Goal: Task Accomplishment & Management: Complete application form

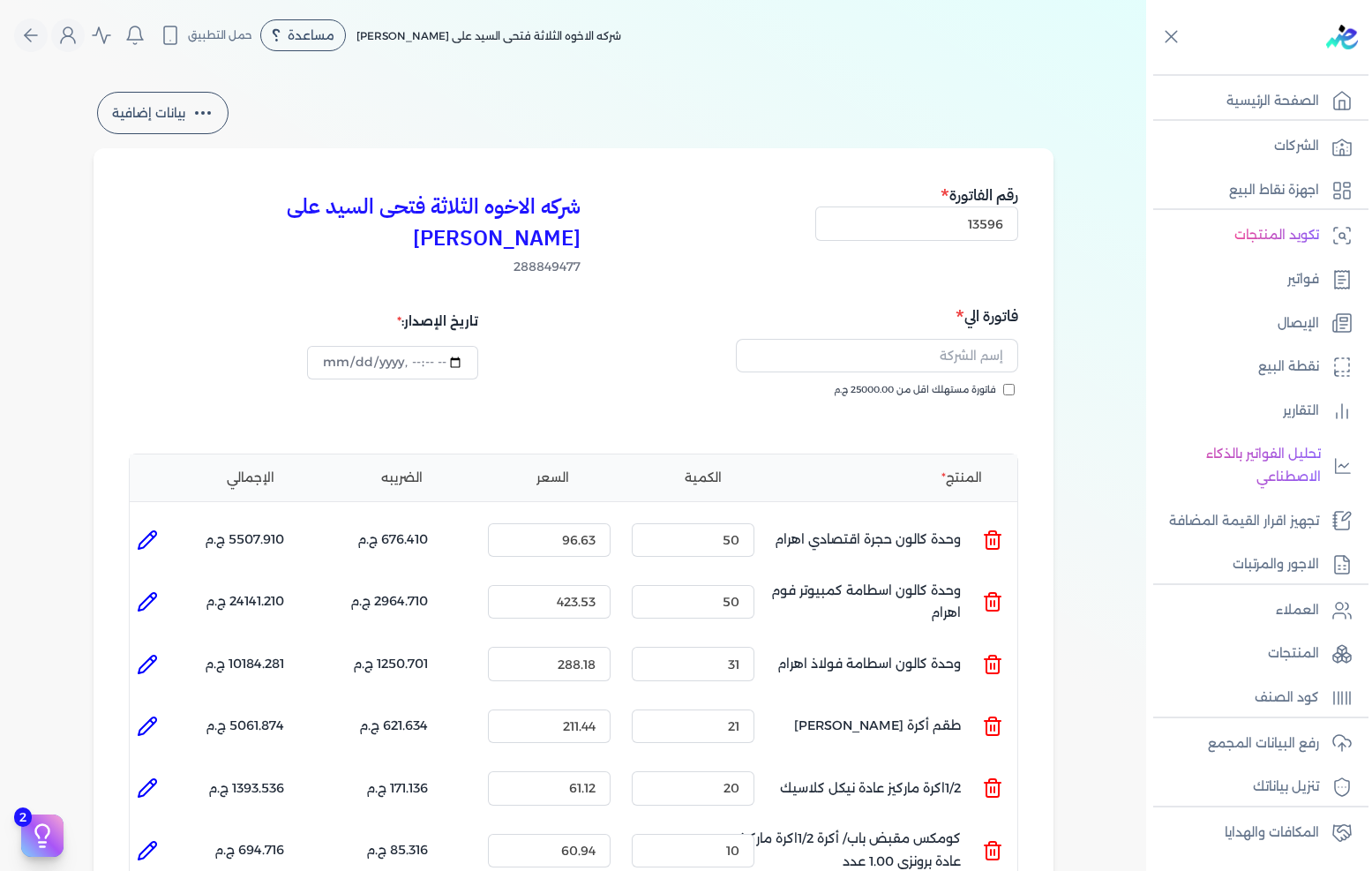
select select "EGP"
select select "B"
select select "EGS"
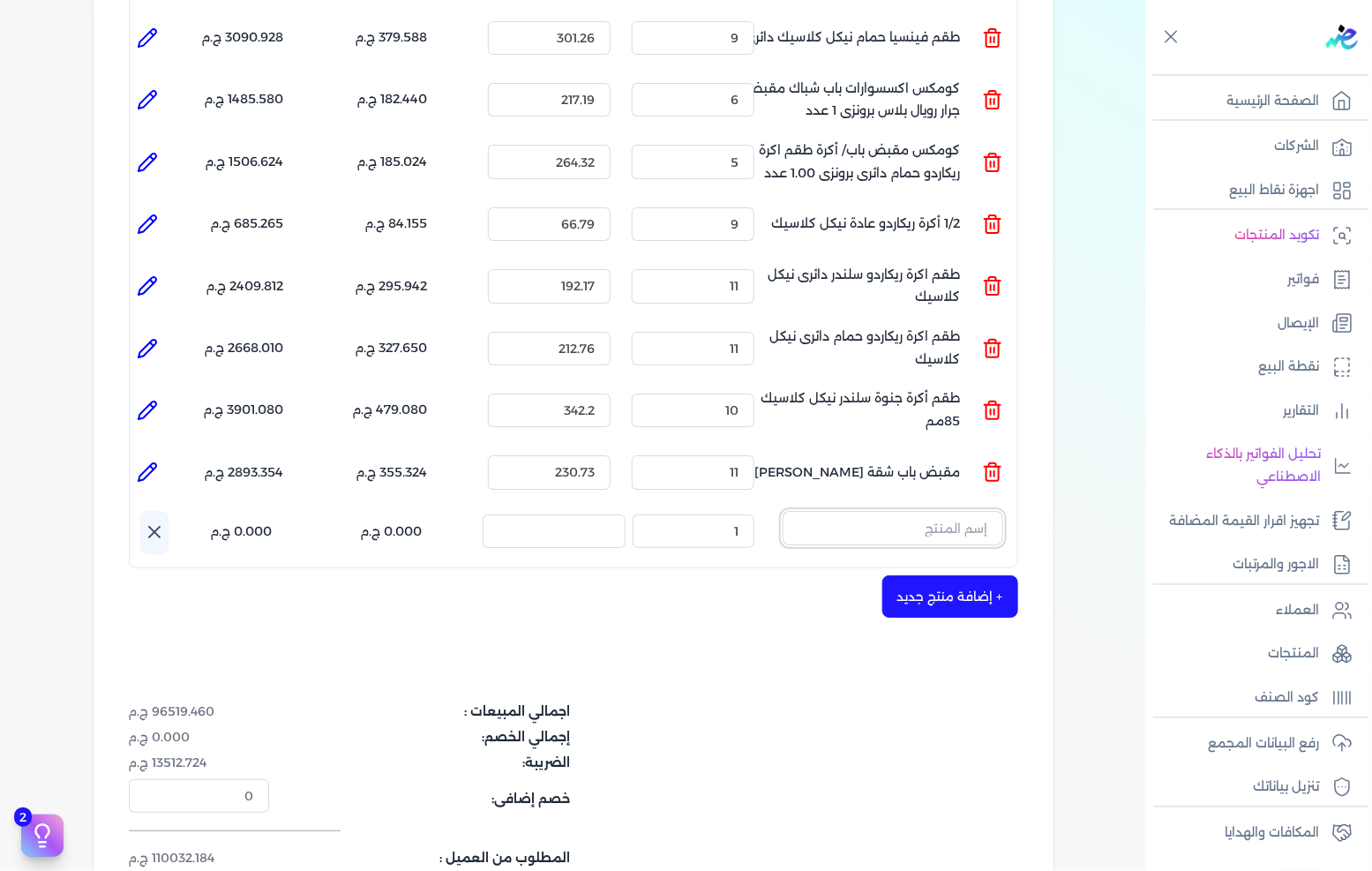
click at [924, 511] on input "text" at bounding box center [893, 528] width 221 height 33
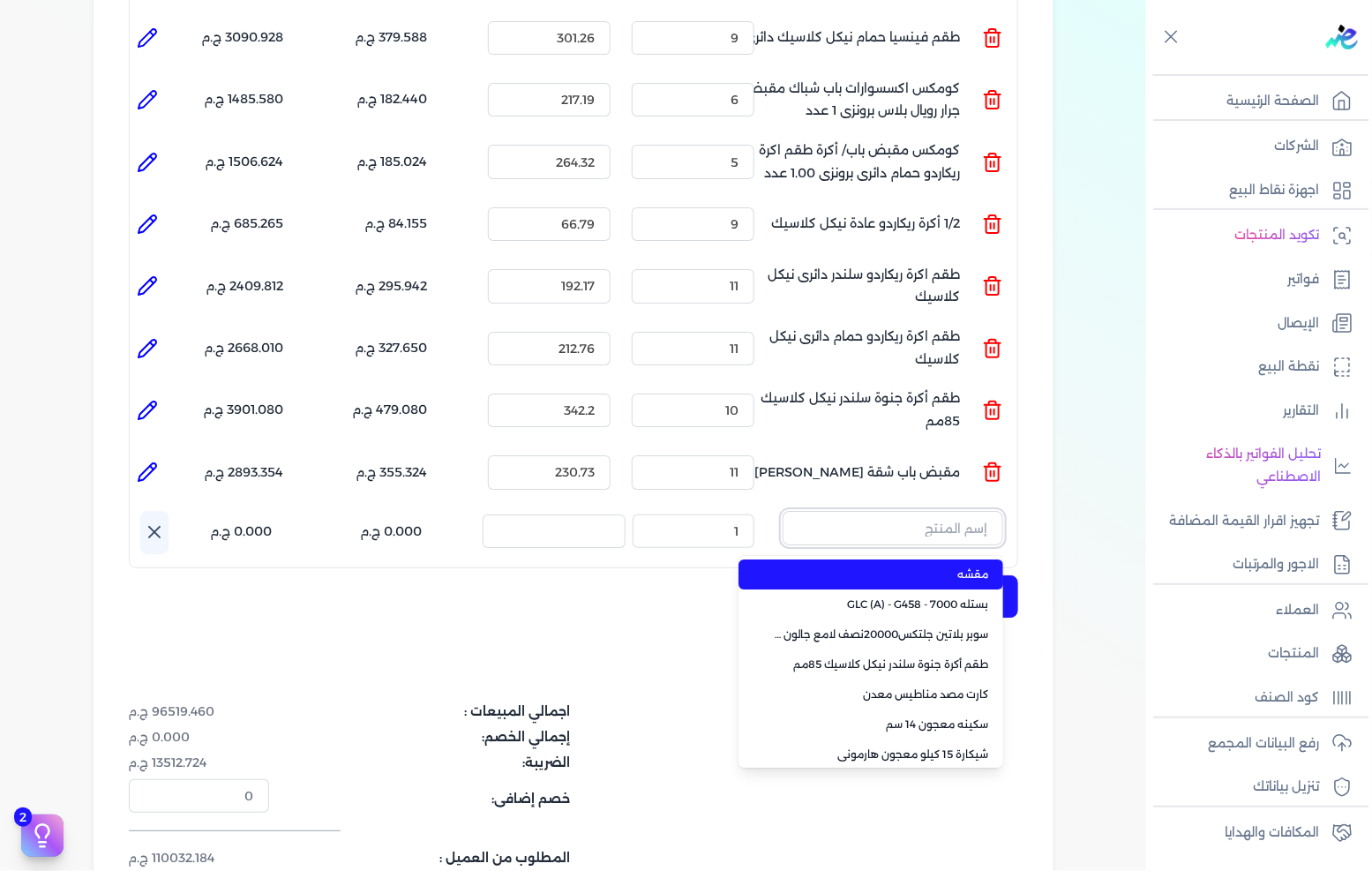
paste input "كومكس اكسسوار شباك ترباس كومكس كبير برونزى 1.00 عدد"
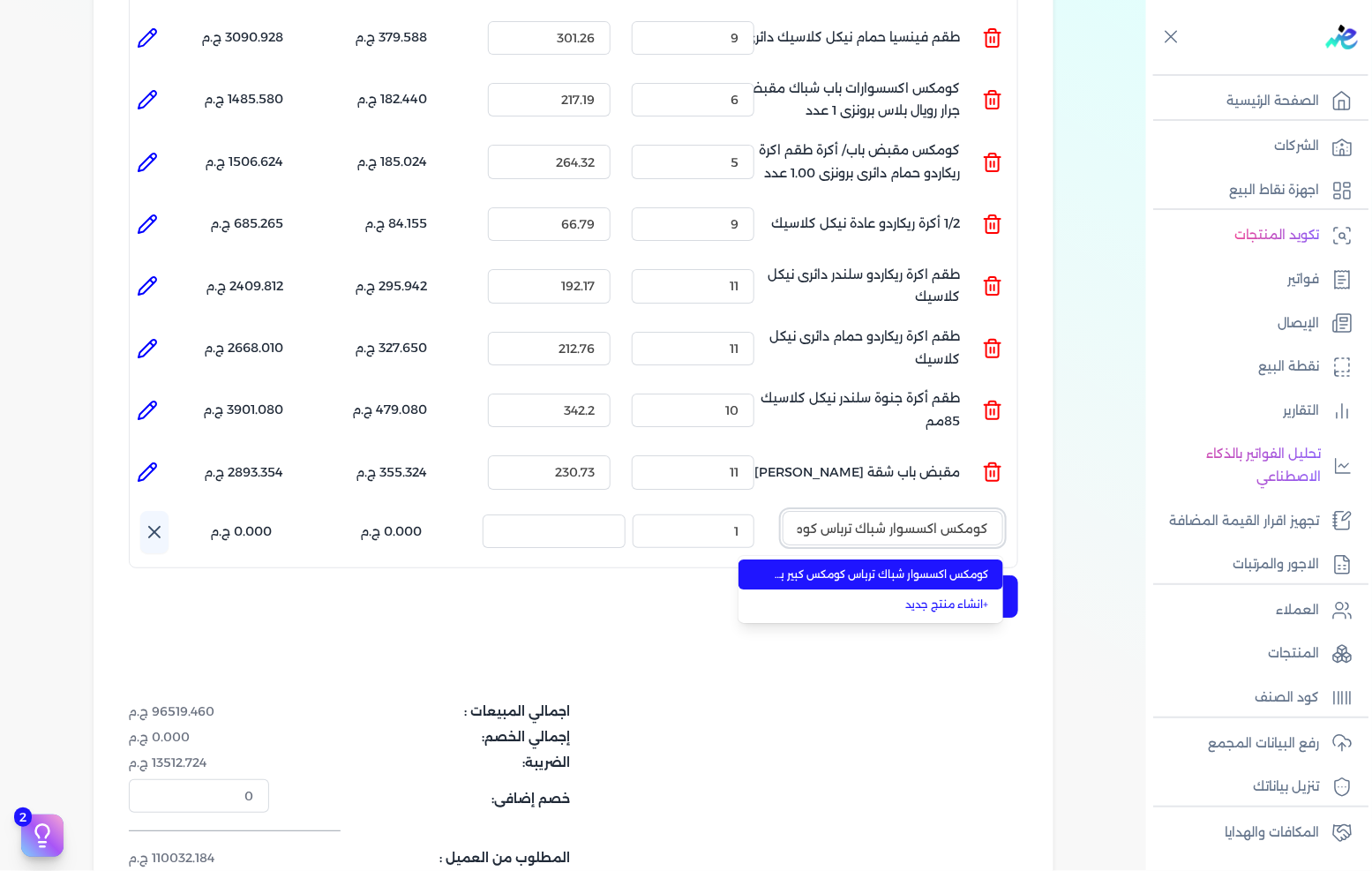
scroll to position [0, -139]
type input "كومكس اكسسوار شباك ترباس كومكس كبير برونزى 1.00 عدد"
click at [922, 566] on span "كومكس اكسسوار شباك ترباس كومكس كبير برونزى 1.00 عدد" at bounding box center [881, 574] width 215 height 16
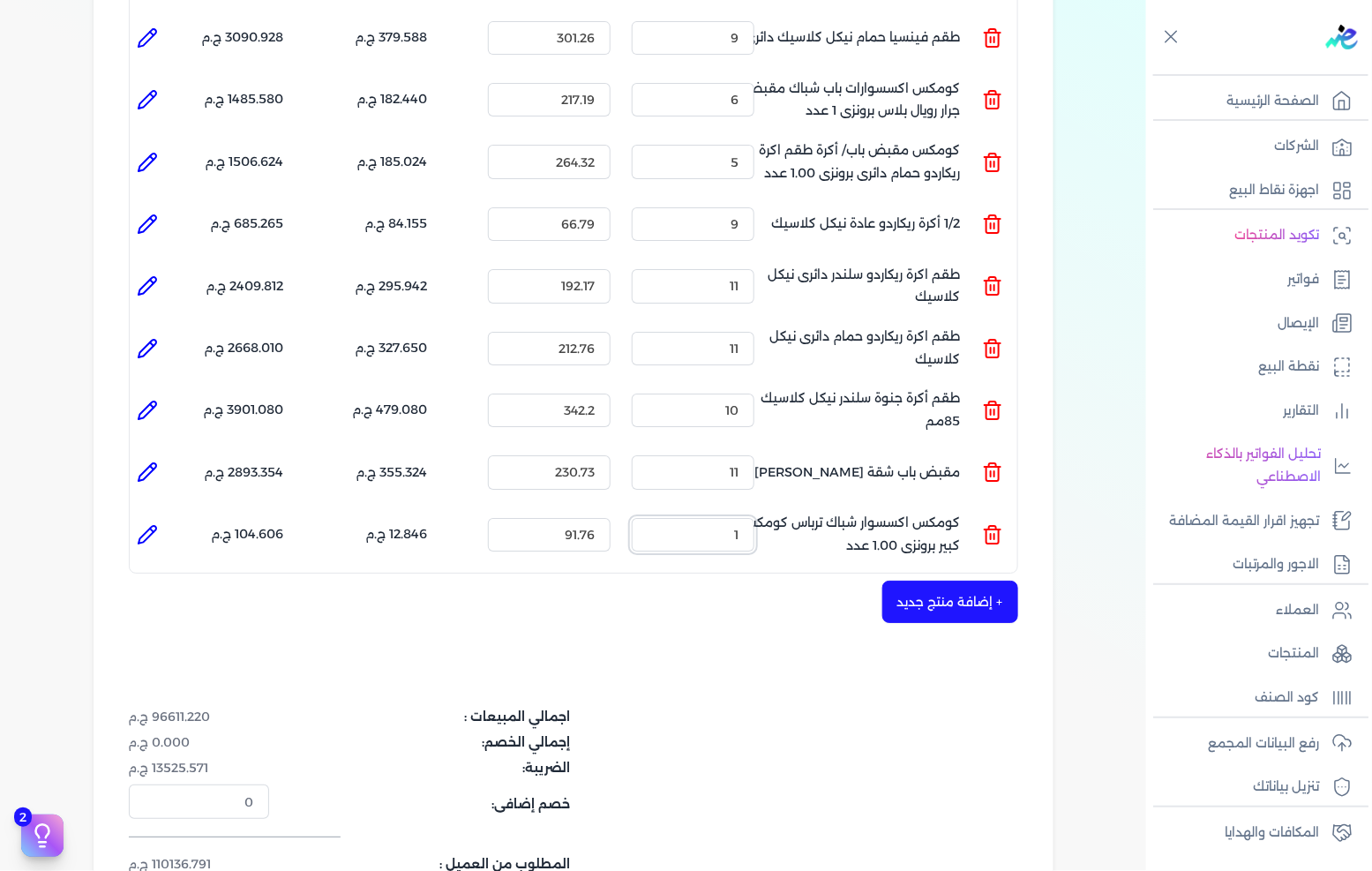
click at [726, 518] on input "1" at bounding box center [692, 535] width 122 height 33
type input "20"
click at [763, 583] on div "+ إضافة منتج جديد" at bounding box center [574, 602] width 889 height 42
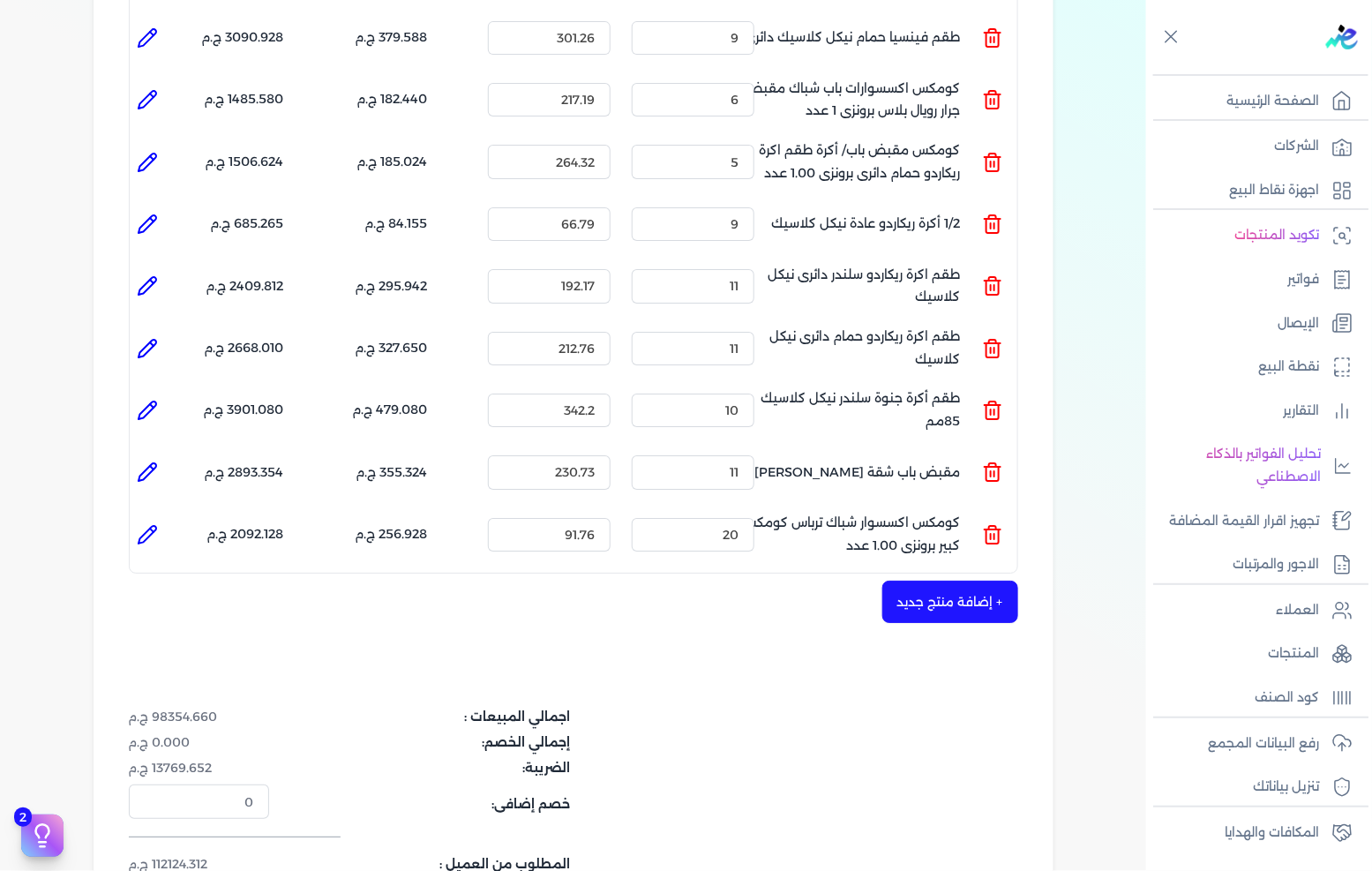
click at [932, 581] on button "+ إضافة منتج جديد" at bounding box center [950, 602] width 136 height 42
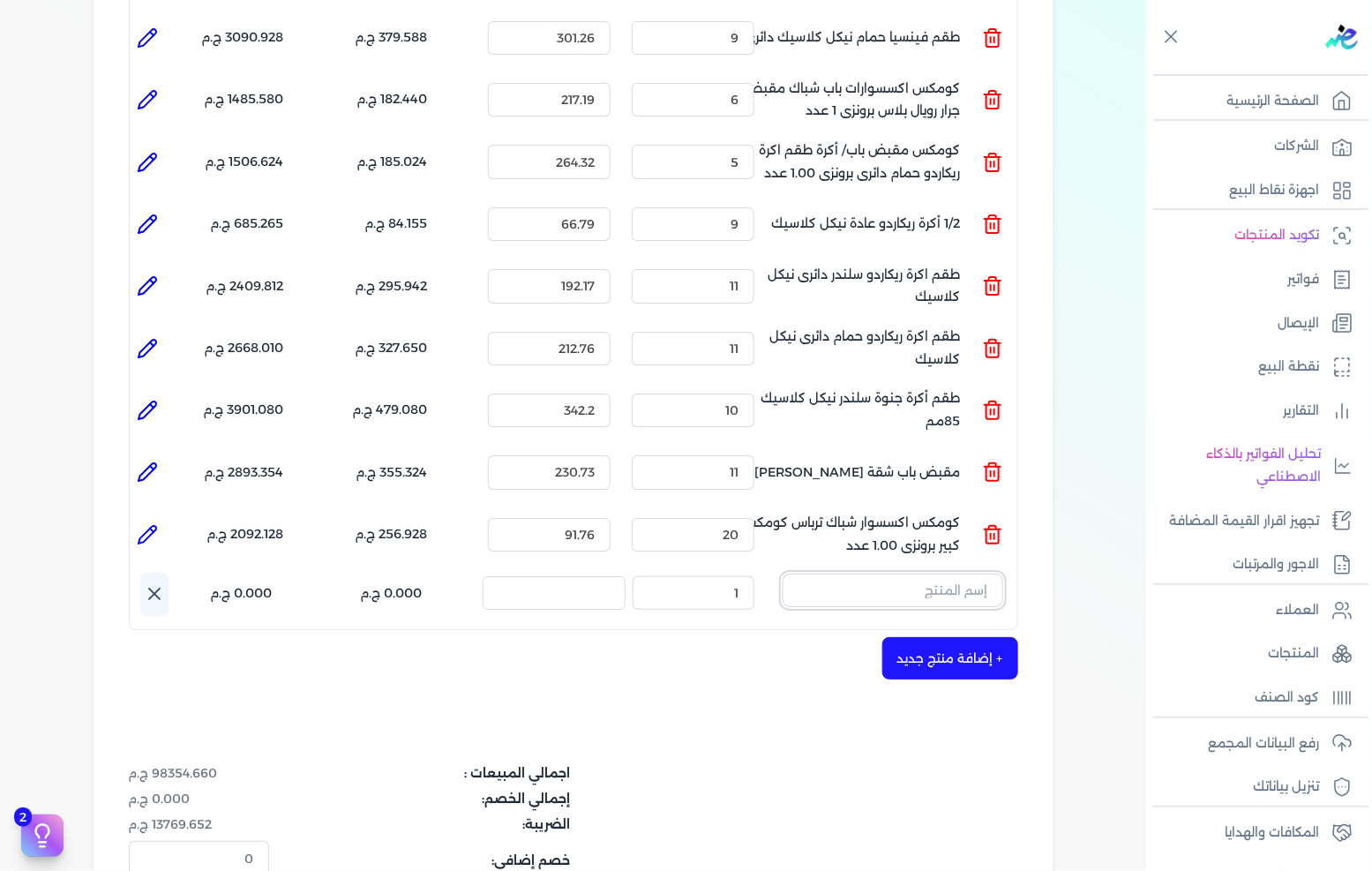
click at [926, 574] on input "text" at bounding box center [893, 590] width 221 height 33
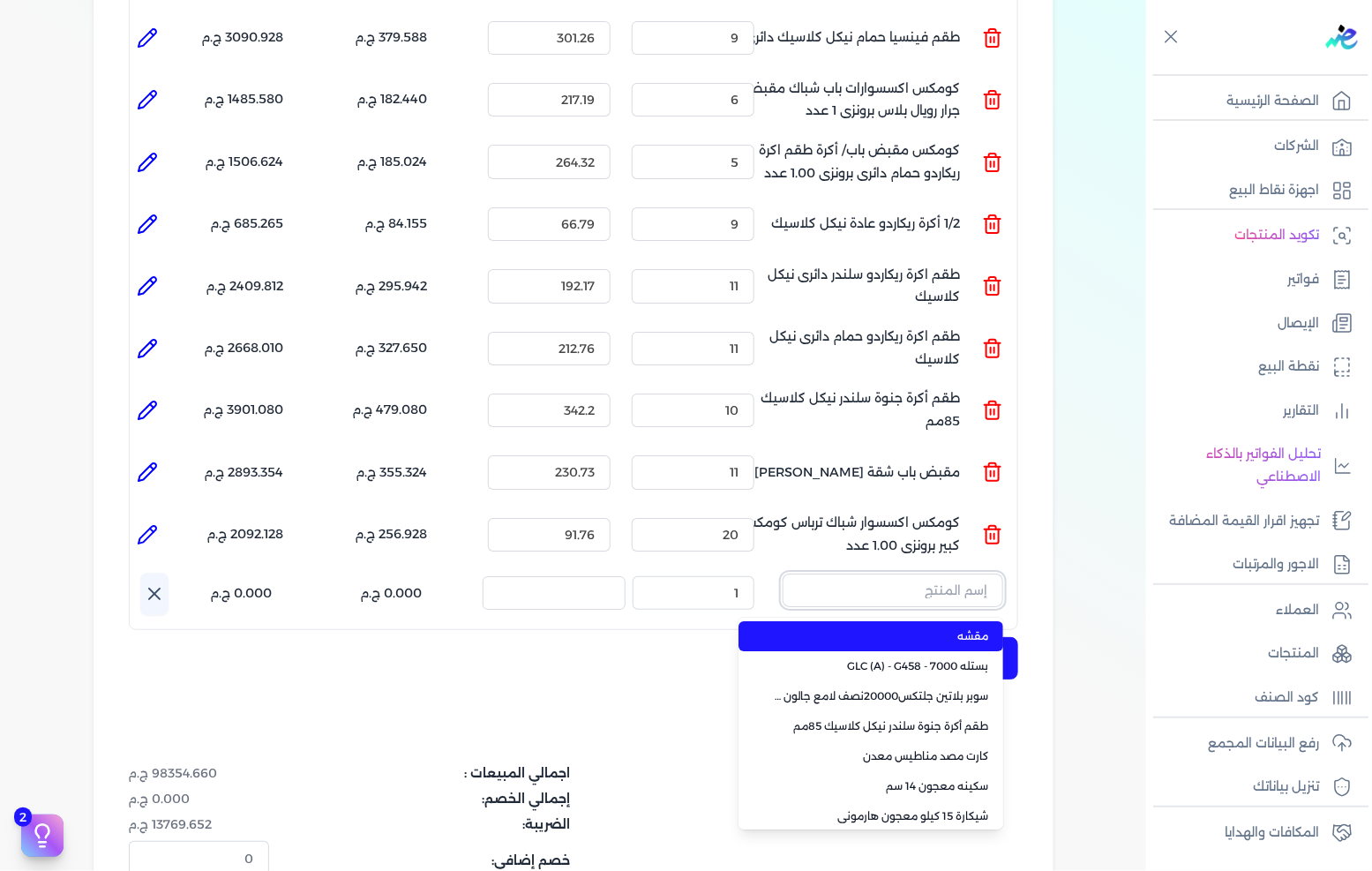
paste input "كومكس مقبض باب/ أكرة 1/2 أكرة [PERSON_NAME] 1.00 عدد"
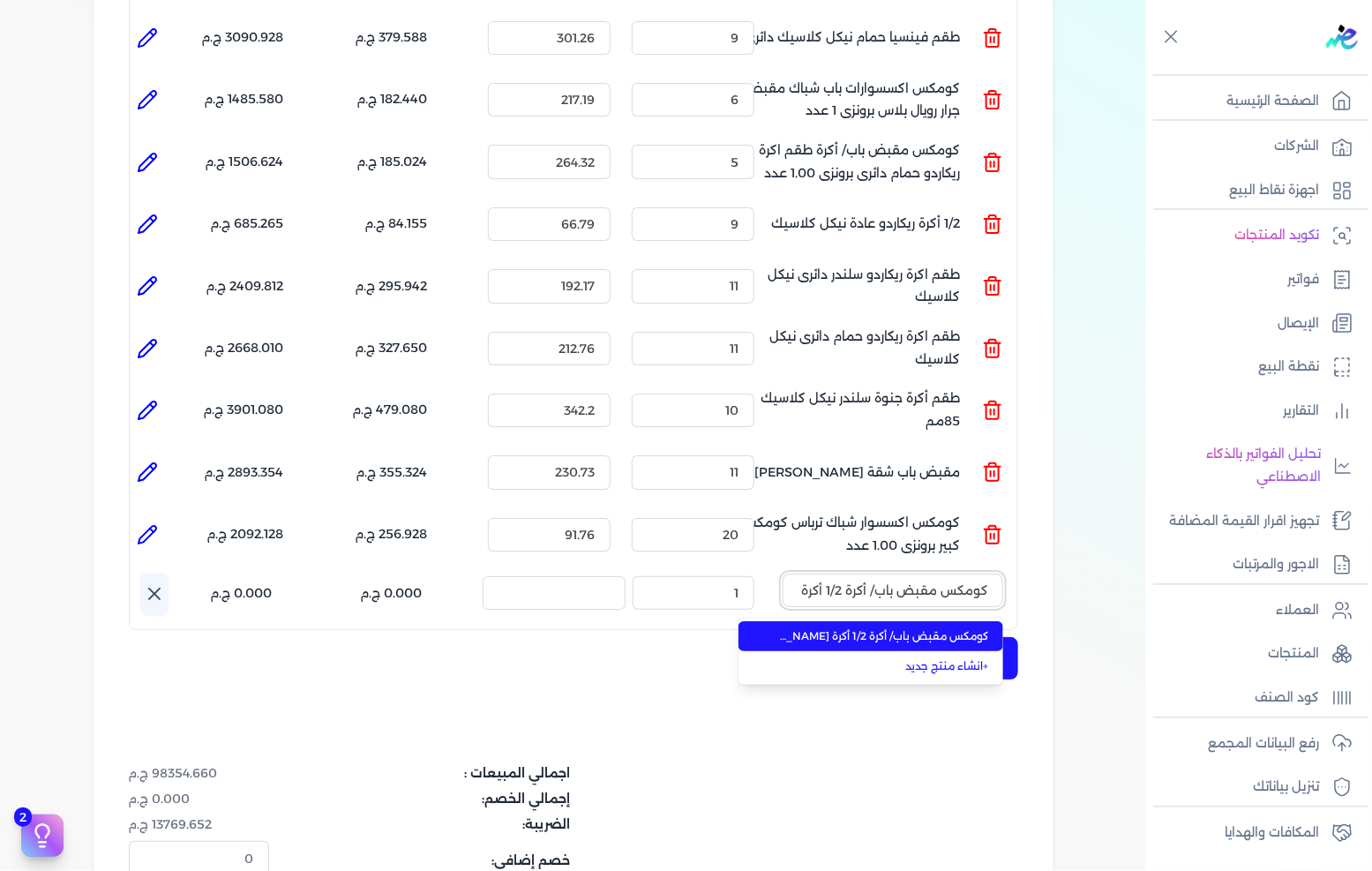
scroll to position [0, -159]
type input "كومكس مقبض باب/ أكرة 1/2 أكرة [PERSON_NAME] 1.00 عدد"
click at [883, 618] on ul "كومكس مقبض باب/ أكرة 1/2 أكرة ريكاردو سلندر برونزي 1.00 عدد + انشاء منتج جديد" at bounding box center [870, 651] width 264 height 67
click at [866, 628] on span "كومكس مقبض باب/ أكرة 1/2 أكرة [PERSON_NAME] 1.00 عدد" at bounding box center [881, 635] width 215 height 16
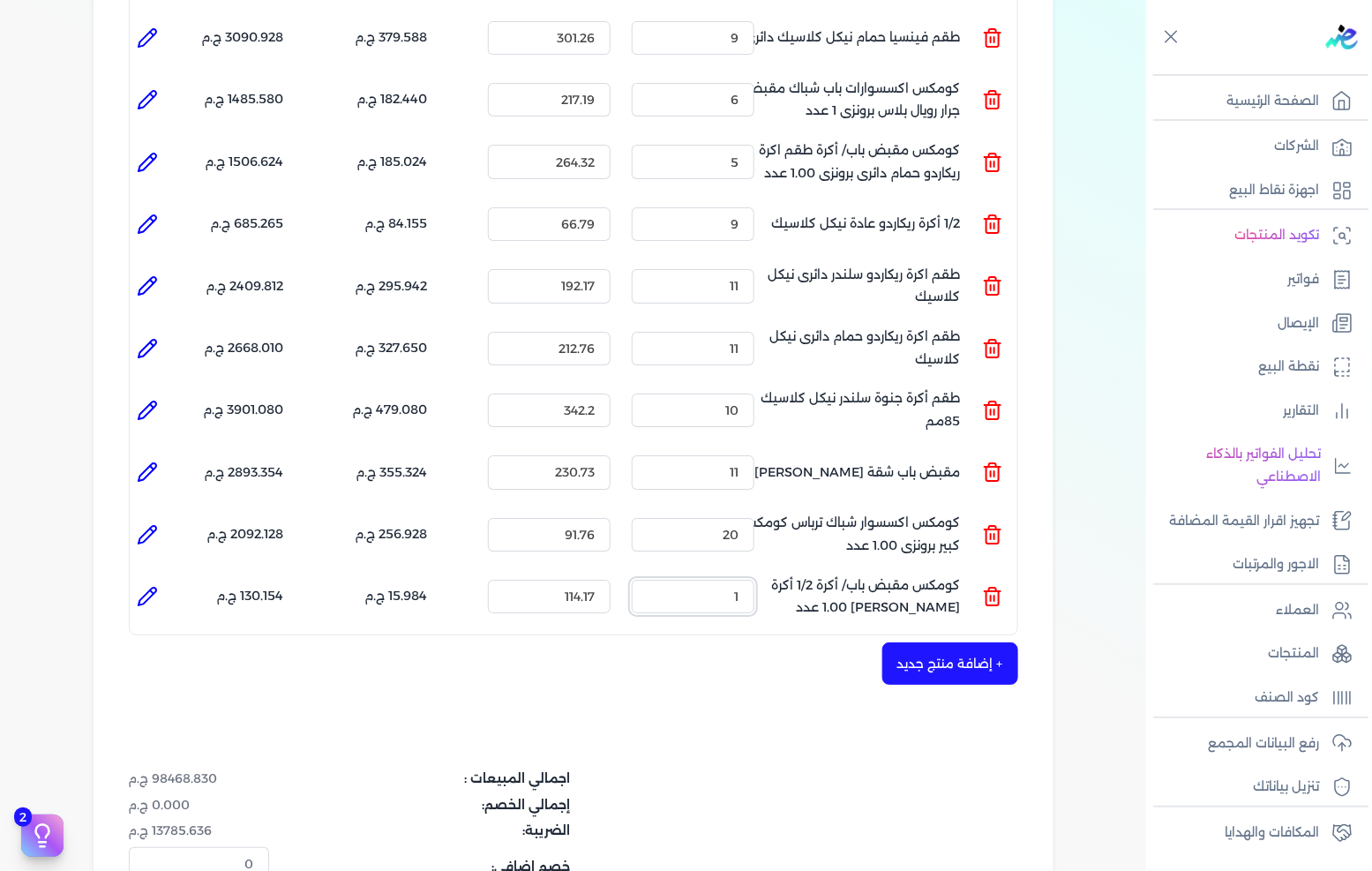
click at [709, 580] on input "1" at bounding box center [692, 597] width 122 height 33
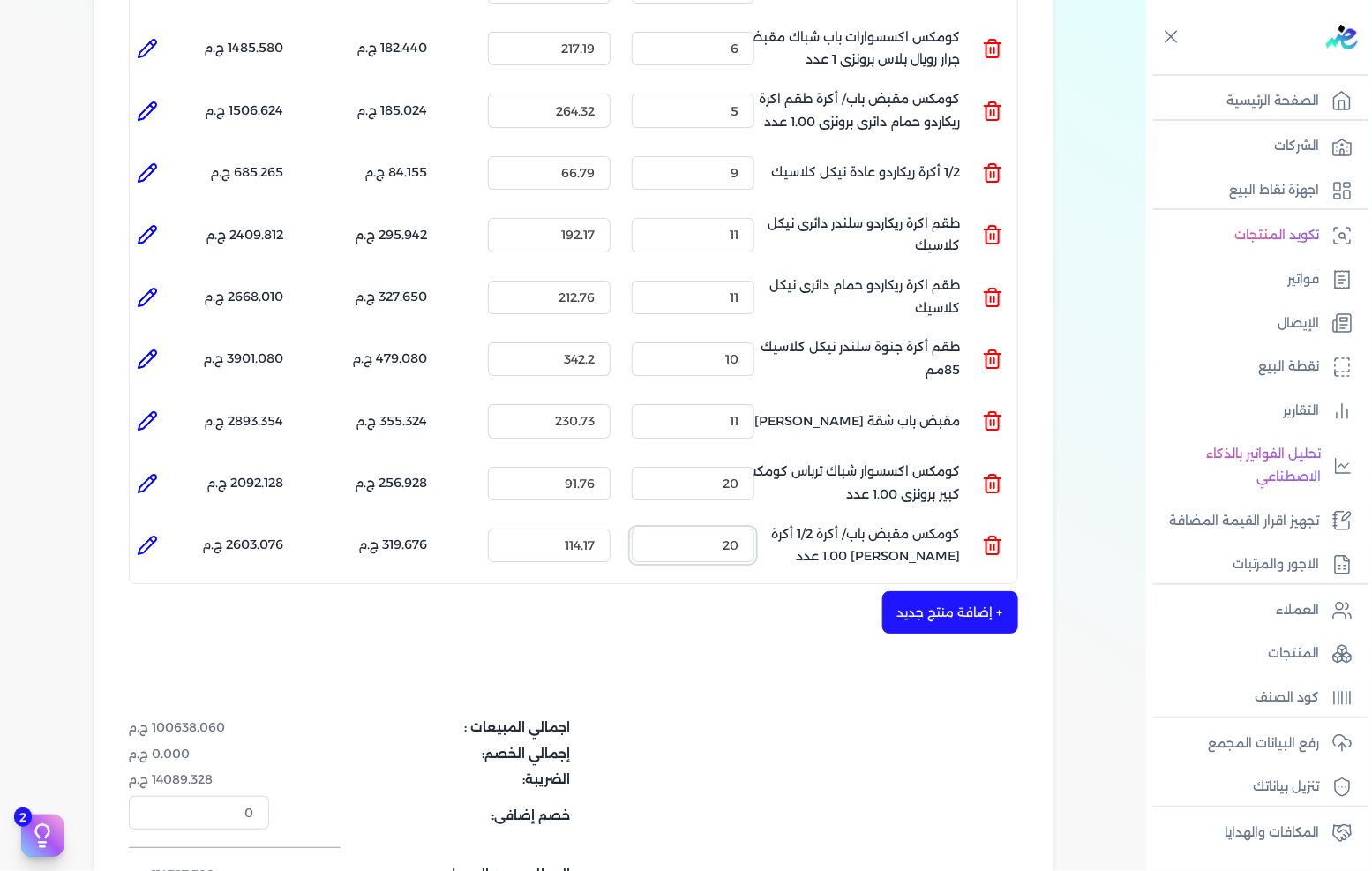
scroll to position [2254, 0]
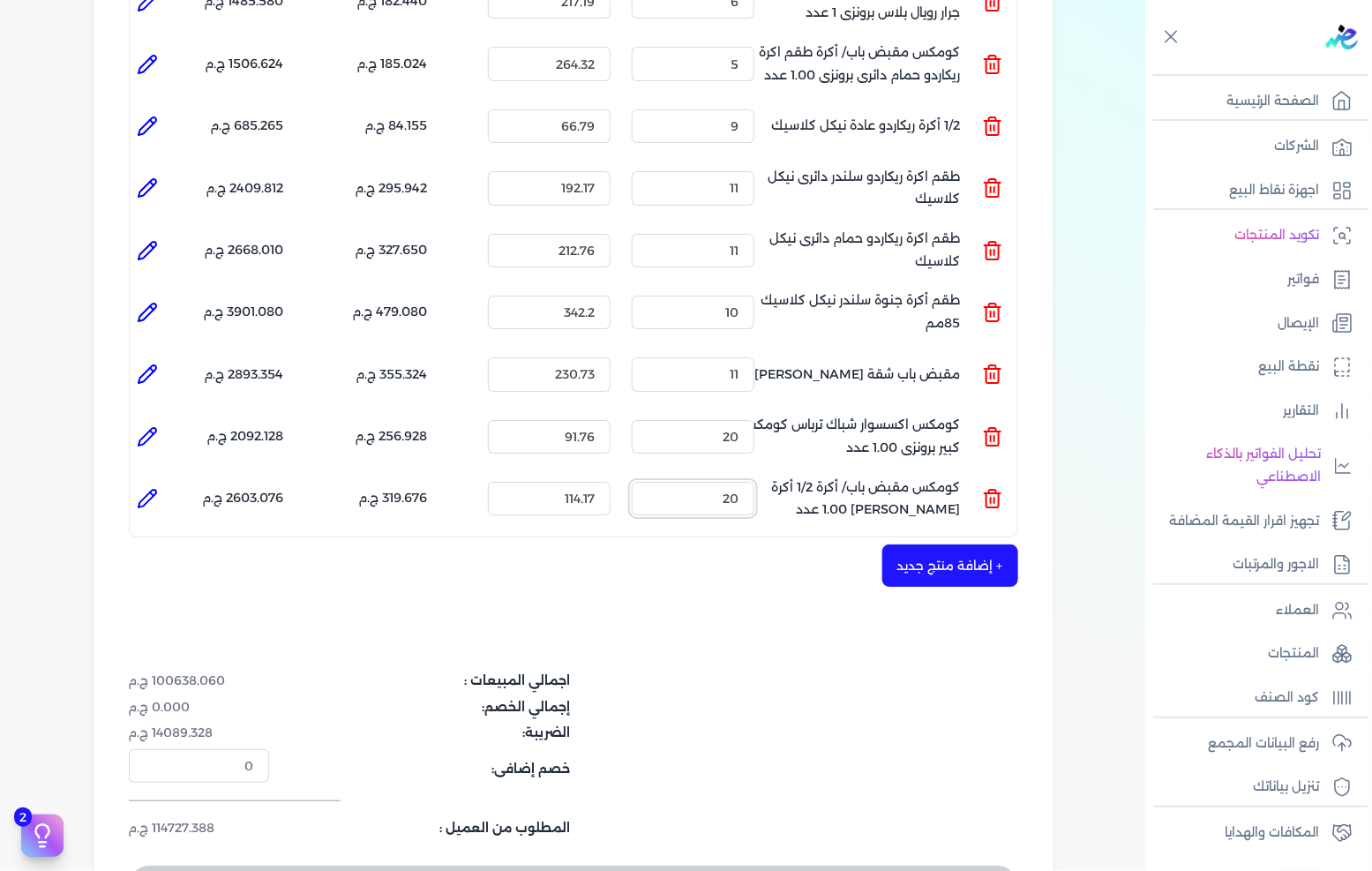
type input "20"
click at [957, 544] on button "+ إضافة منتج جديد" at bounding box center [950, 565] width 136 height 42
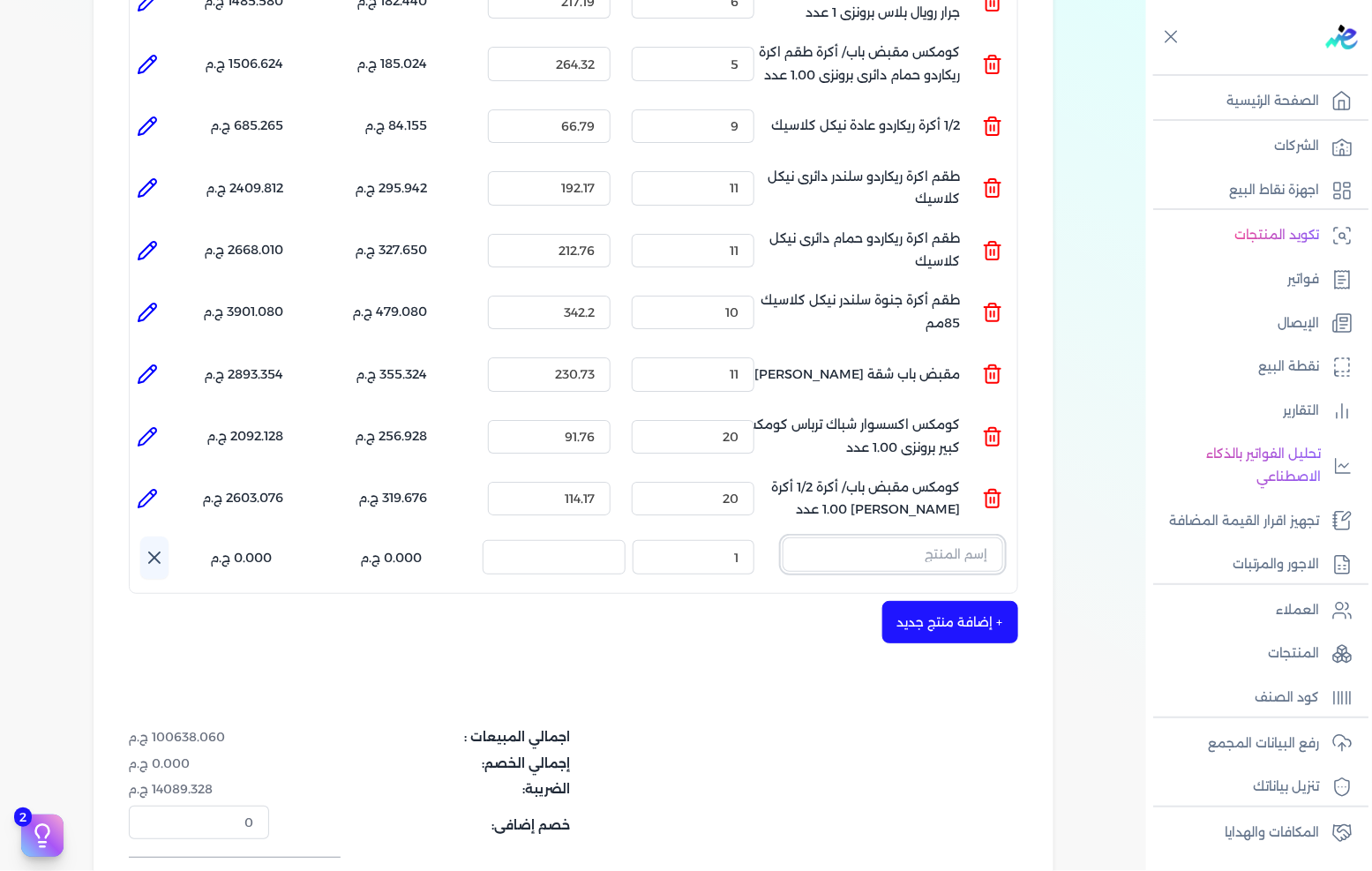
click at [904, 538] on input "text" at bounding box center [893, 554] width 221 height 33
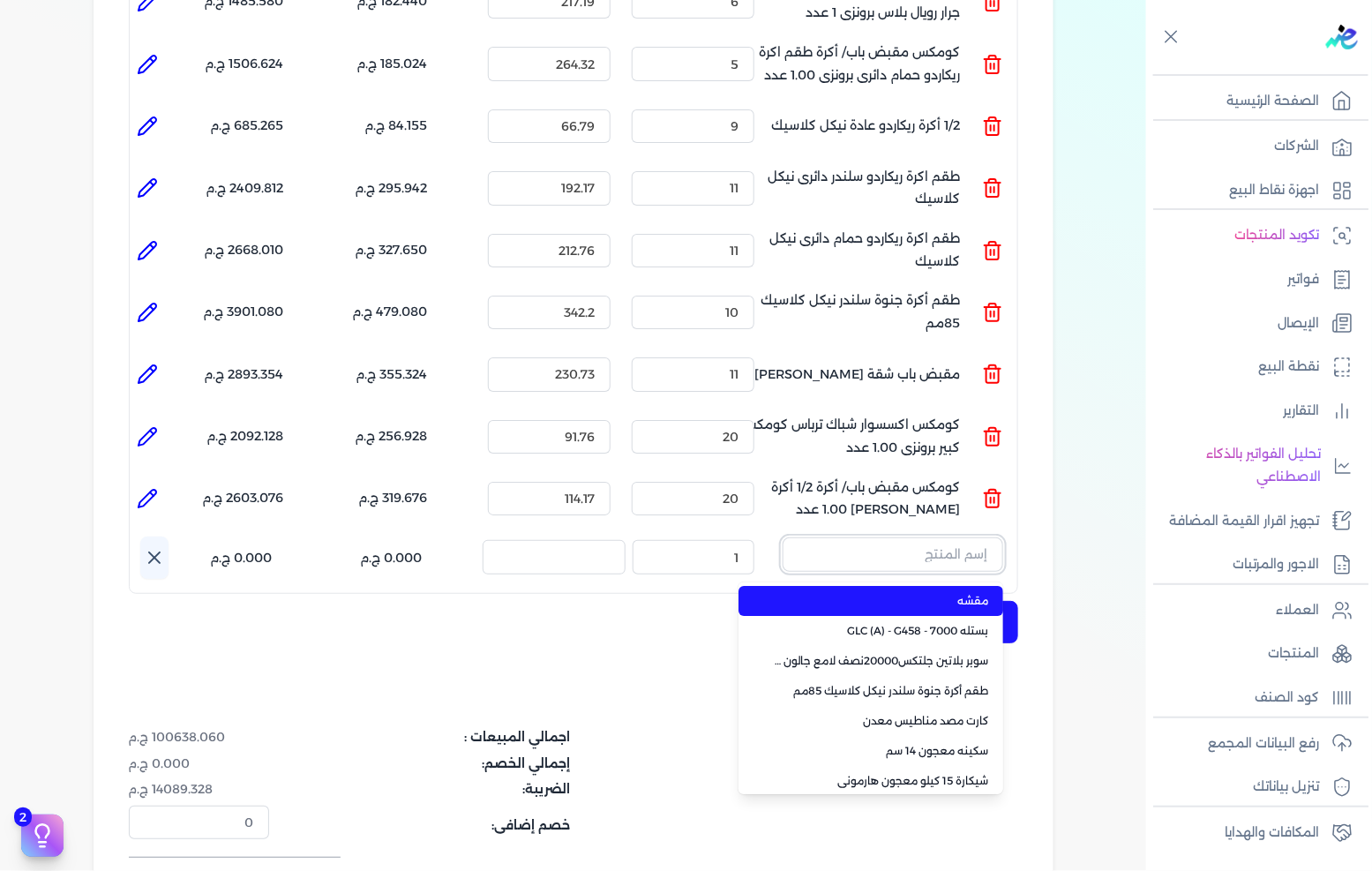
paste input "طقم اكرة ماركيز عادة برونزى"
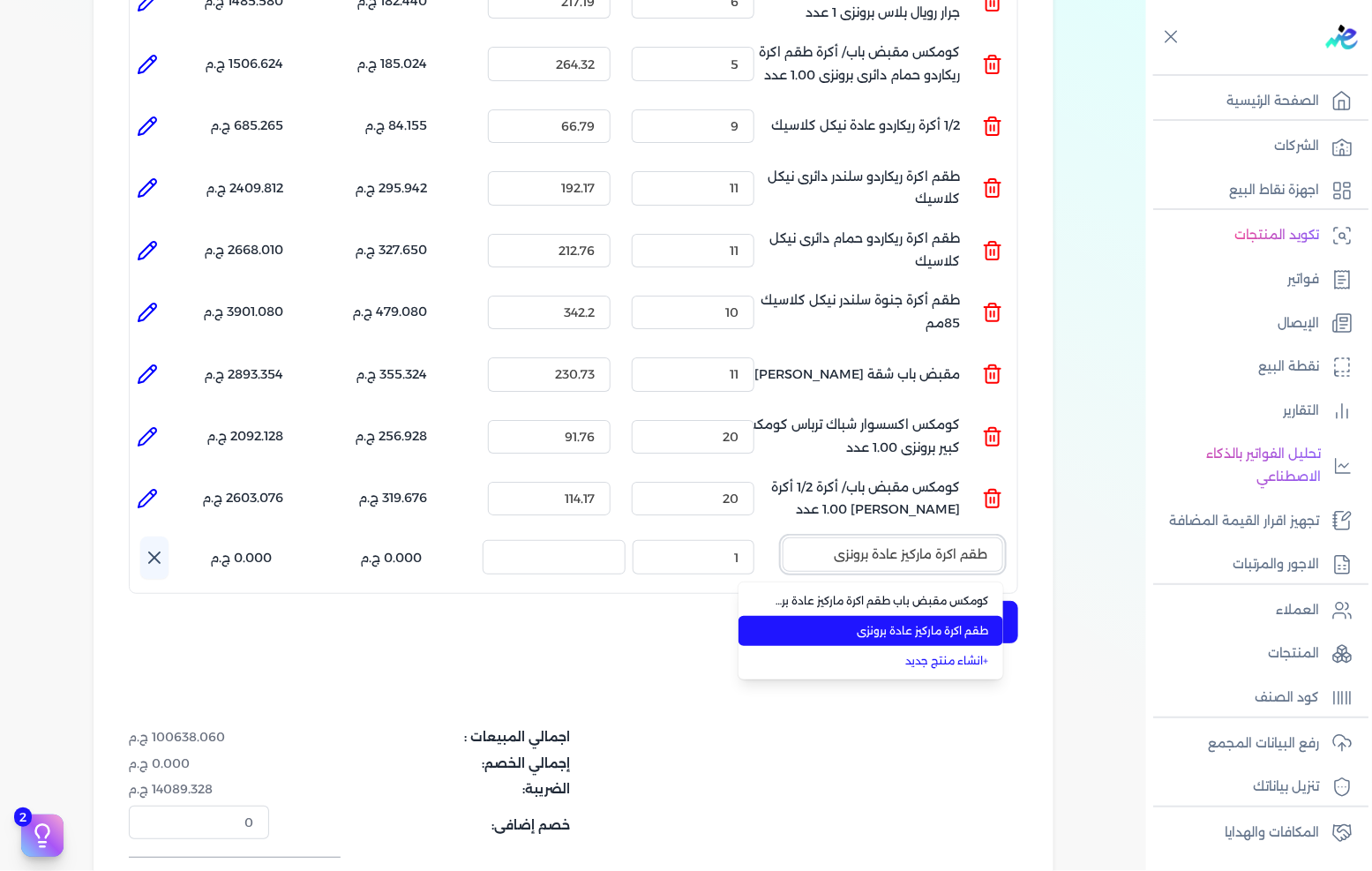
type input "طقم اكرة ماركيز عادة برونزى"
click at [862, 623] on span "طقم اكرة ماركيز عادة برونزى" at bounding box center [881, 631] width 215 height 16
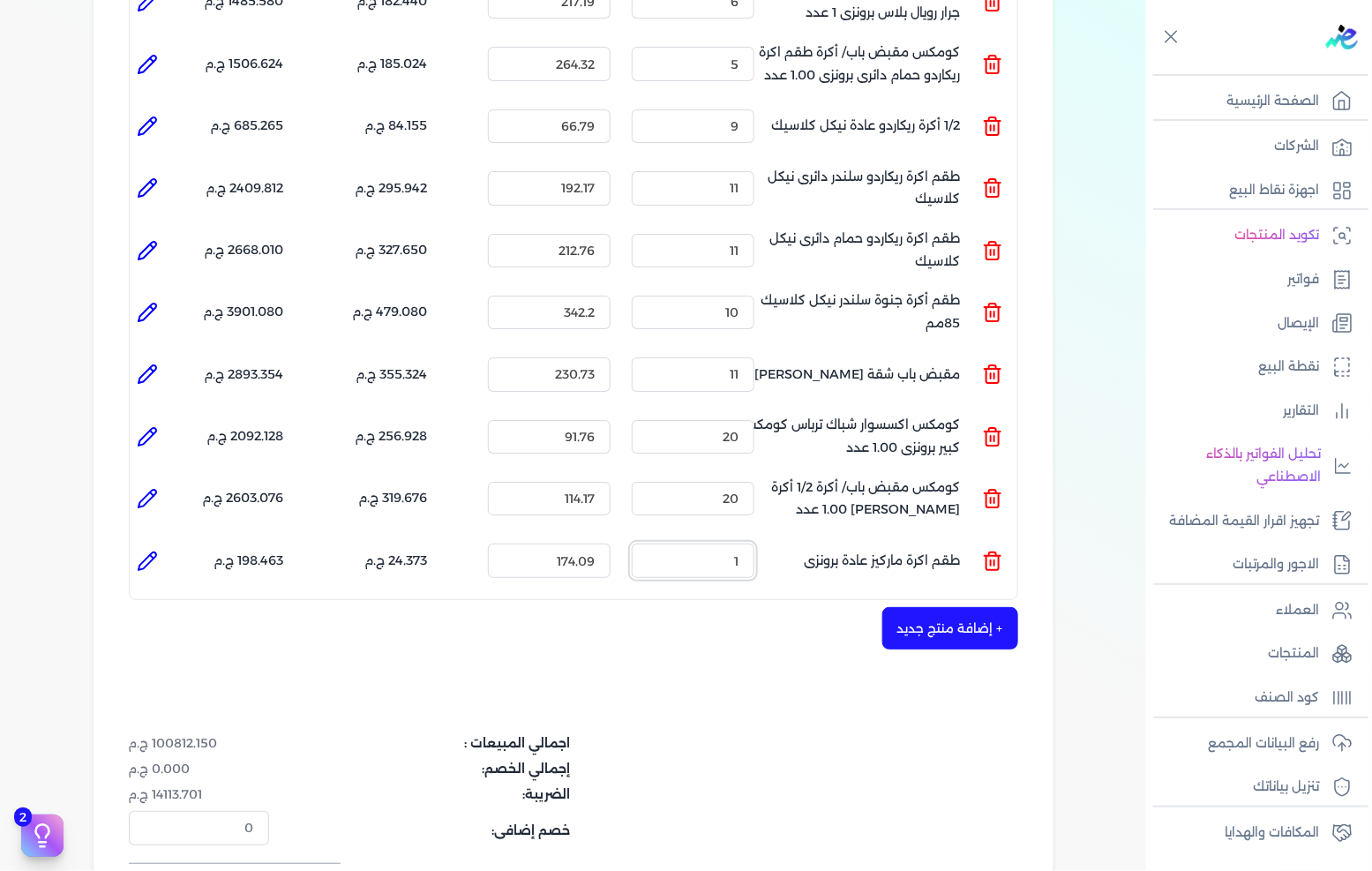
click at [742, 543] on input "1" at bounding box center [692, 560] width 122 height 33
click at [739, 543] on input "1" at bounding box center [692, 560] width 122 height 33
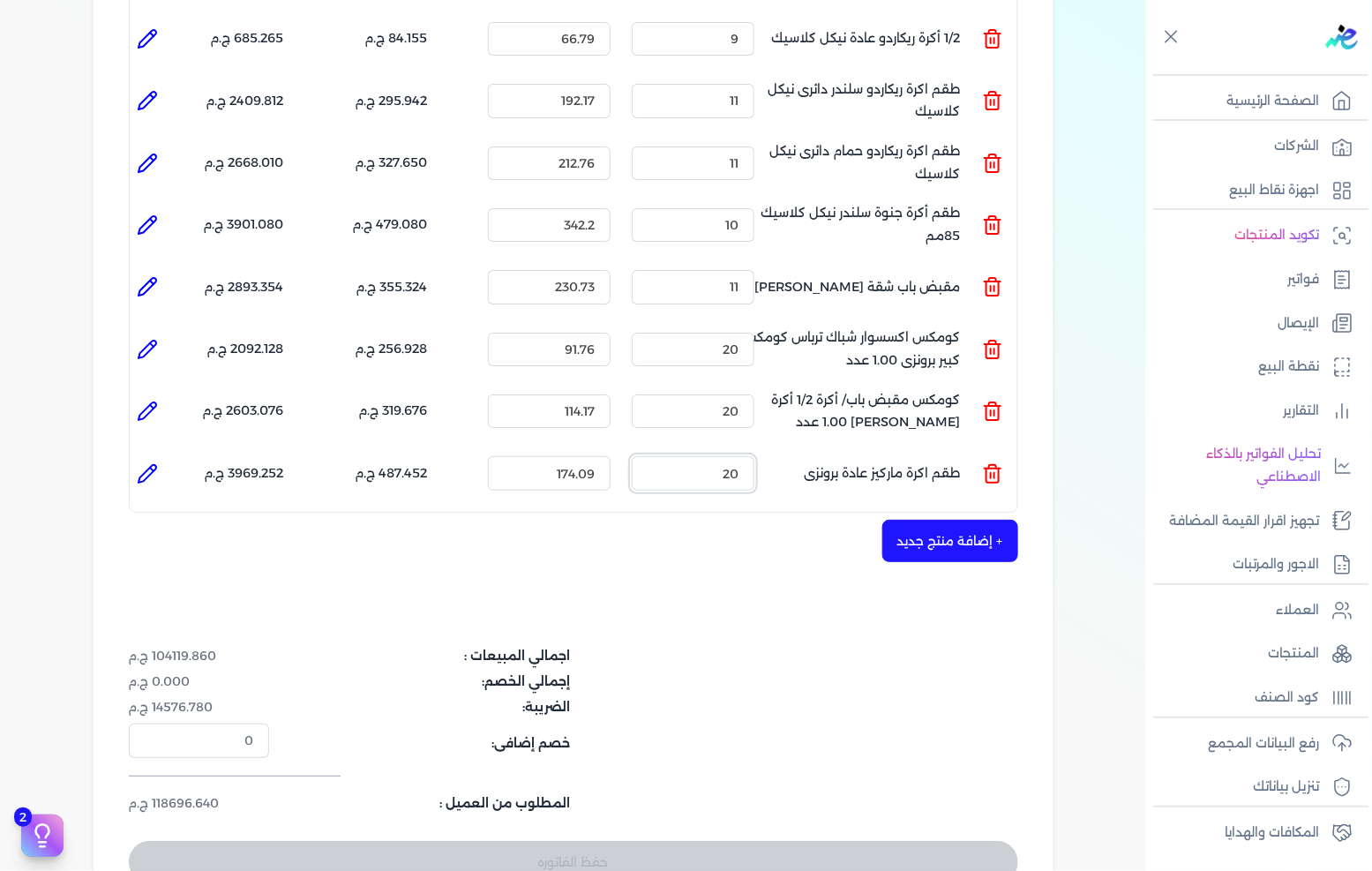
scroll to position [2352, 0]
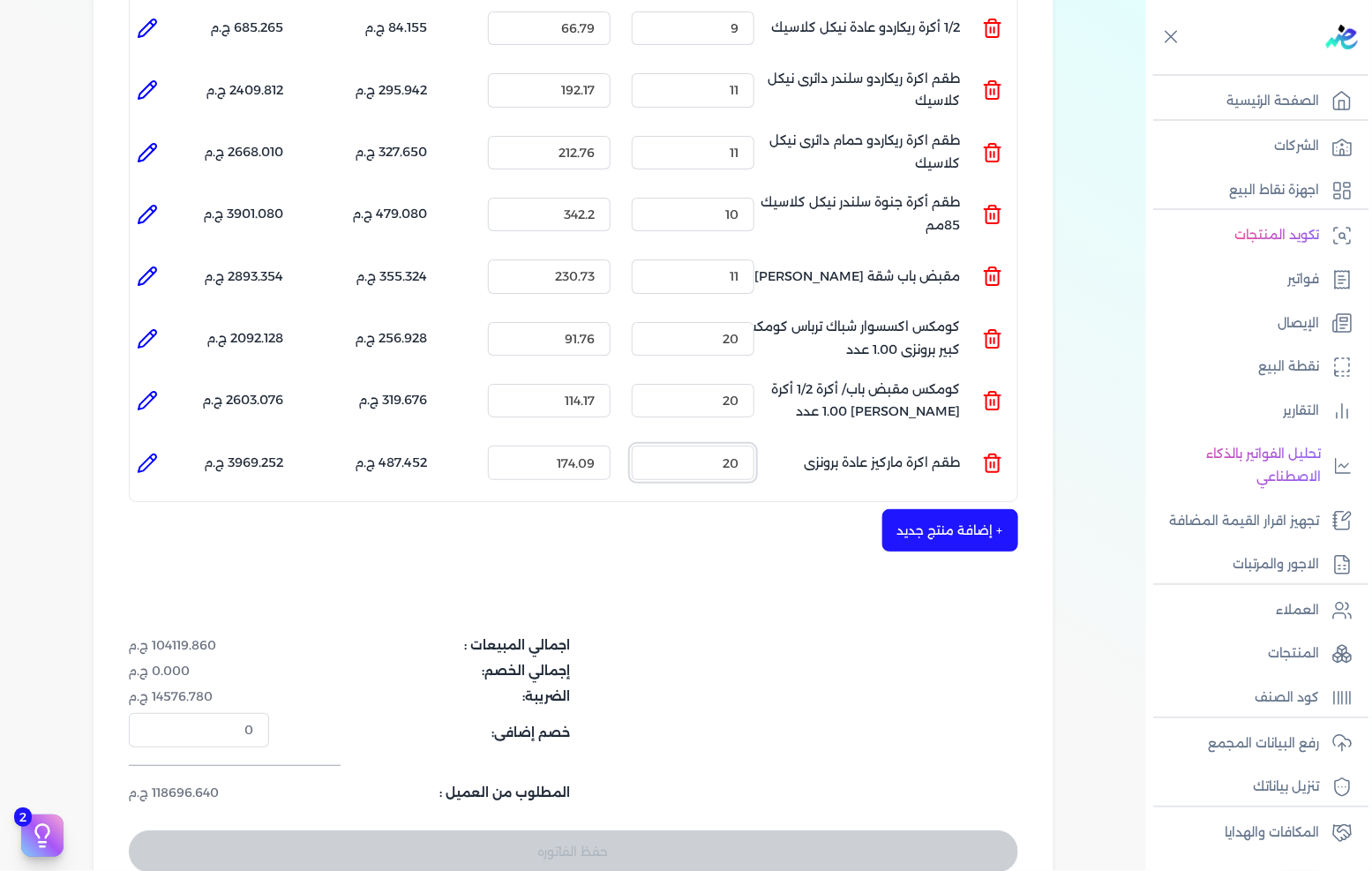
type input "20"
click at [911, 512] on button "+ إضافة منتج جديد" at bounding box center [950, 530] width 136 height 42
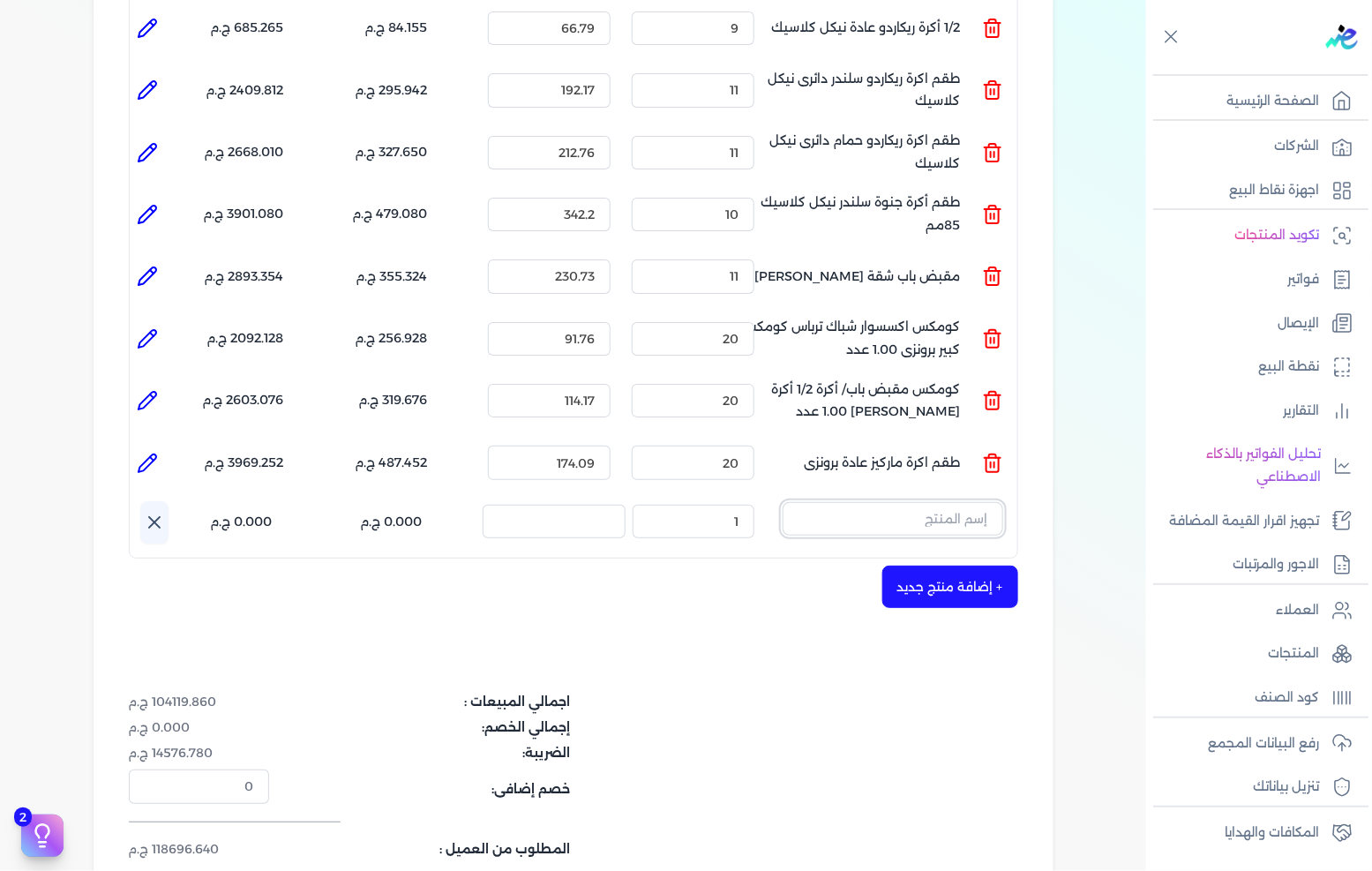
click at [895, 502] on input "text" at bounding box center [893, 518] width 221 height 33
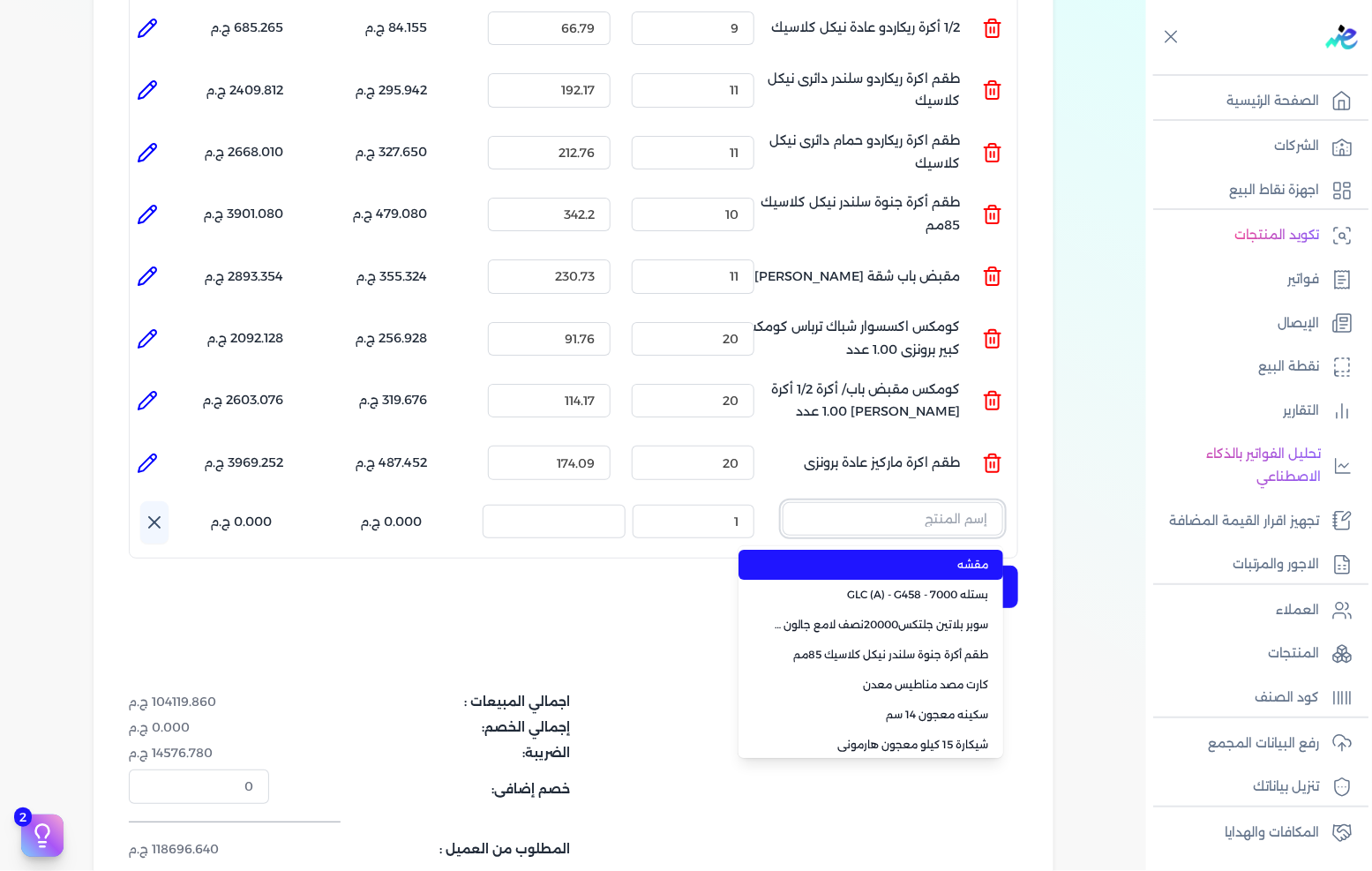
paste input "وحدة كالون حجرة اقتصادي اهرام"
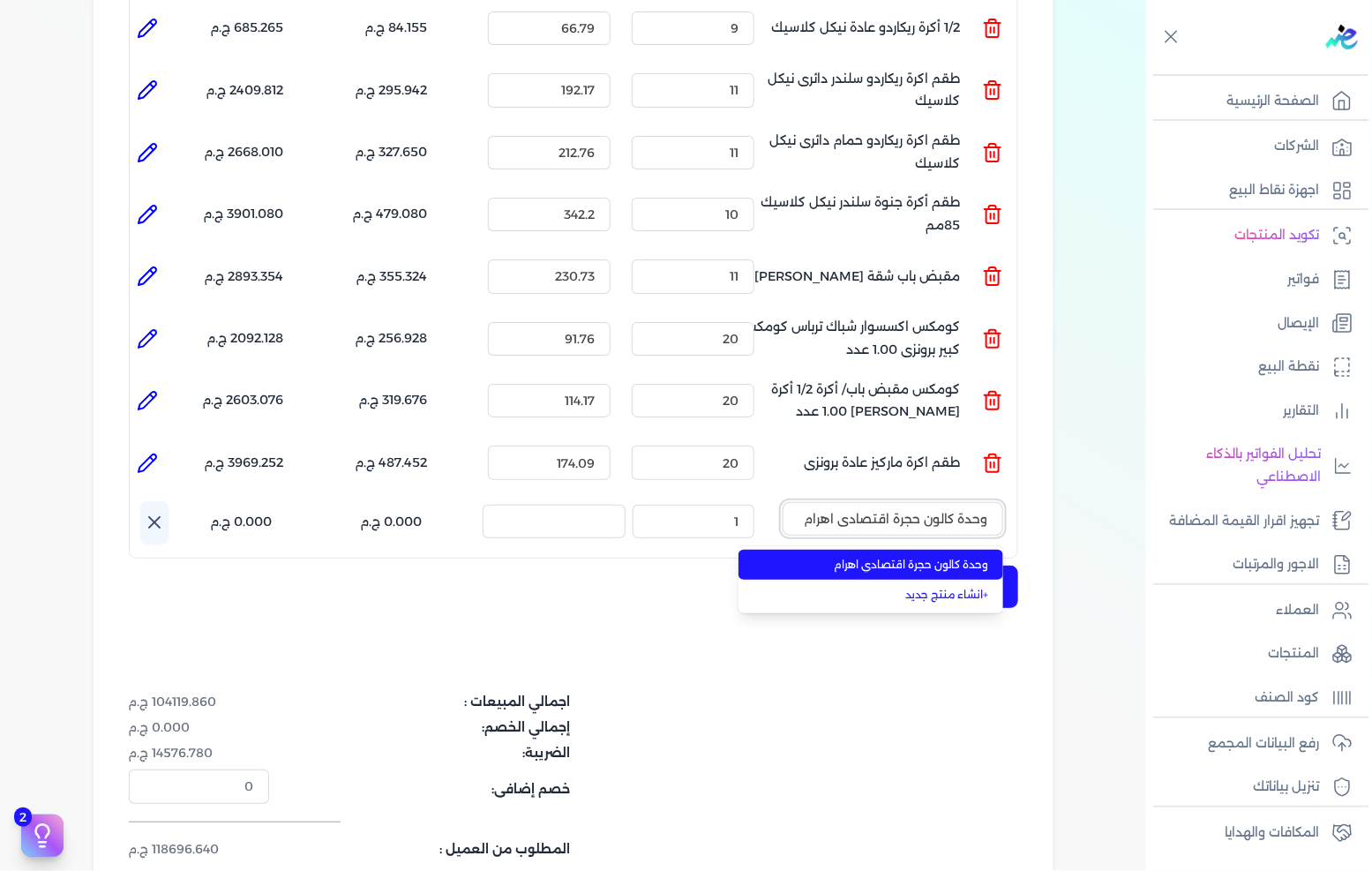
type input "وحدة كالون حجرة اقتصادي اهرام"
click at [870, 557] on span "وحدة كالون حجرة اقتصادي اهرام" at bounding box center [881, 564] width 215 height 16
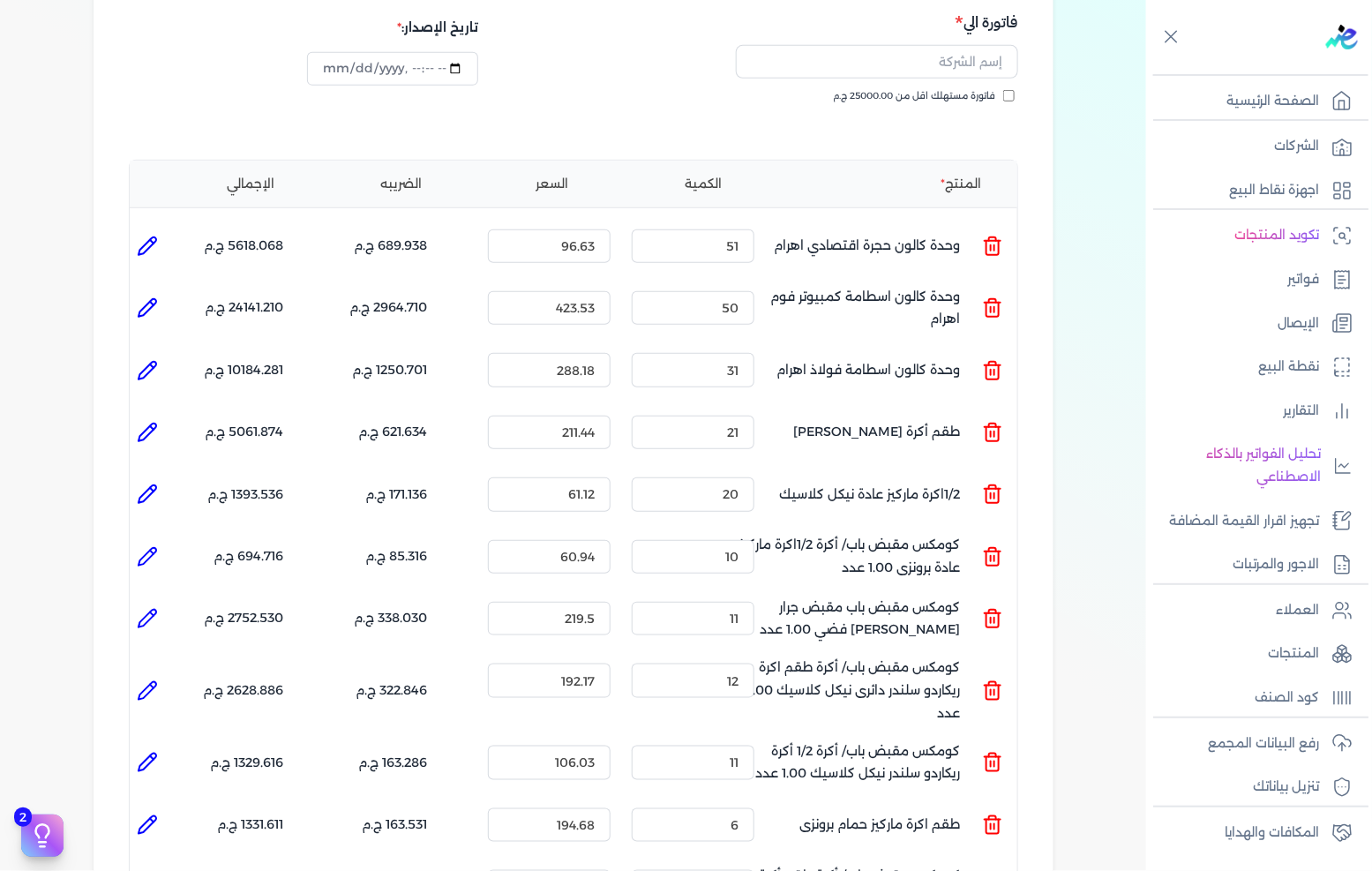
scroll to position [0, 0]
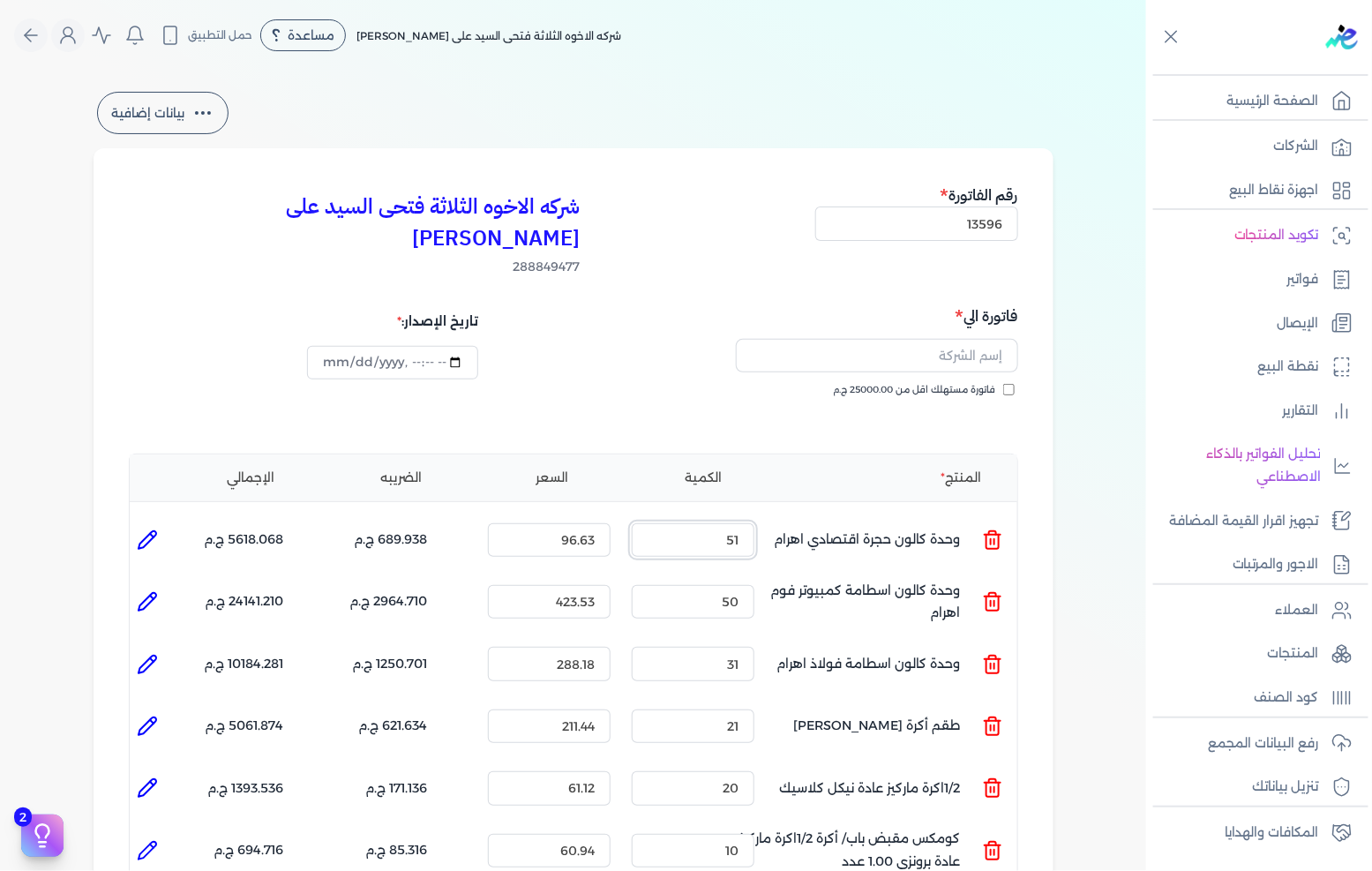
click at [733, 523] on input "51" at bounding box center [692, 540] width 122 height 33
type input "65"
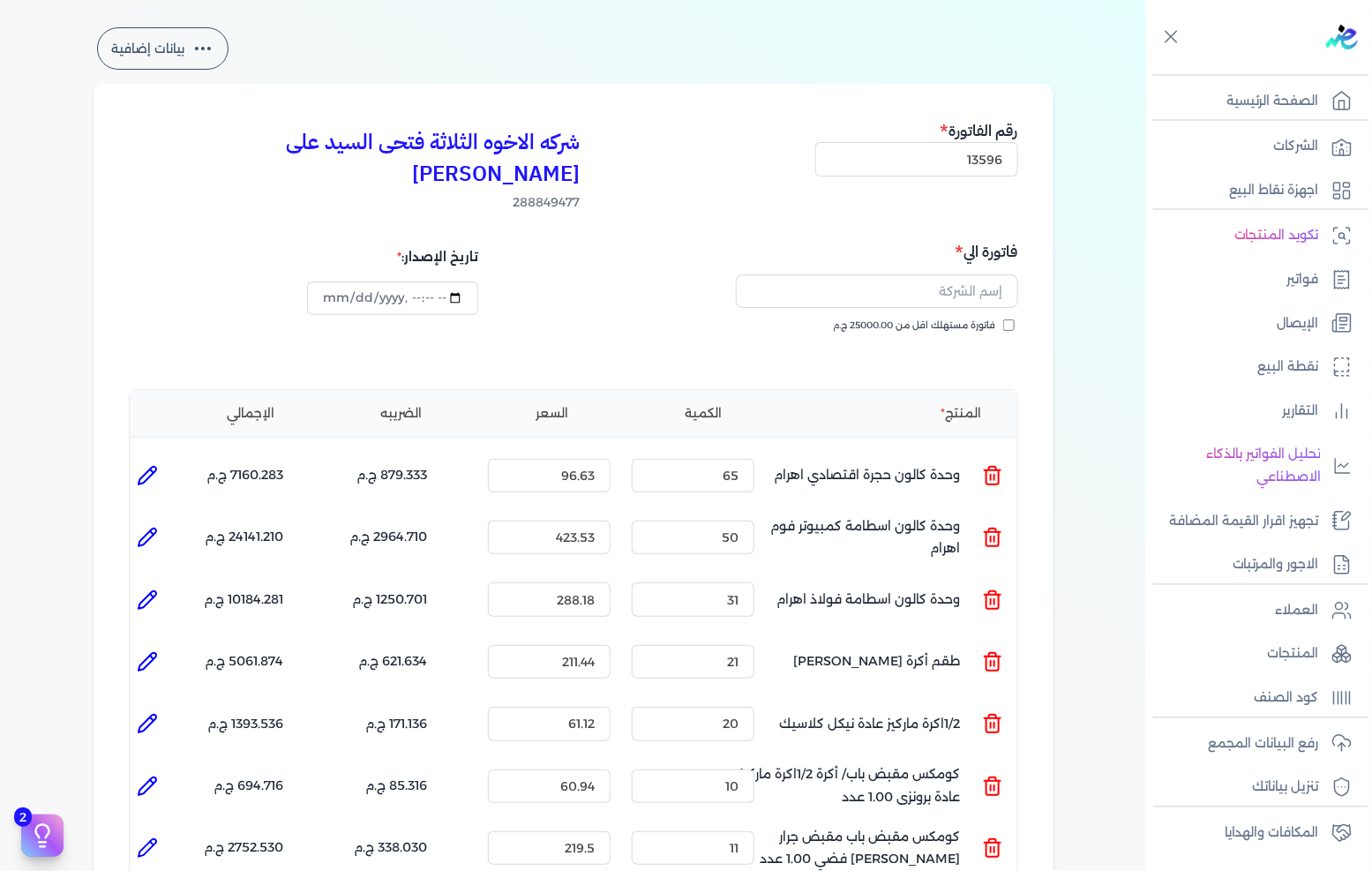
scroll to position [98, 0]
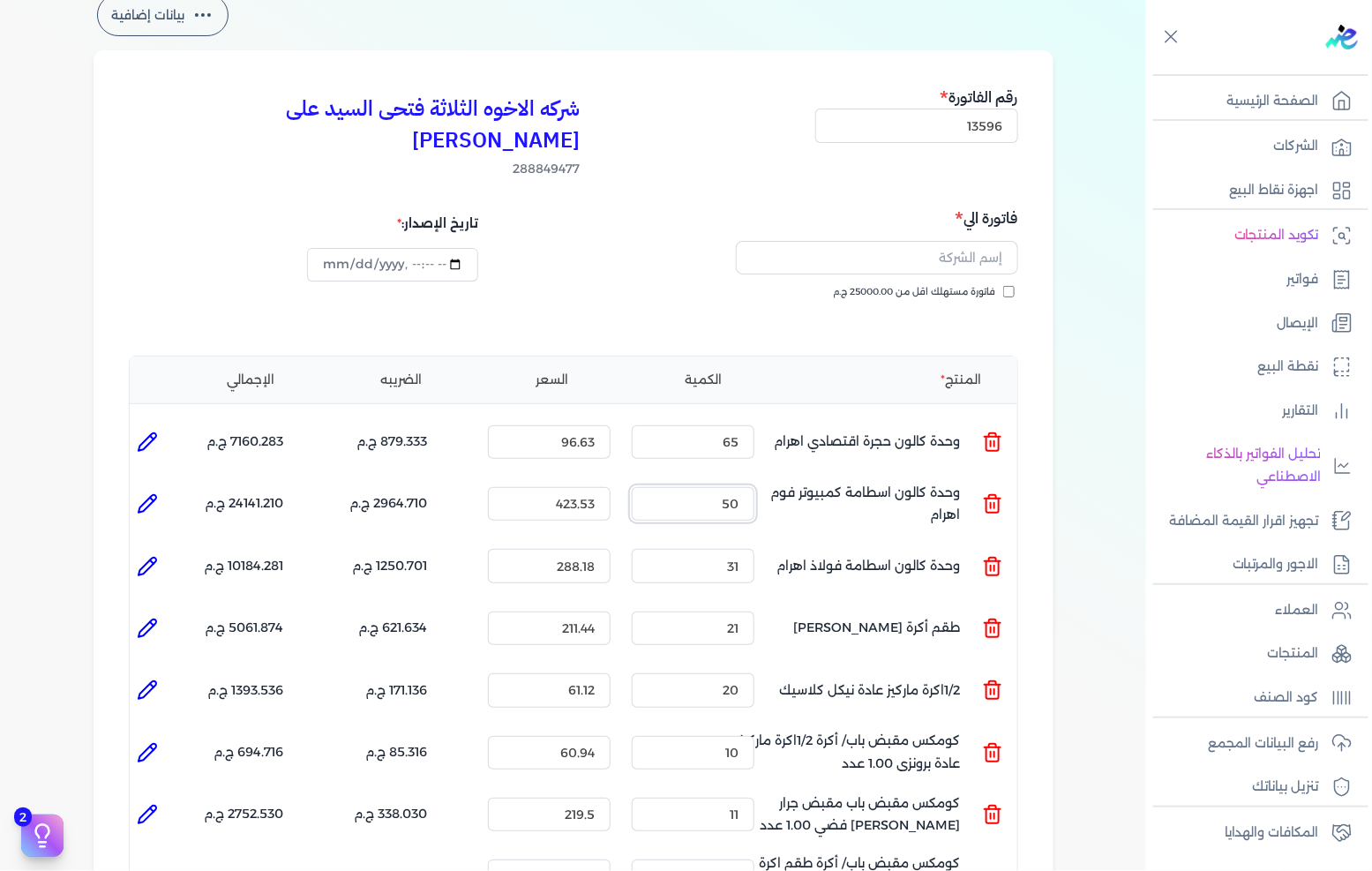
click at [720, 487] on input "50" at bounding box center [692, 504] width 122 height 33
type input "60"
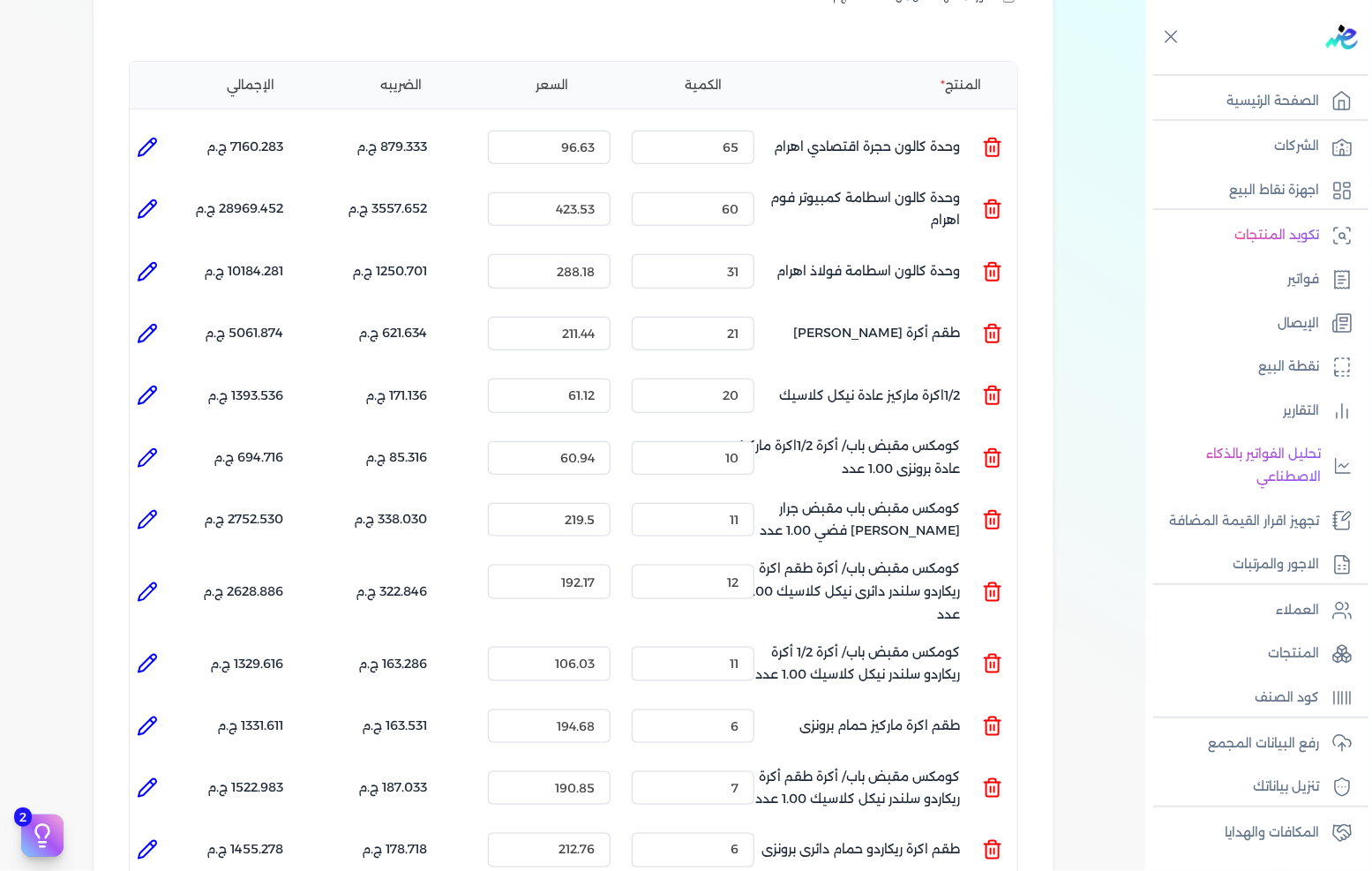
scroll to position [196, 0]
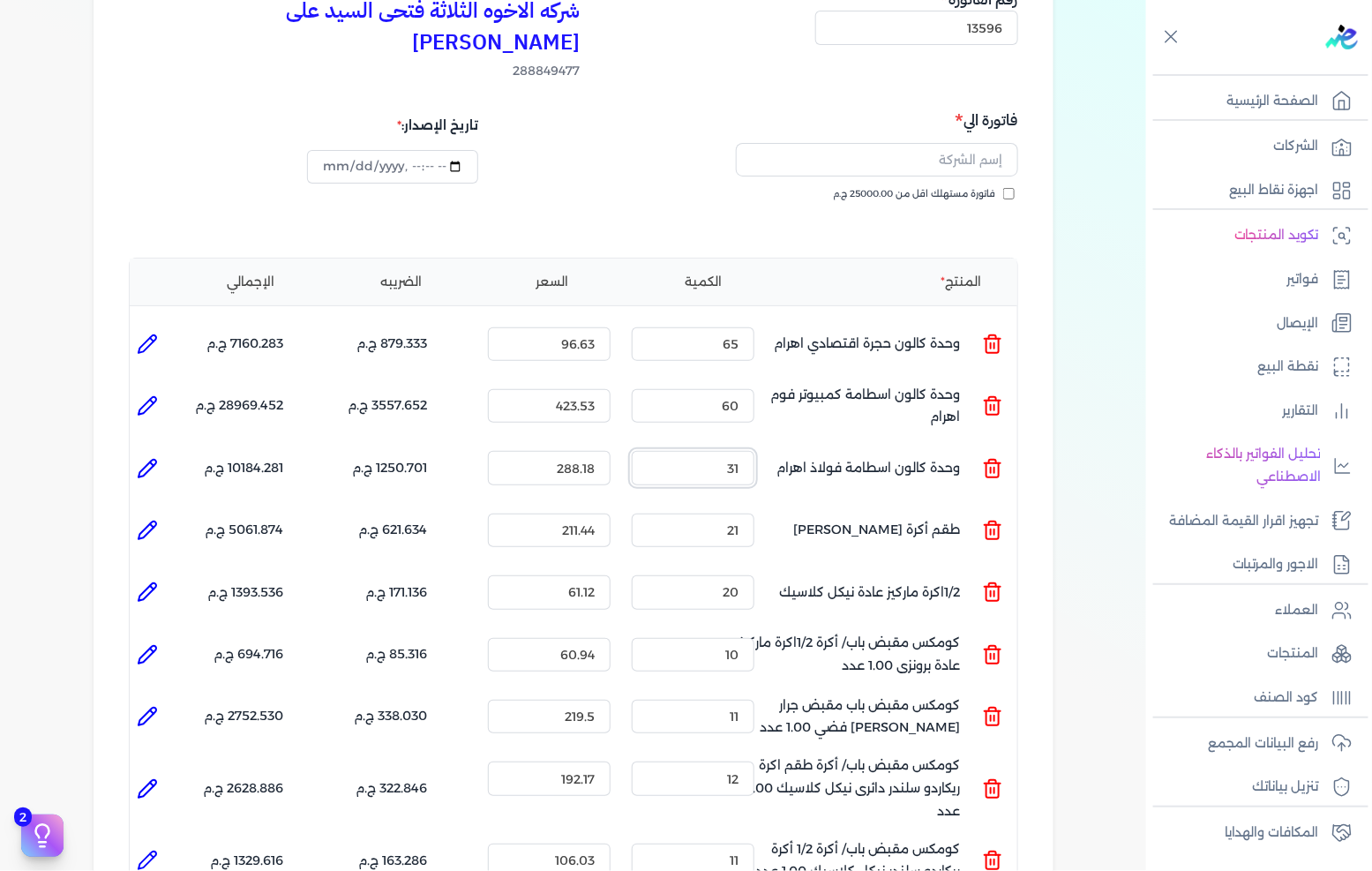
click at [708, 451] on input "31" at bounding box center [692, 468] width 122 height 33
type input "40"
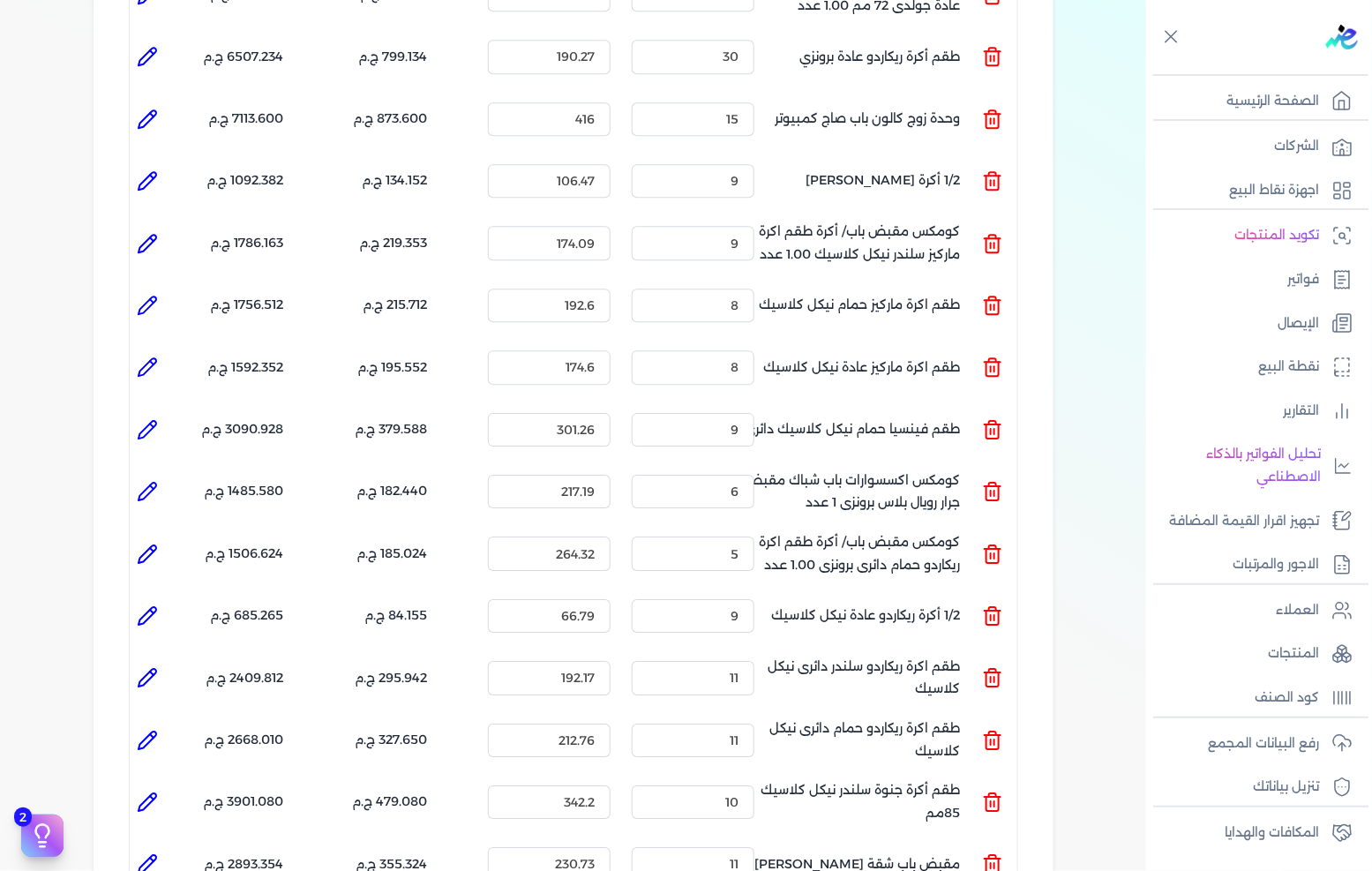
scroll to position [2548, 0]
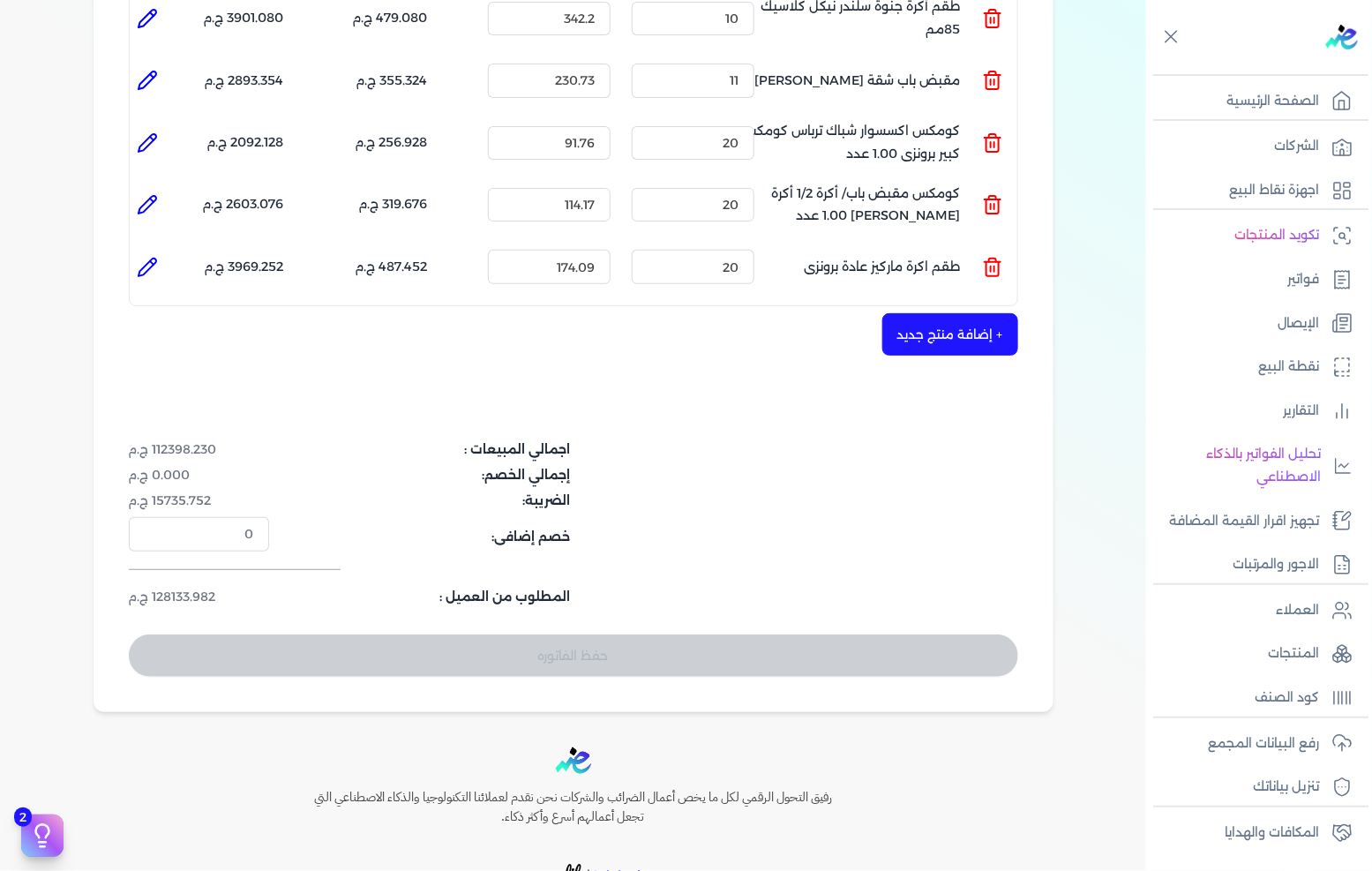
click at [951, 313] on button "+ إضافة منتج جديد" at bounding box center [950, 334] width 136 height 42
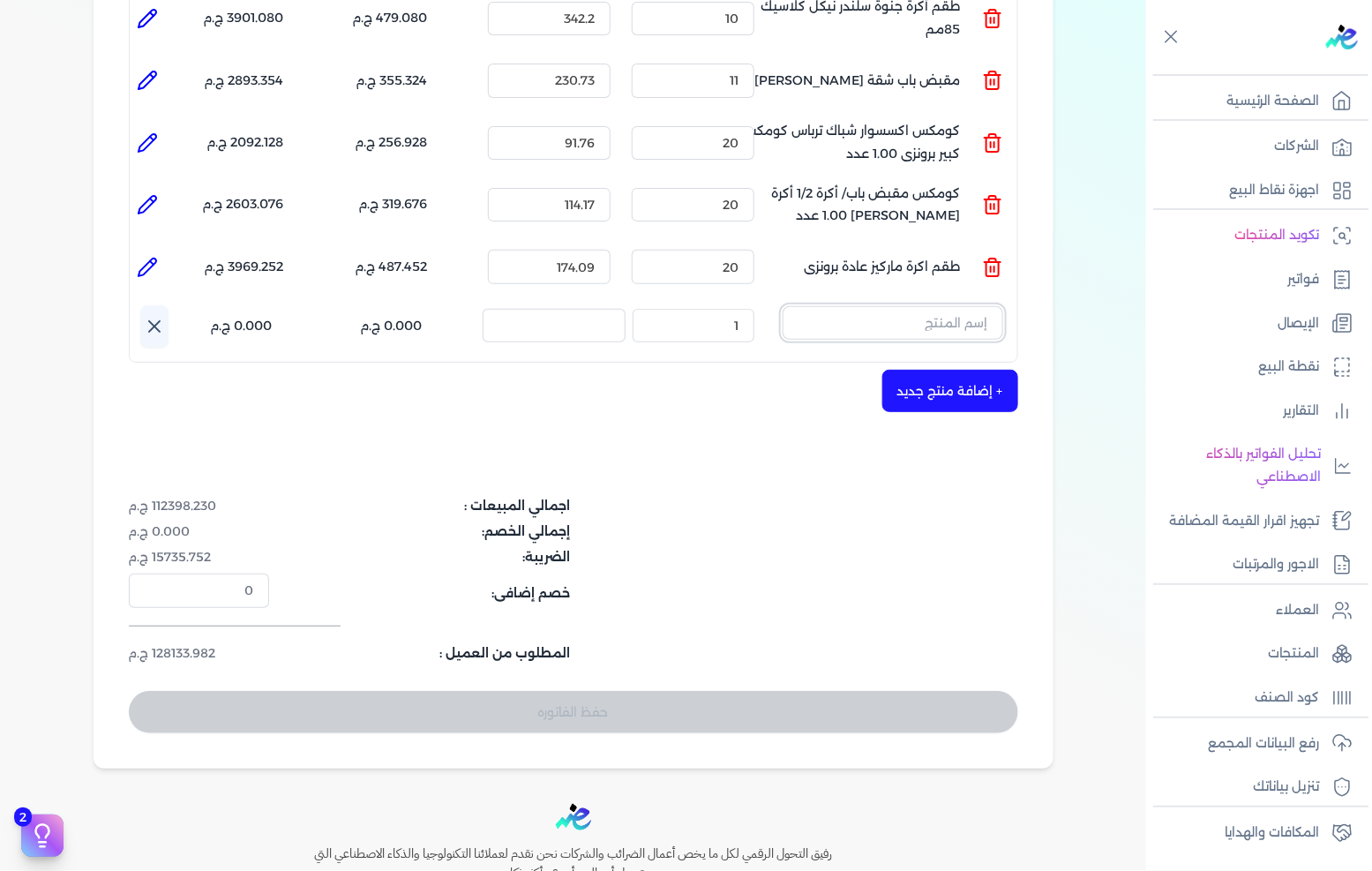
click at [959, 307] on input "text" at bounding box center [893, 323] width 221 height 33
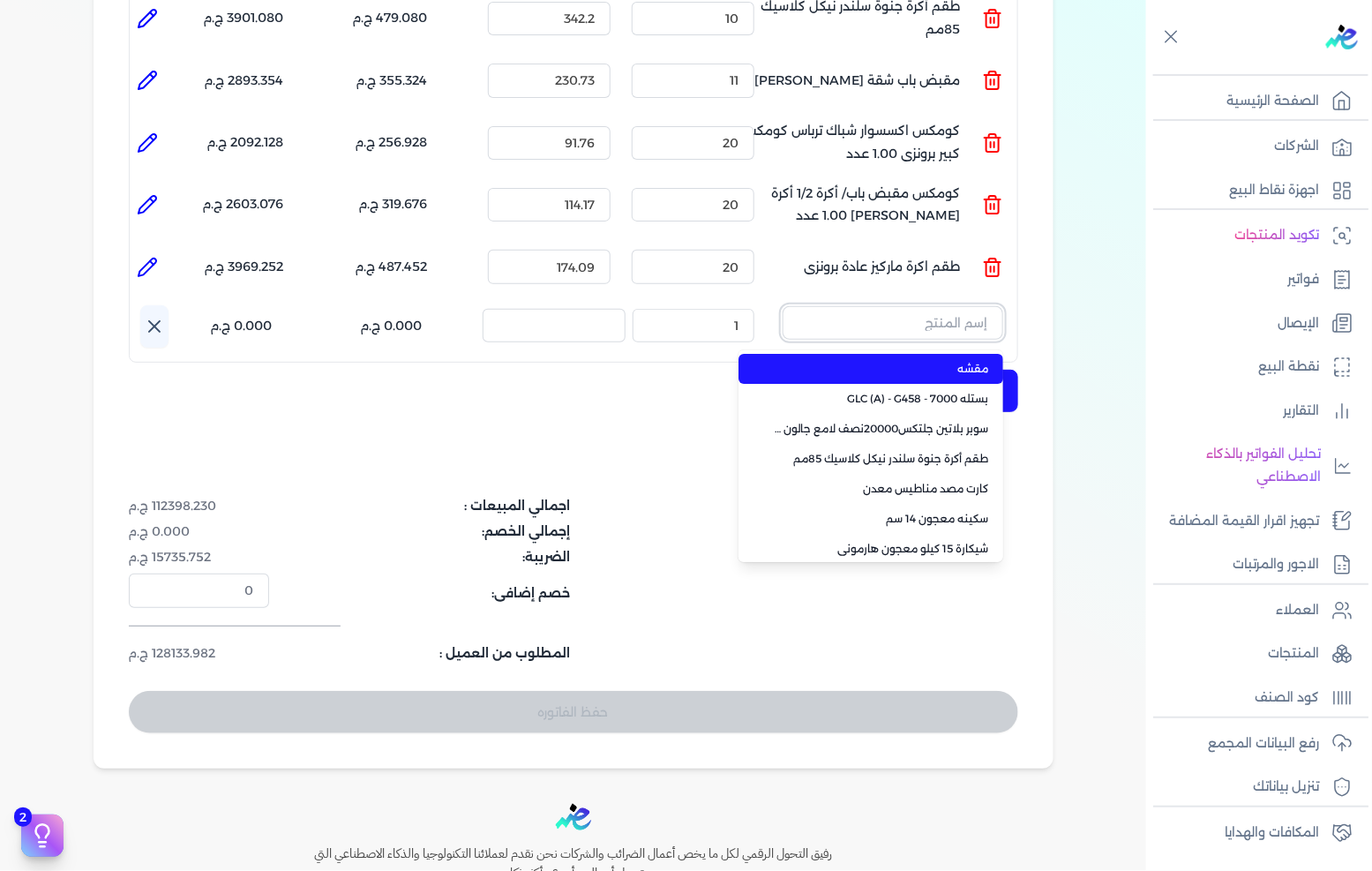
paste input "كومكس مقبض باب/ أكرة طقم اكرة ريكاردو عادة دائرى نيكل كلاسيك 1.00 عدد"
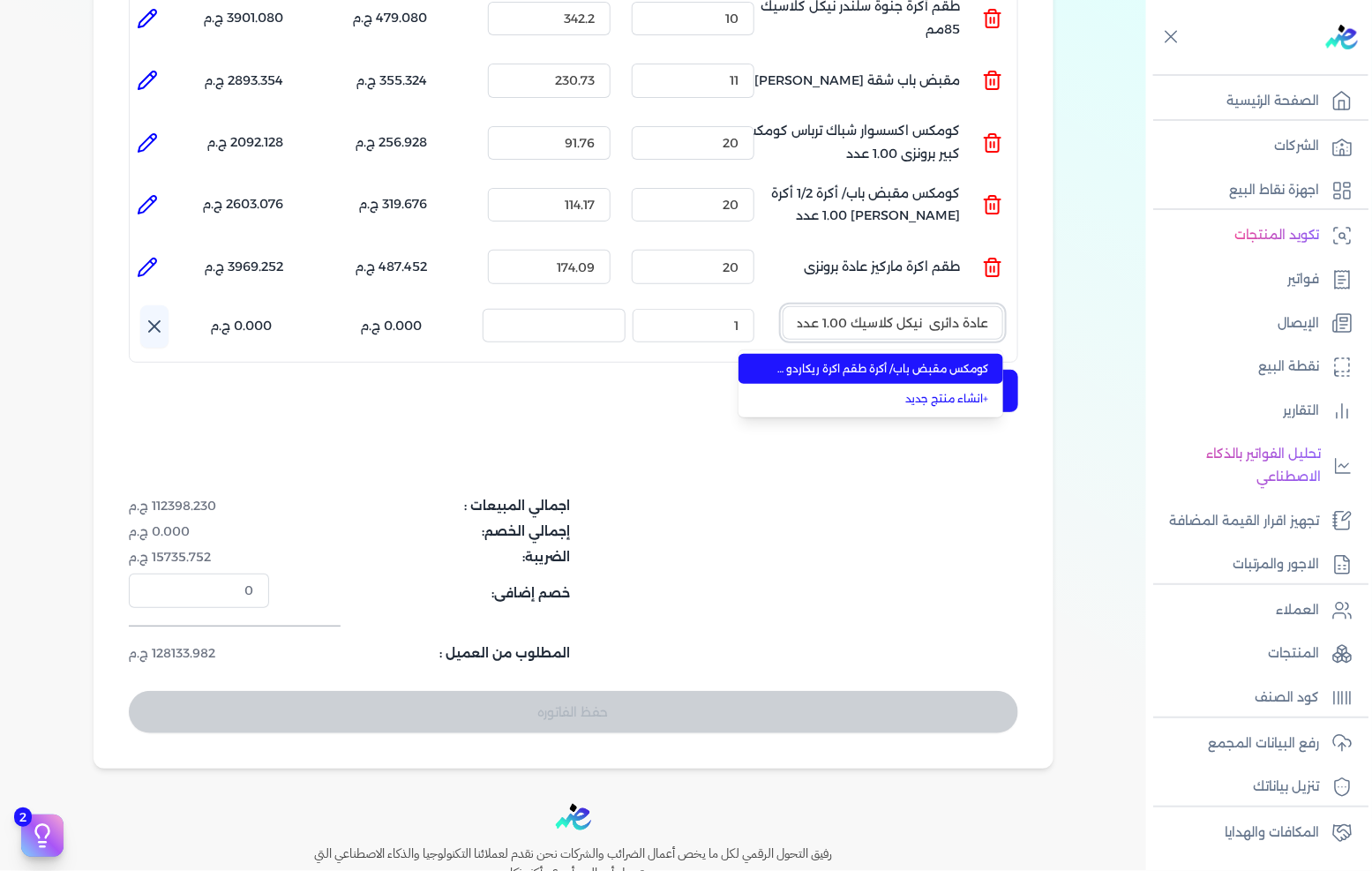
type input "كومكس مقبض باب/ أكرة طقم اكرة ريكاردو عادة دائرى نيكل كلاسيك 1.00 عدد"
click at [904, 361] on span "كومكس مقبض باب/ أكرة طقم اكرة ريكاردو عادة دائرى نيكل كلاسيك 1.00 عدد" at bounding box center [881, 368] width 215 height 16
type input "9"
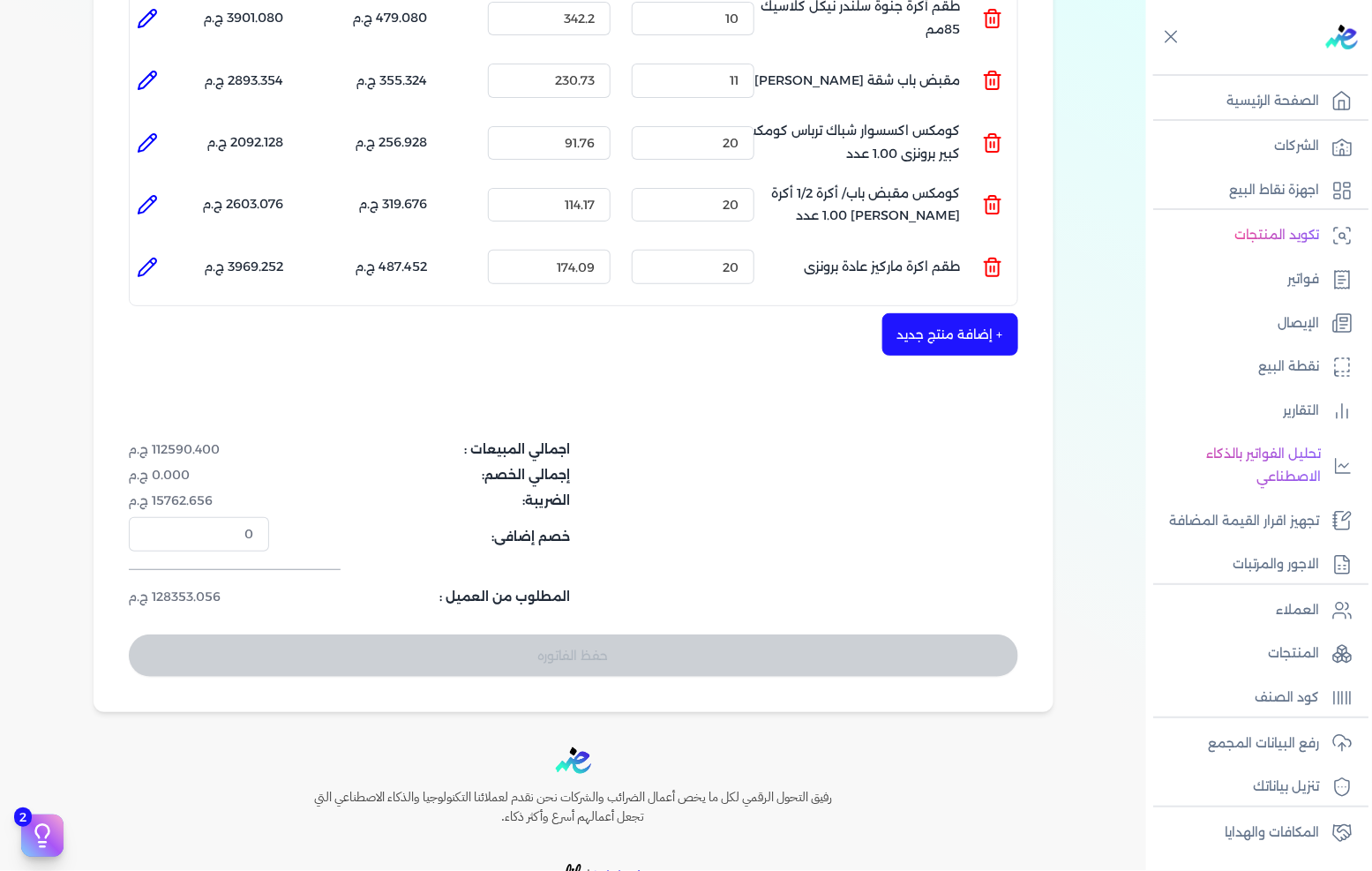
click at [931, 313] on button "+ إضافة منتج جديد" at bounding box center [950, 334] width 136 height 42
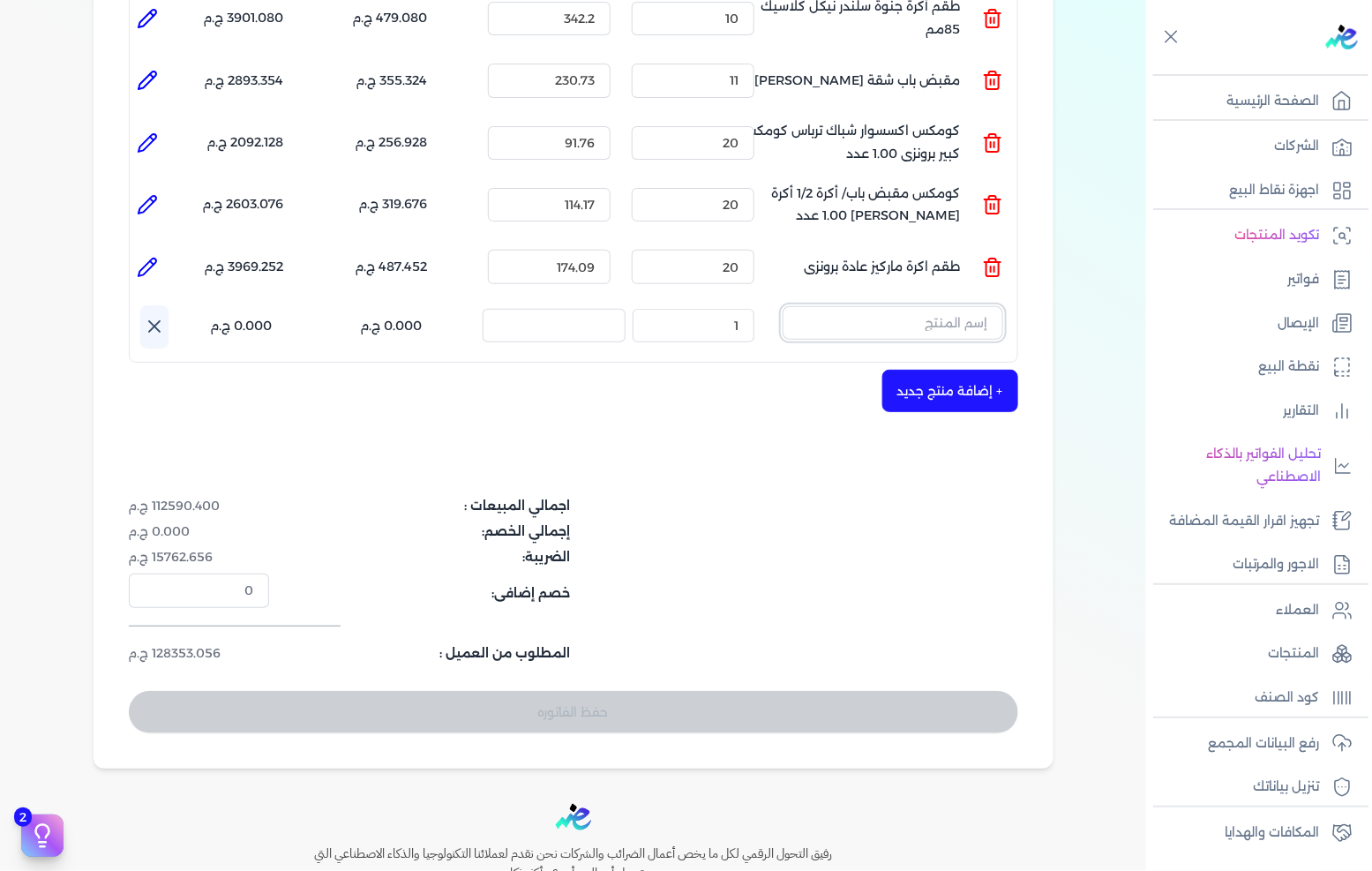
click at [944, 307] on input "text" at bounding box center [893, 323] width 221 height 33
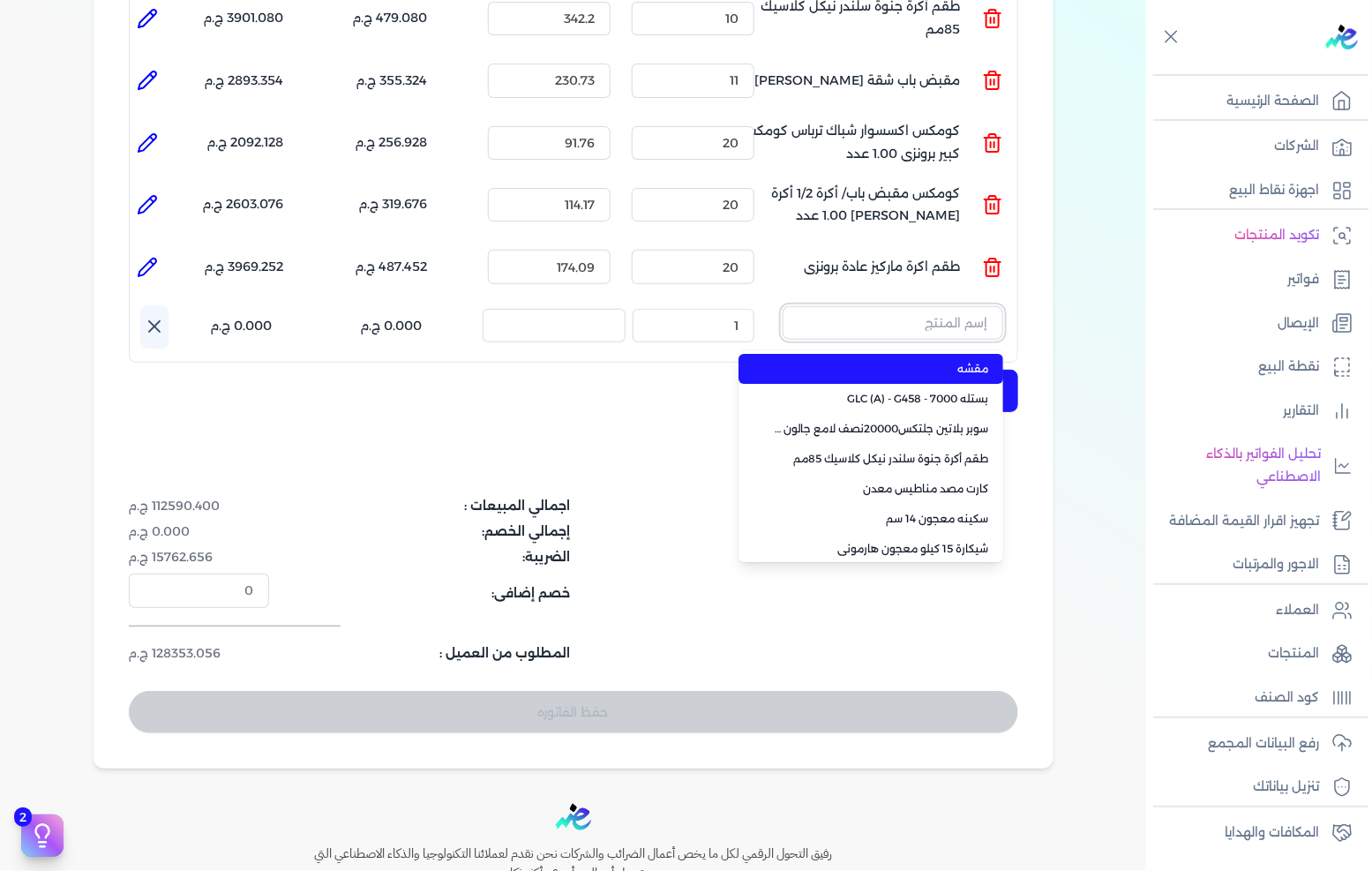
paste input "طقم فينسيا حمام نيكل كلاسيك دائرى"
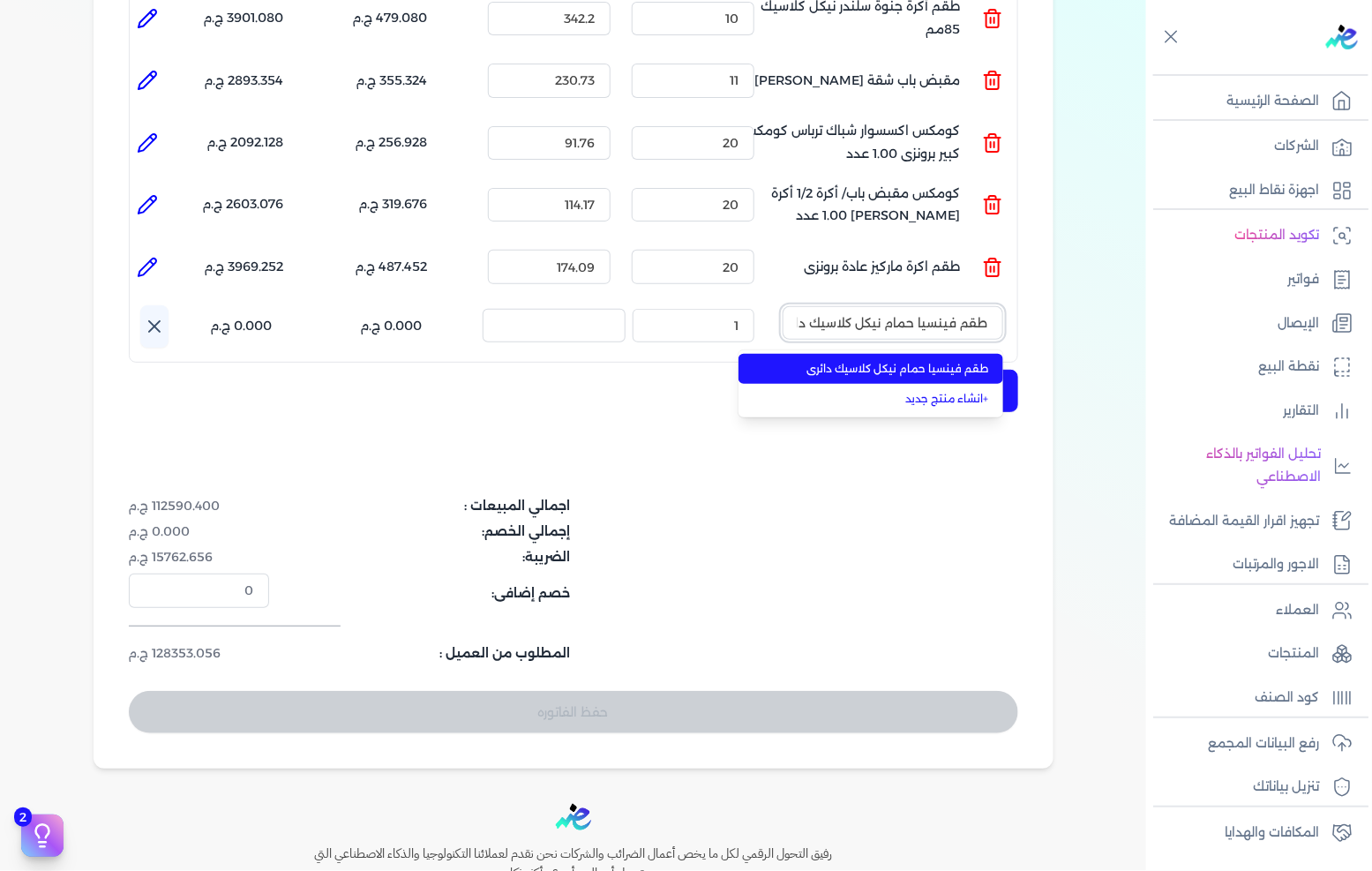
scroll to position [0, -20]
type input "طقم فينسيا حمام نيكل كلاسيك دائرى"
click at [878, 361] on span "طقم فينسيا حمام نيكل كلاسيك دائرى" at bounding box center [881, 368] width 215 height 16
type input "10"
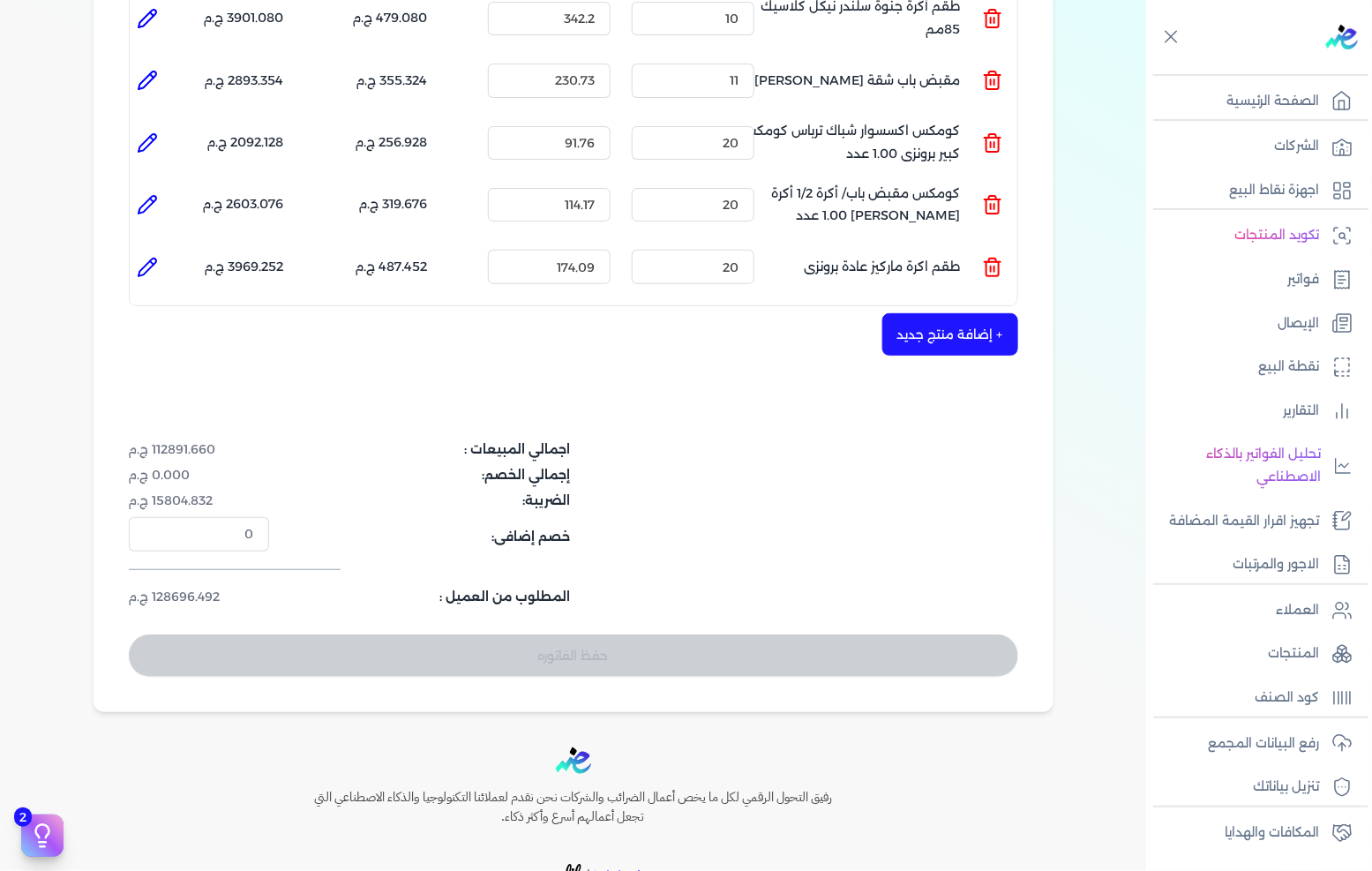
click at [927, 313] on button "+ إضافة منتج جديد" at bounding box center [950, 334] width 136 height 42
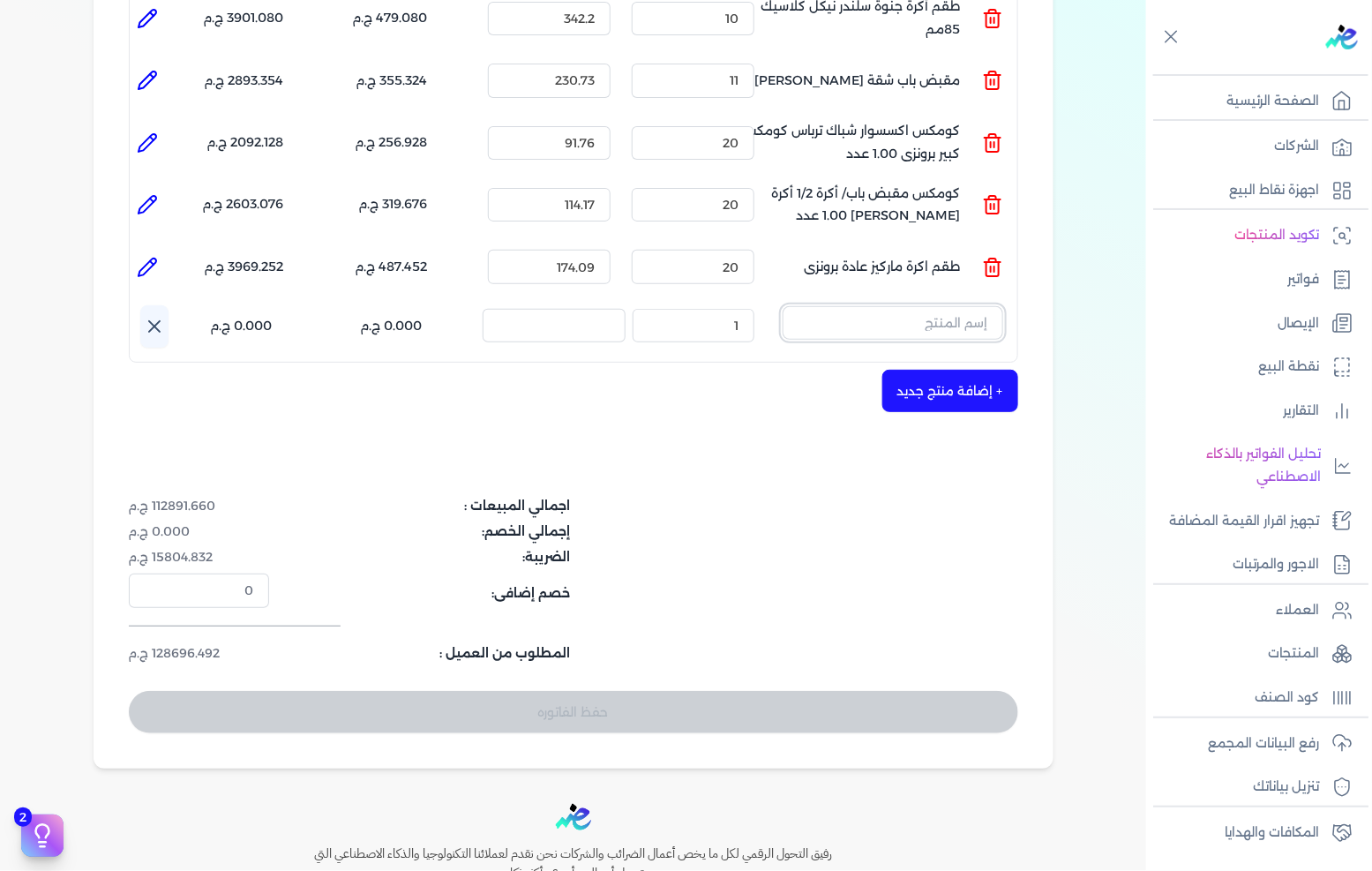
click at [956, 307] on input "text" at bounding box center [893, 323] width 221 height 33
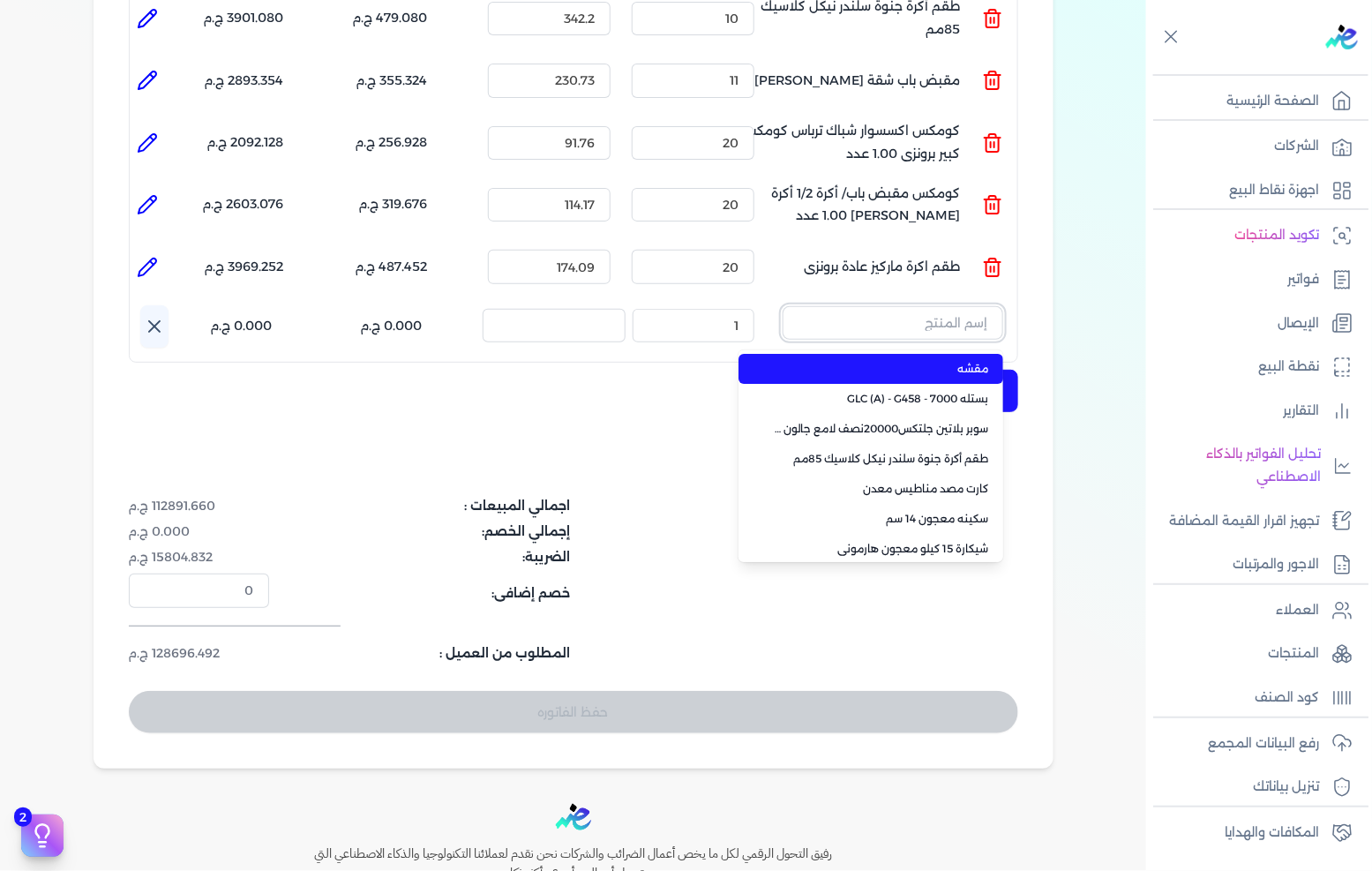
paste input "كومكس مقبض باب/ أكرة طقم اكرة عادة لودى برونزى كلاسيك 1.00 عدد"
type input "كومكس مقبض باب/ أكرة طقم اكرة عادة لودى برونزى كلاسيك 1.00 عدد"
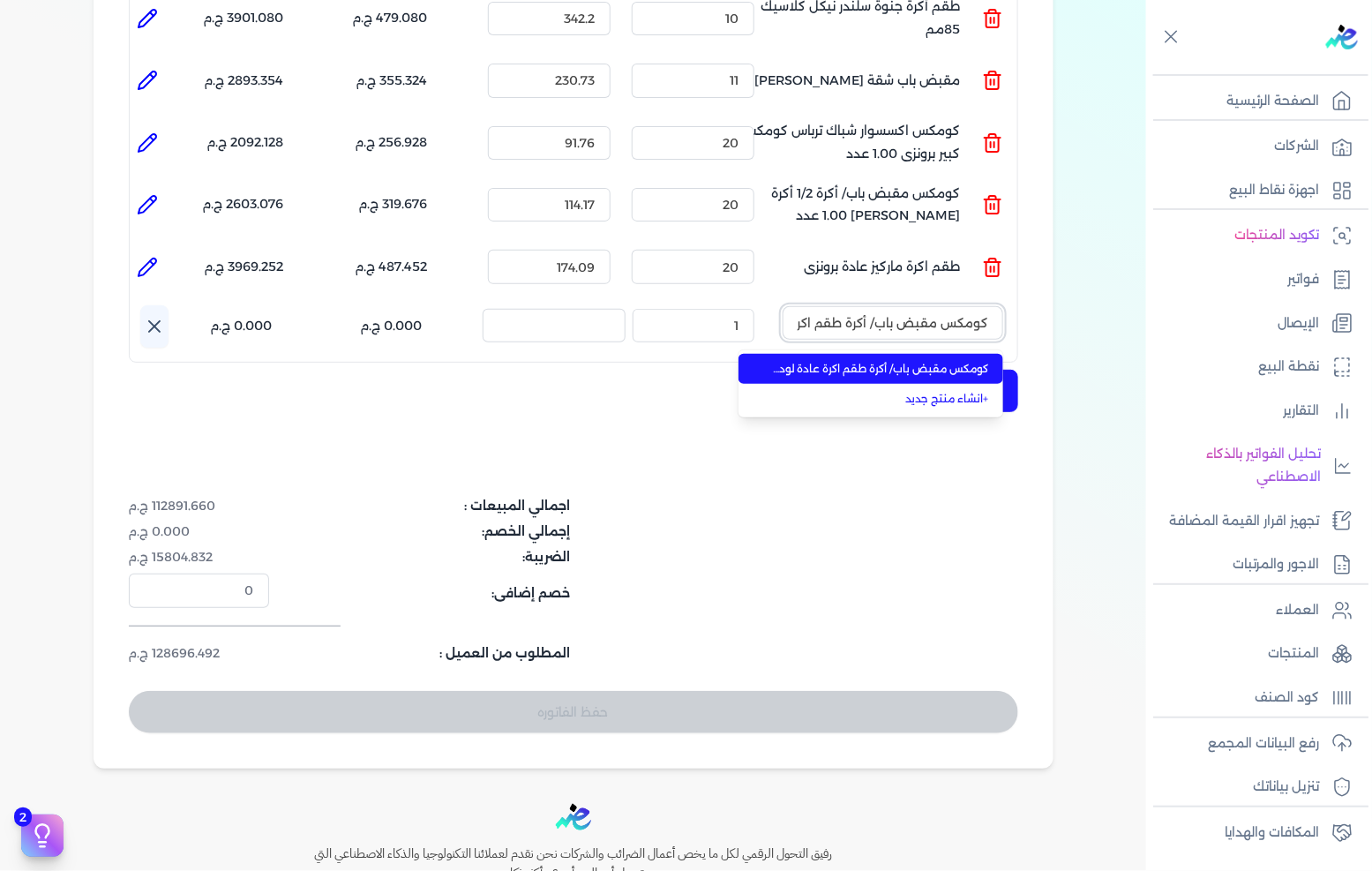
scroll to position [0, -206]
click at [918, 361] on span "كومكس مقبض باب/ أكرة طقم اكرة عادة لودى برونزى كلاسيك 1.00 عدد" at bounding box center [881, 368] width 215 height 16
type input "6"
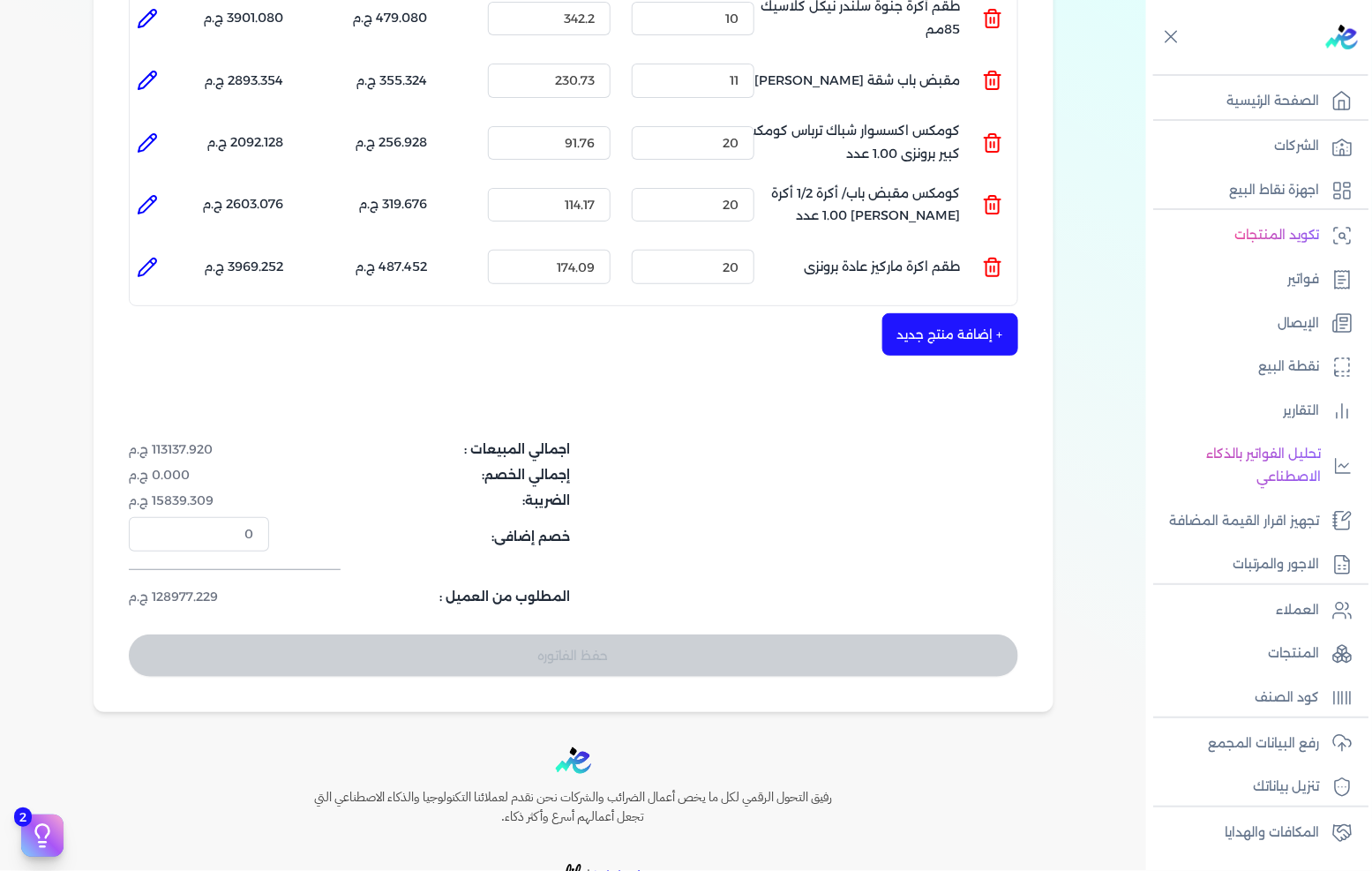
click at [962, 313] on button "+ إضافة منتج جديد" at bounding box center [950, 334] width 136 height 42
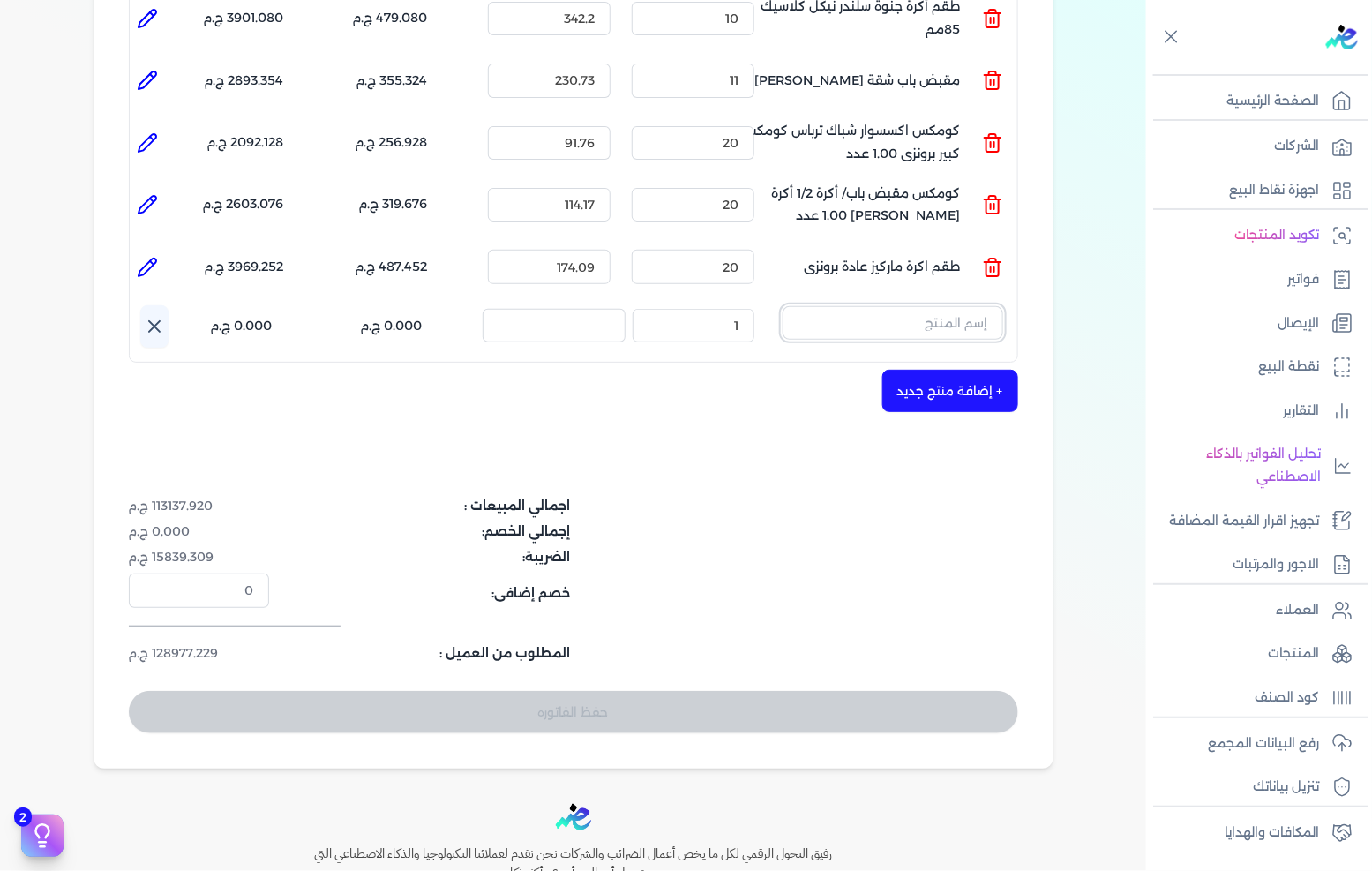
click at [902, 307] on input "text" at bounding box center [893, 323] width 221 height 33
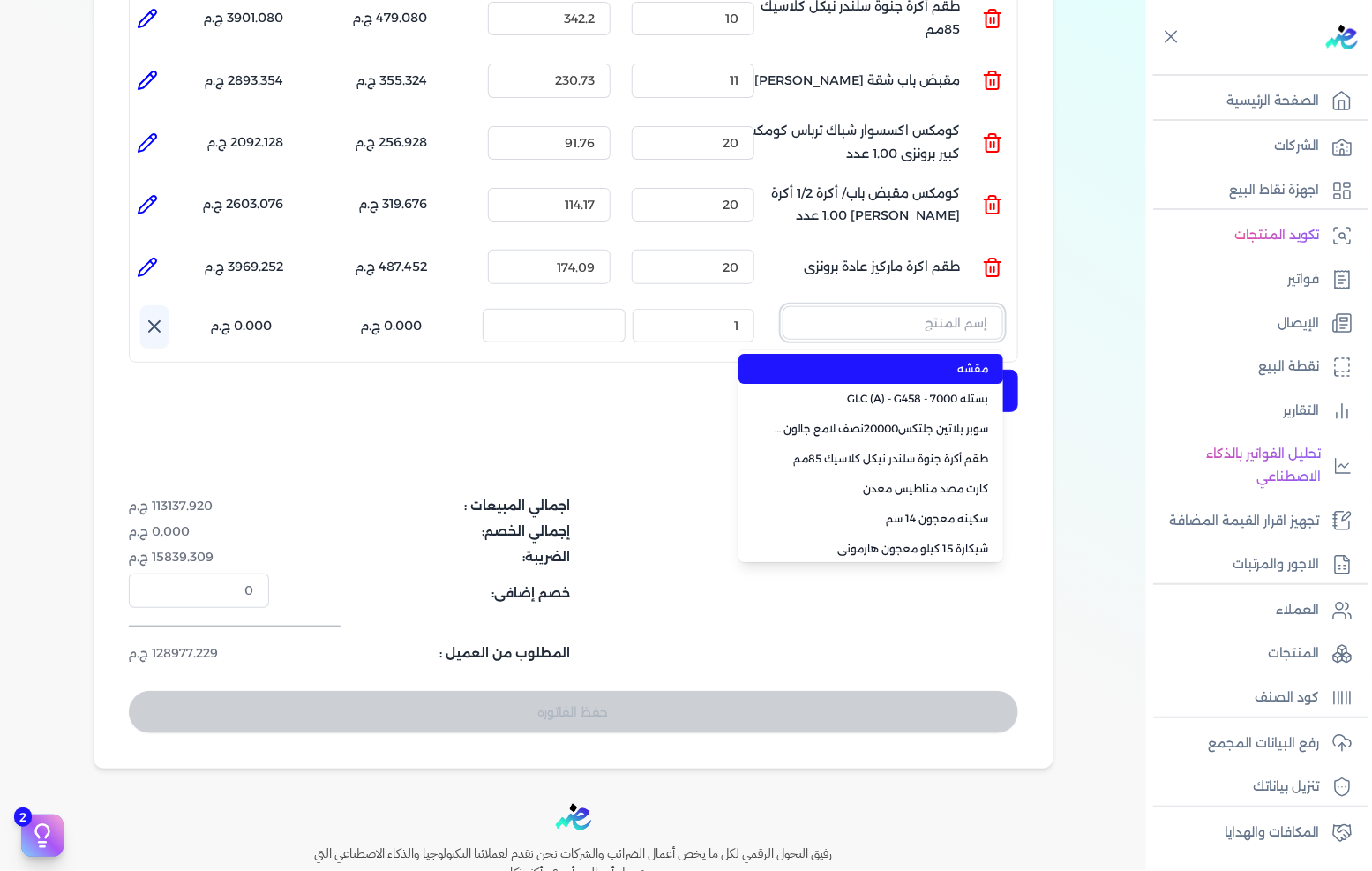
paste input "طقم أكرة جنوة حمام نيكل كلاسيك 72مم"
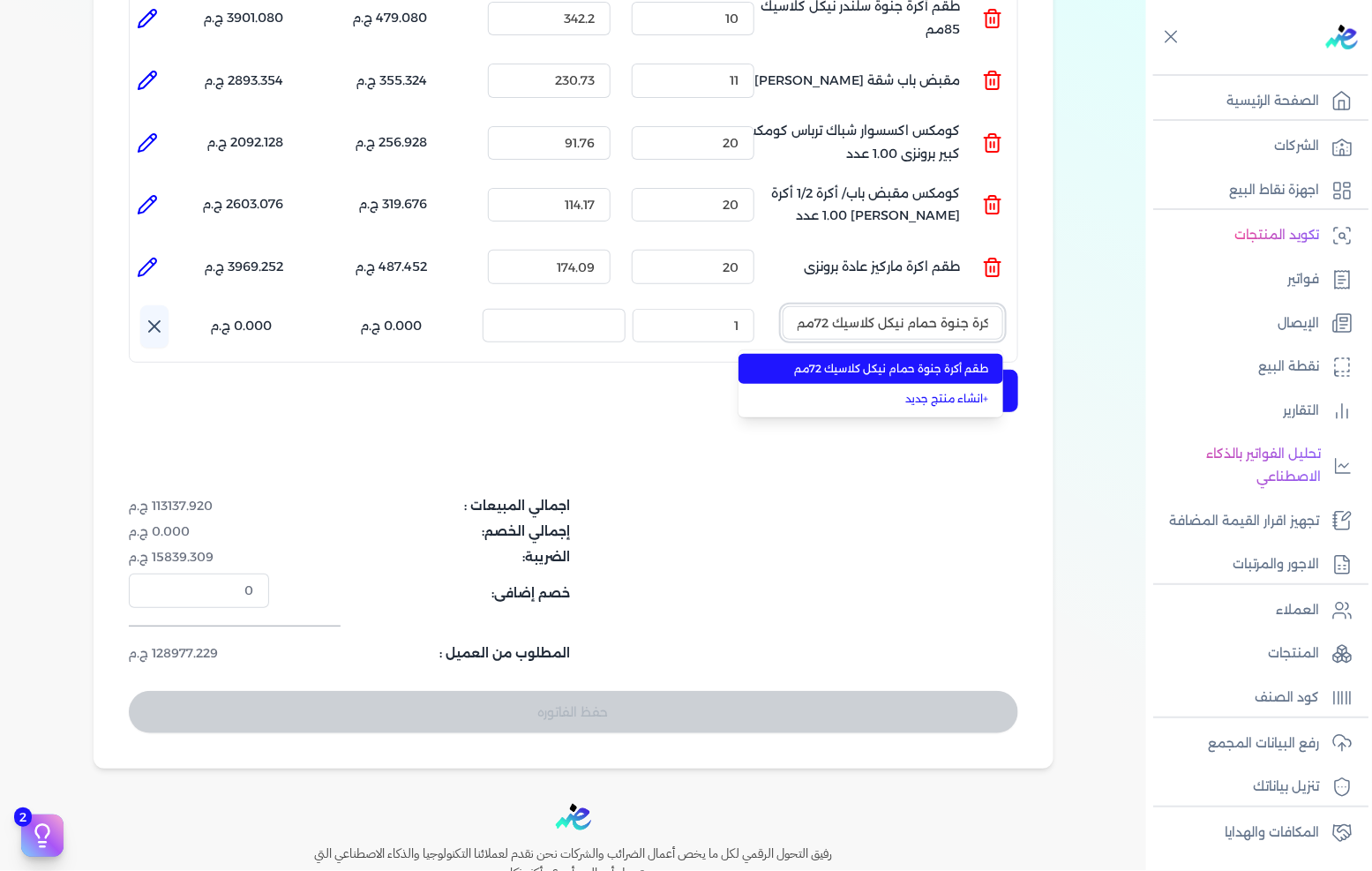
type input "طقم أكرة جنوة حمام نيكل كلاسيك 72مم"
click at [856, 354] on li "طقم أكرة جنوة حمام نيكل كلاسيك 72مم" at bounding box center [870, 368] width 264 height 30
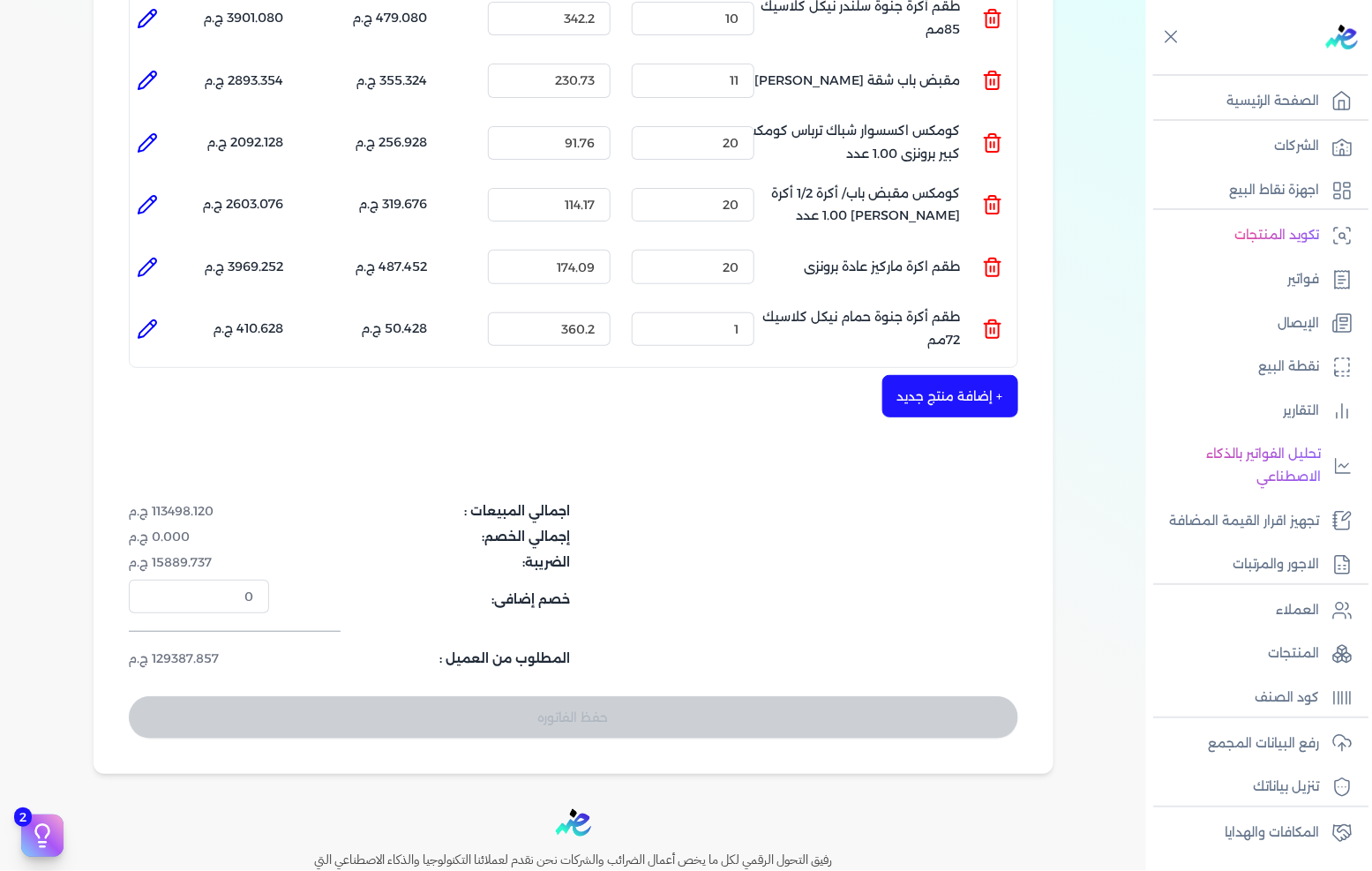
click at [727, 312] on input "1" at bounding box center [692, 329] width 122 height 33
type input "28"
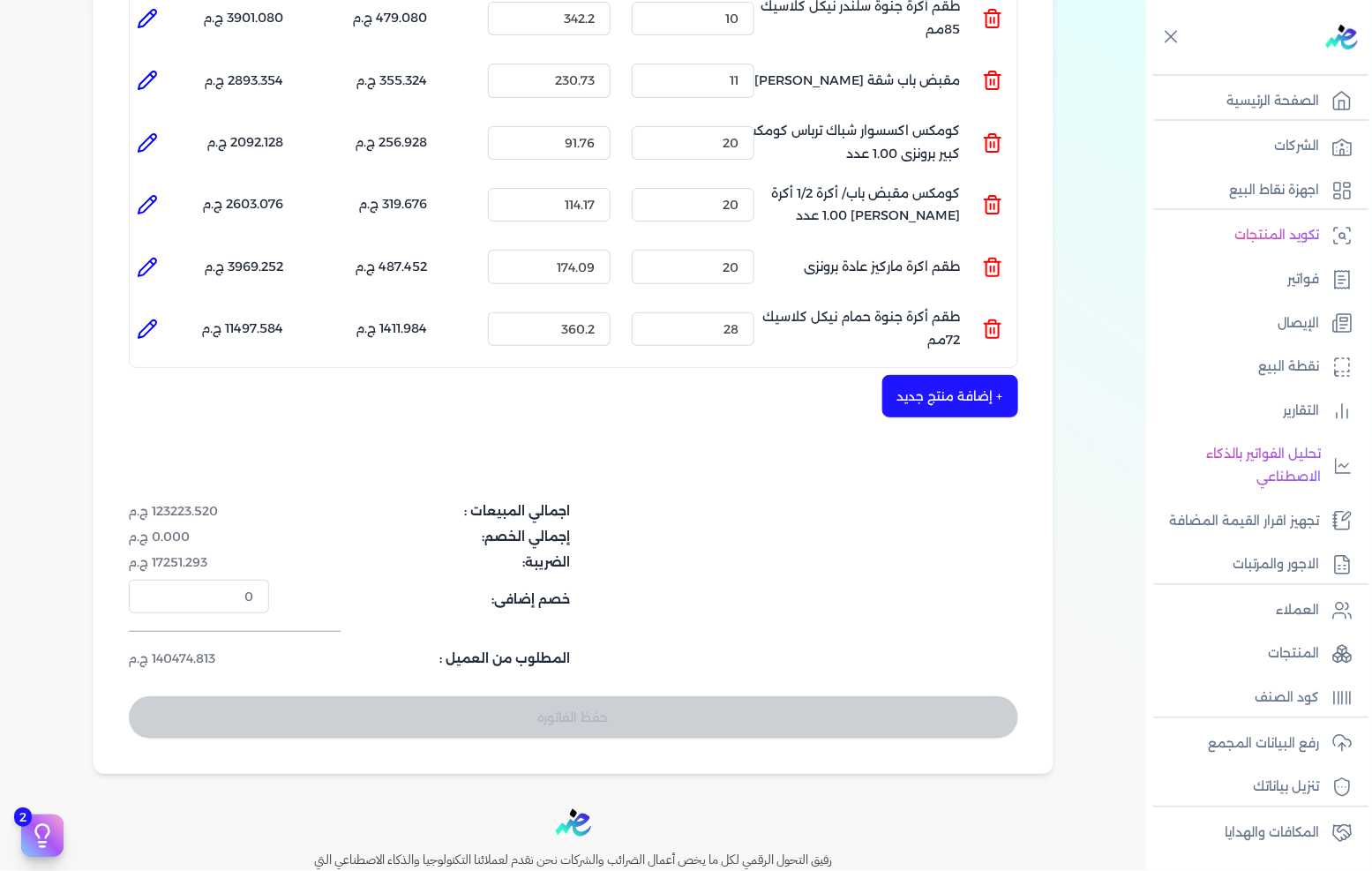
click at [971, 375] on button "+ إضافة منتج جديد" at bounding box center [950, 396] width 136 height 42
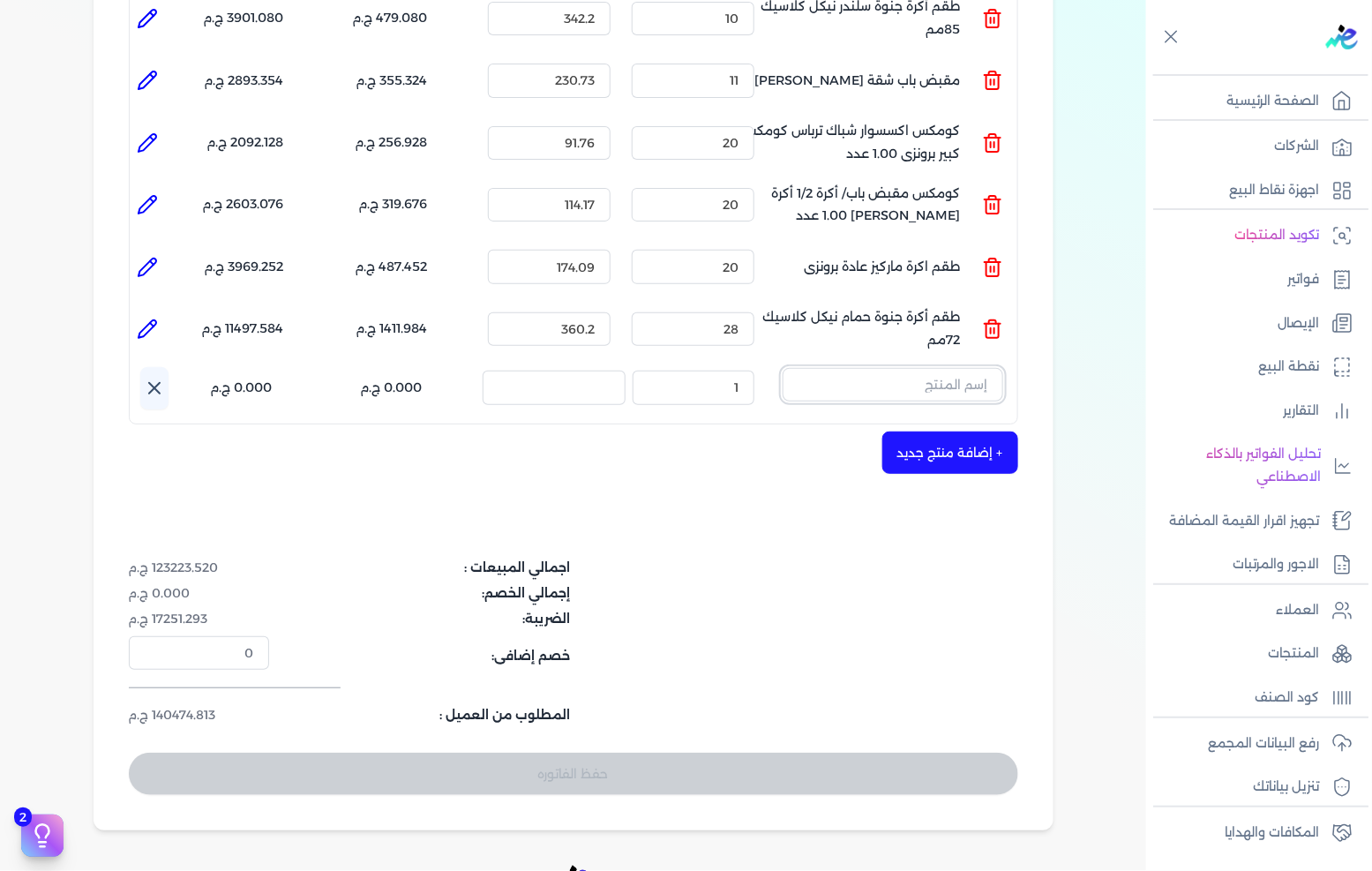
click at [962, 368] on input "text" at bounding box center [893, 385] width 221 height 33
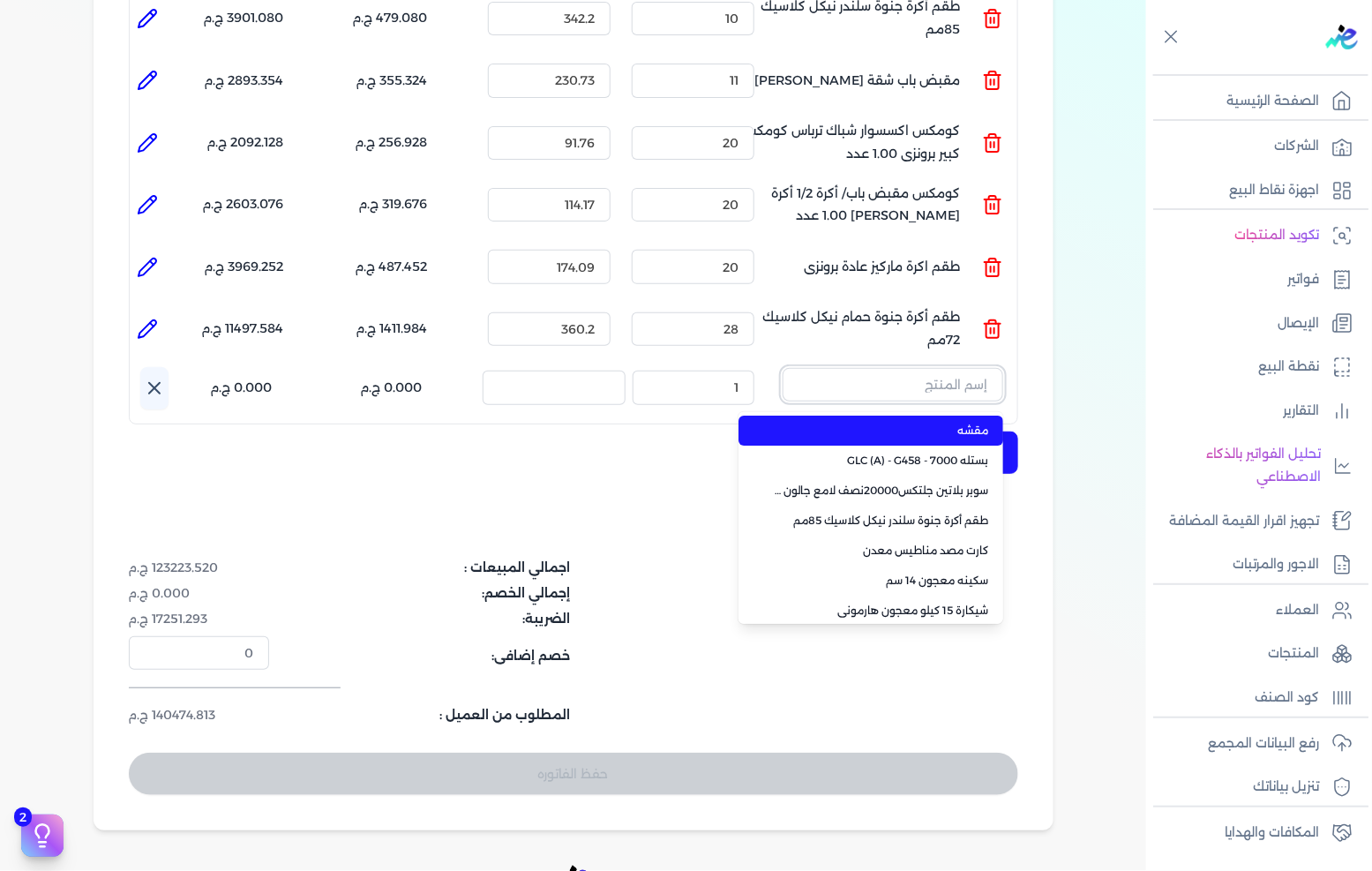
paste input "كومكس اكسسوار شباك ترباس كومكس كبير برونزى 1.00 عدد"
type input "كومكس اكسسوار شباك ترباس كومكس كبير برونزى 1.00 عدد"
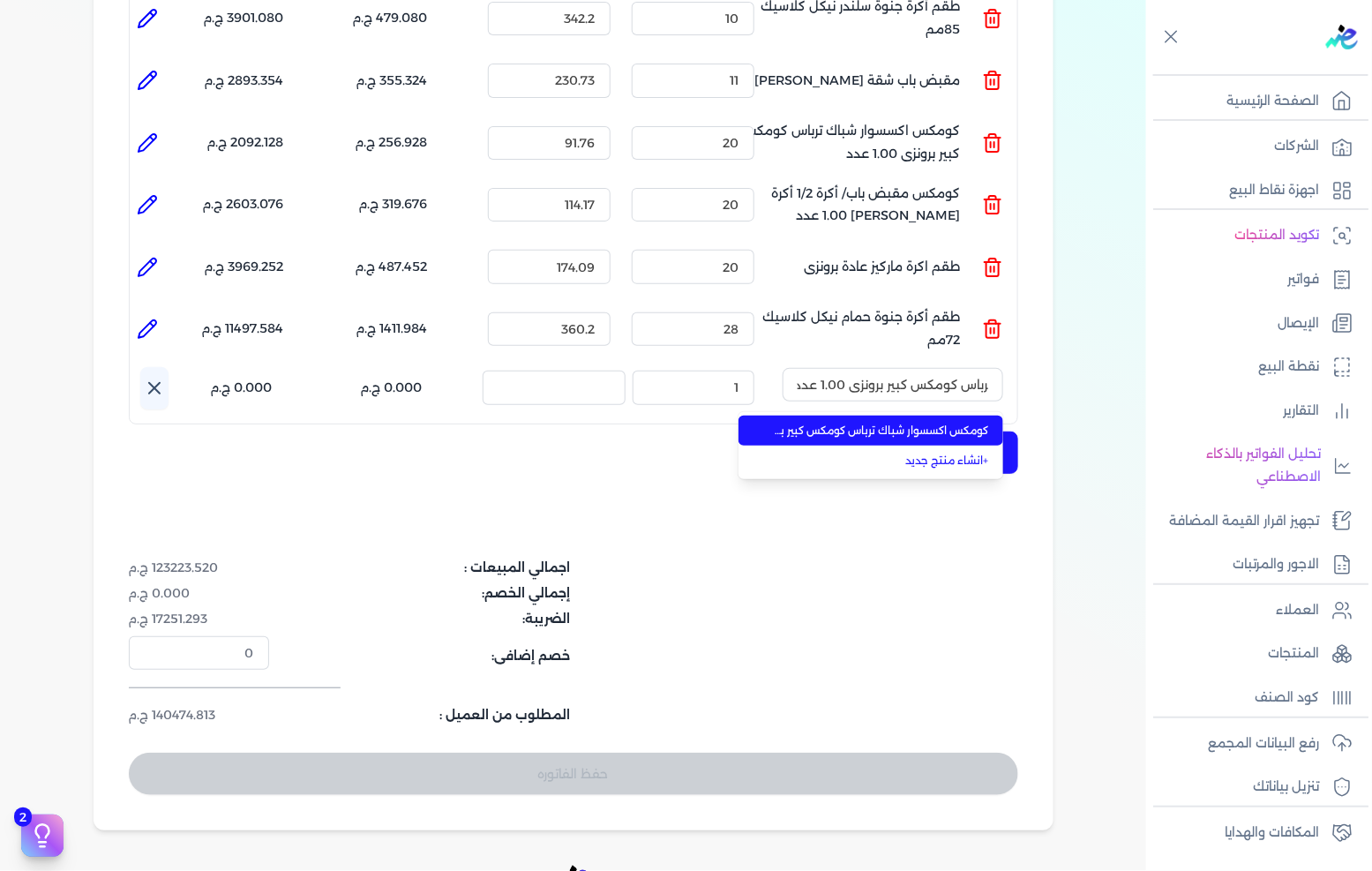
click at [905, 415] on li "كومكس اكسسوار شباك ترباس كومكس كبير برونزى 1.00 عدد" at bounding box center [870, 430] width 264 height 30
type input "21"
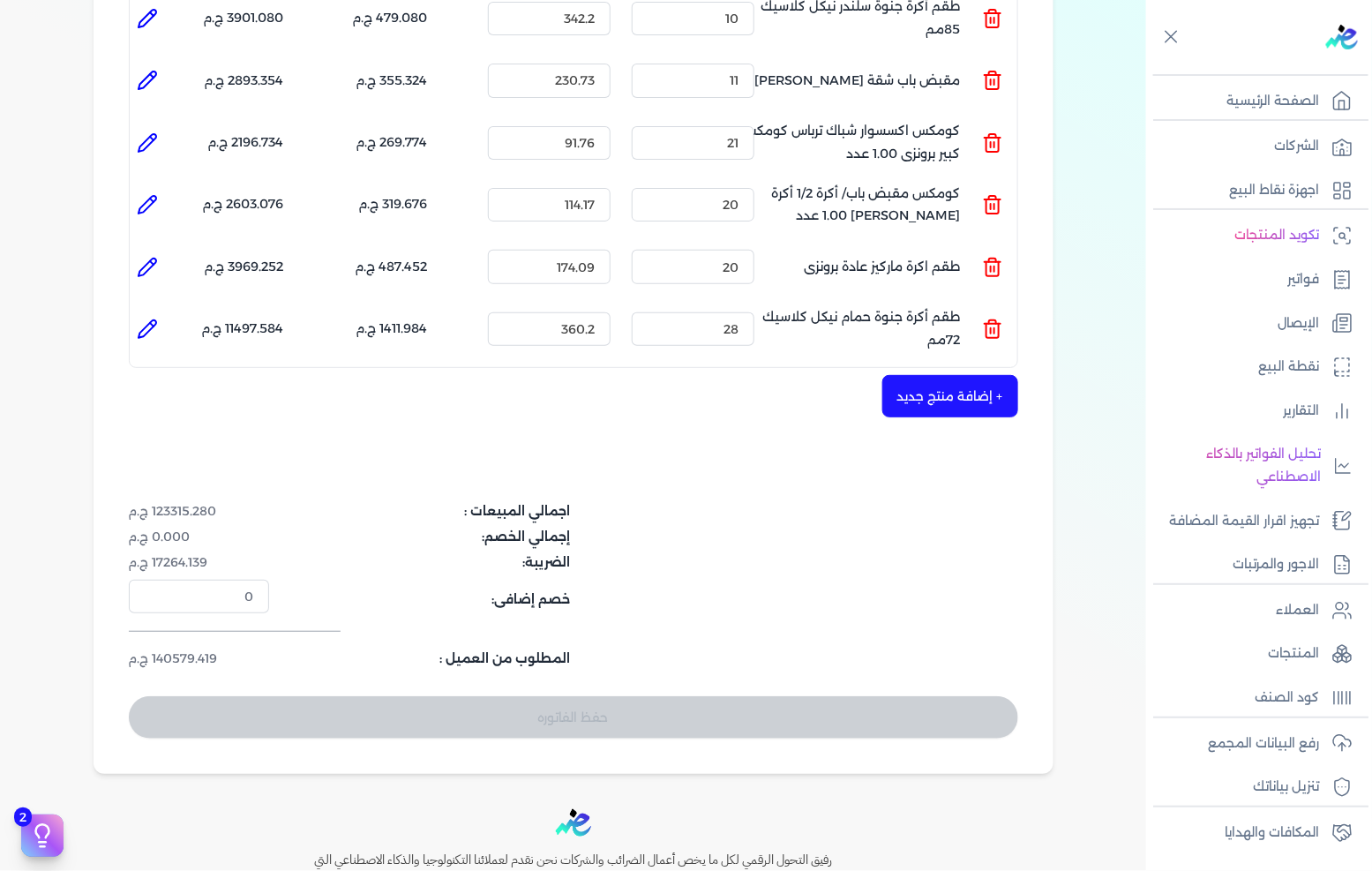
click at [954, 375] on button "+ إضافة منتج جديد" at bounding box center [950, 396] width 136 height 42
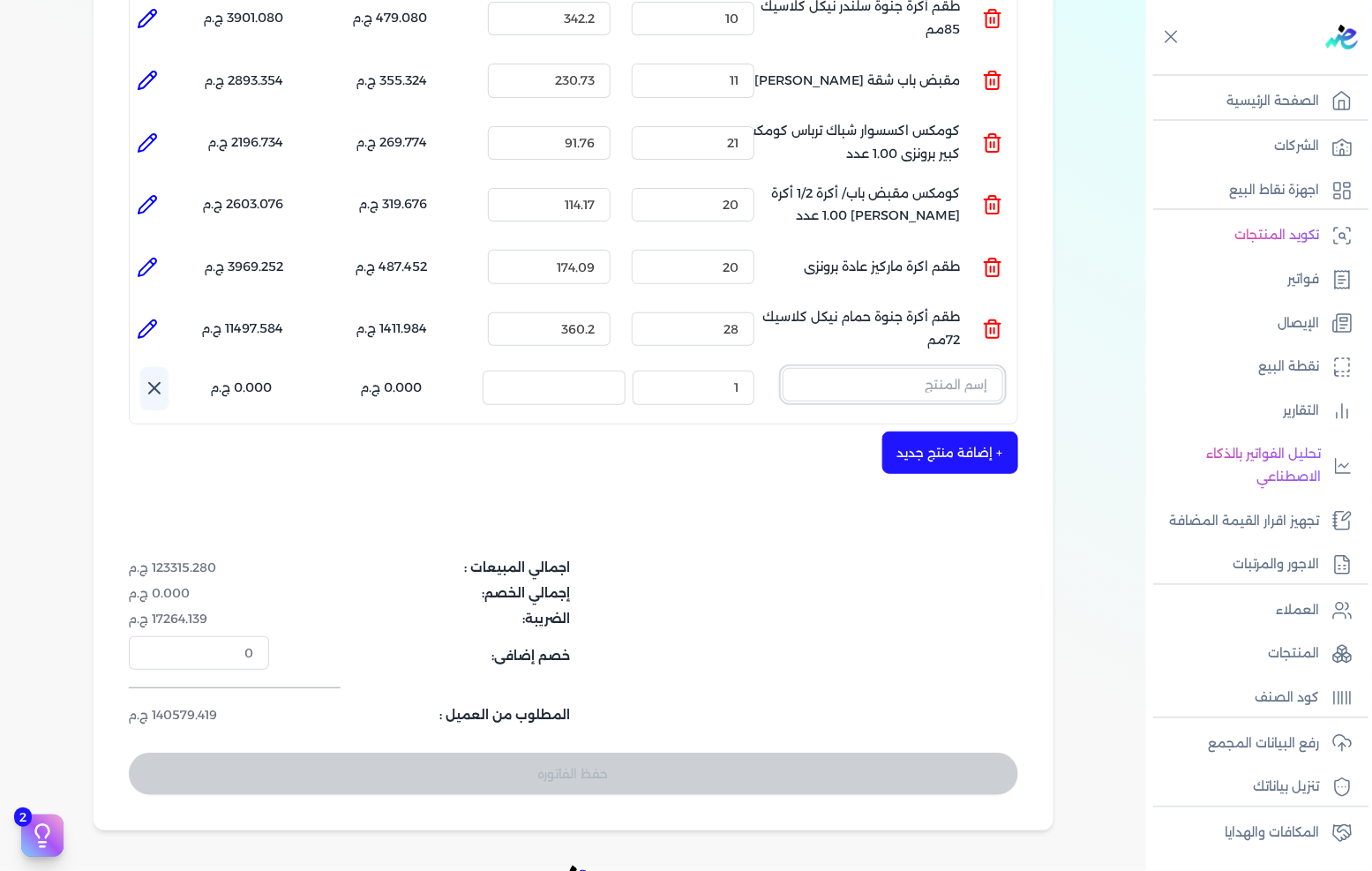
click at [912, 368] on input "text" at bounding box center [893, 385] width 221 height 33
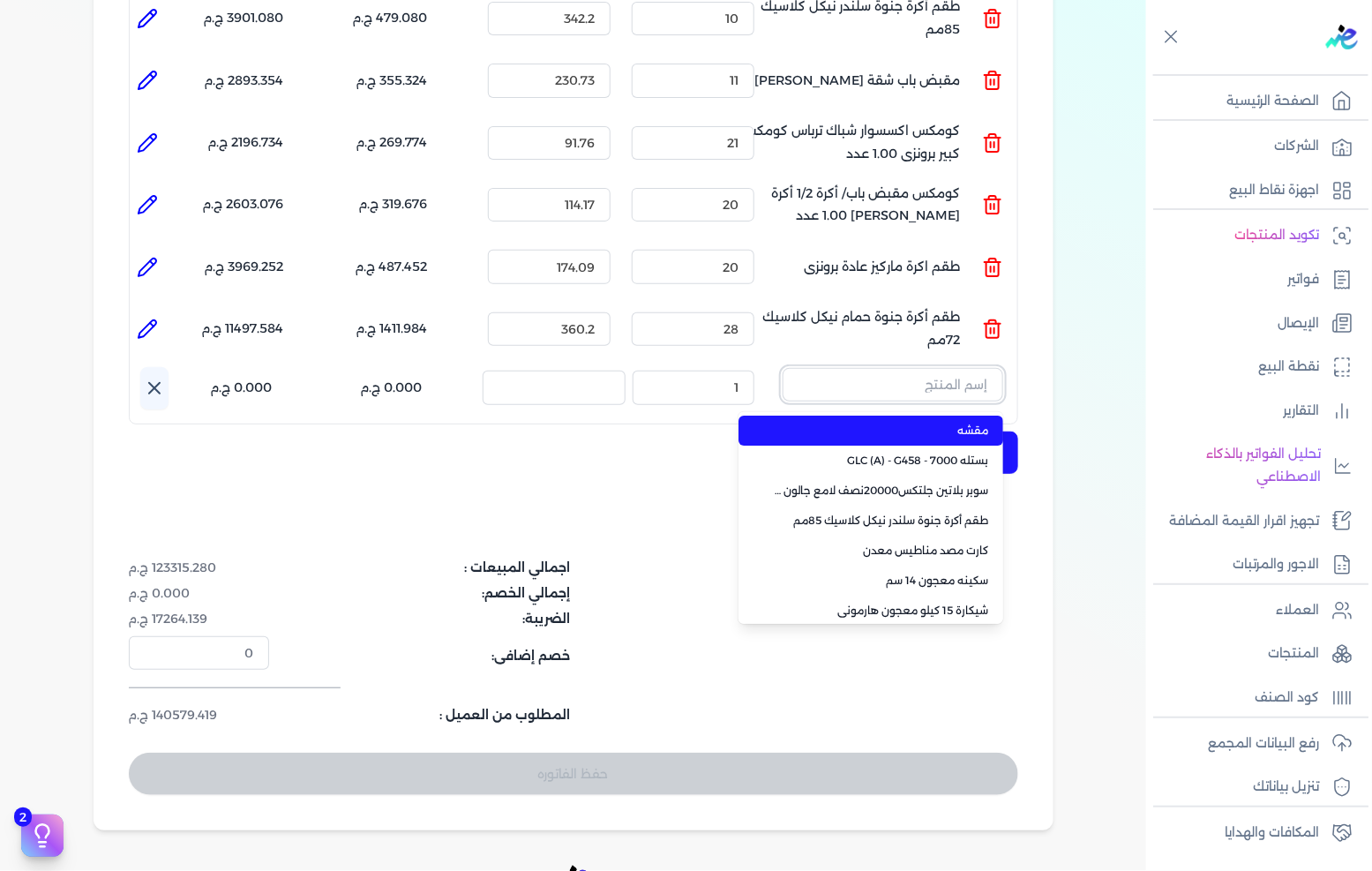
paste input "كومكس مقبض باب/ أكرة 1/2 أكرة [PERSON_NAME] 1.00 عدد"
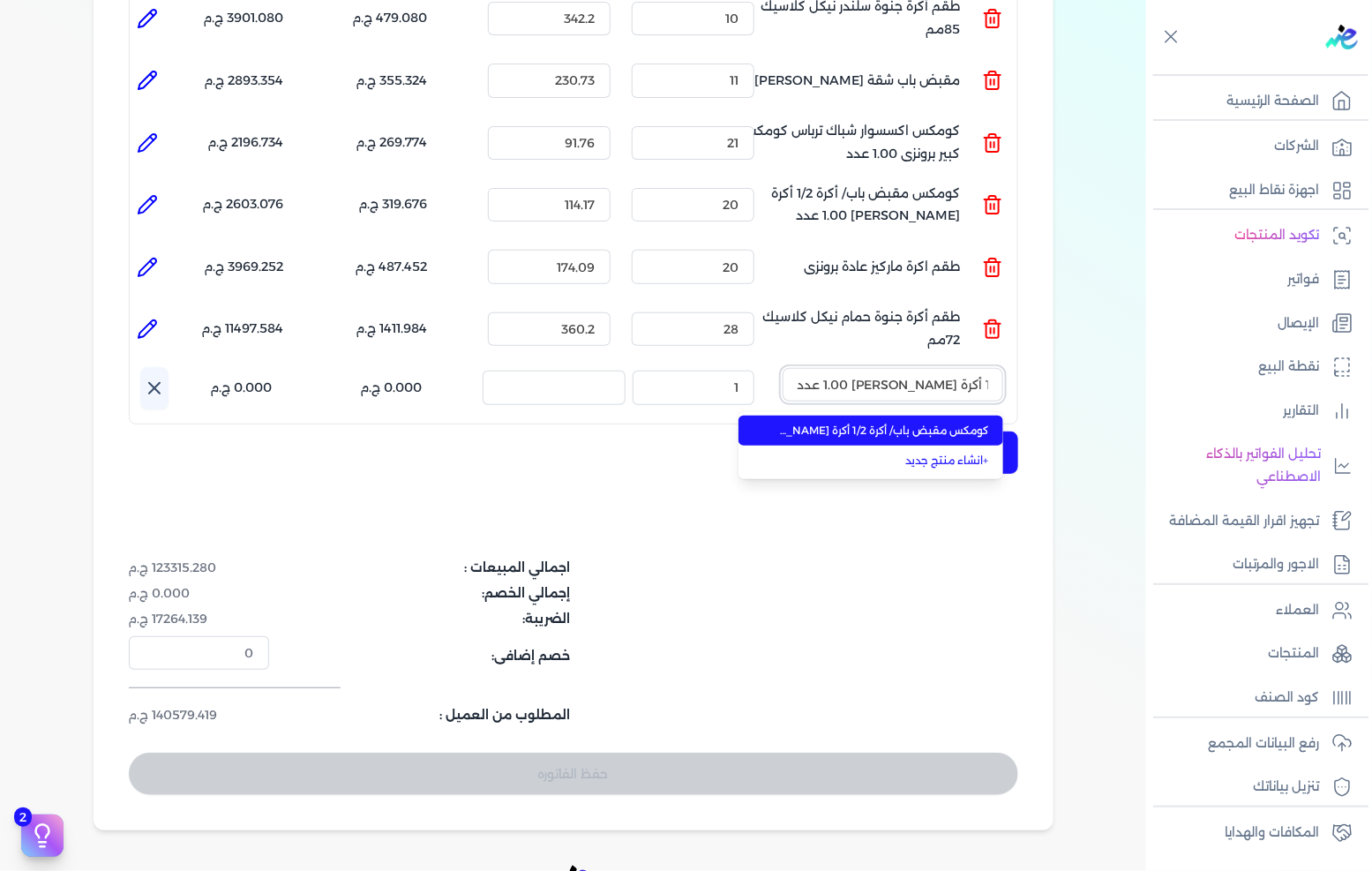
type input "كومكس مقبض باب/ أكرة 1/2 أكرة [PERSON_NAME] 1.00 عدد"
click at [874, 415] on li "كومكس مقبض باب/ أكرة 1/2 أكرة [PERSON_NAME] 1.00 عدد" at bounding box center [870, 430] width 264 height 30
type input "21"
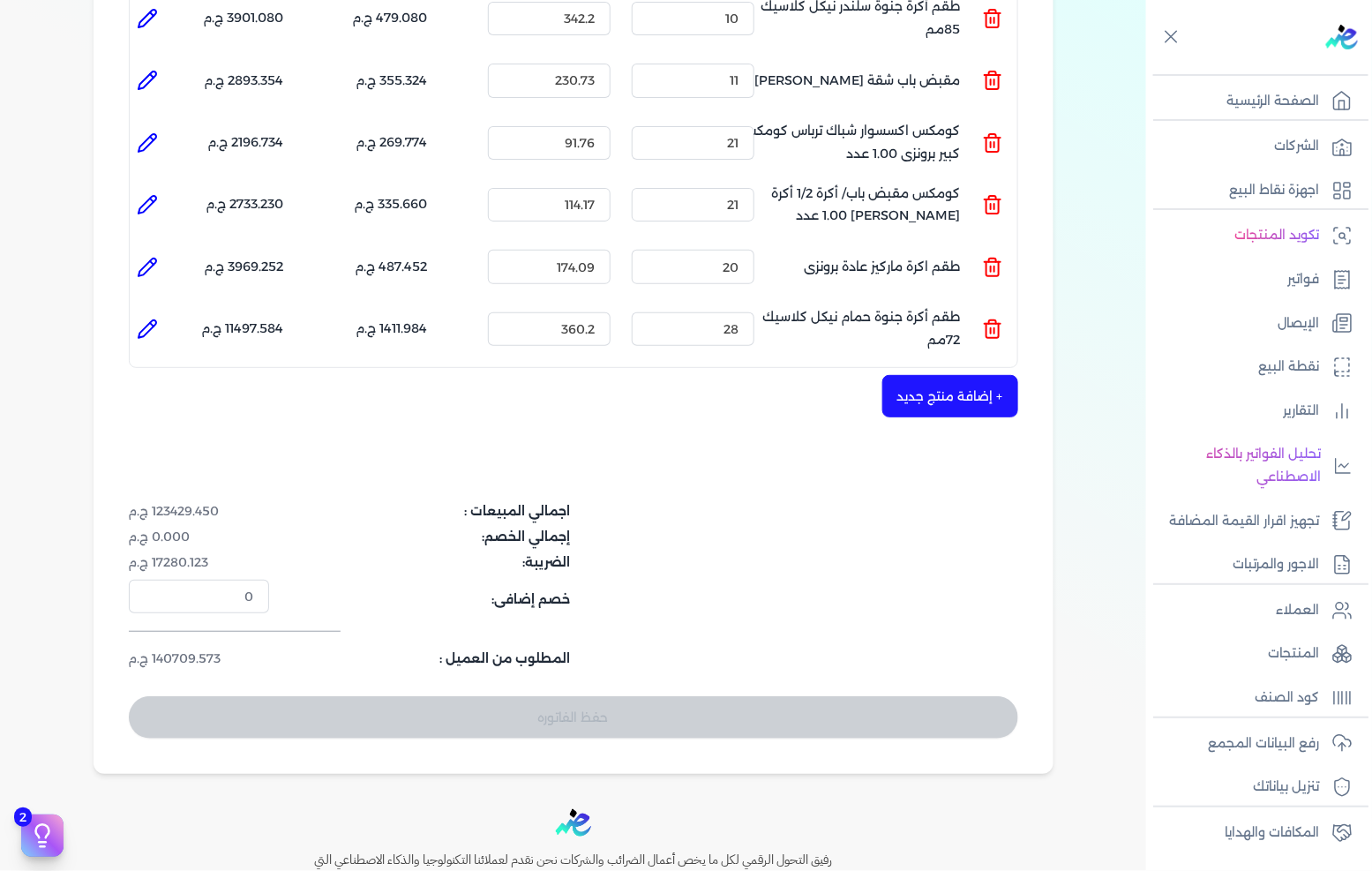
click at [916, 375] on button "+ إضافة منتج جديد" at bounding box center [950, 396] width 136 height 42
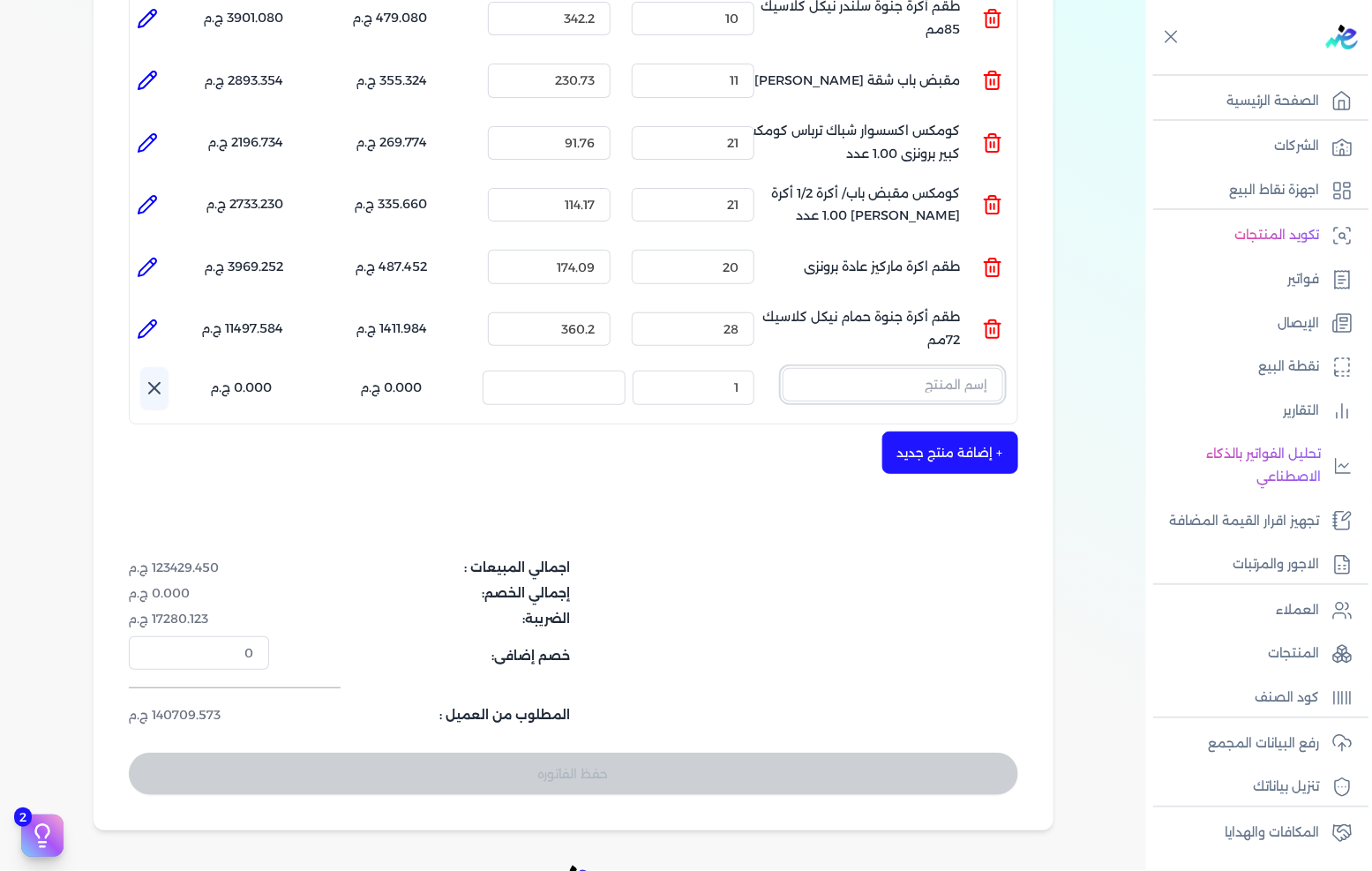
click at [920, 368] on input "text" at bounding box center [893, 385] width 221 height 33
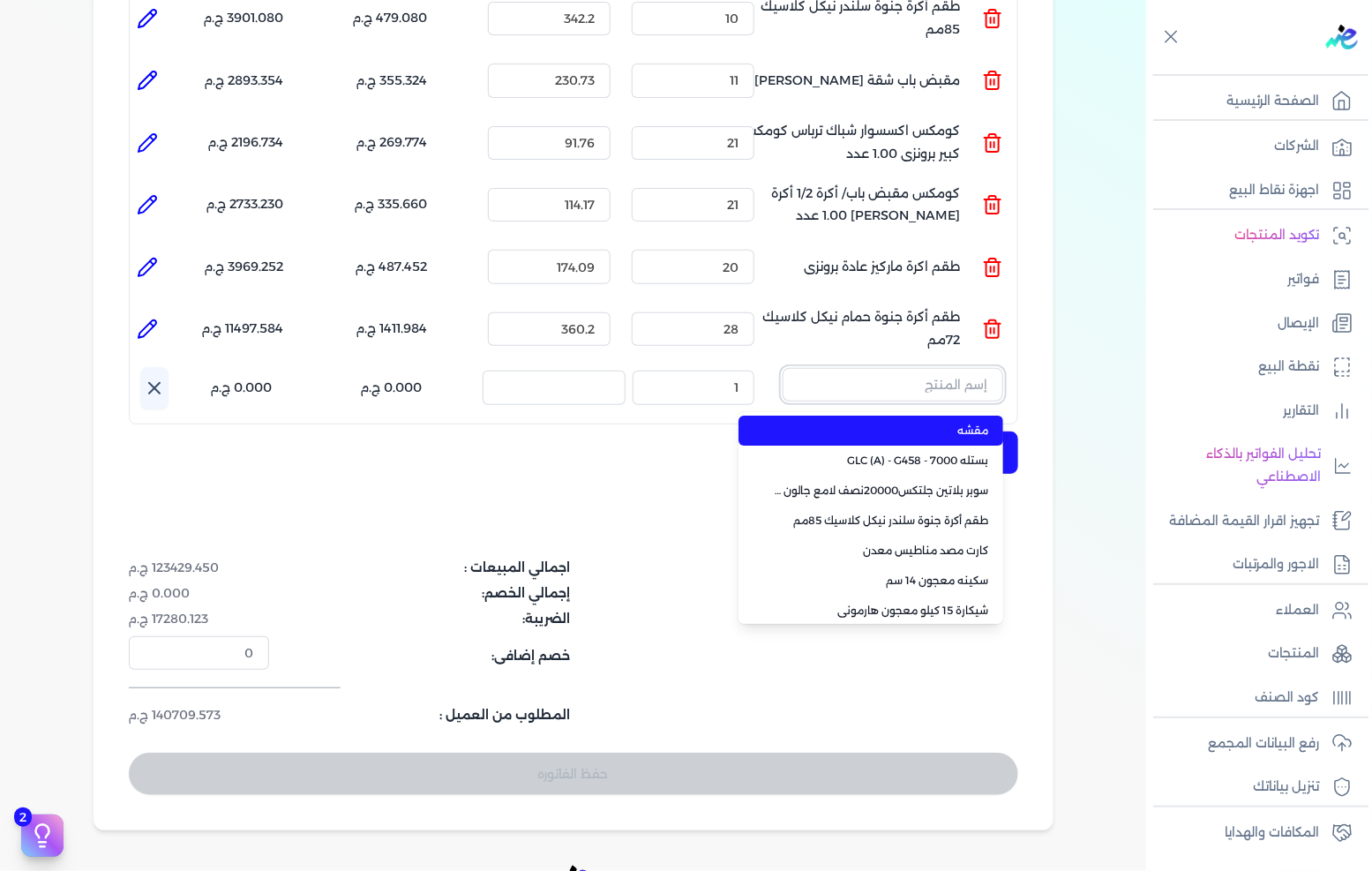
paste input "وحدة زوج كالون باب صاج كمبيوتر"
type input "وحدة زوج كالون باب صاج كمبيوتر"
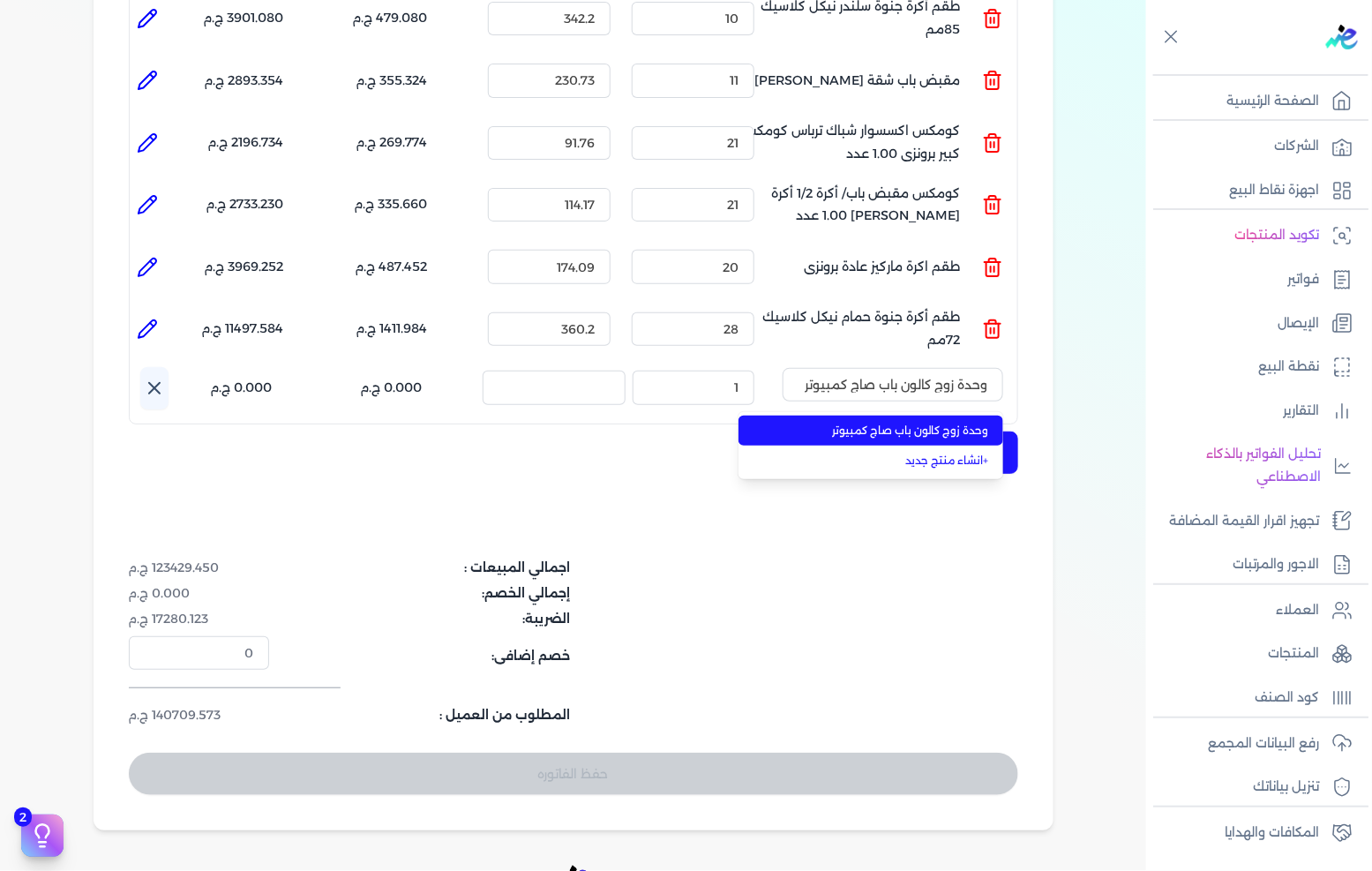
click at [868, 423] on span "وحدة زوج كالون باب صاج كمبيوتر" at bounding box center [881, 430] width 215 height 16
type input "16"
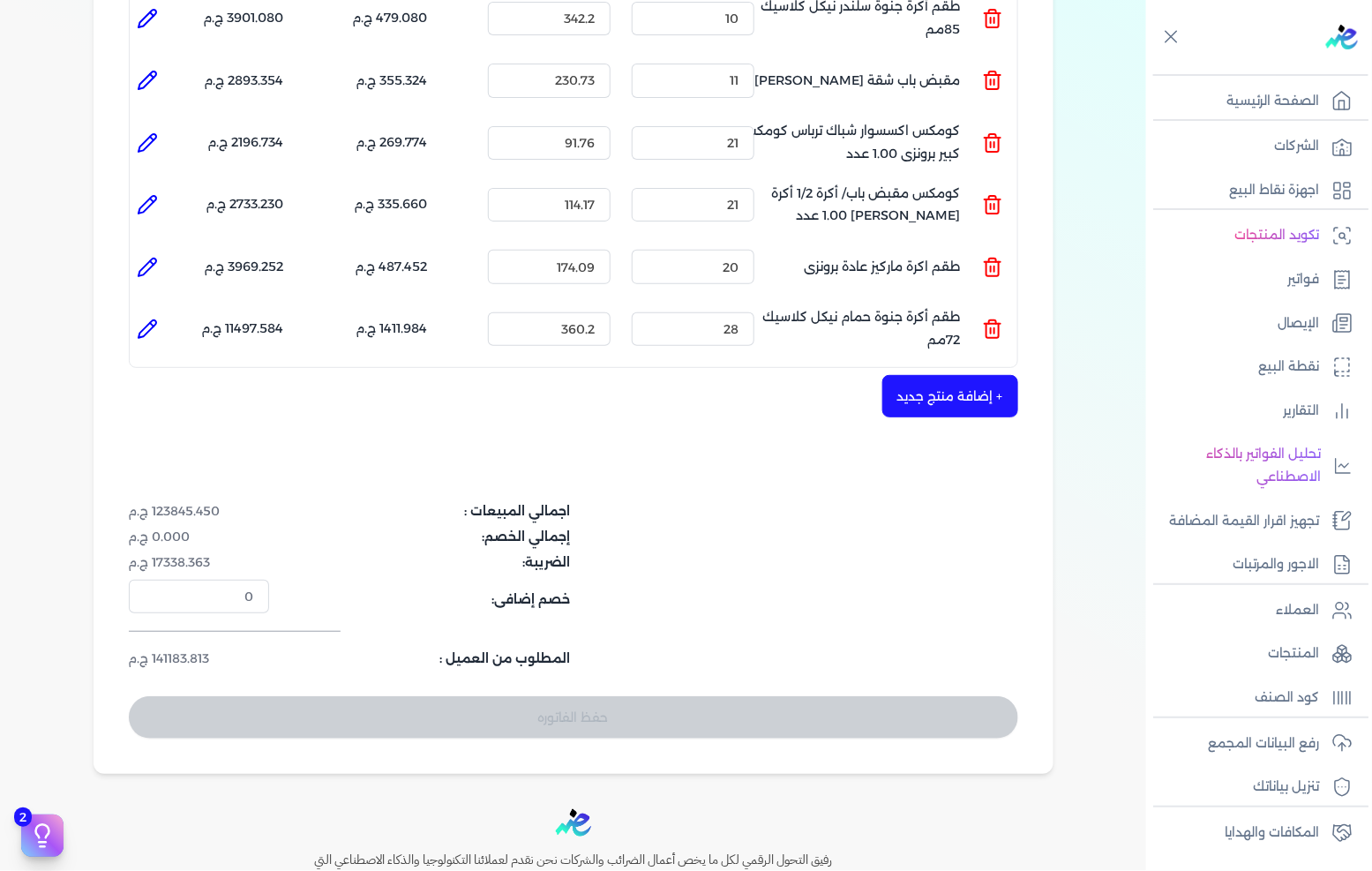
click at [940, 375] on button "+ إضافة منتج جديد" at bounding box center [950, 396] width 136 height 42
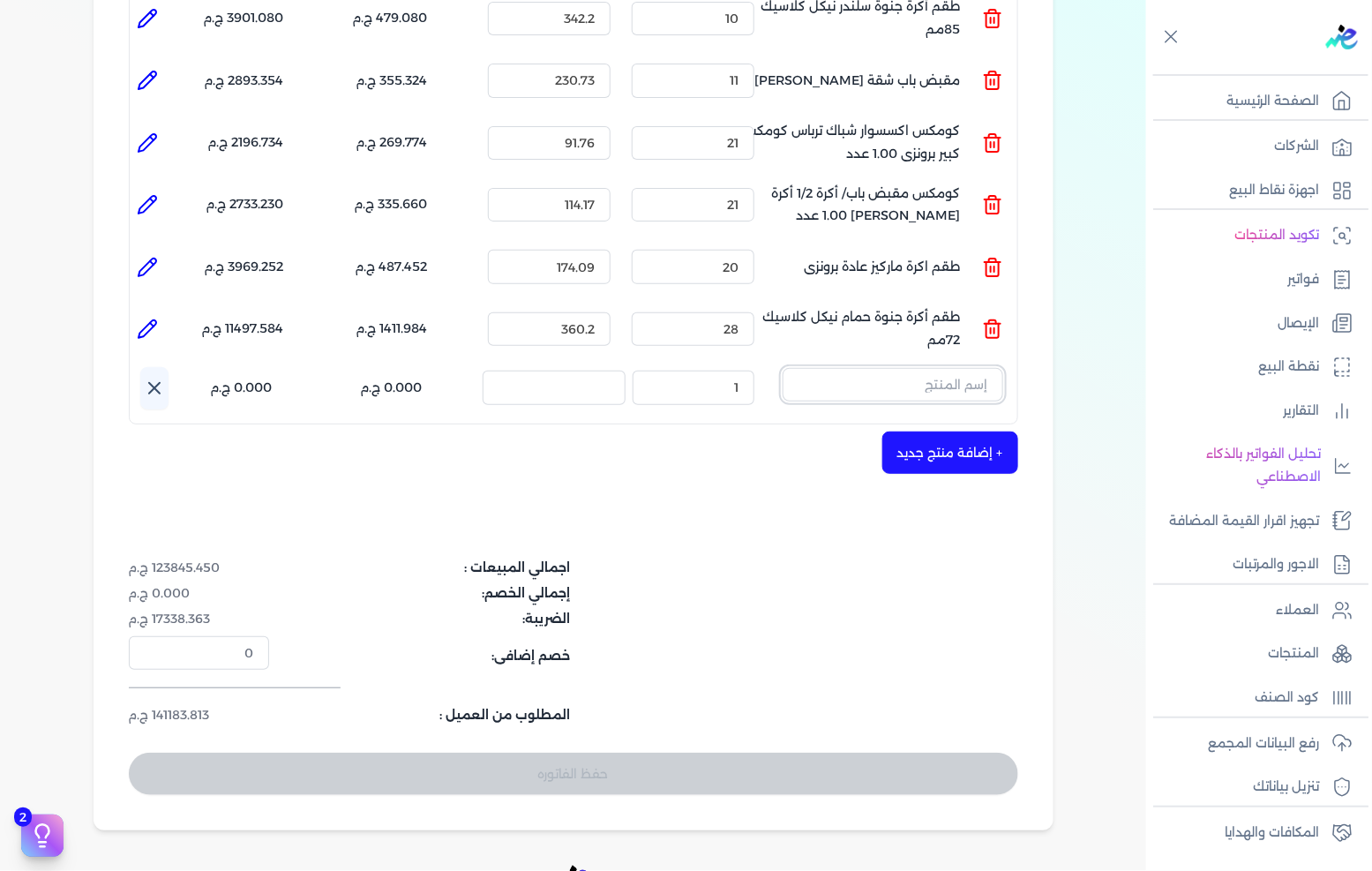
click at [867, 368] on input "text" at bounding box center [893, 385] width 221 height 33
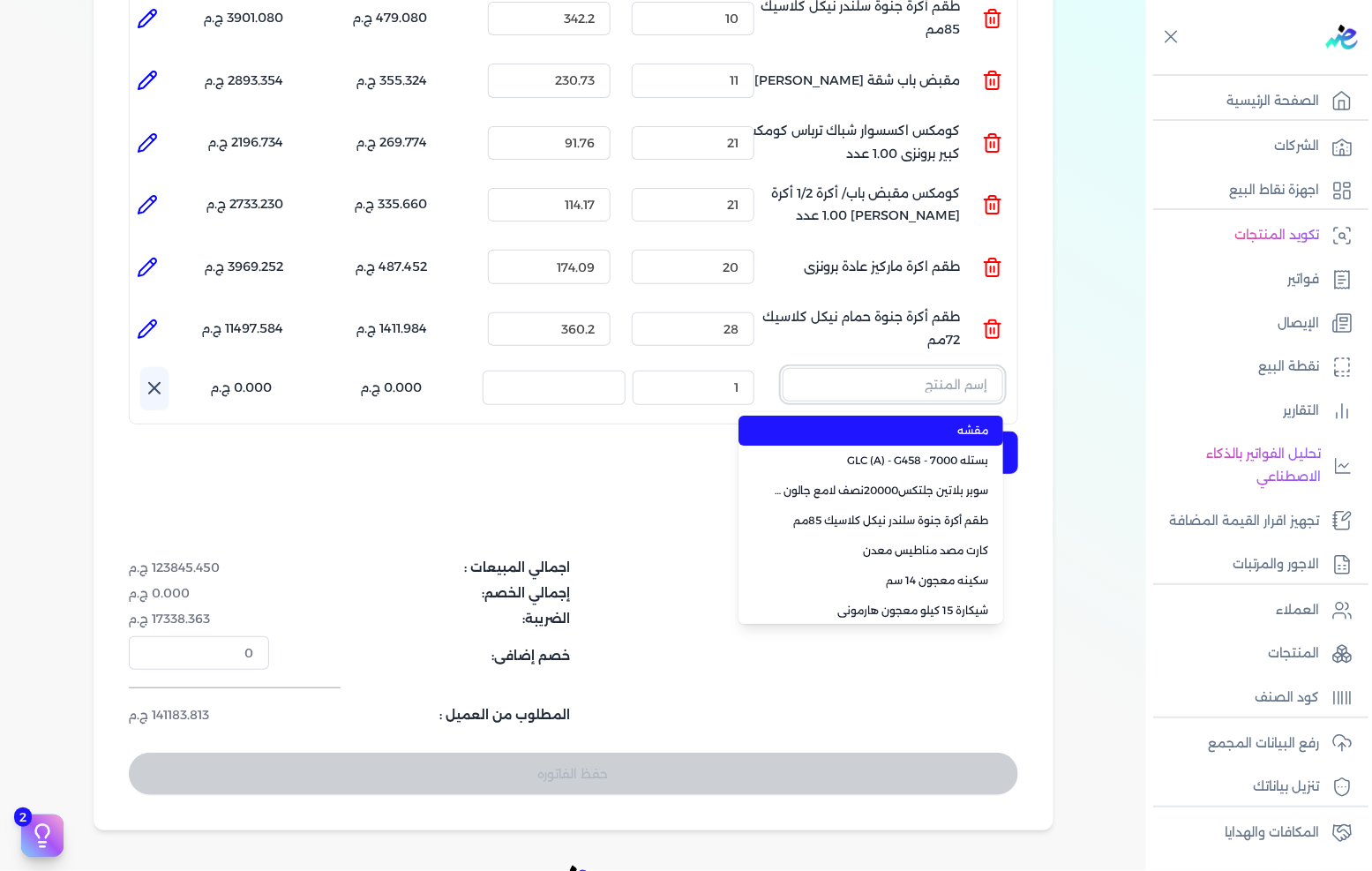
paste input "كومكس مقبض باب/ أكرة طقم اكرة ريكاردو سلندر دائرى نيكل كلاسيك 1.00 عدد"
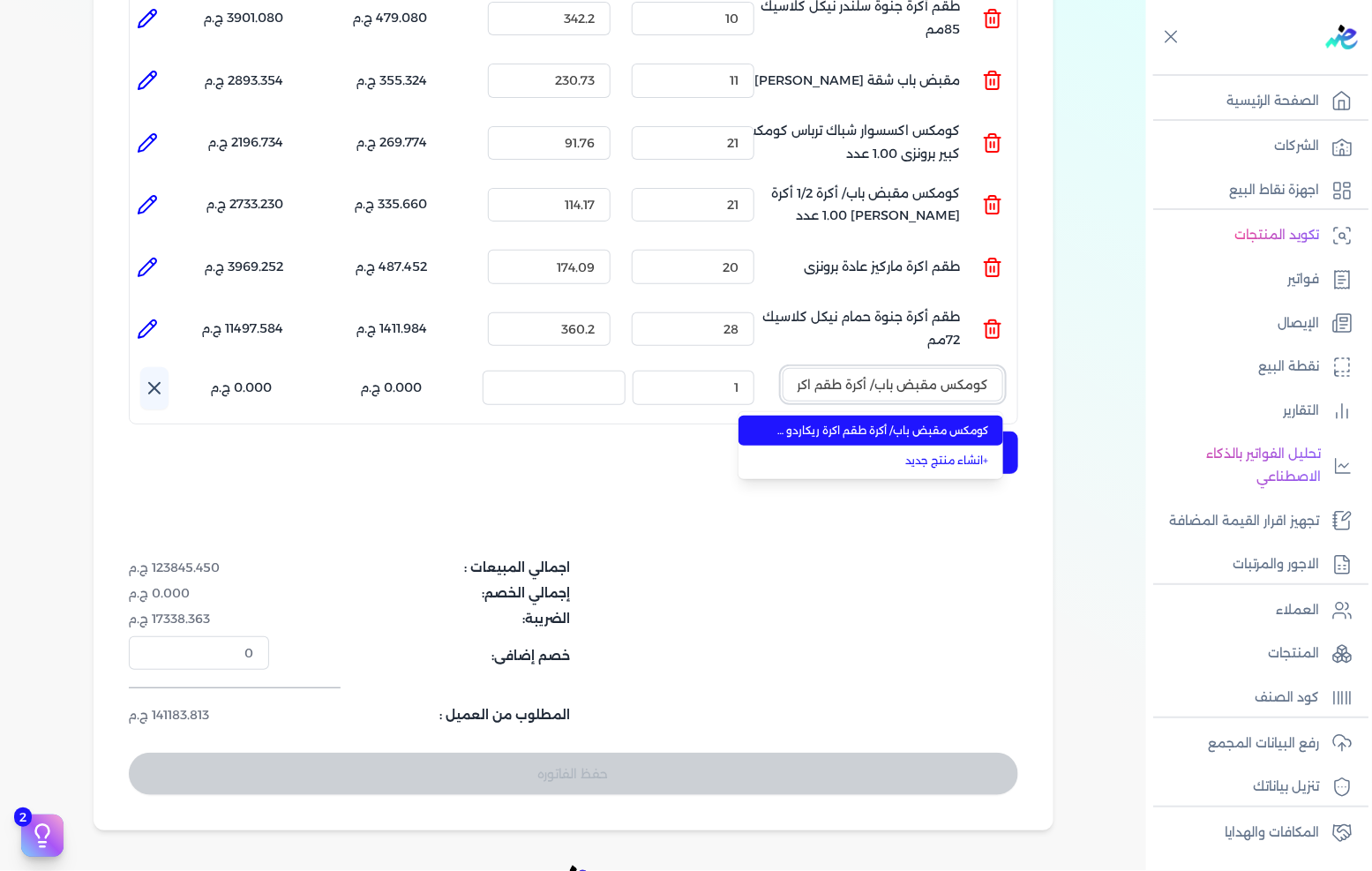
scroll to position [0, -245]
type input "كومكس مقبض باب/ أكرة طقم اكرة ريكاردو سلندر دائرى نيكل كلاسيك 1.00 عدد"
click at [866, 415] on li "كومكس مقبض باب/ أكرة طقم اكرة ريكاردو سلندر دائرى نيكل كلاسيك 1.00 عدد" at bounding box center [870, 430] width 264 height 30
type input "13"
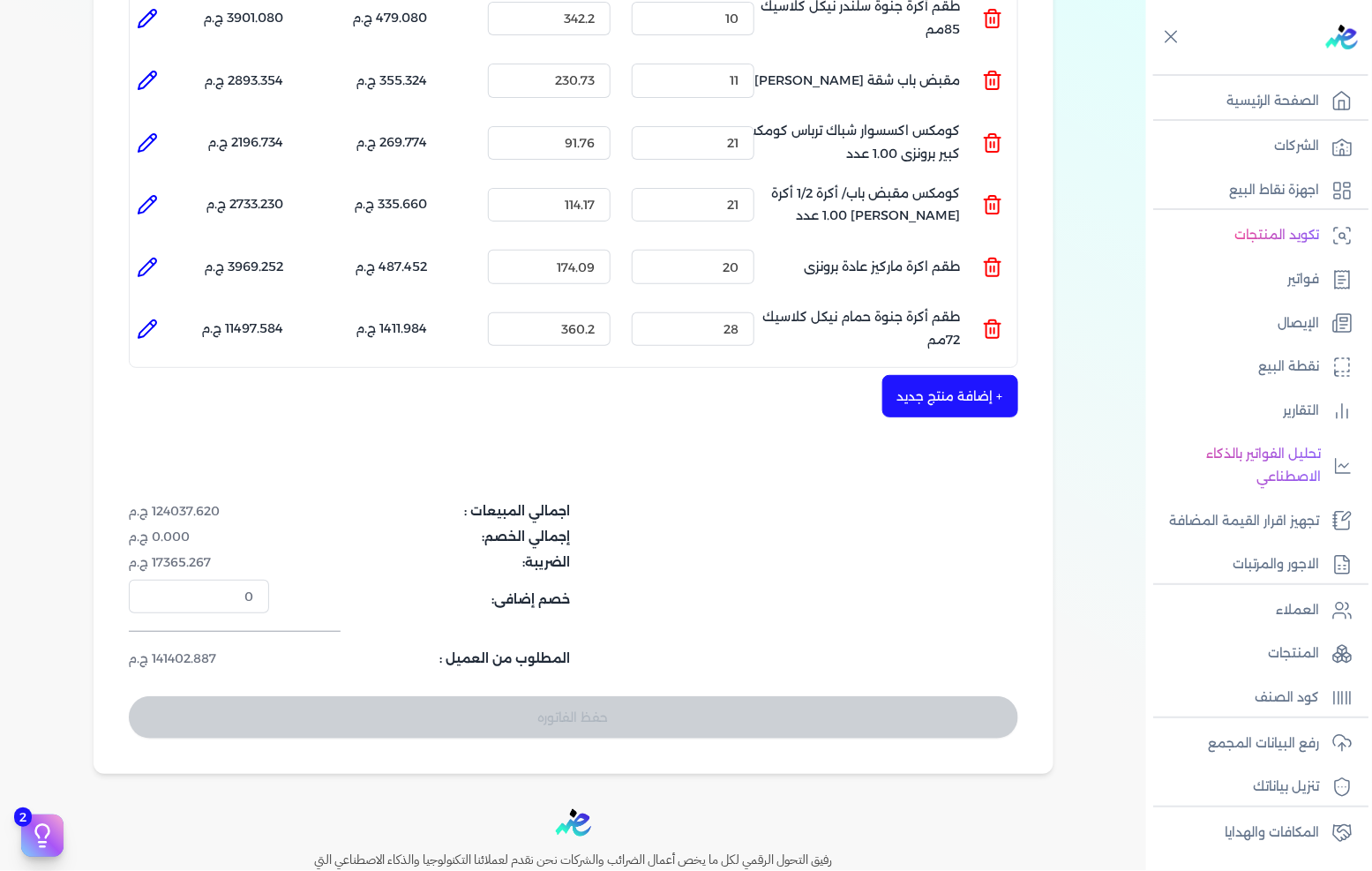
click at [934, 375] on button "+ إضافة منتج جديد" at bounding box center [950, 396] width 136 height 42
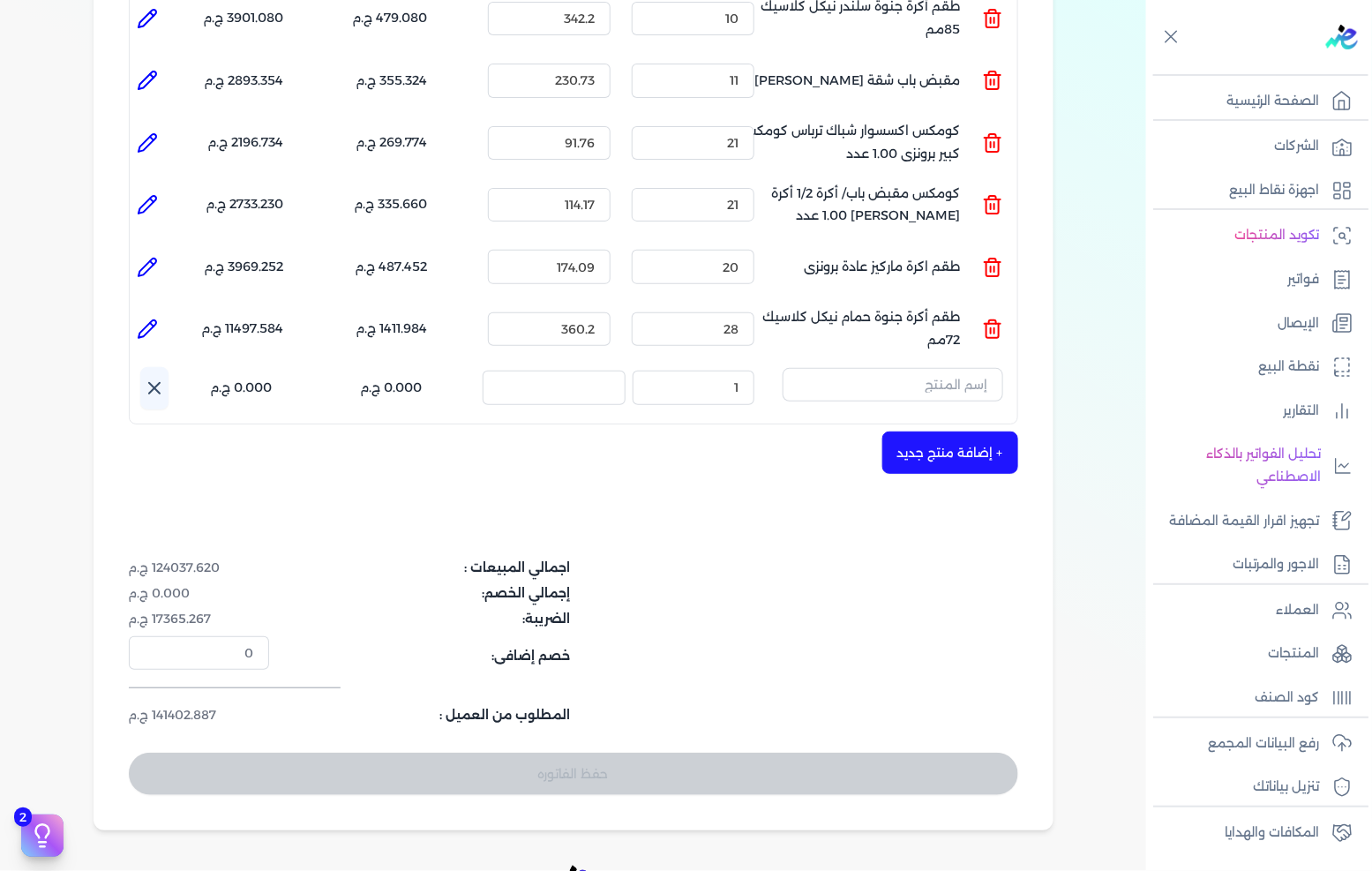
click at [843, 368] on input "text" at bounding box center [893, 385] width 221 height 33
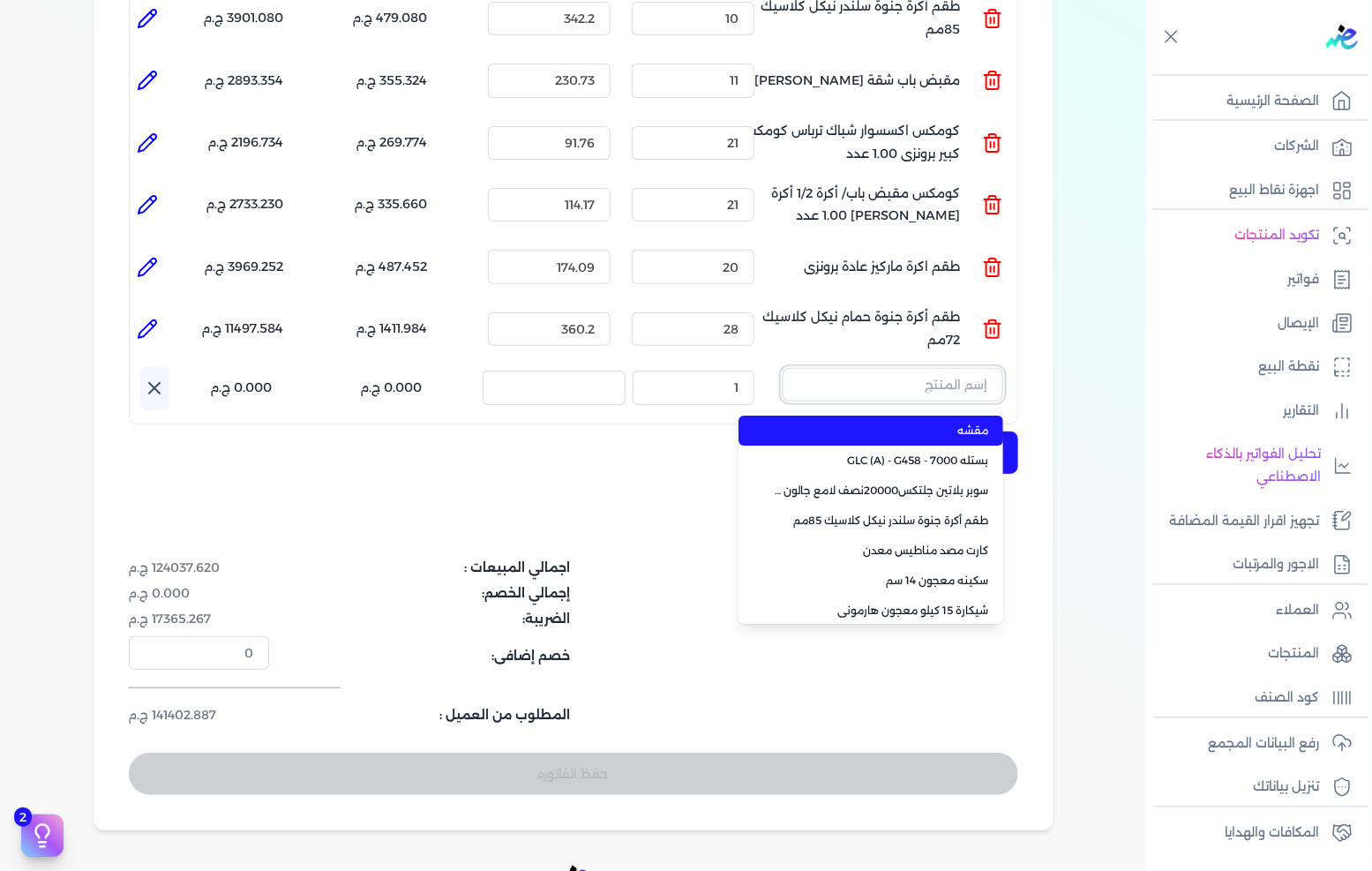
paste input "كومكس مقبض باب/ أكرة 1/2اكرة [PERSON_NAME] 1.00 عدد"
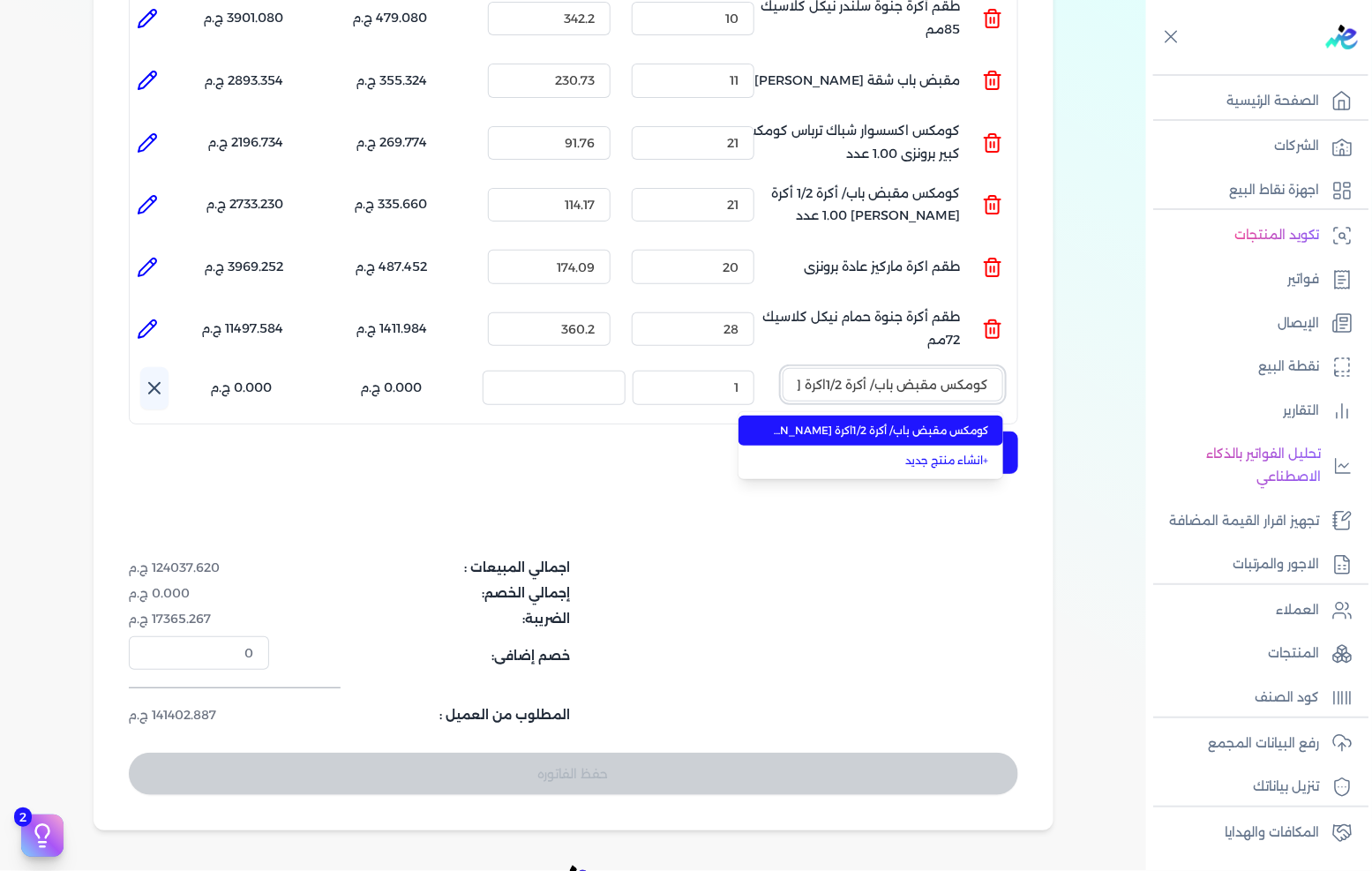
scroll to position [0, -155]
type input "كومكس مقبض باب/ أكرة 1/2اكرة [PERSON_NAME] 1.00 عدد"
click at [818, 423] on span "كومكس مقبض باب/ أكرة 1/2اكرة [PERSON_NAME] 1.00 عدد" at bounding box center [881, 430] width 215 height 16
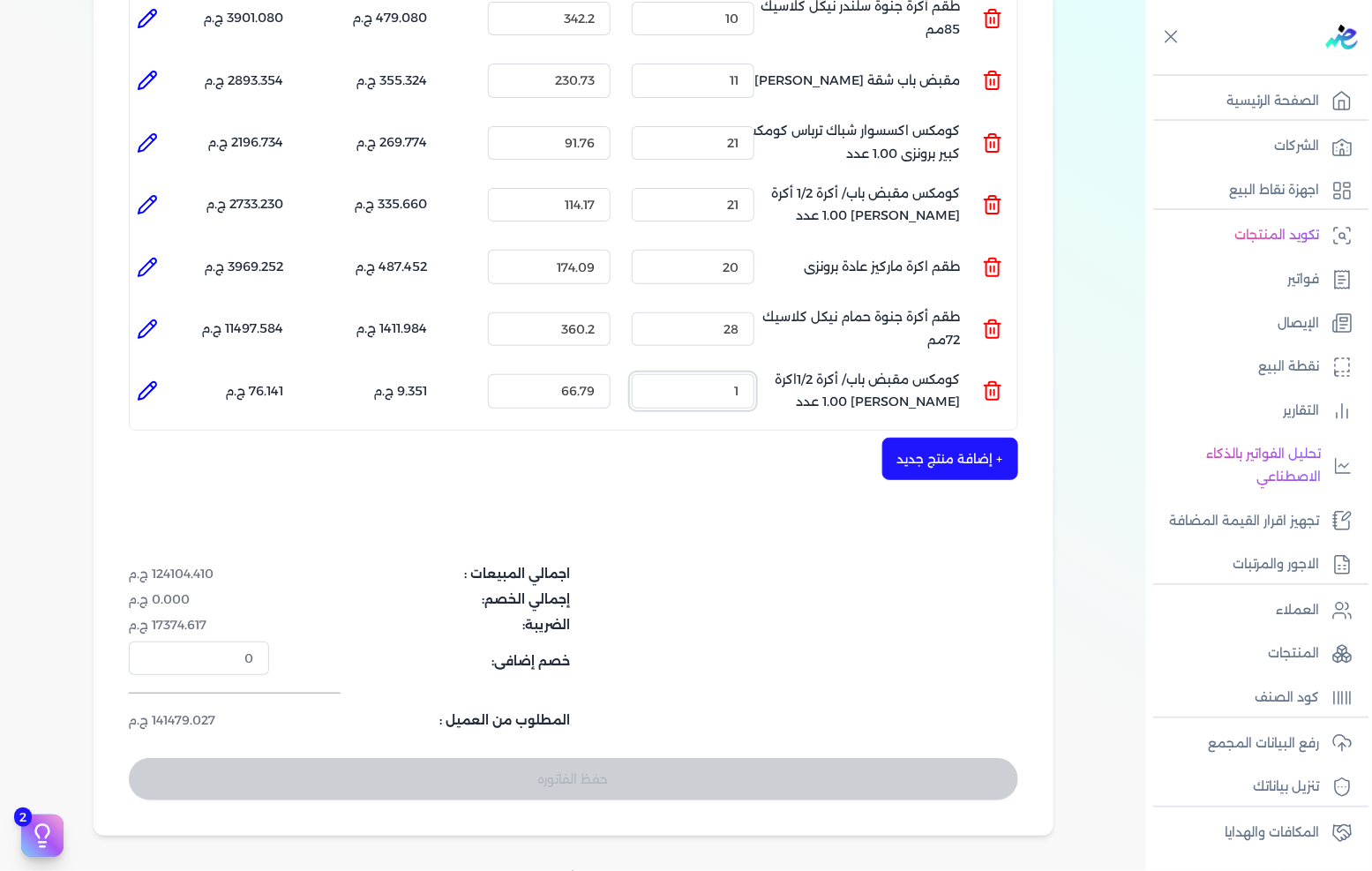
click at [733, 374] on input "1" at bounding box center [692, 390] width 122 height 33
type input "10"
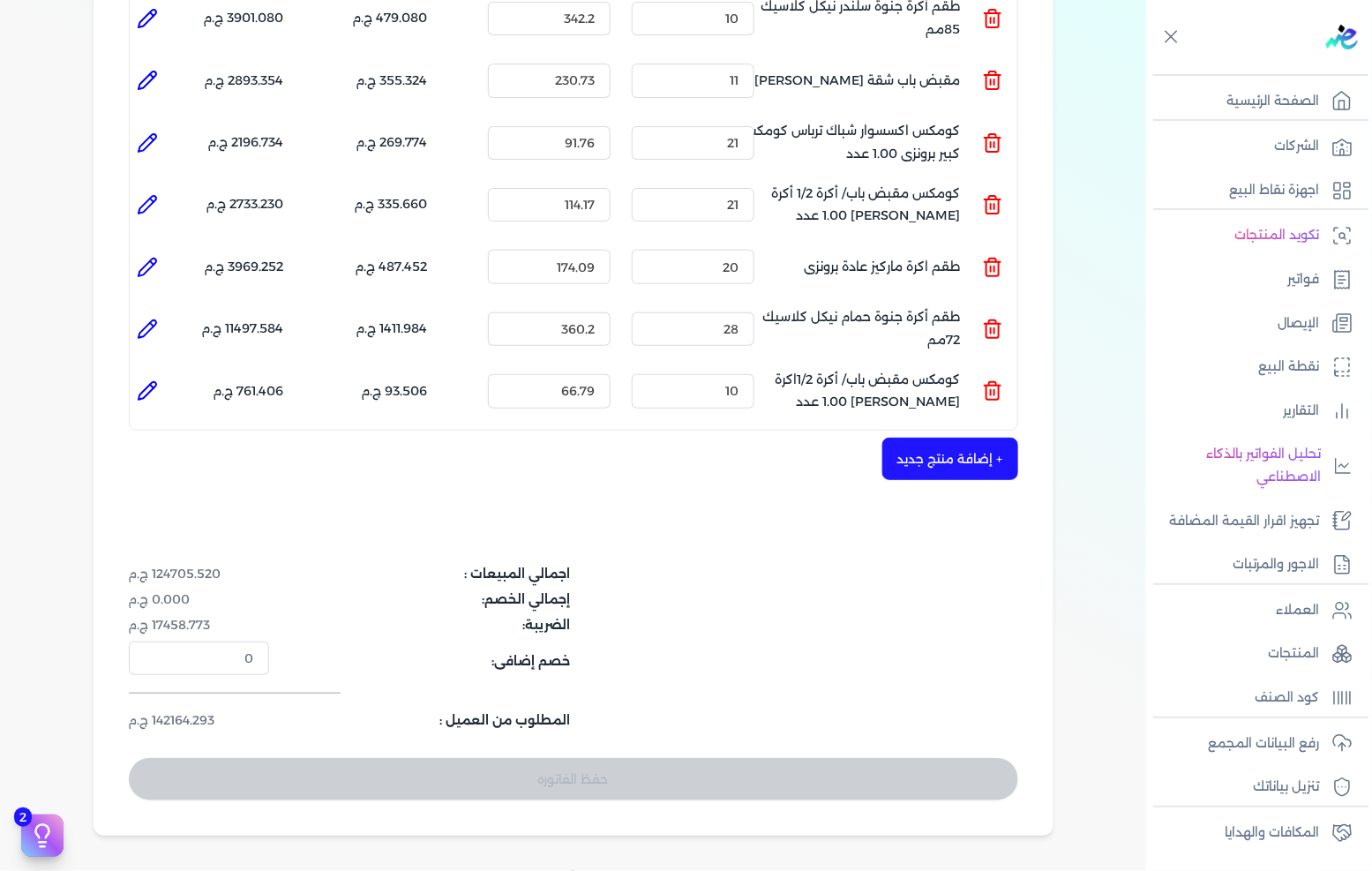
click at [938, 445] on button "+ إضافة منتج جديد" at bounding box center [950, 459] width 136 height 42
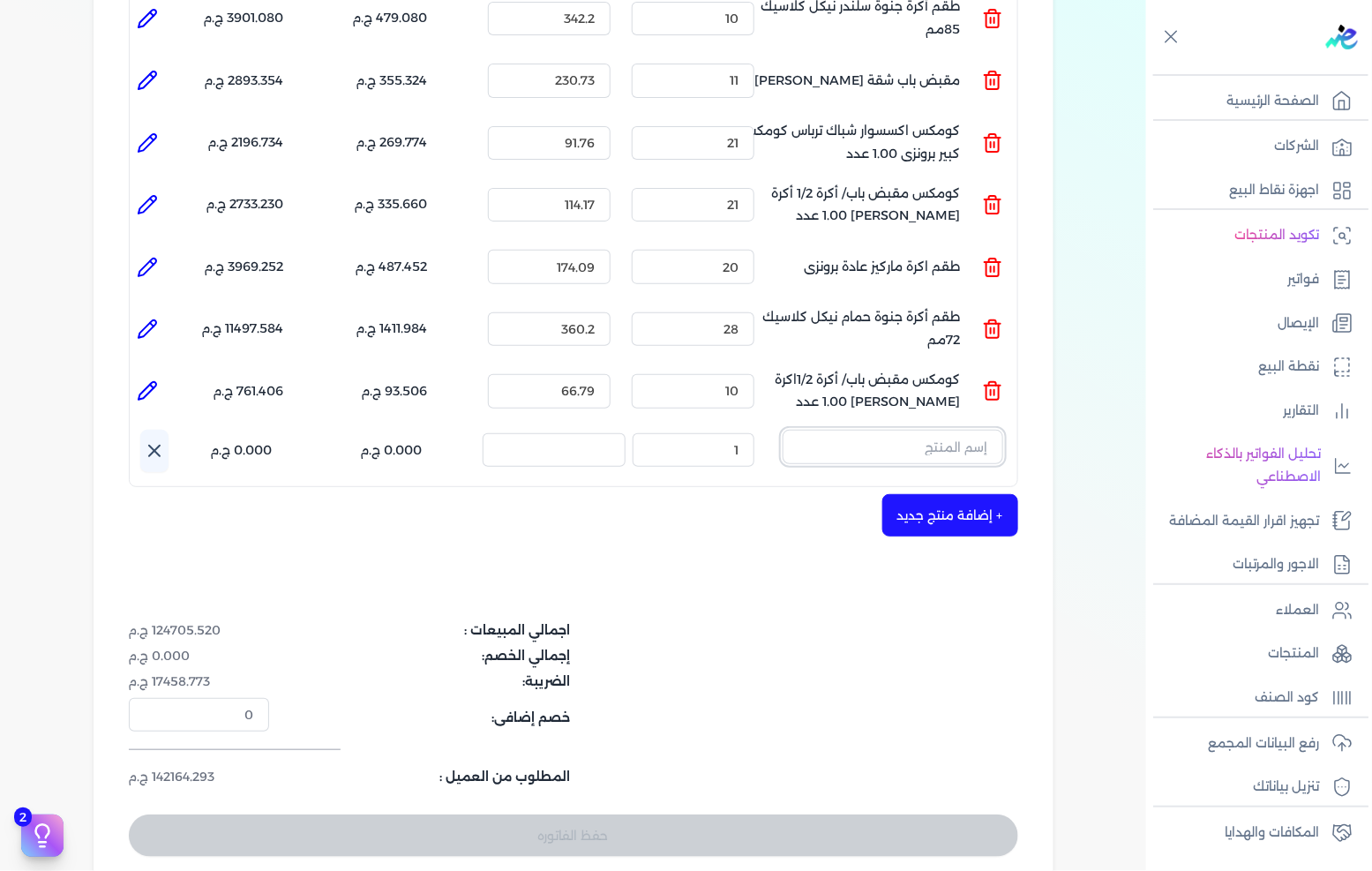
click at [856, 430] on input "text" at bounding box center [893, 447] width 221 height 33
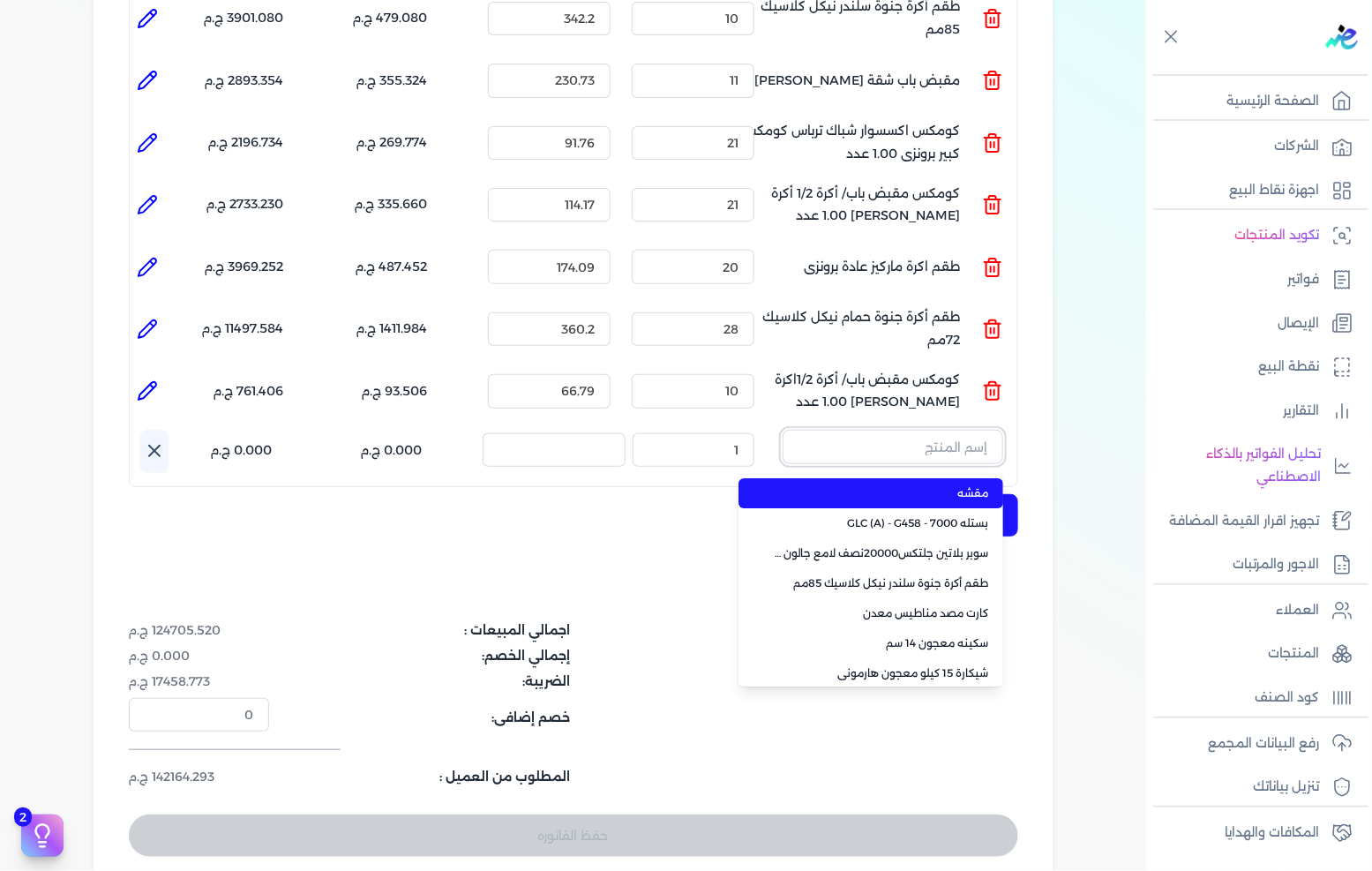
paste input "كومكس مقبض باب/ أكرة طقم اكرة ماركيز حمام برونزى 1.00 عدد"
type input "كومكس مقبض باب/ أكرة طقم اكرة ماركيز حمام برونزى 1.00 عدد"
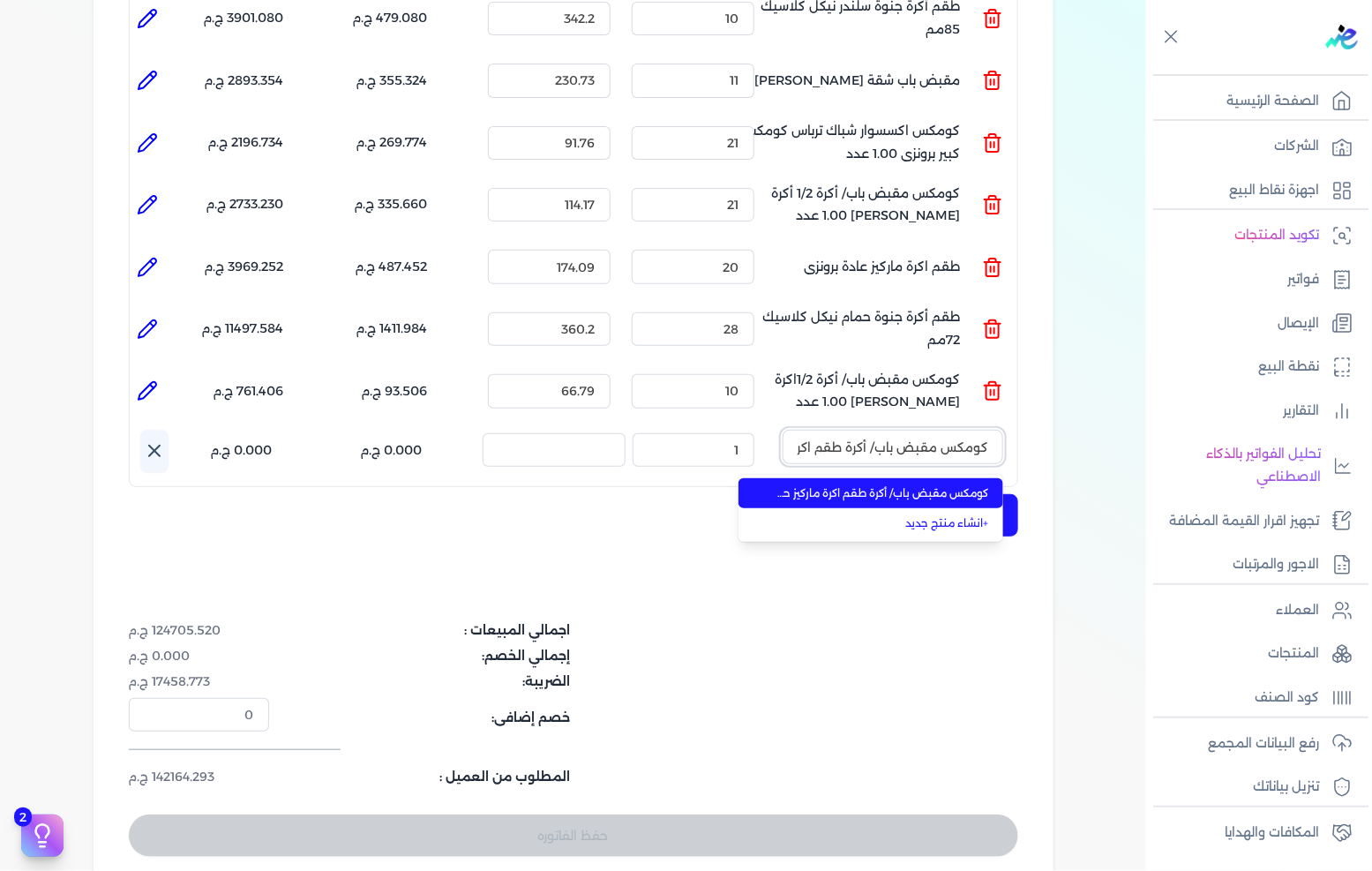
scroll to position [0, -169]
click at [859, 485] on span "كومكس مقبض باب/ أكرة طقم اكرة ماركيز حمام برونزى 1.00 عدد" at bounding box center [881, 493] width 215 height 16
type input "9"
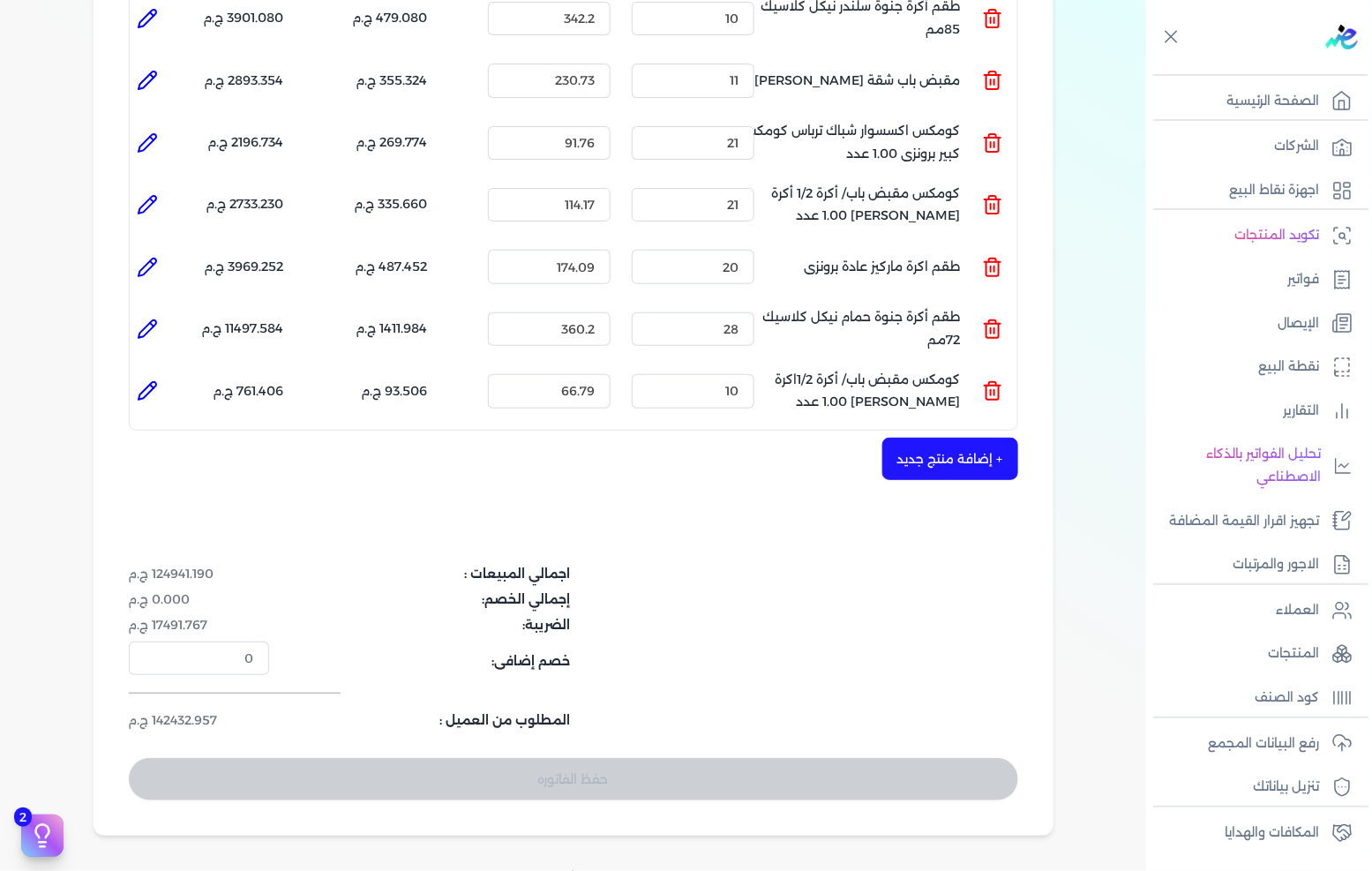
click at [928, 437] on button "+ إضافة منتج جديد" at bounding box center [950, 459] width 136 height 42
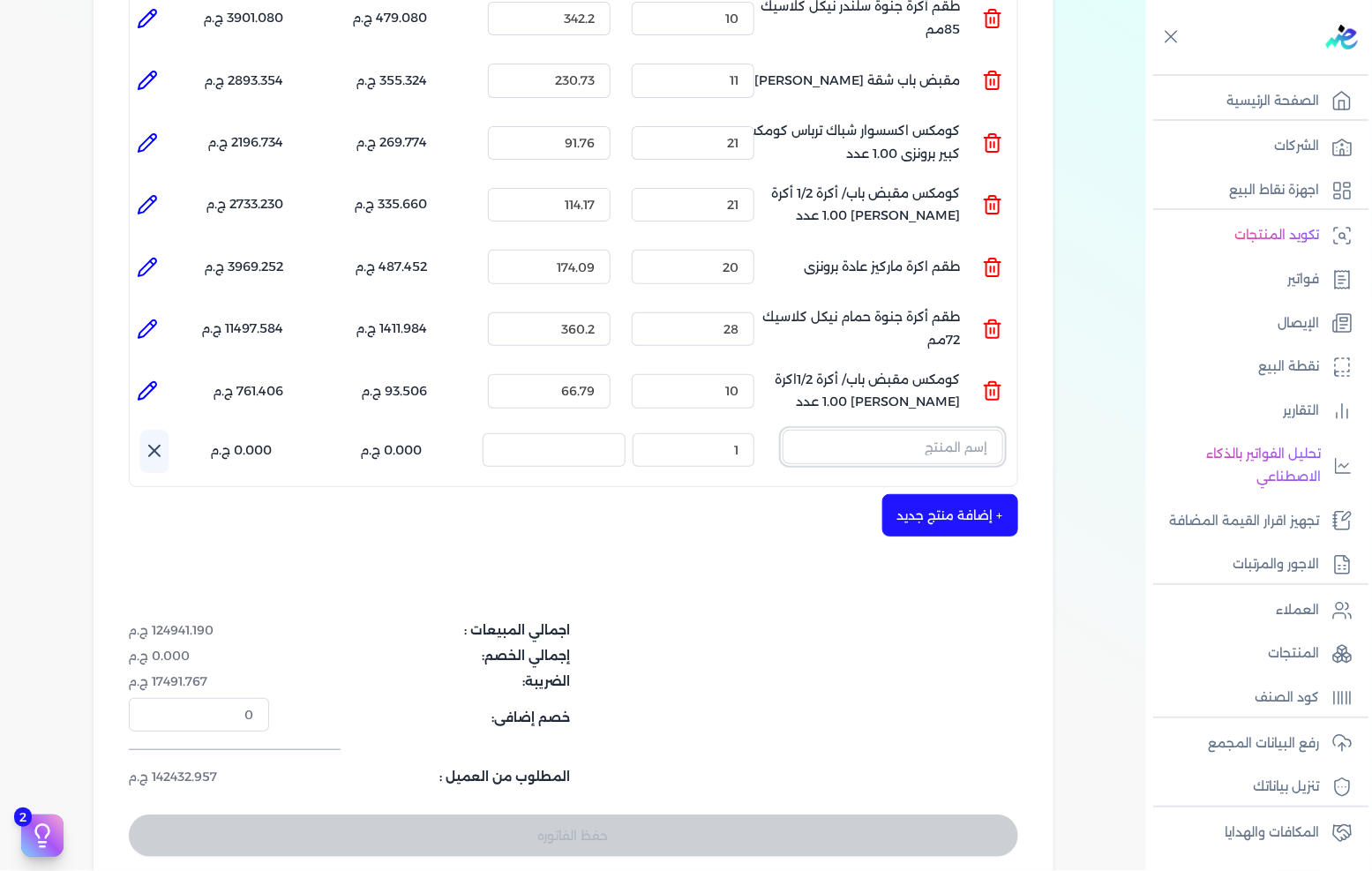
click at [956, 430] on input "text" at bounding box center [893, 447] width 221 height 33
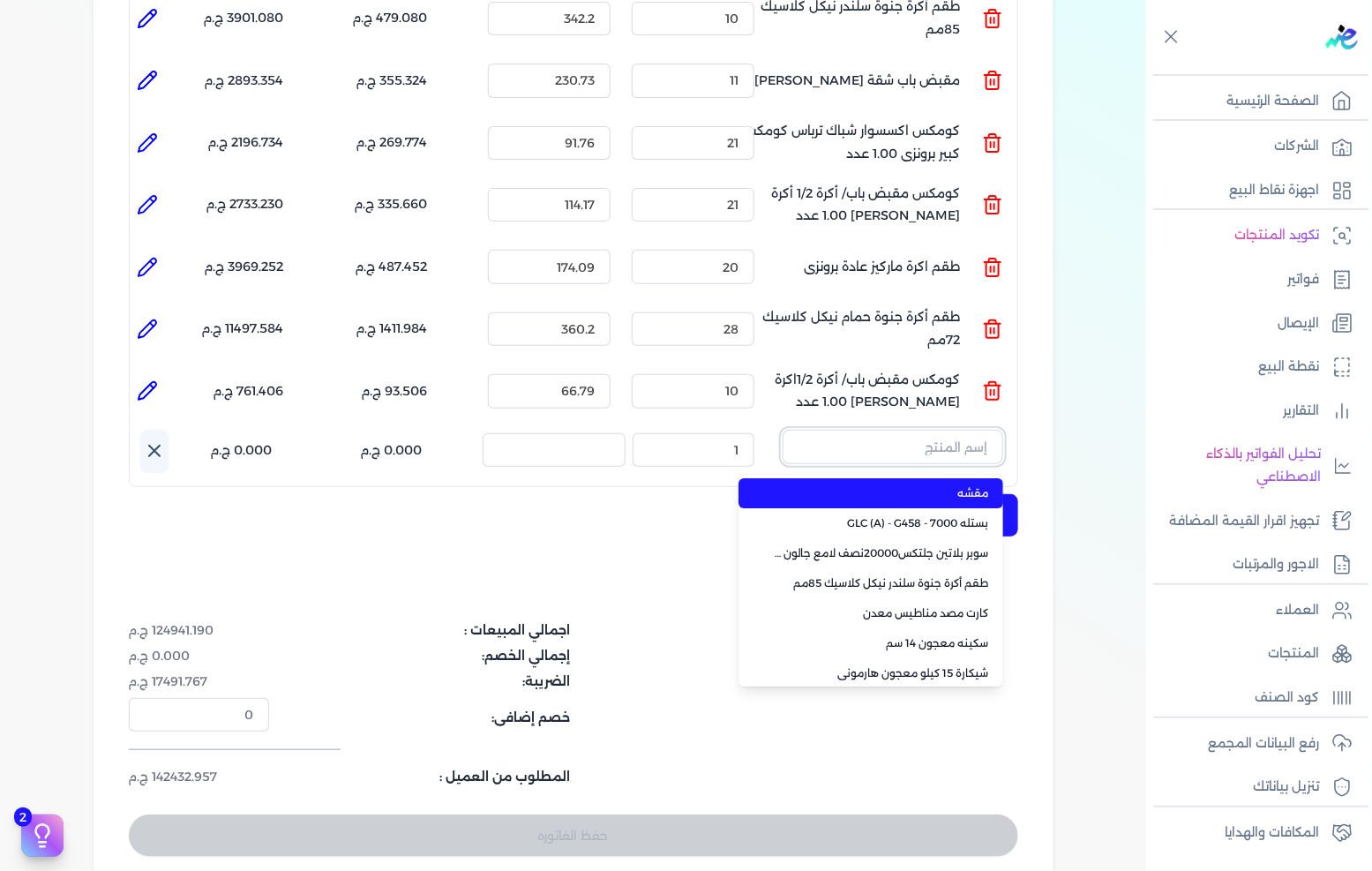
paste input "طقم اكرة جيرمانى حمام كروم فضى دائرى"
type input "طقم اكرة جيرمانى حمام كروم فضى دائرى"
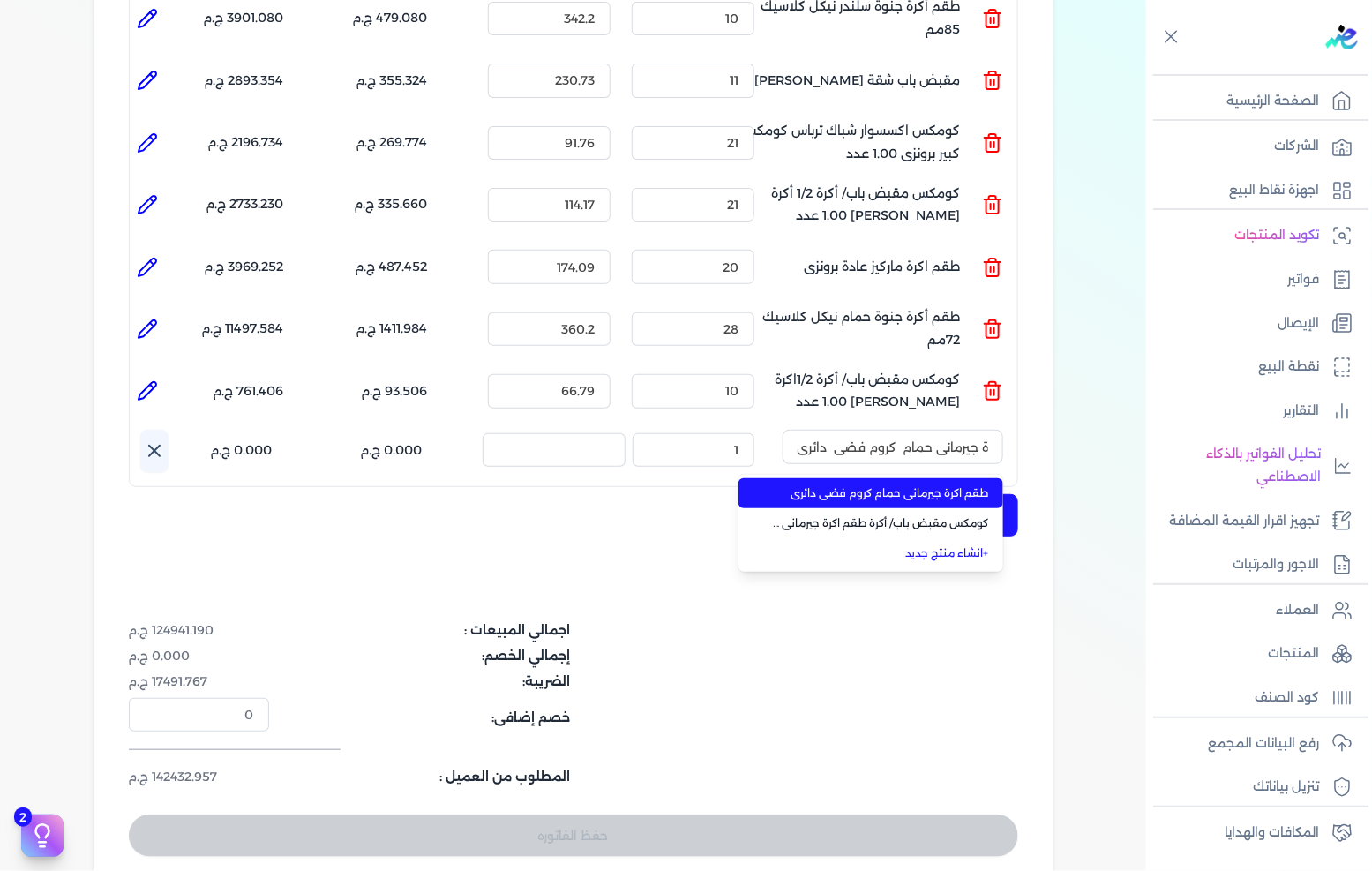
click at [894, 485] on span "طقم اكرة جيرمانى حمام كروم فضى دائرى" at bounding box center [881, 493] width 215 height 16
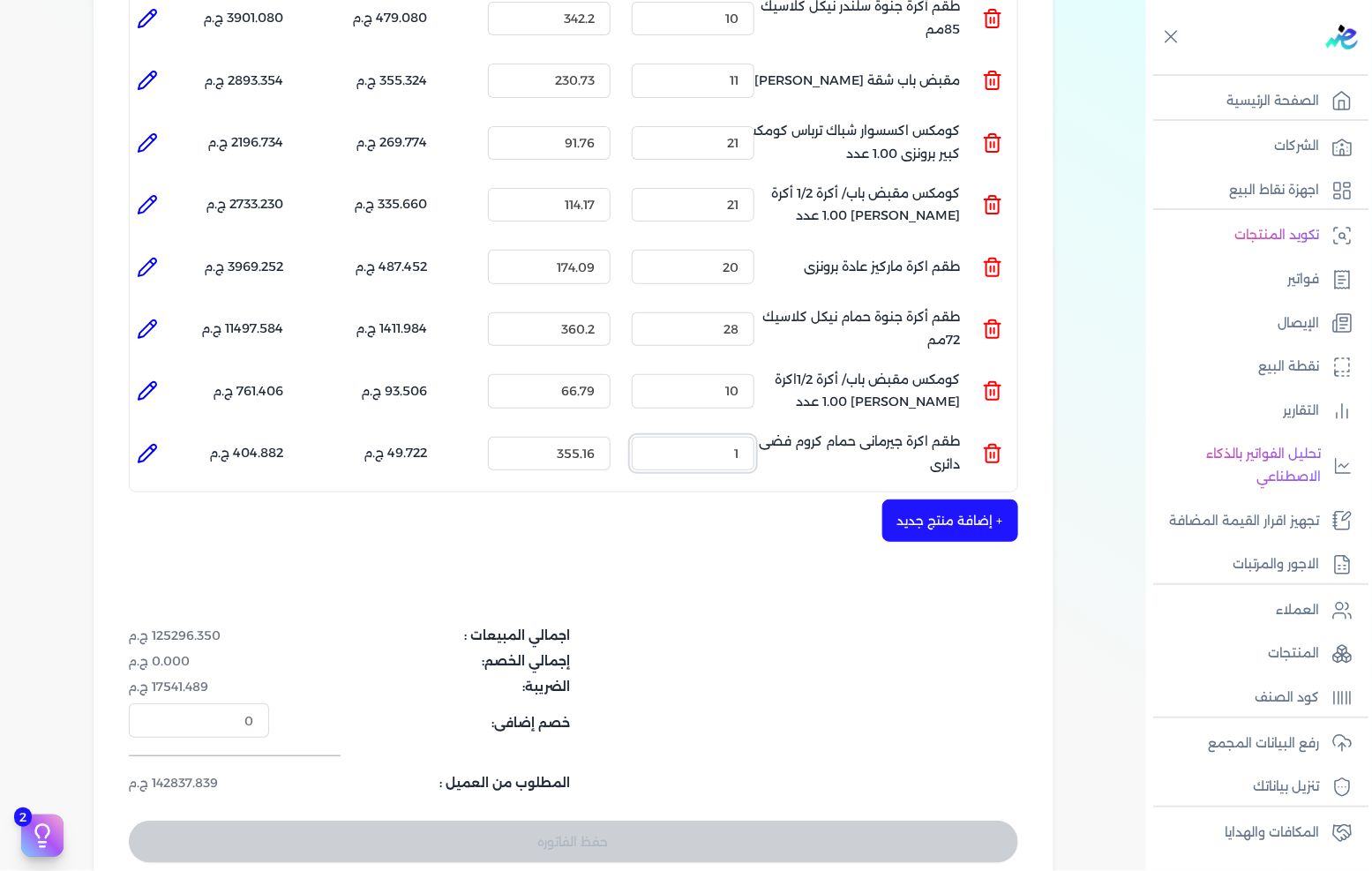
click at [727, 436] on input "1" at bounding box center [692, 453] width 122 height 33
type input "10"
click at [963, 505] on button "+ إضافة منتج جديد" at bounding box center [950, 520] width 136 height 42
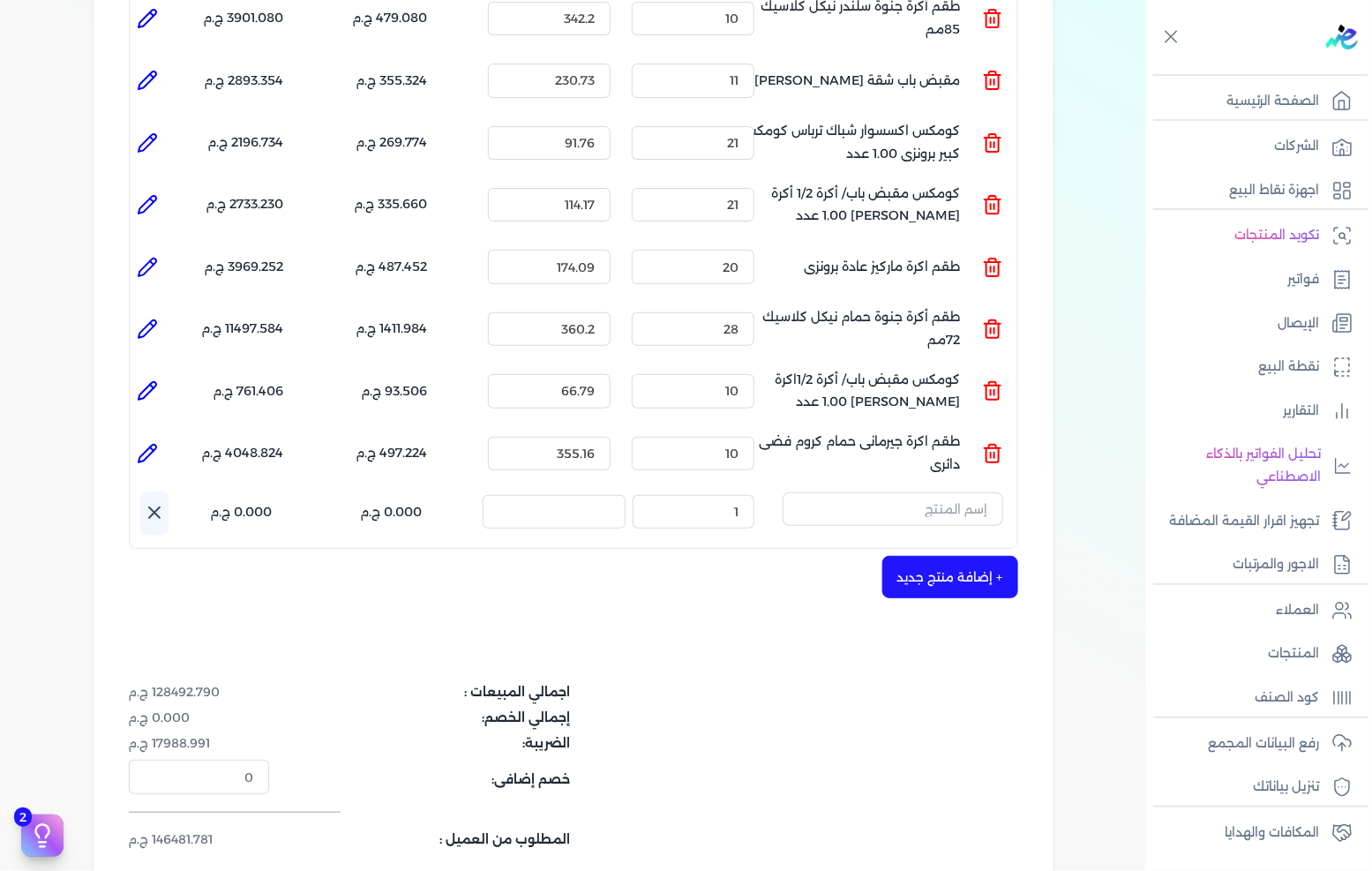
click at [835, 493] on input "text" at bounding box center [893, 509] width 221 height 33
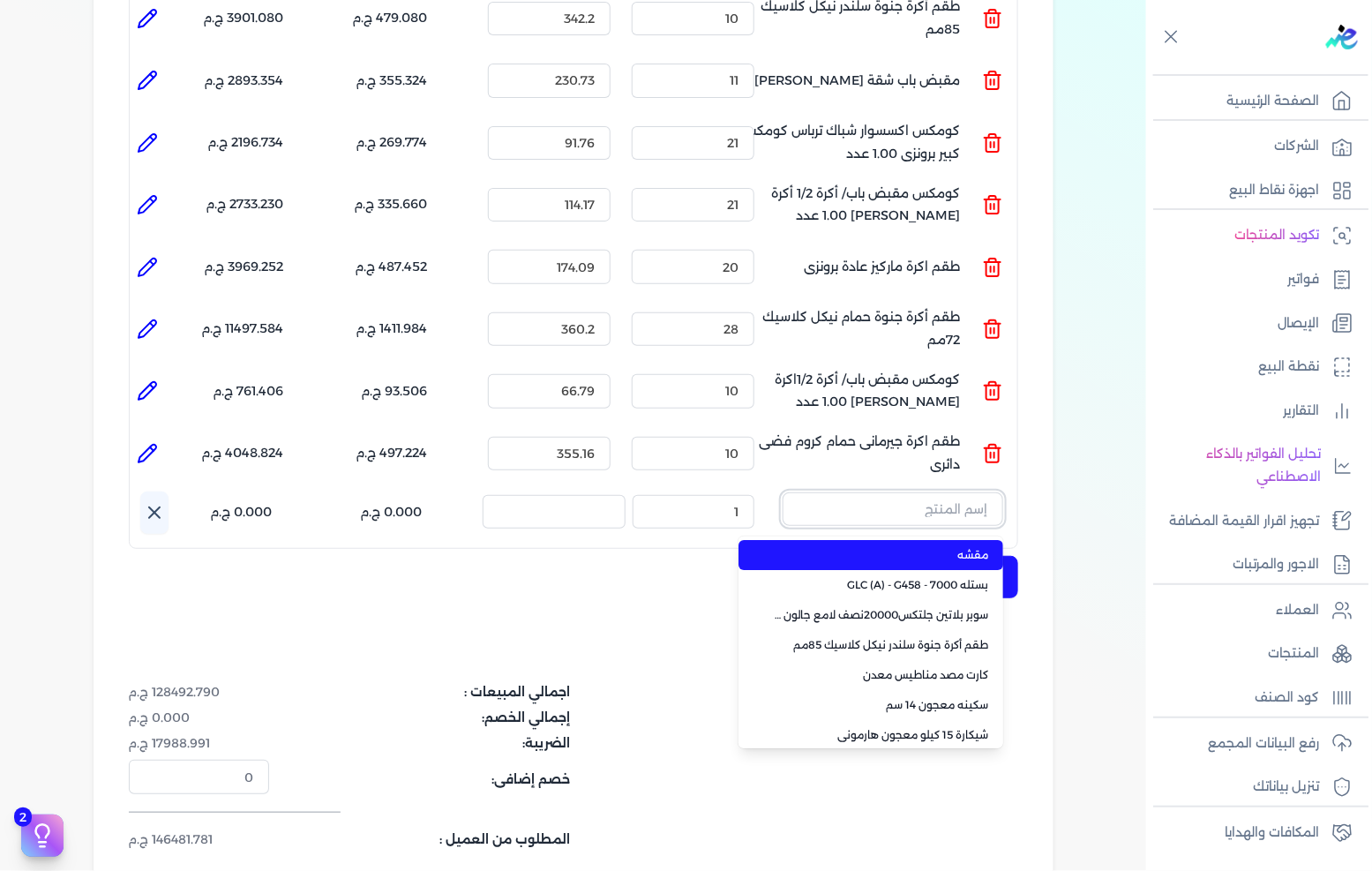
paste input "طقم اكرة ماركيز عادة نيكل كلاسيك"
type input "طقم اكرة ماركيز عادة نيكل كلاسيك"
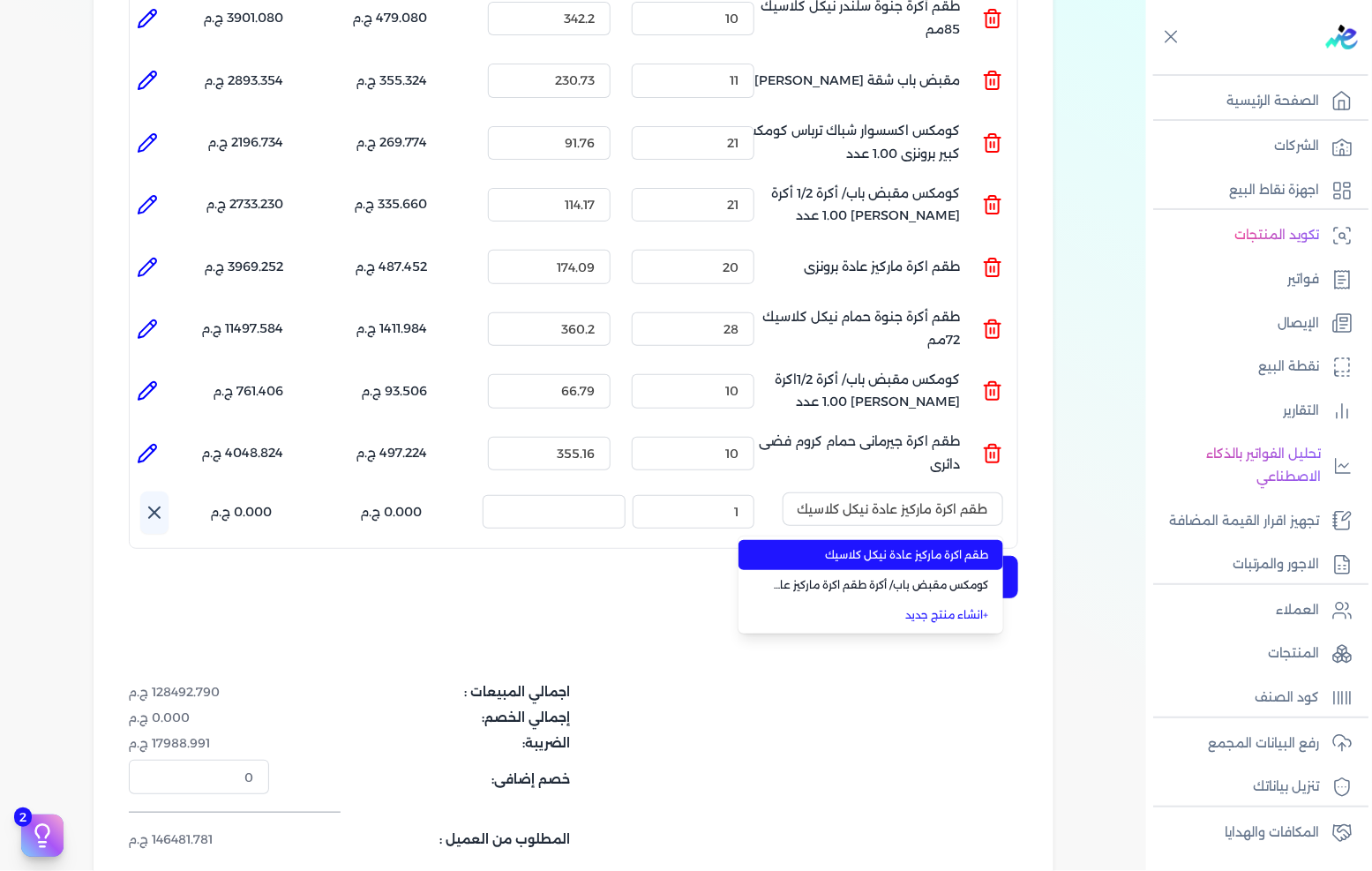
click at [843, 547] on span "طقم اكرة ماركيز عادة نيكل كلاسيك" at bounding box center [881, 554] width 215 height 16
type input "9"
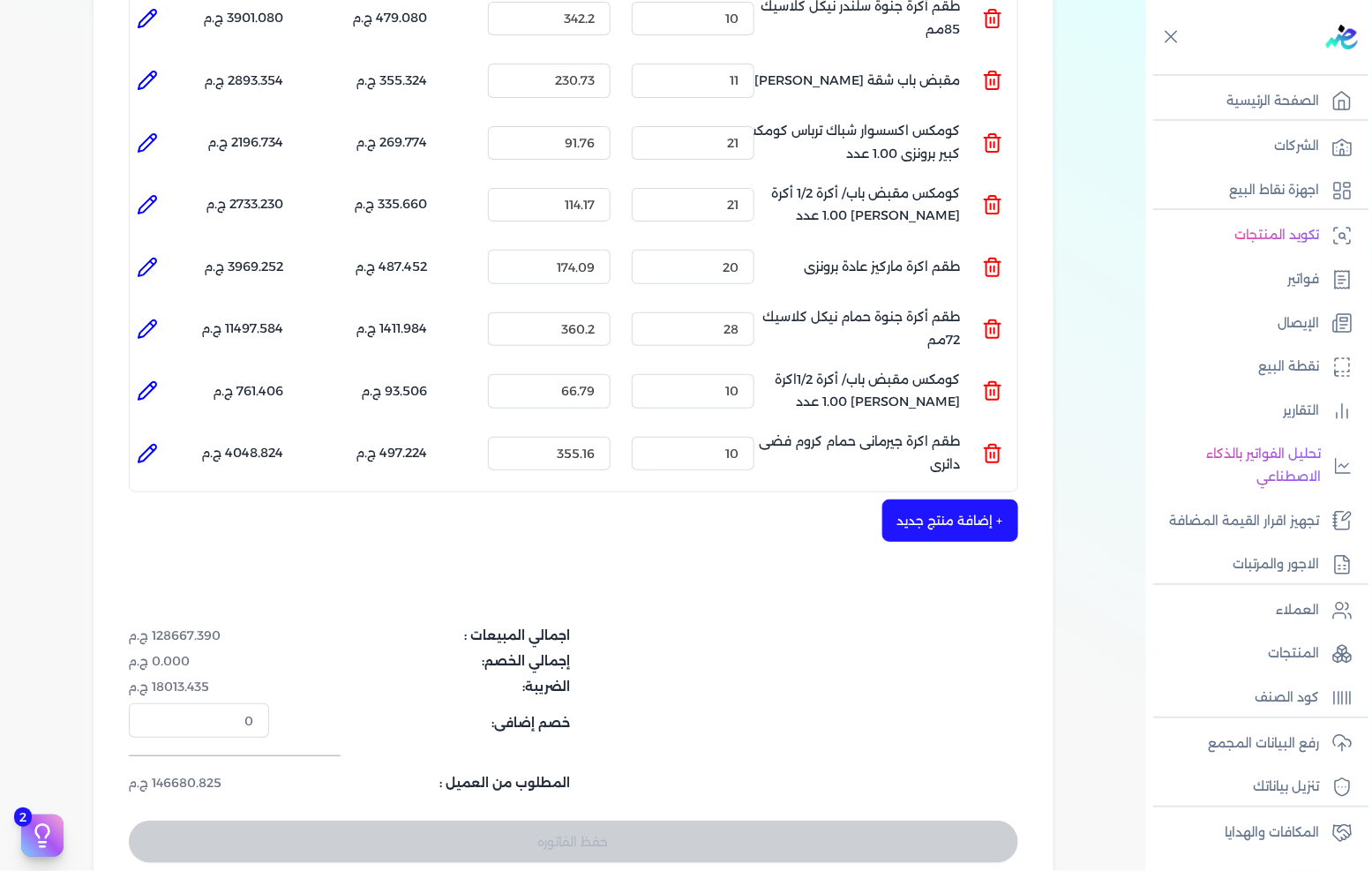
click at [920, 499] on button "+ إضافة منتج جديد" at bounding box center [950, 520] width 136 height 42
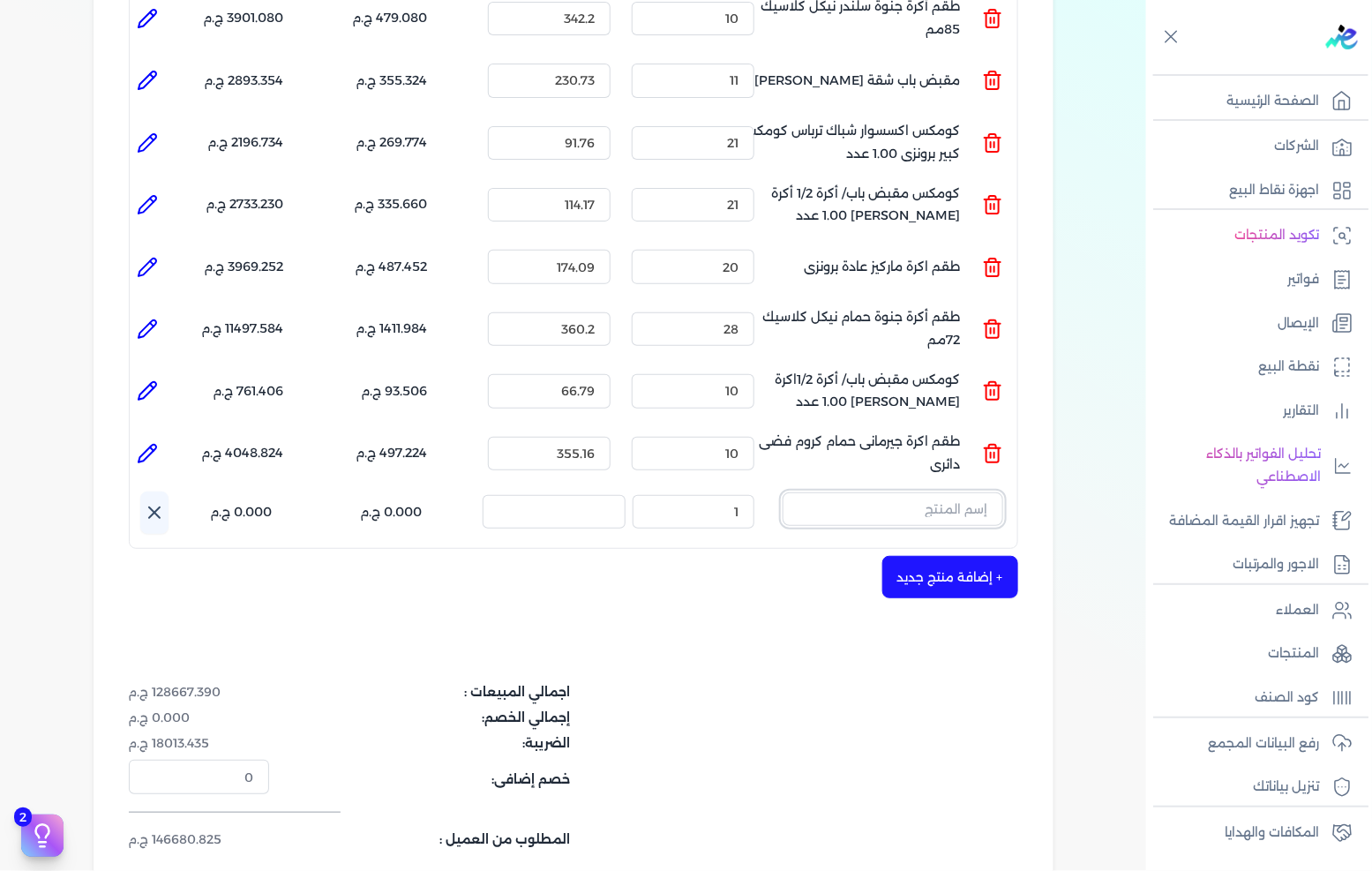
click at [902, 493] on input "text" at bounding box center [893, 509] width 221 height 33
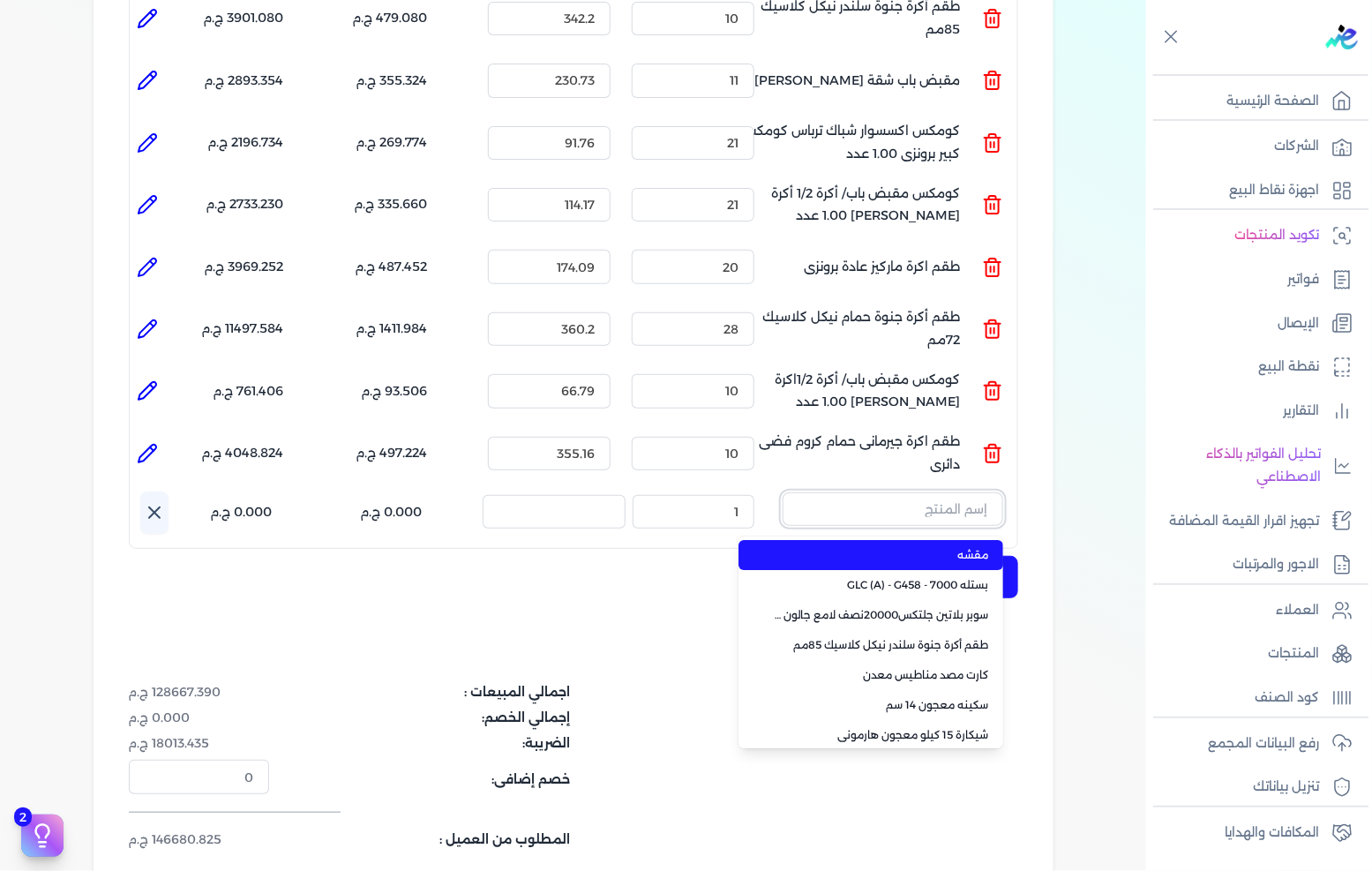
paste input "طقم اكرة [PERSON_NAME] نيكل كلاسيك"
type input "طقم اكرة [PERSON_NAME] نيكل كلاسيك"
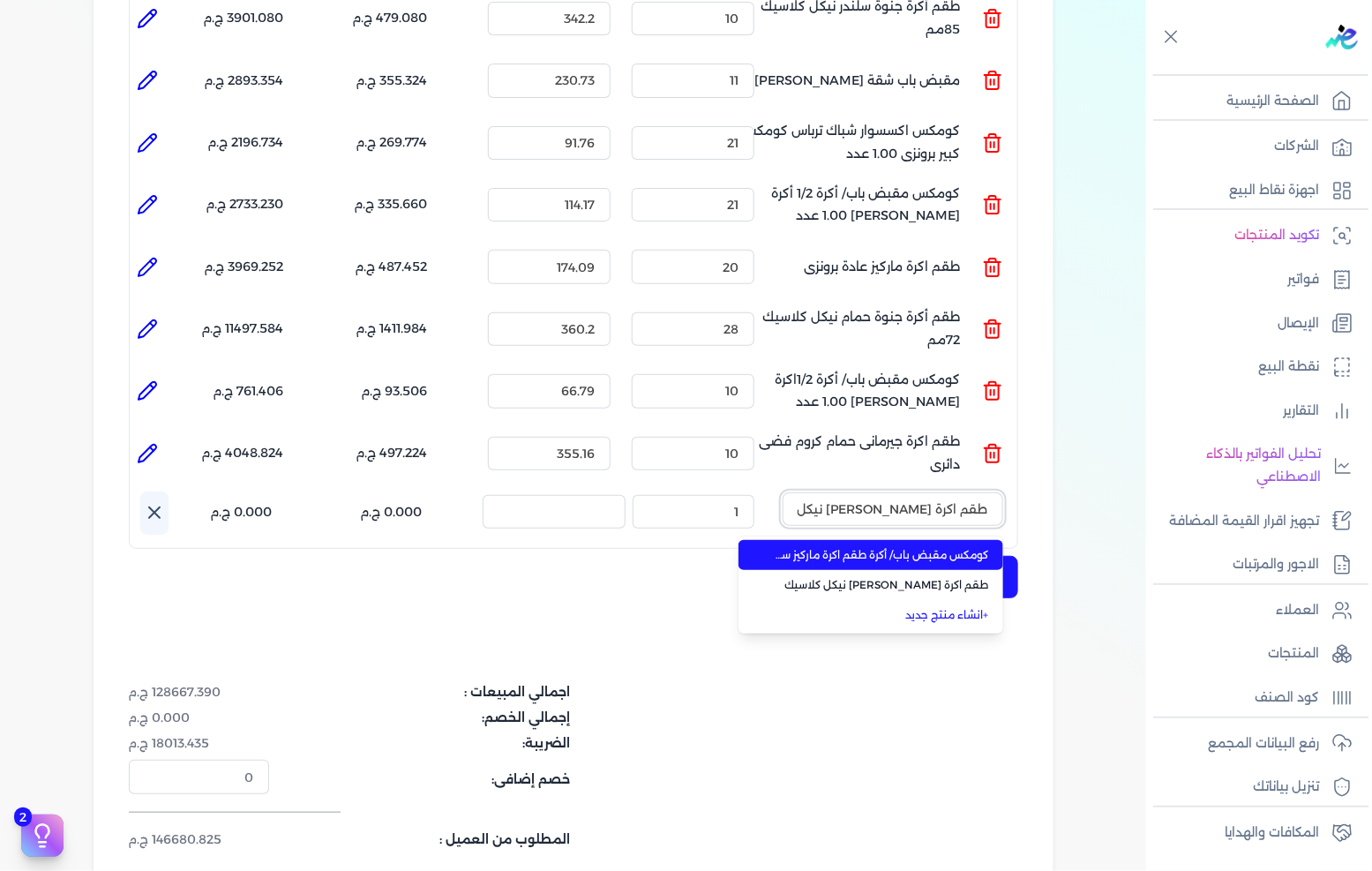
scroll to position [0, -6]
click at [904, 540] on li "كومكس مقبض باب/ أكرة طقم اكرة ماركيز سلندر نيكل كلاسيك 1.00 عدد" at bounding box center [870, 554] width 264 height 30
type input "10"
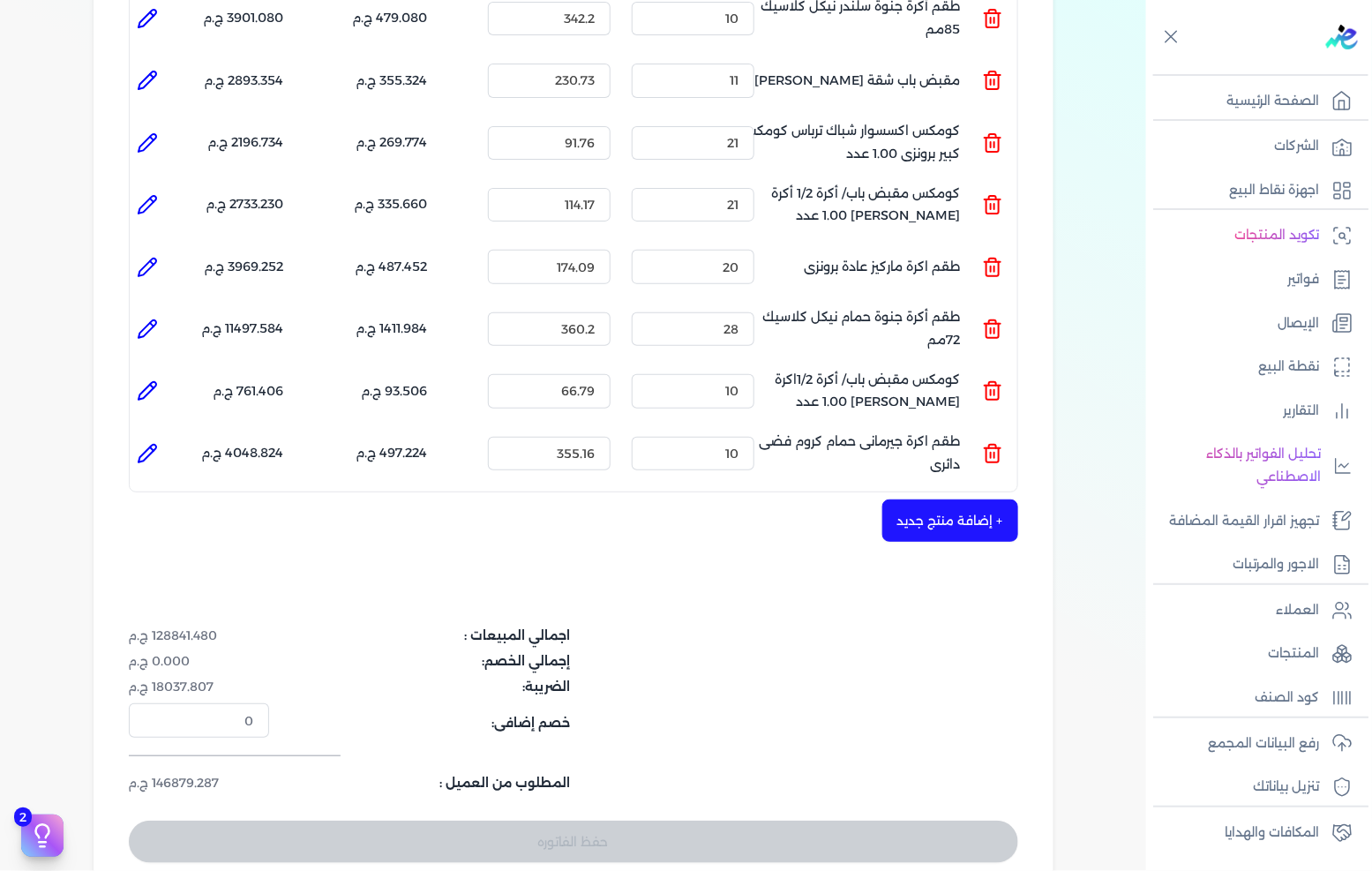
click at [934, 499] on button "+ إضافة منتج جديد" at bounding box center [950, 520] width 136 height 42
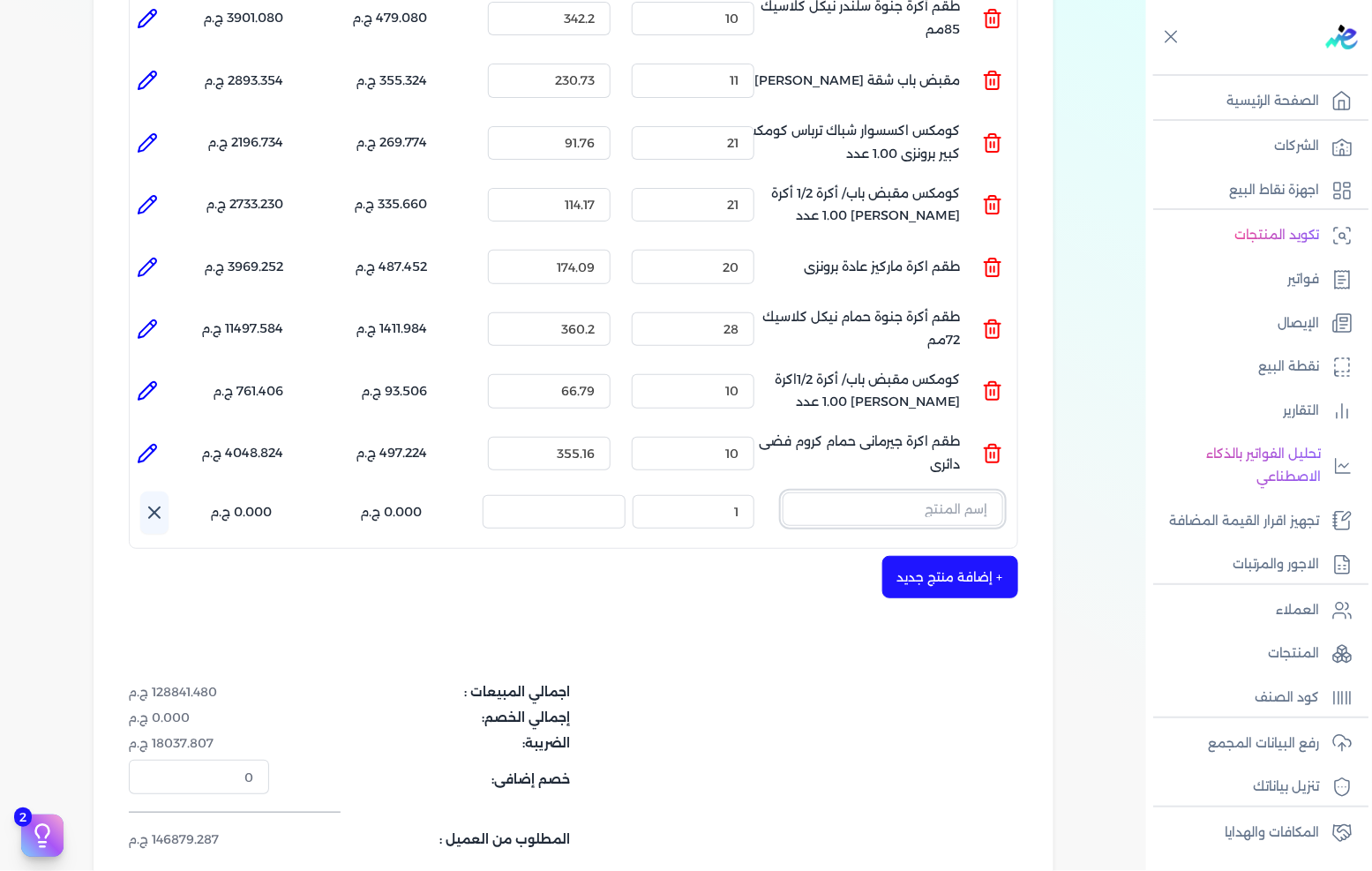
click at [863, 493] on input "text" at bounding box center [893, 509] width 221 height 33
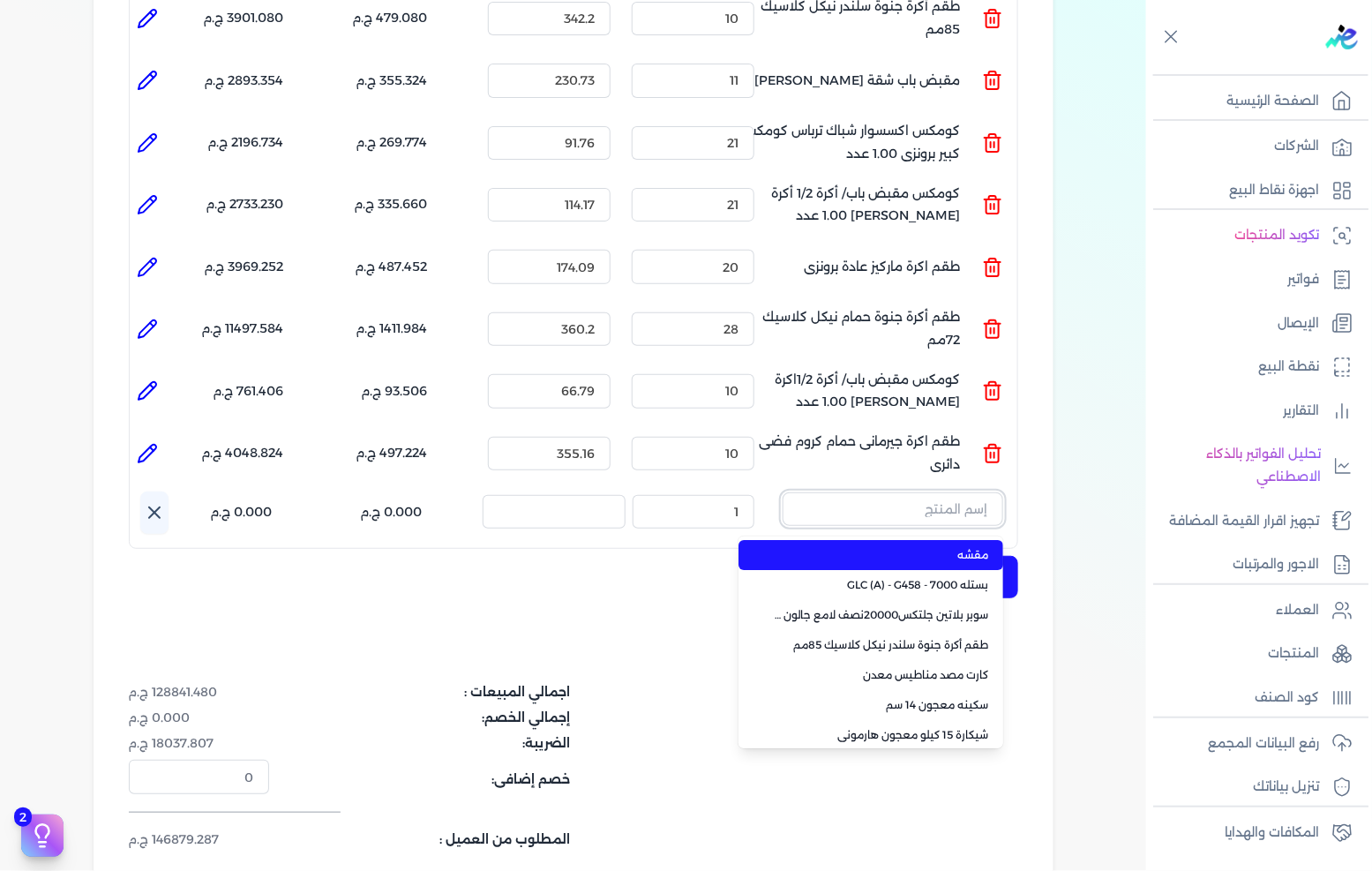
paste input "طقم اكرة ماركيز حمام نيكل كلاسيك"
type input "طقم اكرة ماركيز حمام نيكل كلاسيك"
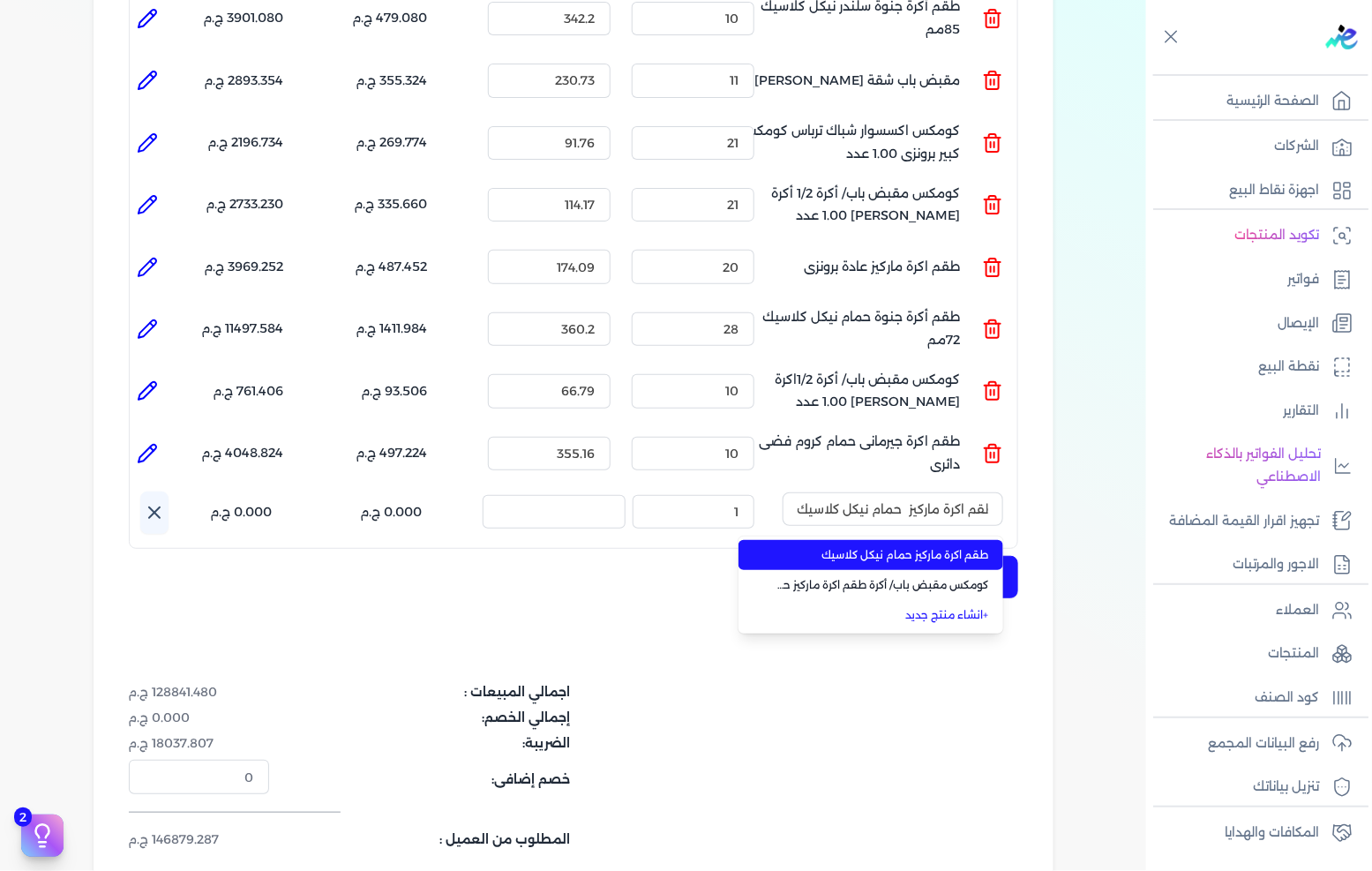
click at [852, 547] on span "طقم اكرة ماركيز حمام نيكل كلاسيك" at bounding box center [881, 554] width 215 height 16
type input "9"
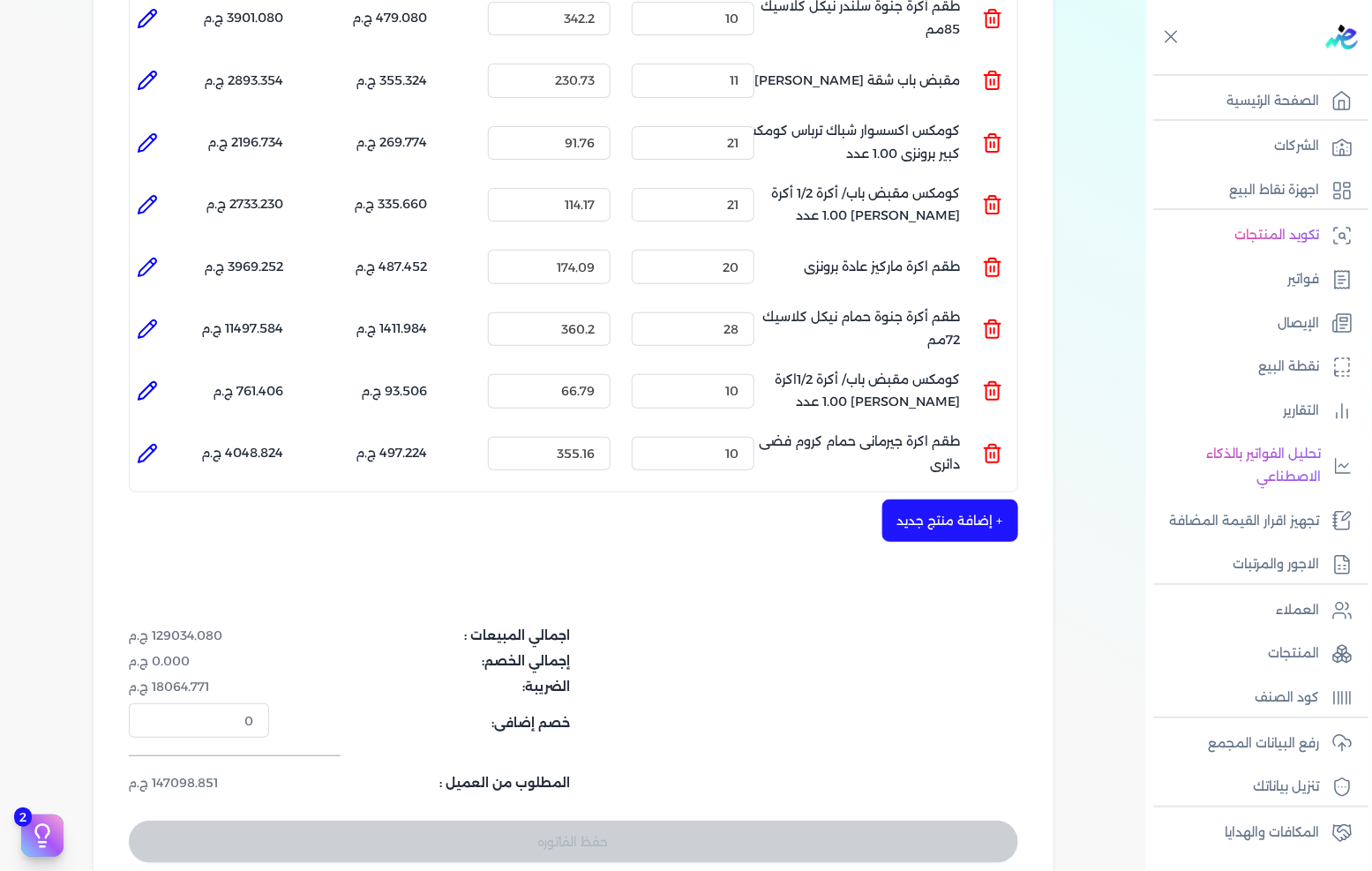
click at [906, 499] on button "+ إضافة منتج جديد" at bounding box center [950, 520] width 136 height 42
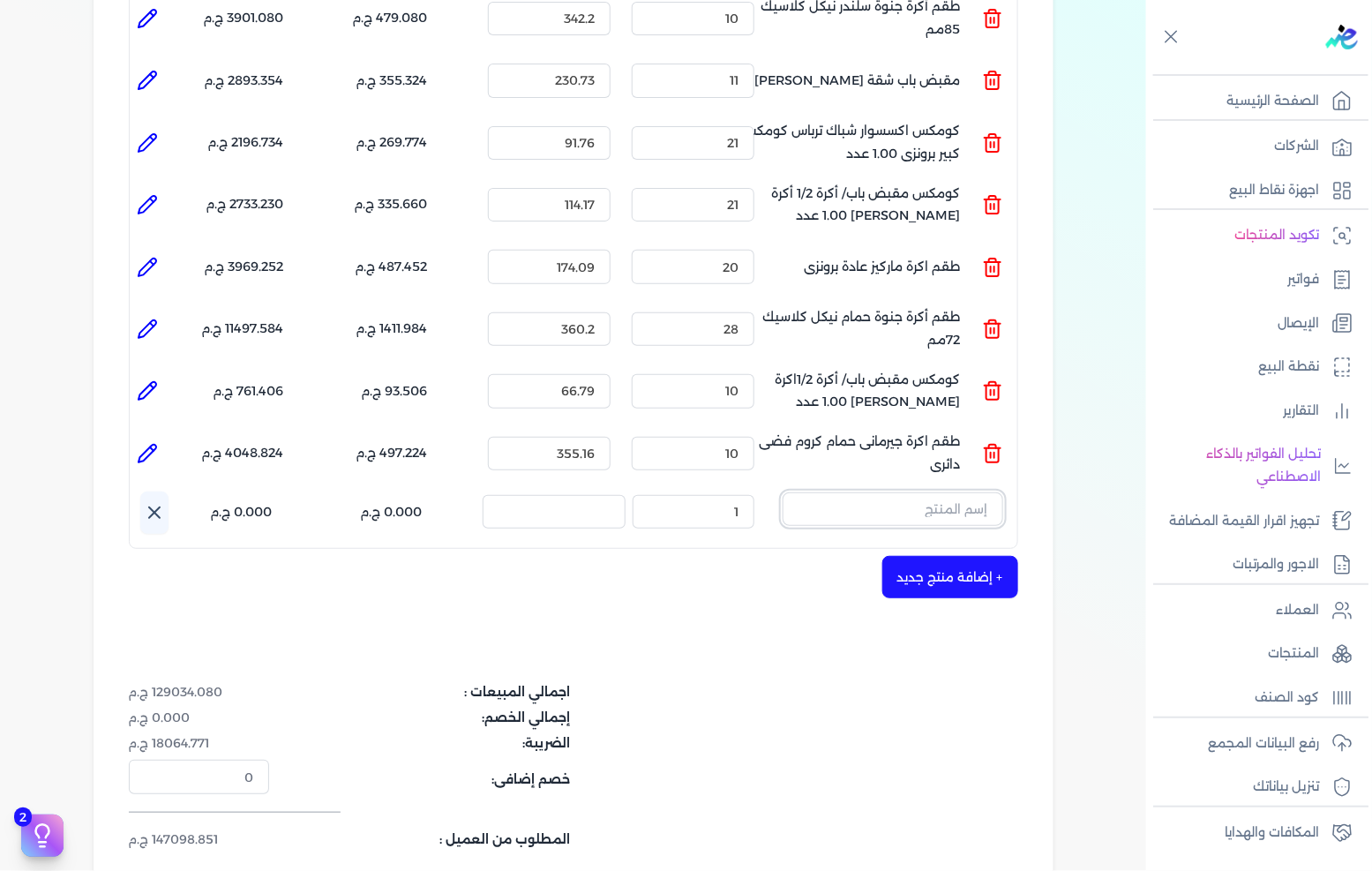
click at [920, 493] on input "text" at bounding box center [893, 509] width 221 height 33
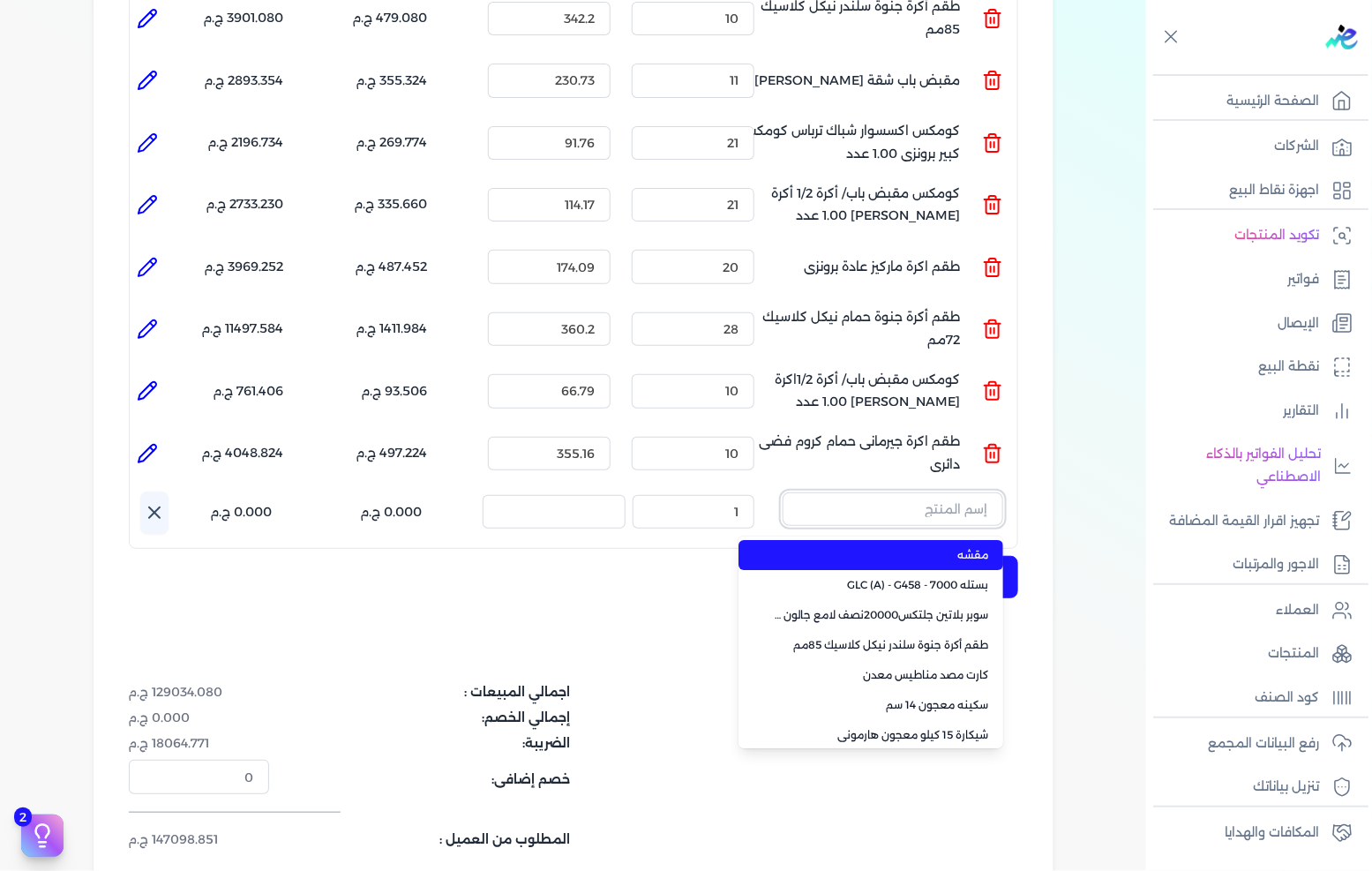
paste input "مقبض باب شقة [PERSON_NAME]"
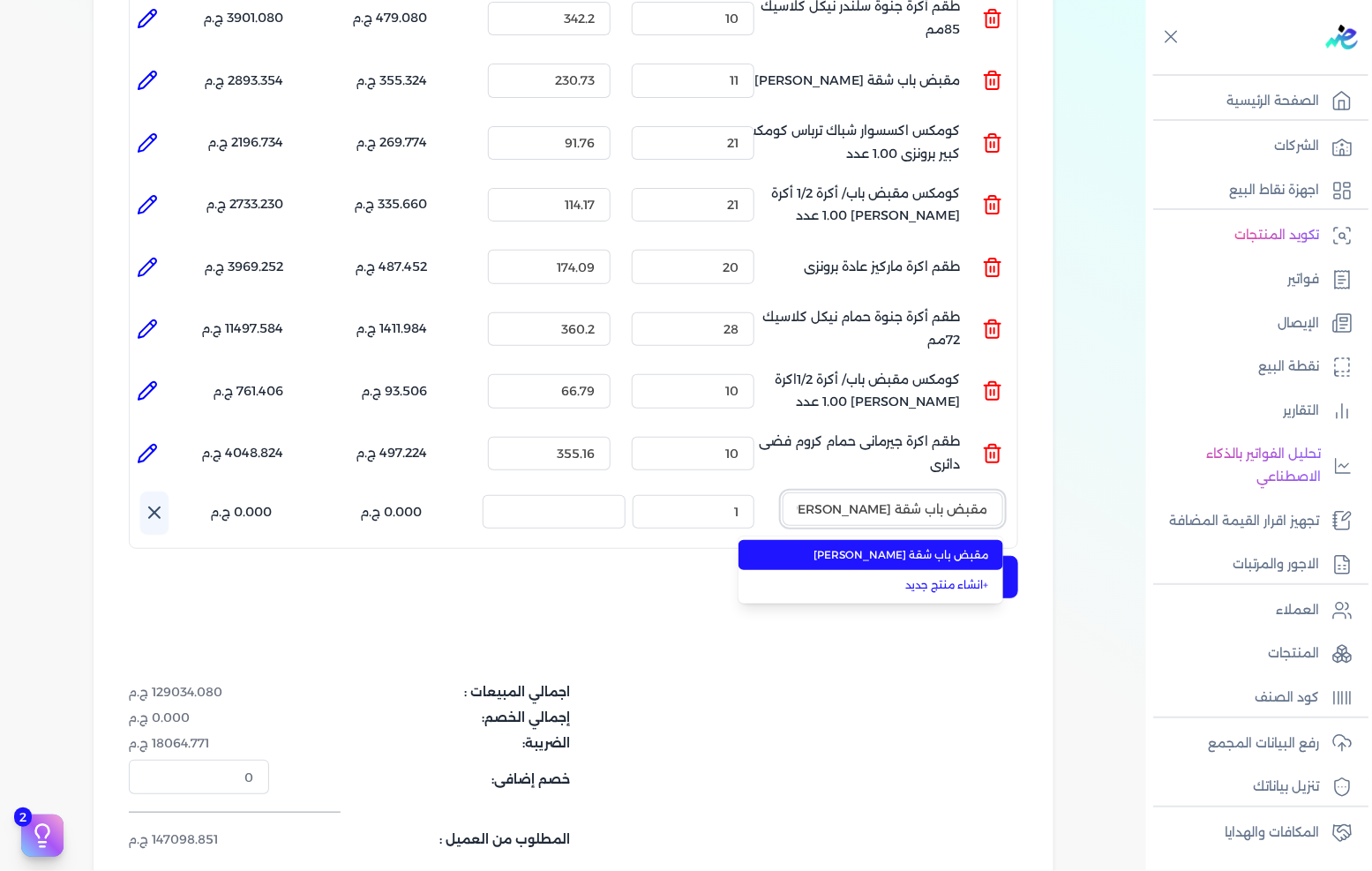
type input "مقبض باب شقة [PERSON_NAME]"
click at [893, 547] on span "مقبض باب شقة [PERSON_NAME]" at bounding box center [881, 554] width 215 height 16
type input "12"
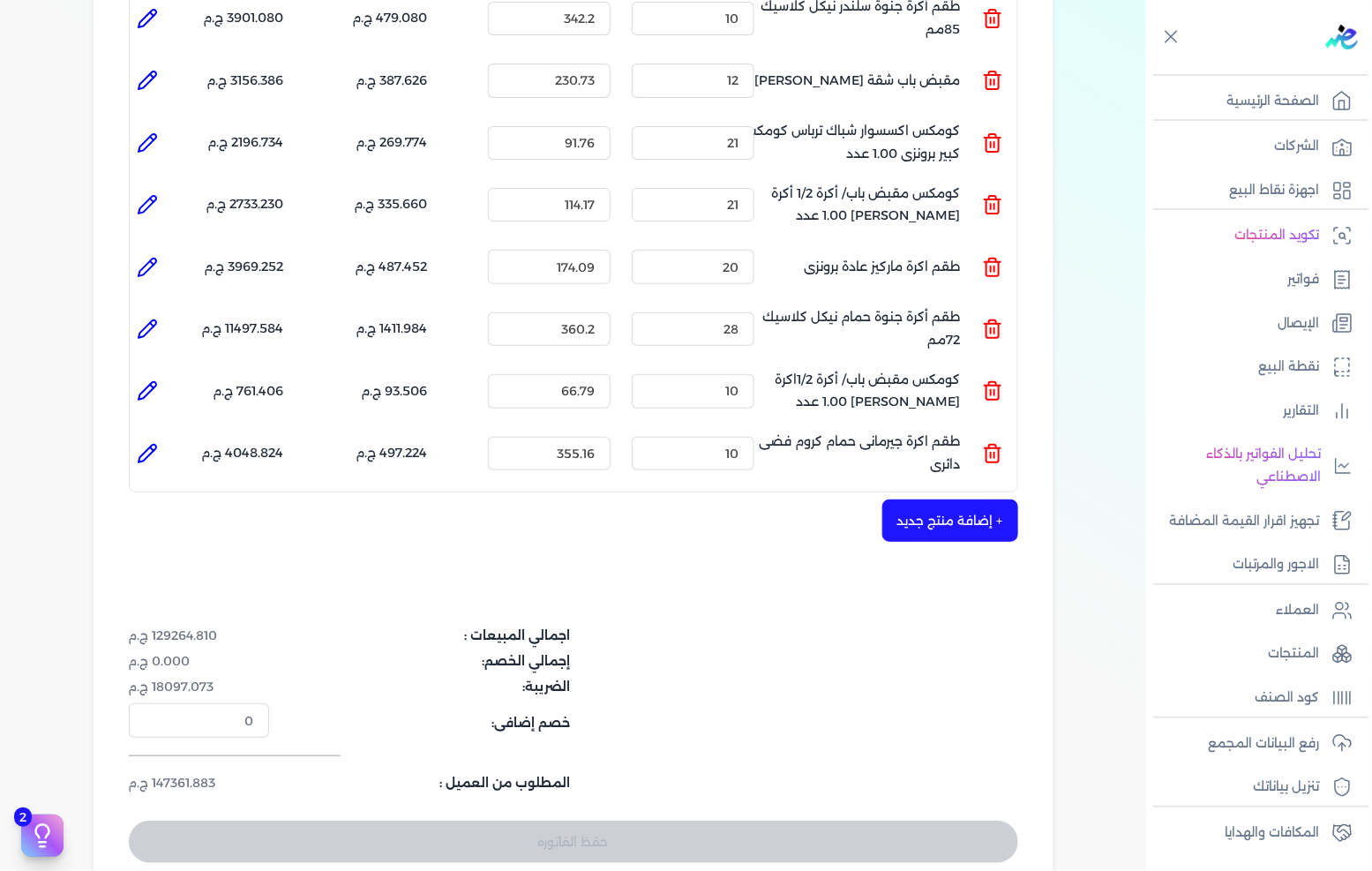
click at [920, 503] on button "+ إضافة منتج جديد" at bounding box center [950, 520] width 136 height 42
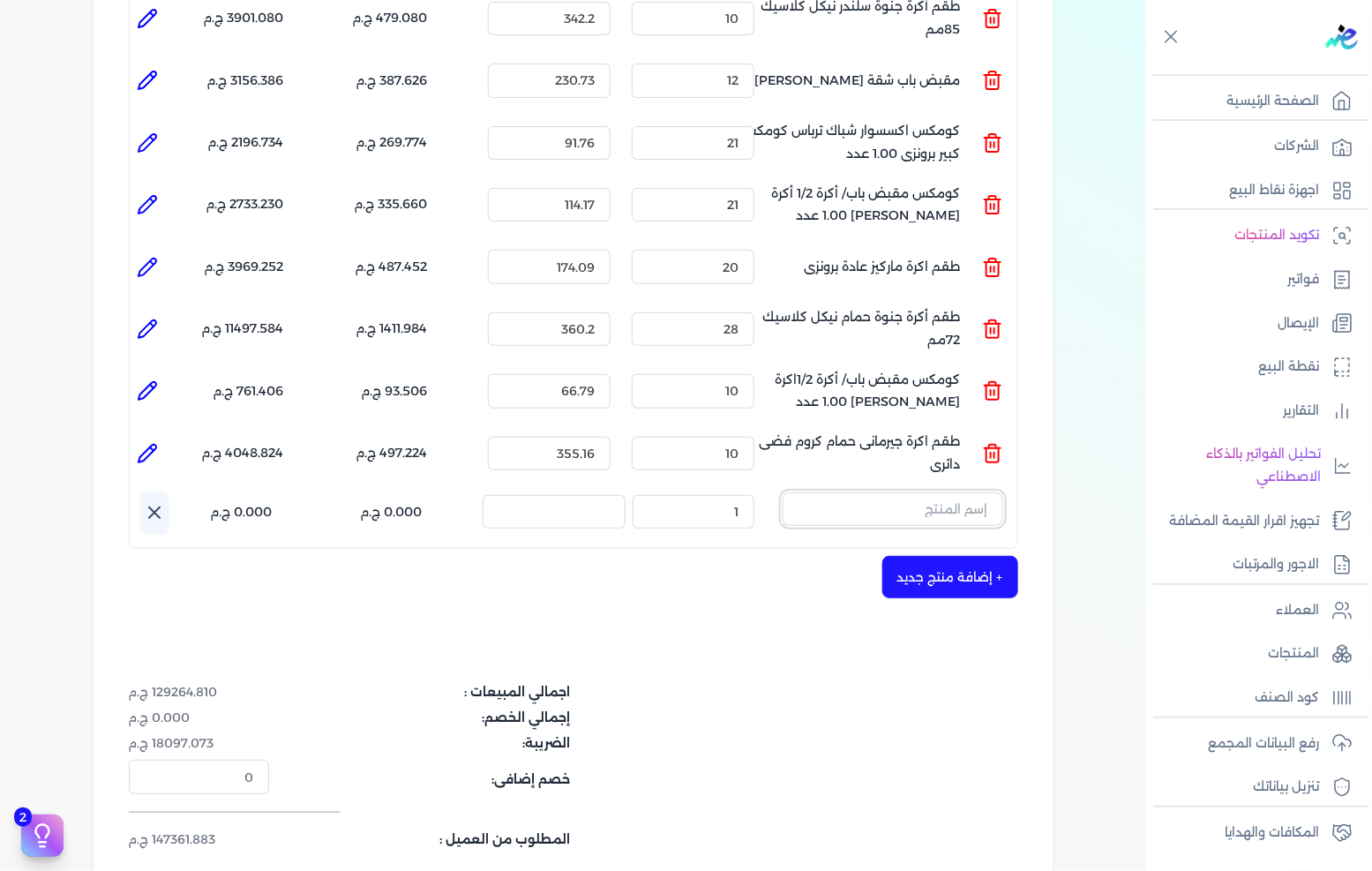
click at [936, 493] on input "text" at bounding box center [893, 509] width 221 height 33
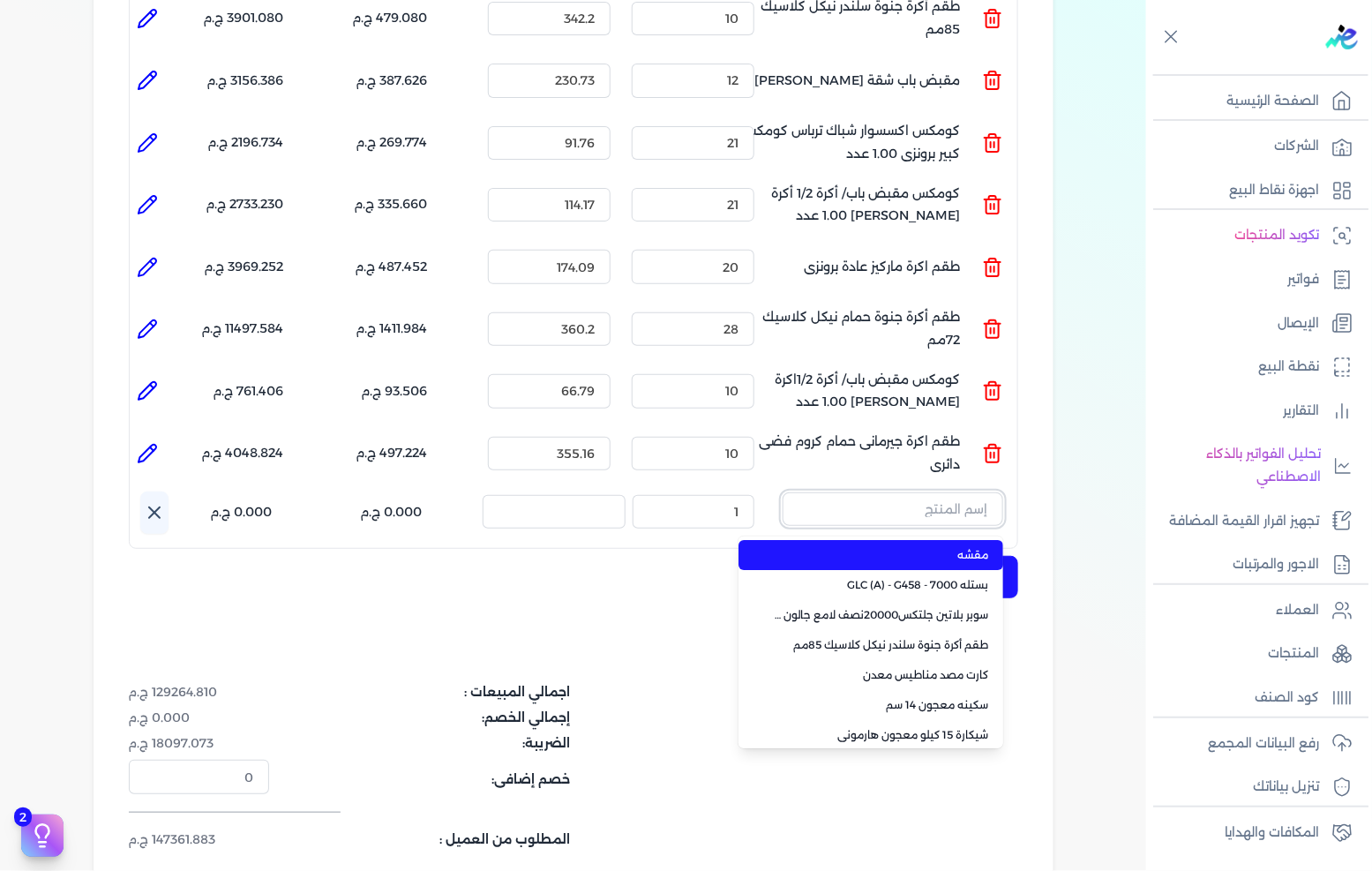
paste input "1/2 أكرة [PERSON_NAME]"
type input "1/2 أكرة [PERSON_NAME]"
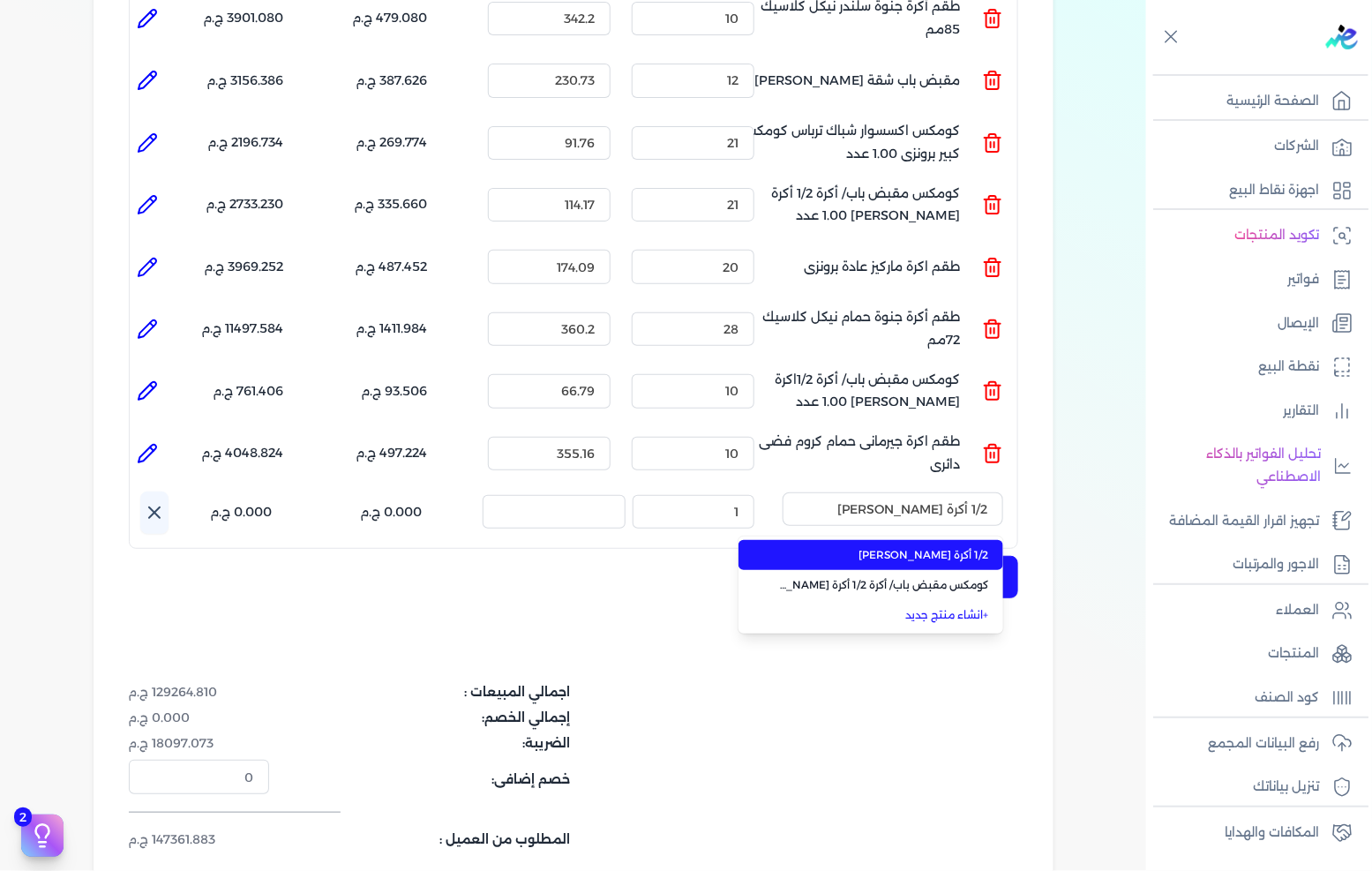
click at [883, 547] on span "1/2 أكرة [PERSON_NAME]" at bounding box center [881, 554] width 215 height 16
type input "10"
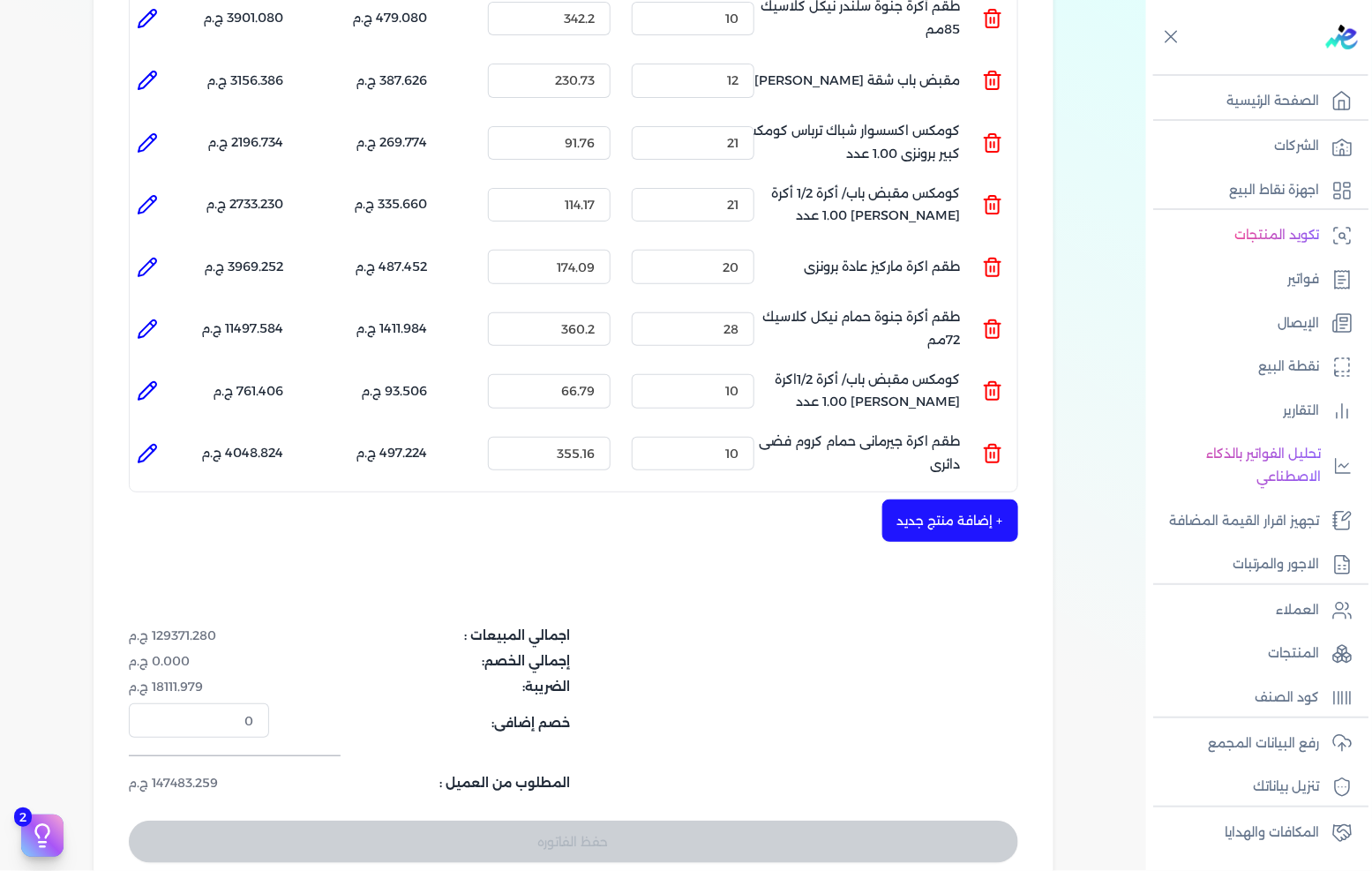
click at [912, 499] on button "+ إضافة منتج جديد" at bounding box center [950, 520] width 136 height 42
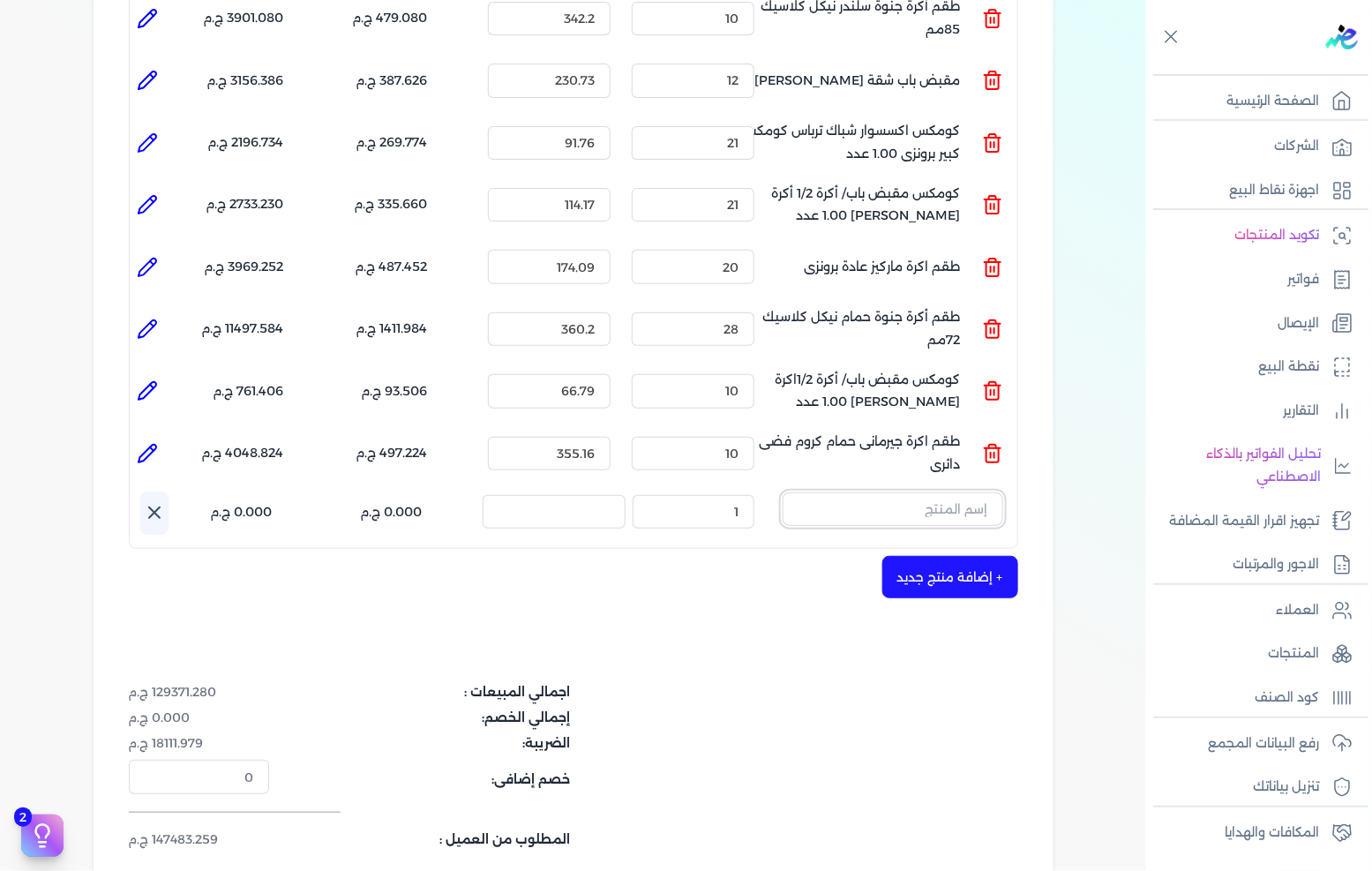
click at [894, 493] on input "text" at bounding box center [893, 509] width 221 height 33
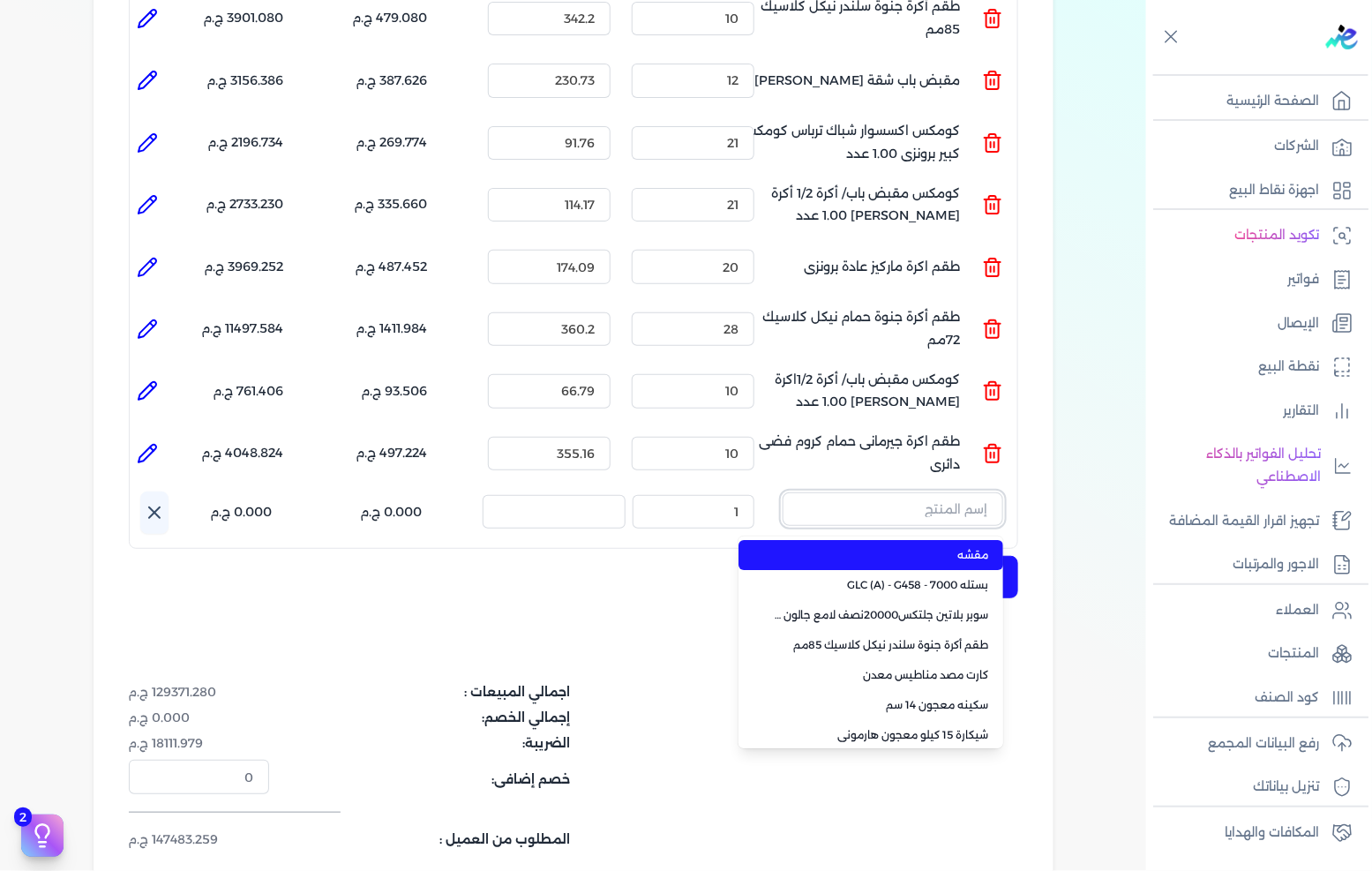
paste input "طقم اكرة ريكاردو حمام دائرى نيكل كلاسيك"
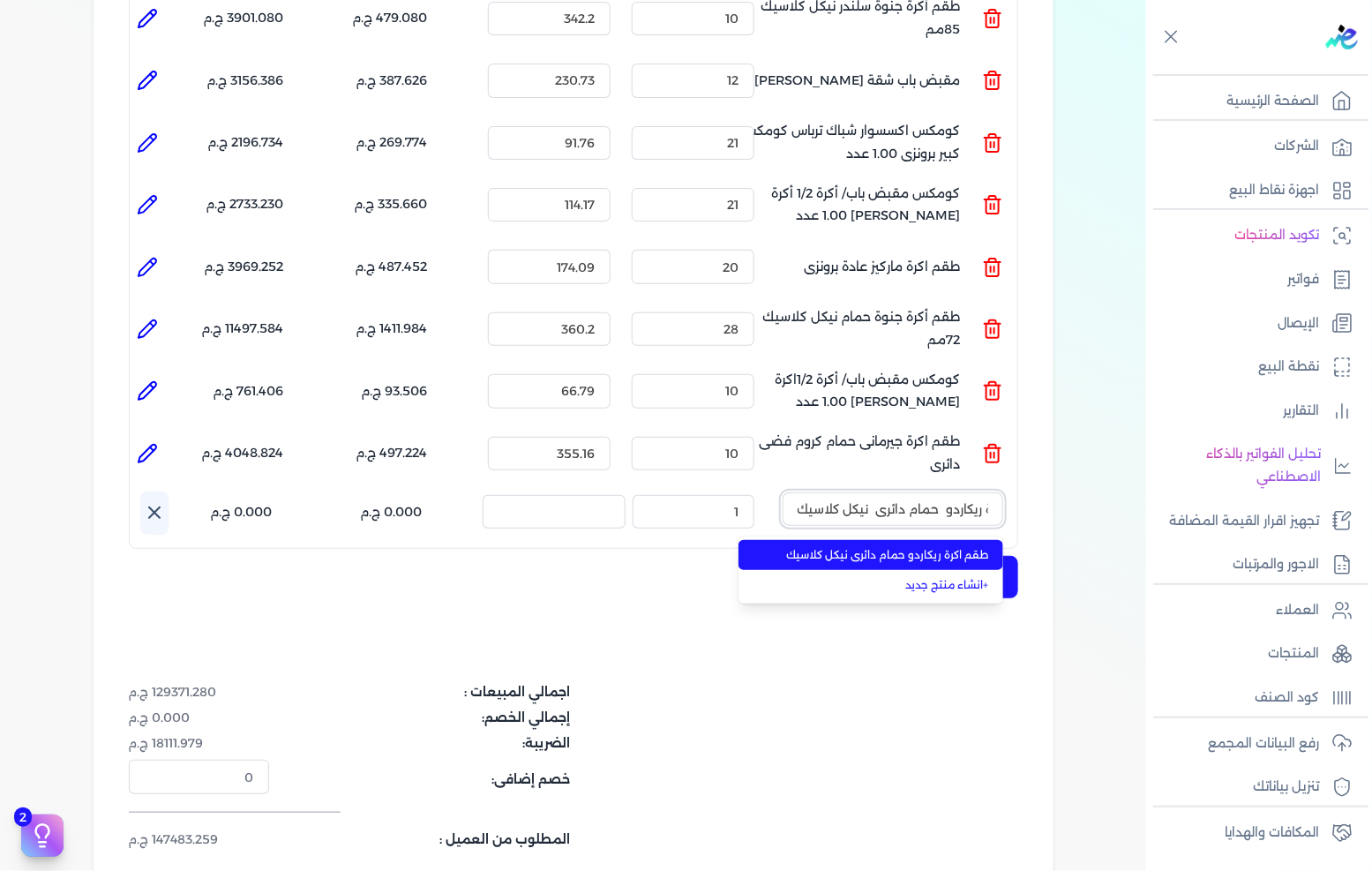
type input "طقم اكرة ريكاردو حمام دائرى نيكل كلاسيك"
click at [858, 547] on span "طقم اكرة ريكاردو حمام دائرى نيكل كلاسيك" at bounding box center [881, 554] width 215 height 16
type input "12"
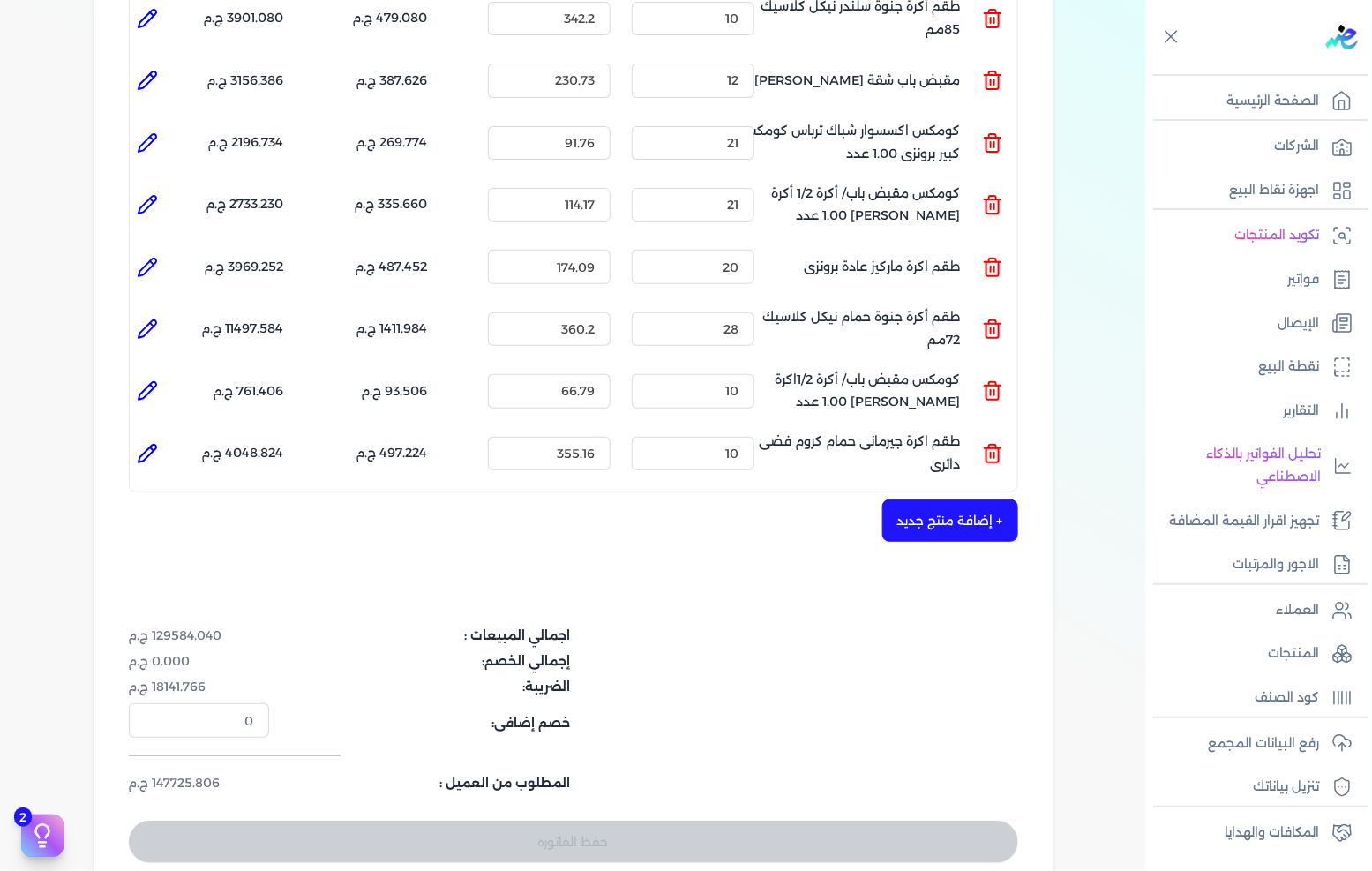
click at [937, 499] on button "+ إضافة منتج جديد" at bounding box center [950, 520] width 136 height 42
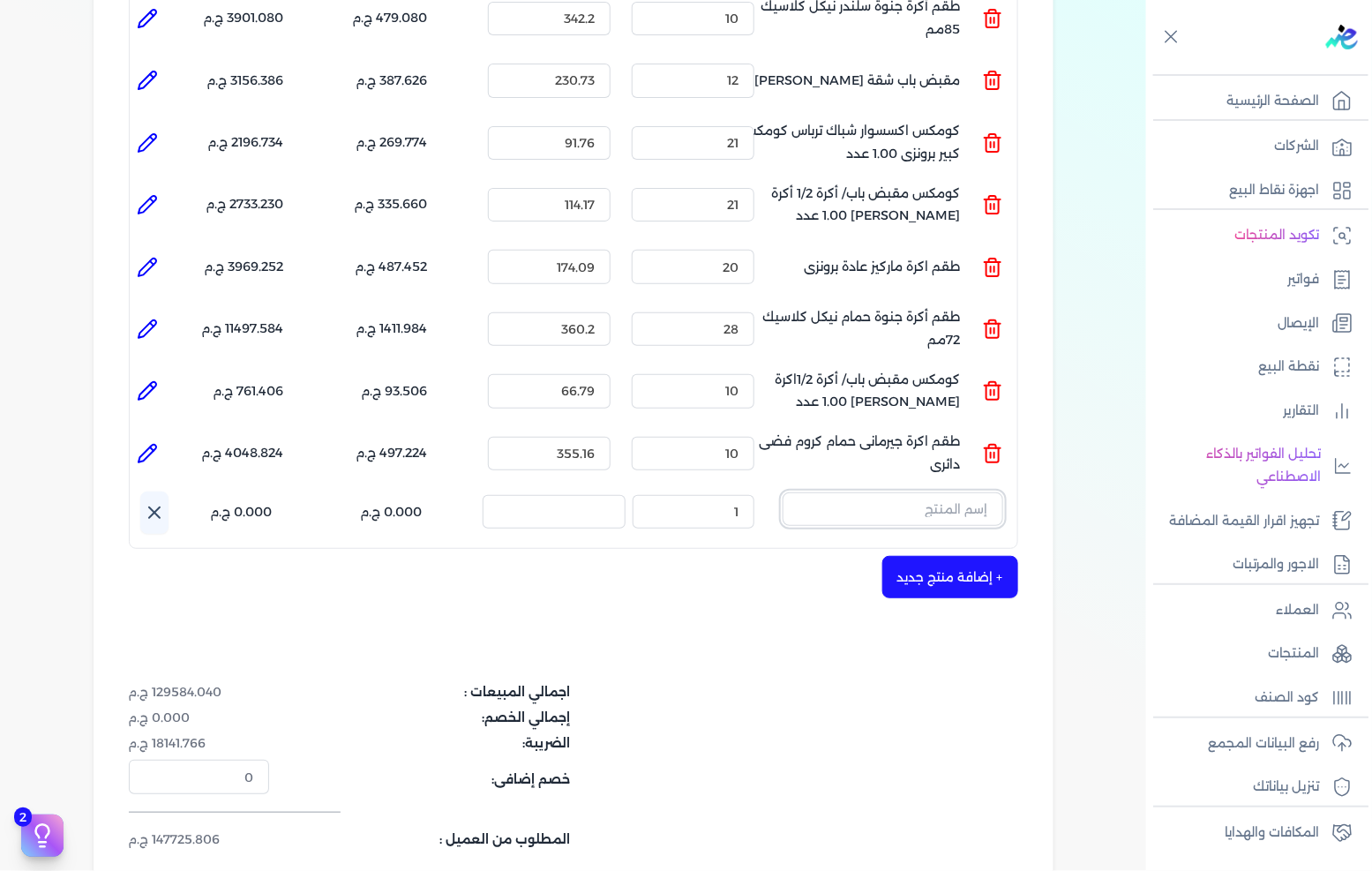
click at [855, 493] on input "text" at bounding box center [893, 509] width 221 height 33
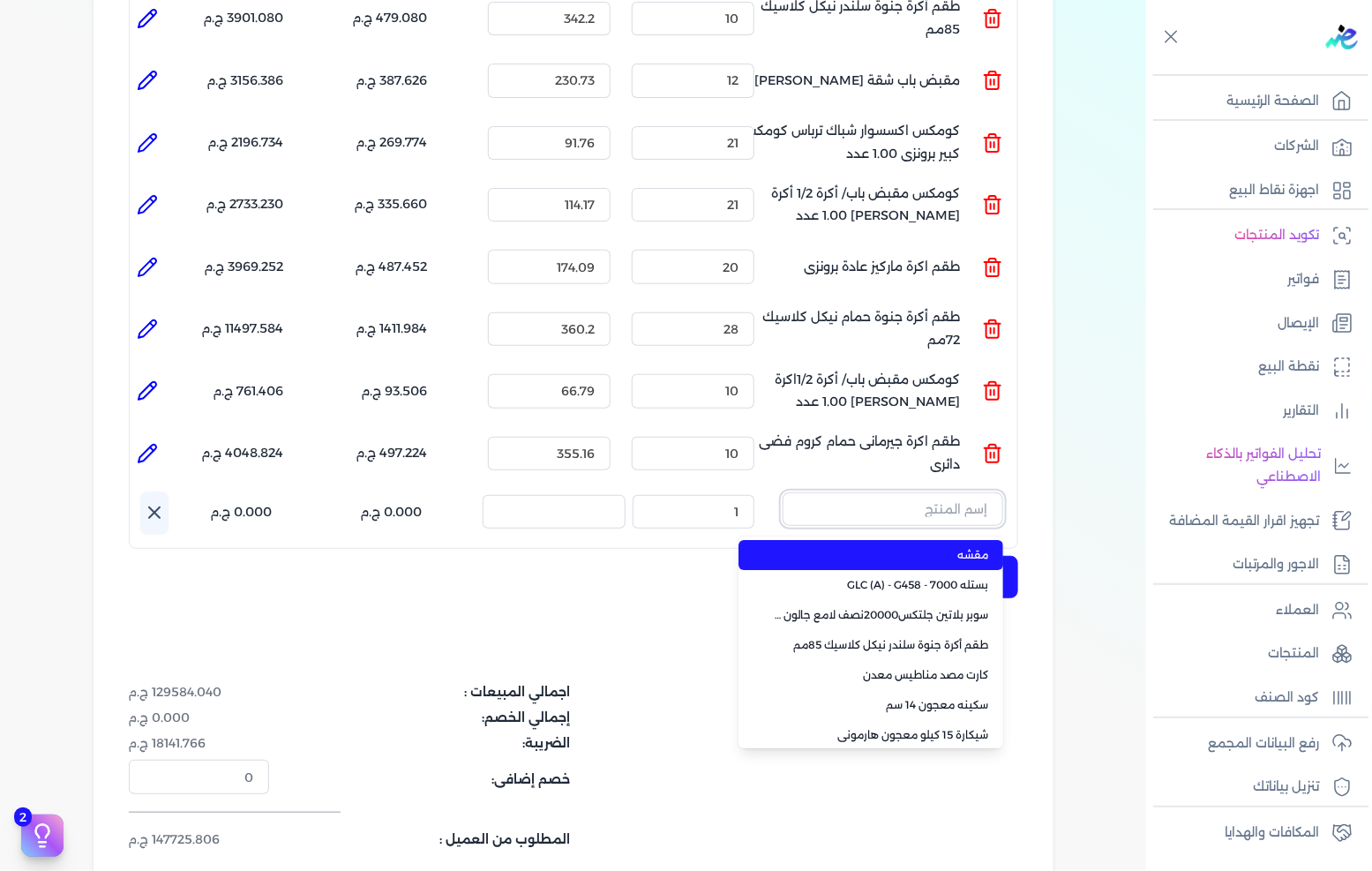
paste input "طقم اكرة ريكاردو سلندر دائرى نيكل كلاسيك"
type input "طقم اكرة ريكاردو سلندر دائرى نيكل كلاسيك"
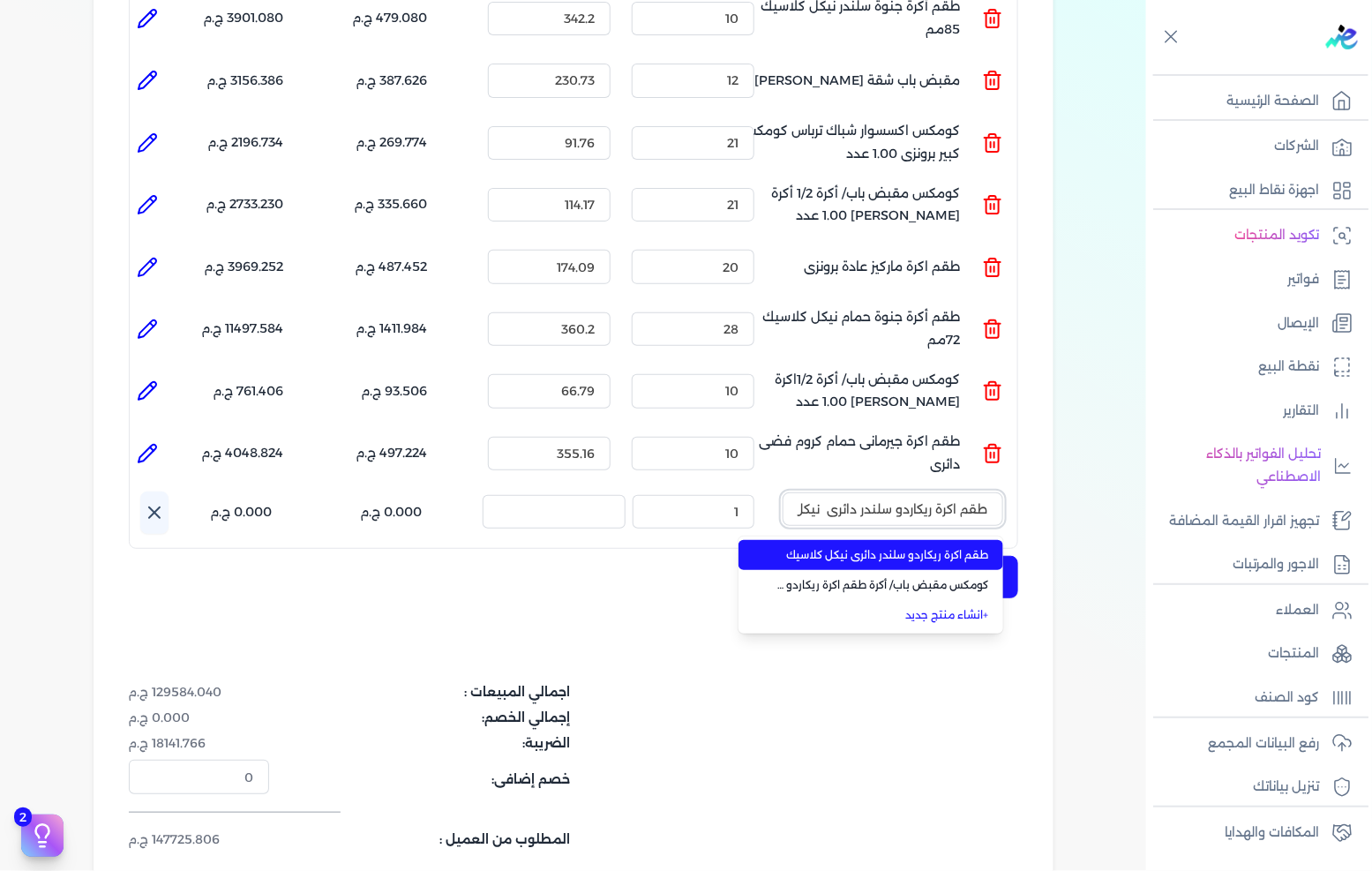
scroll to position [0, -48]
click at [858, 547] on span "طقم اكرة ريكاردو سلندر دائرى نيكل كلاسيك" at bounding box center [881, 554] width 215 height 16
type input "12"
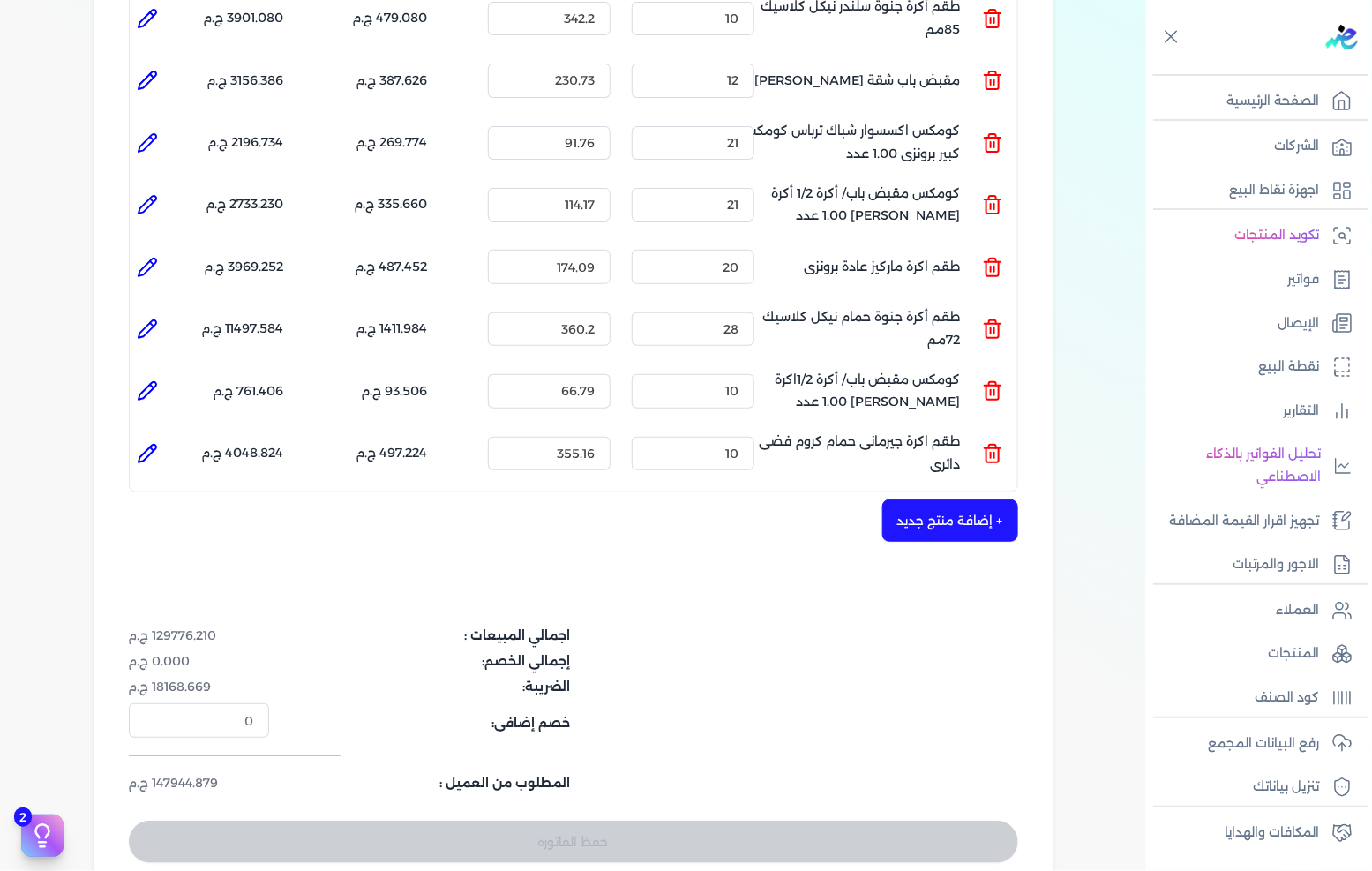
click at [911, 499] on button "+ إضافة منتج جديد" at bounding box center [950, 520] width 136 height 42
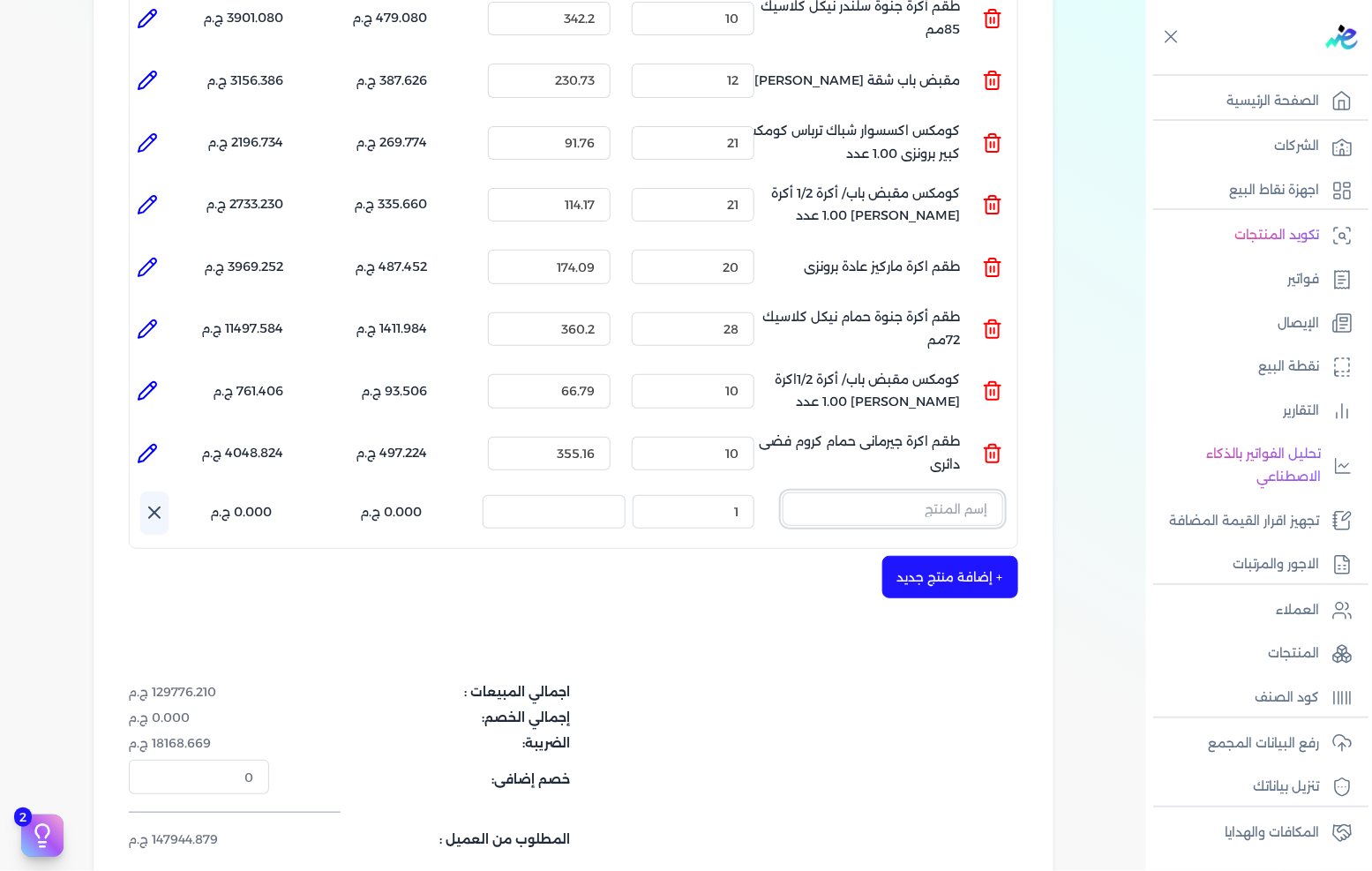
click at [922, 493] on input "text" at bounding box center [893, 509] width 221 height 33
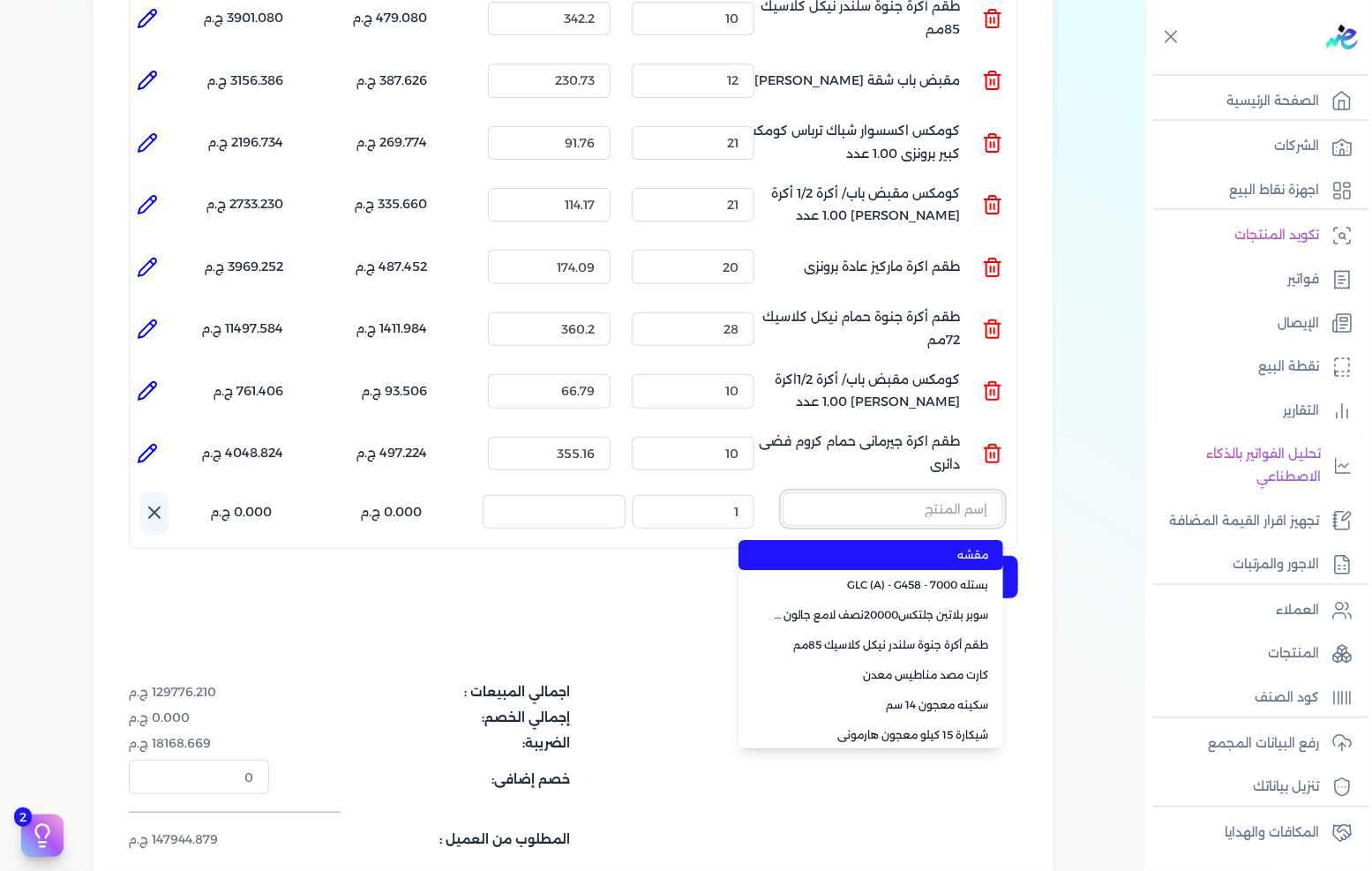
paste input "كومكس مقبض باب/ أكرة طقم أكرة ريكاردو عادة برونزي 1.00 عدد"
type input "كومكس مقبض باب/ أكرة طقم أكرة ريكاردو عادة برونزي 1.00 عدد"
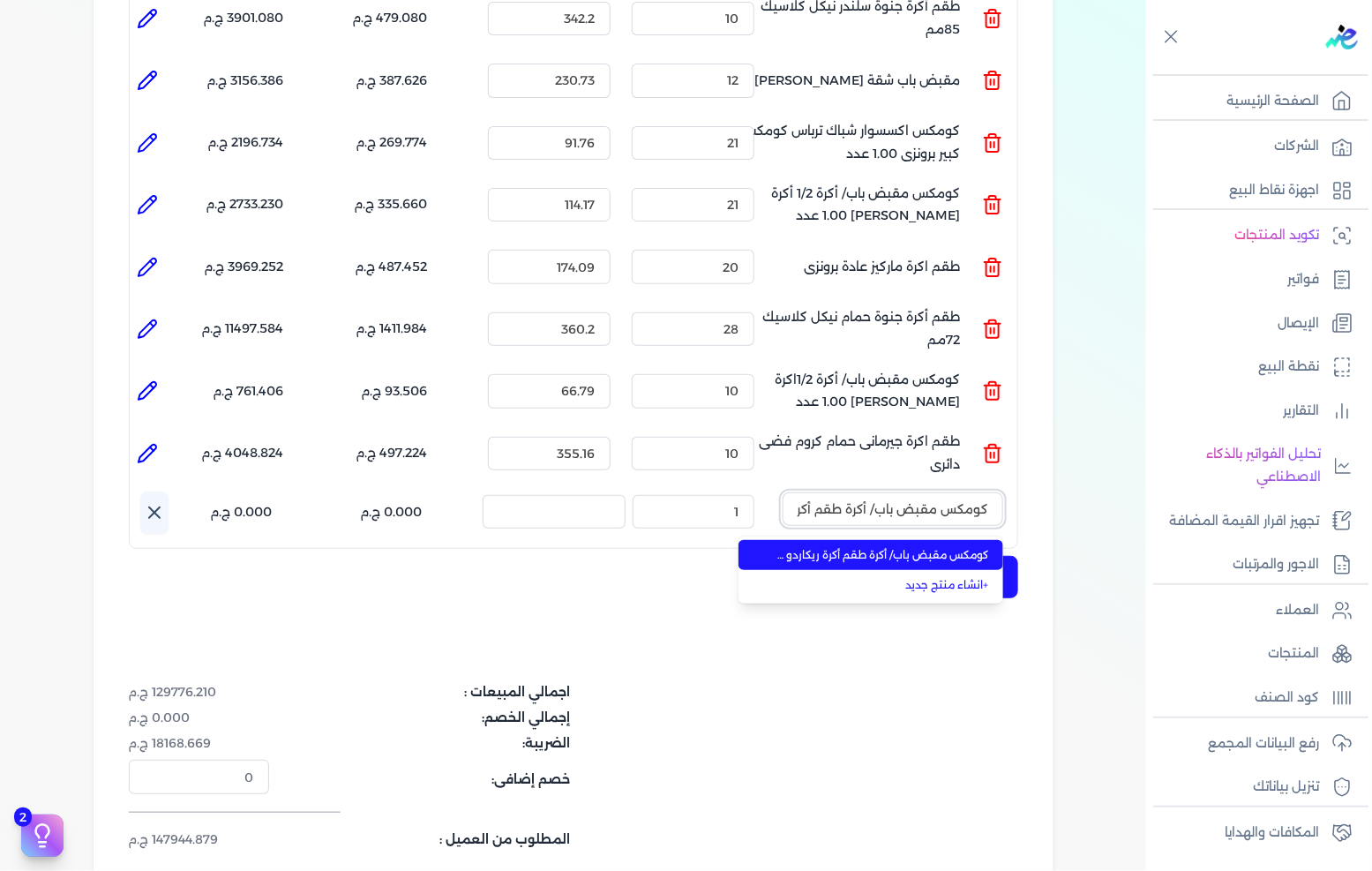
scroll to position [0, -166]
click at [843, 540] on li "كومكس مقبض باب/ أكرة طقم أكرة ريكاردو عادة برونزي 1.00 عدد" at bounding box center [870, 554] width 264 height 30
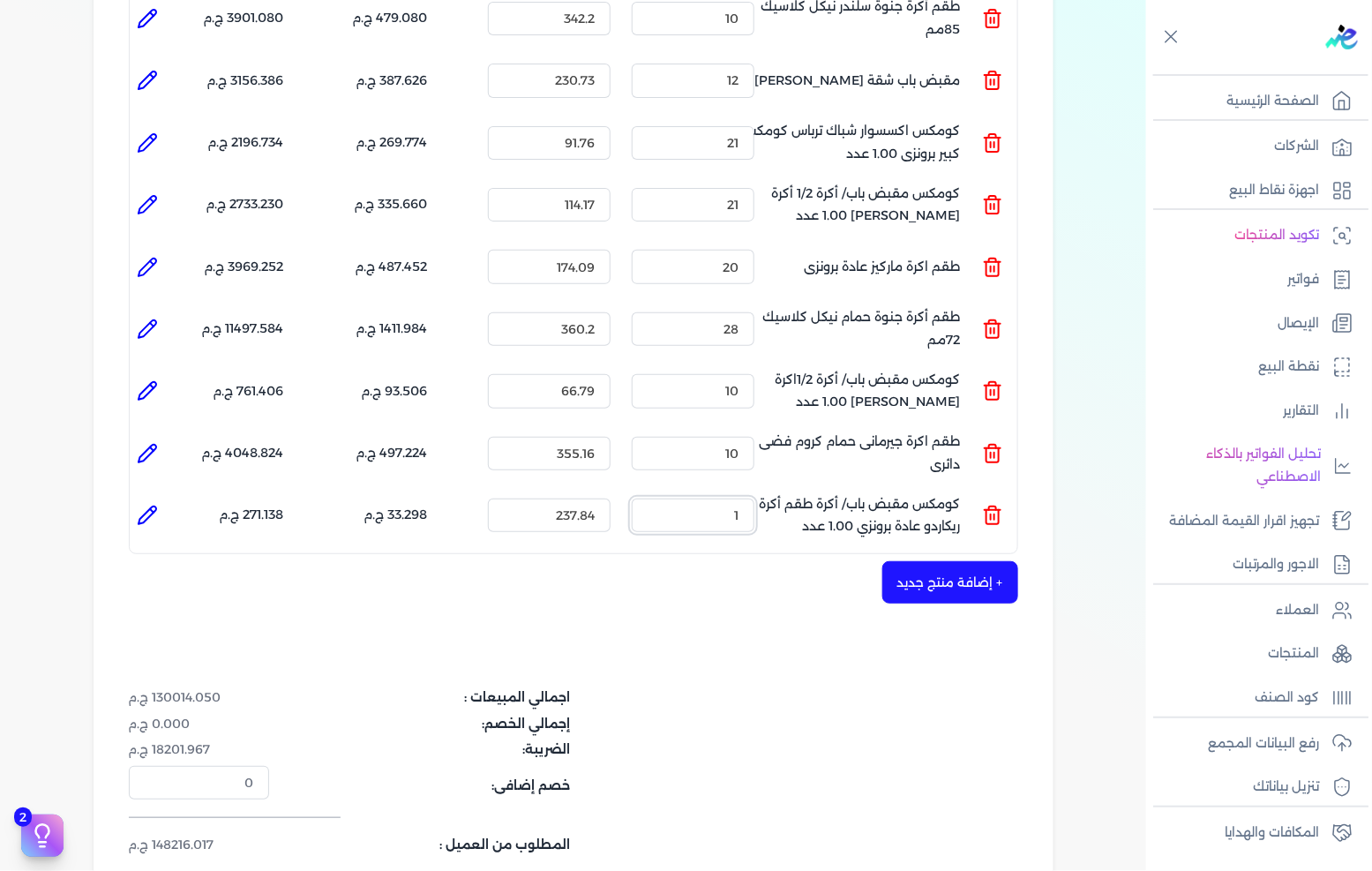
click at [754, 498] on input "1" at bounding box center [692, 515] width 122 height 33
click at [710, 498] on input "1" at bounding box center [692, 515] width 122 height 33
type input "8"
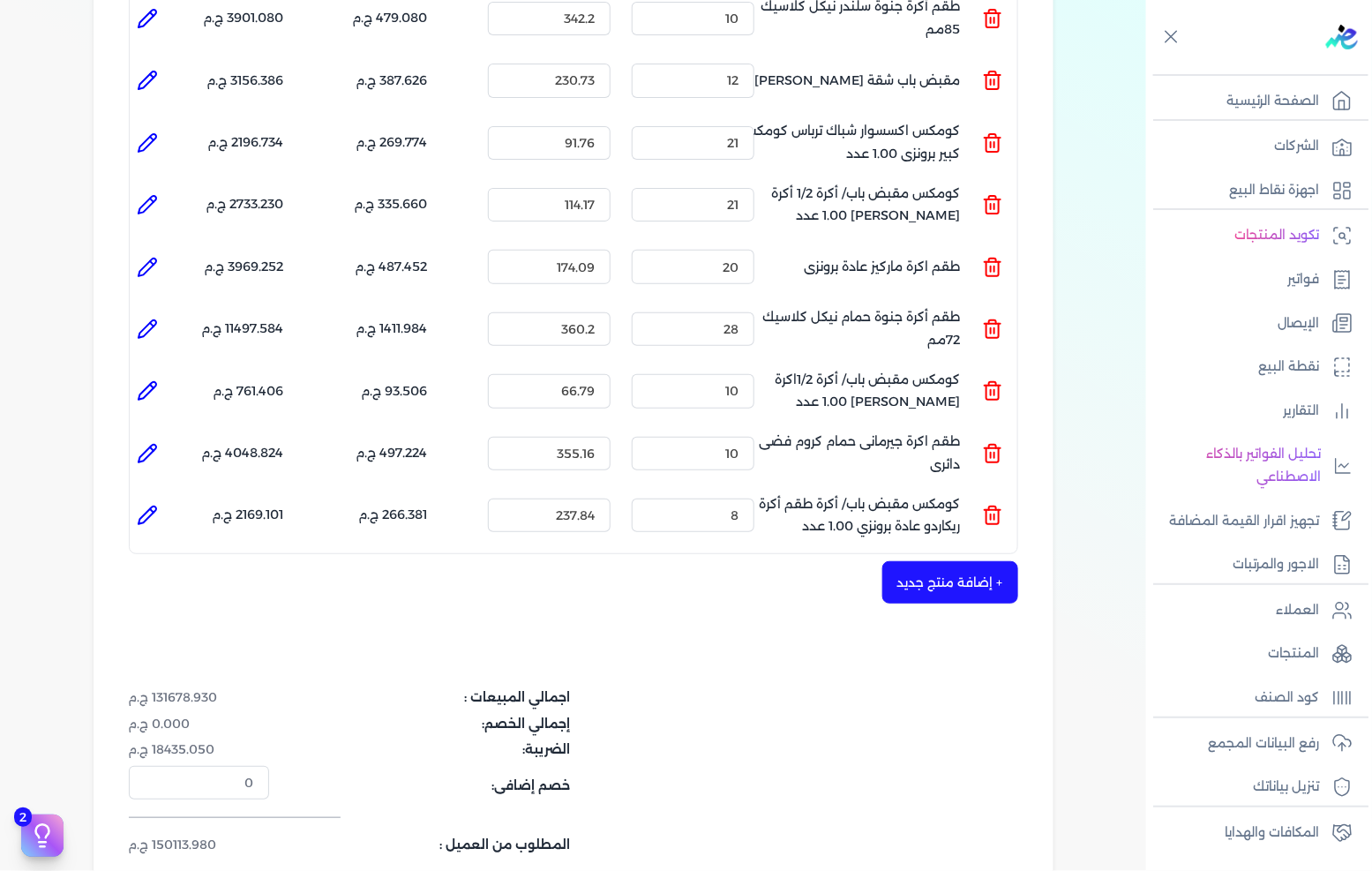
click at [936, 561] on button "+ إضافة منتج جديد" at bounding box center [950, 582] width 136 height 42
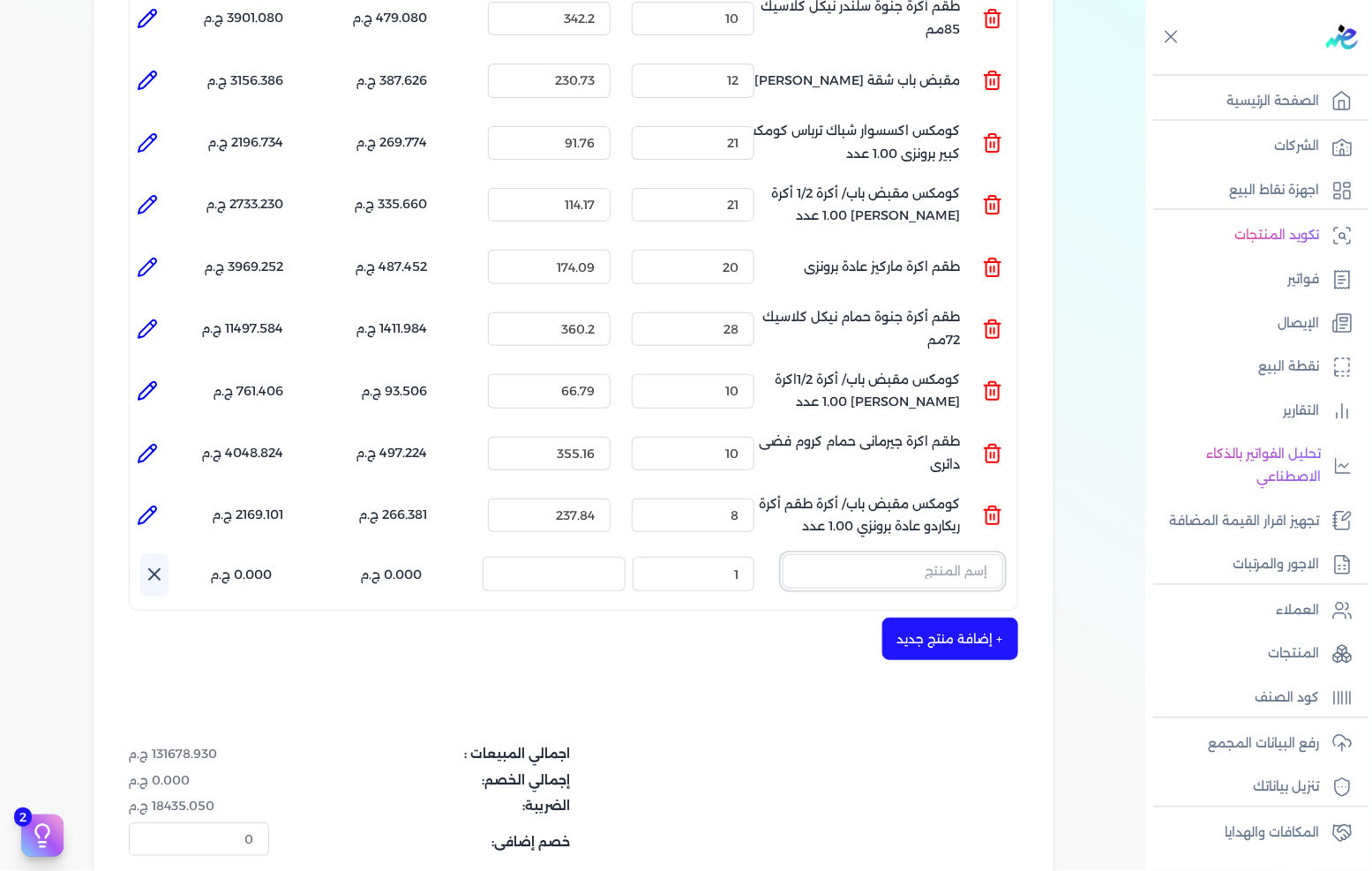
click at [878, 554] on input "text" at bounding box center [893, 571] width 221 height 33
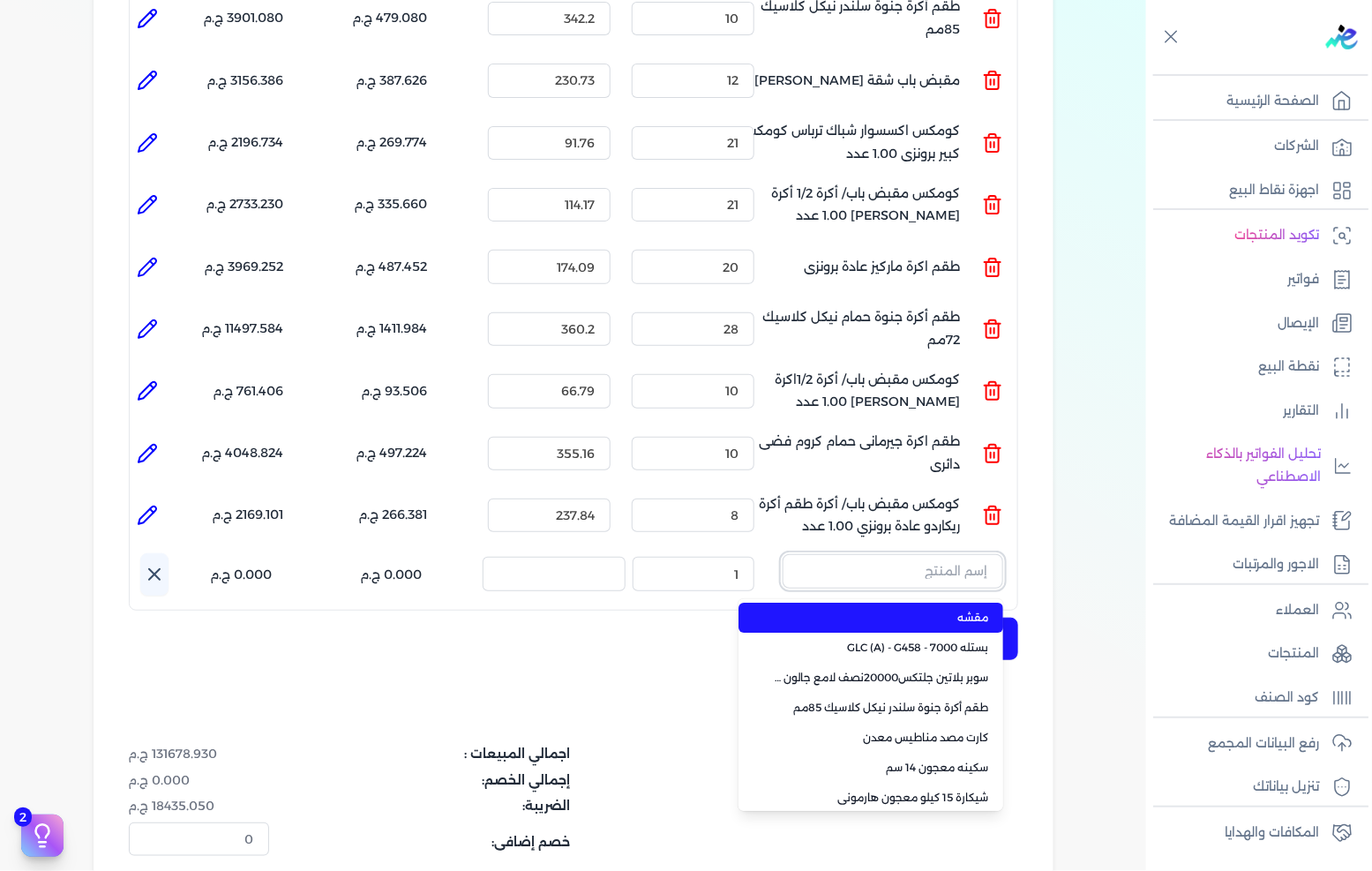
paste input "كومكس مقبض باب/ أكرة طقم أكرة ريكاردو سلندر نيكل كلاسيك 1.00 عدد"
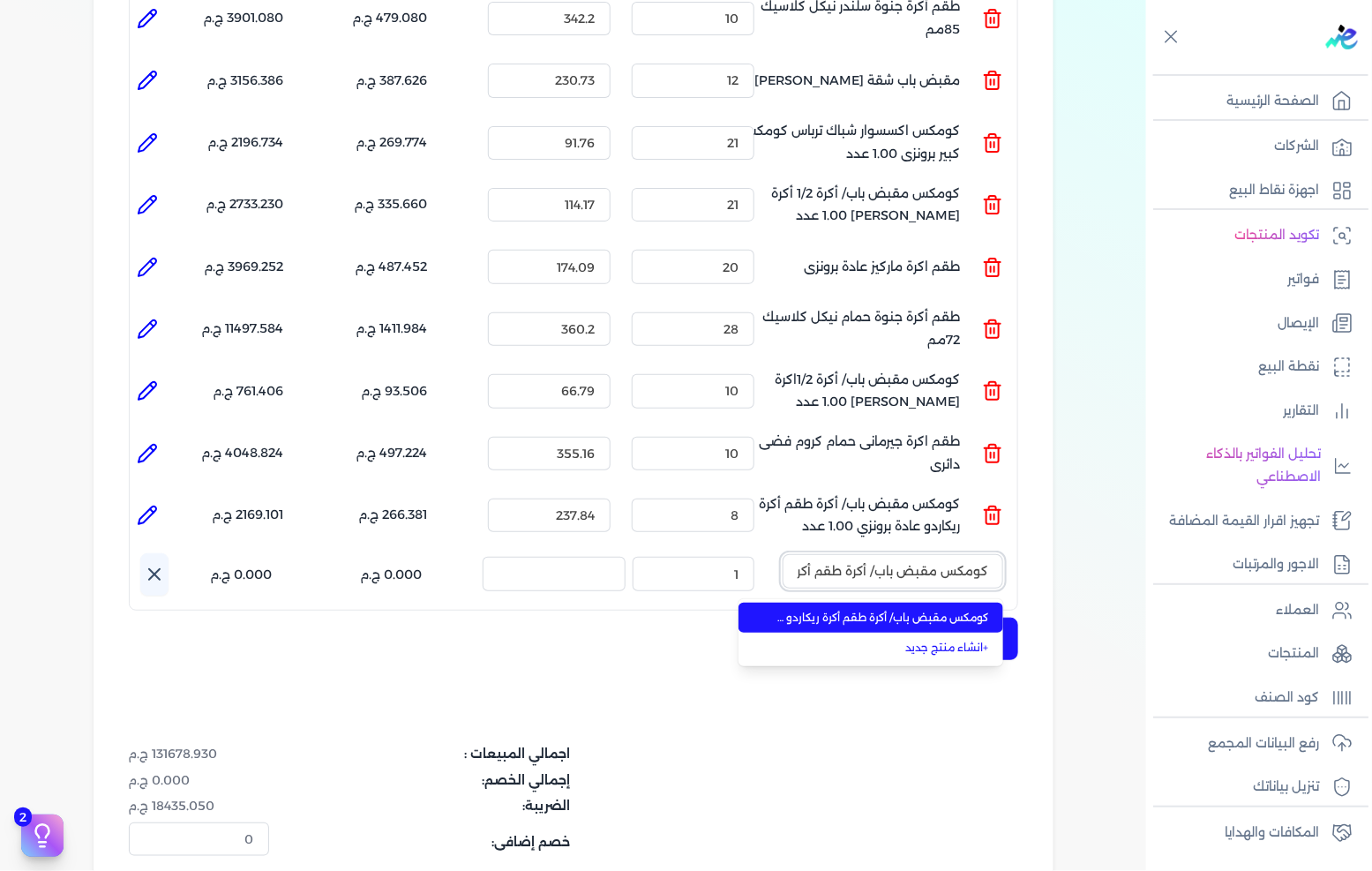
scroll to position [0, -208]
type input "كومكس مقبض باب/ أكرة طقم أكرة ريكاردو سلندر نيكل كلاسيك 1.00 عدد"
click at [863, 610] on span "كومكس مقبض باب/ أكرة طقم أكرة ريكاردو سلندر نيكل كلاسيك 1.00 عدد" at bounding box center [881, 617] width 215 height 16
type input "8"
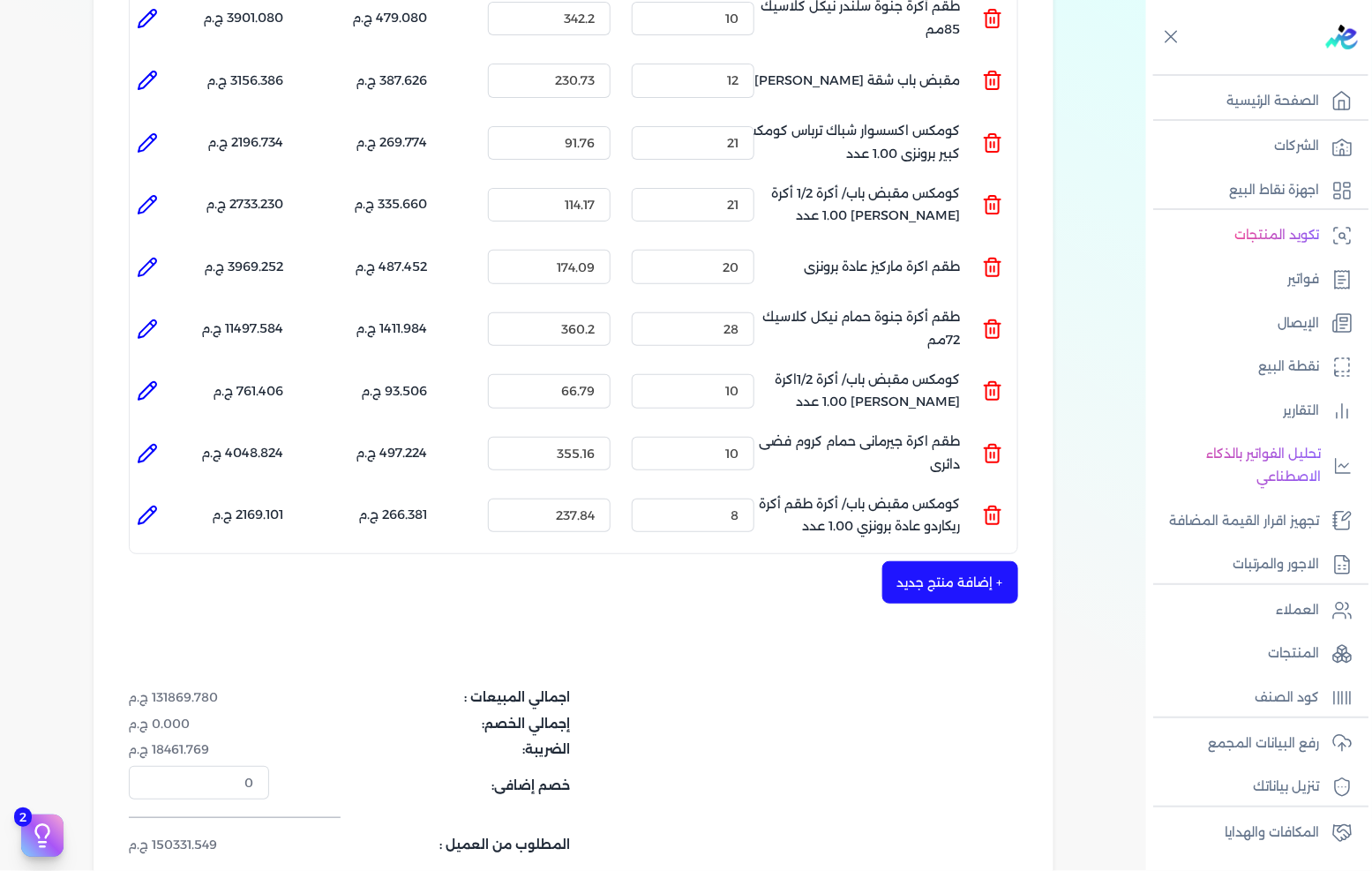
click at [933, 561] on button "+ إضافة منتج جديد" at bounding box center [950, 582] width 136 height 42
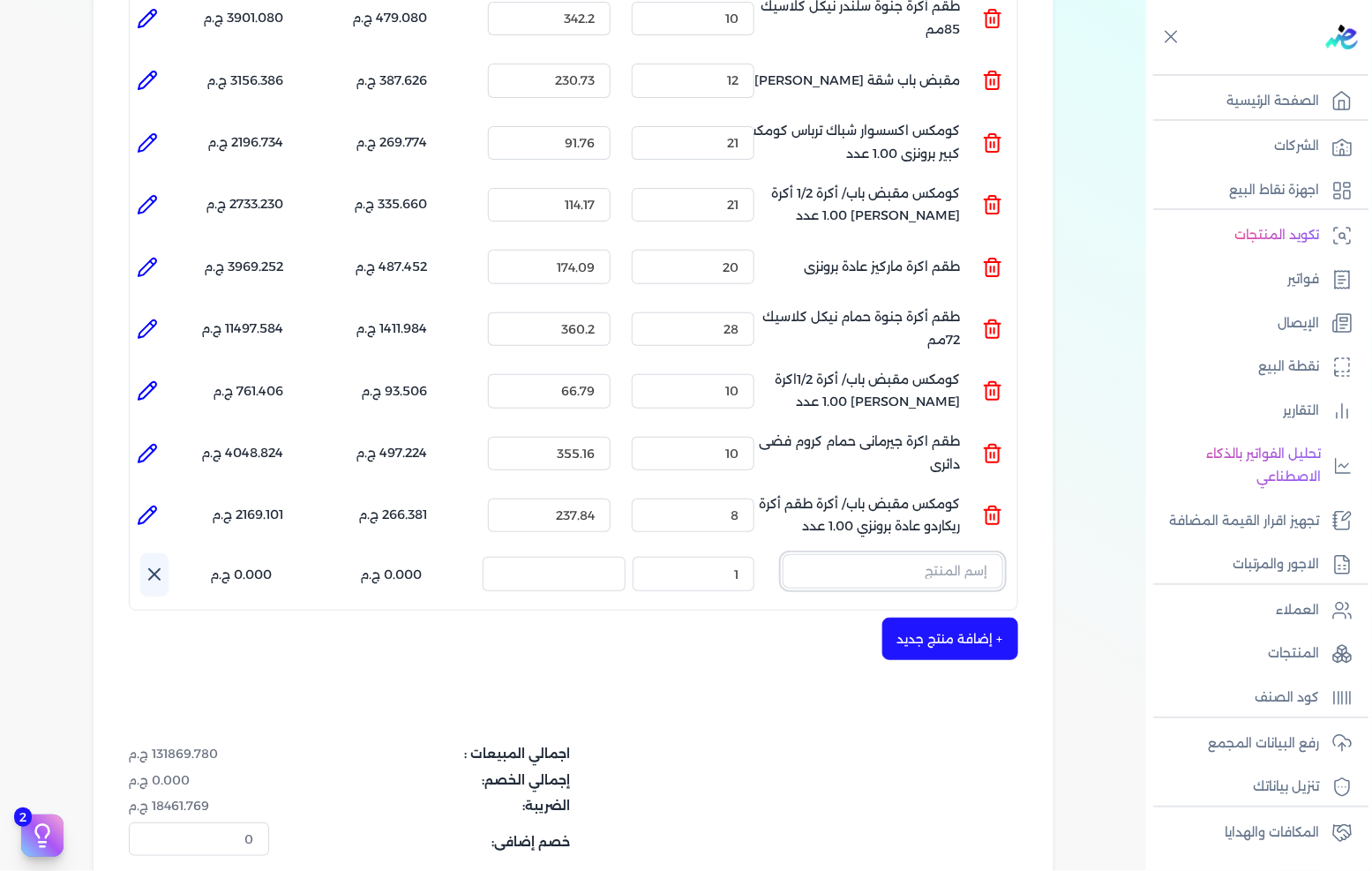
click at [892, 554] on input "text" at bounding box center [893, 571] width 221 height 33
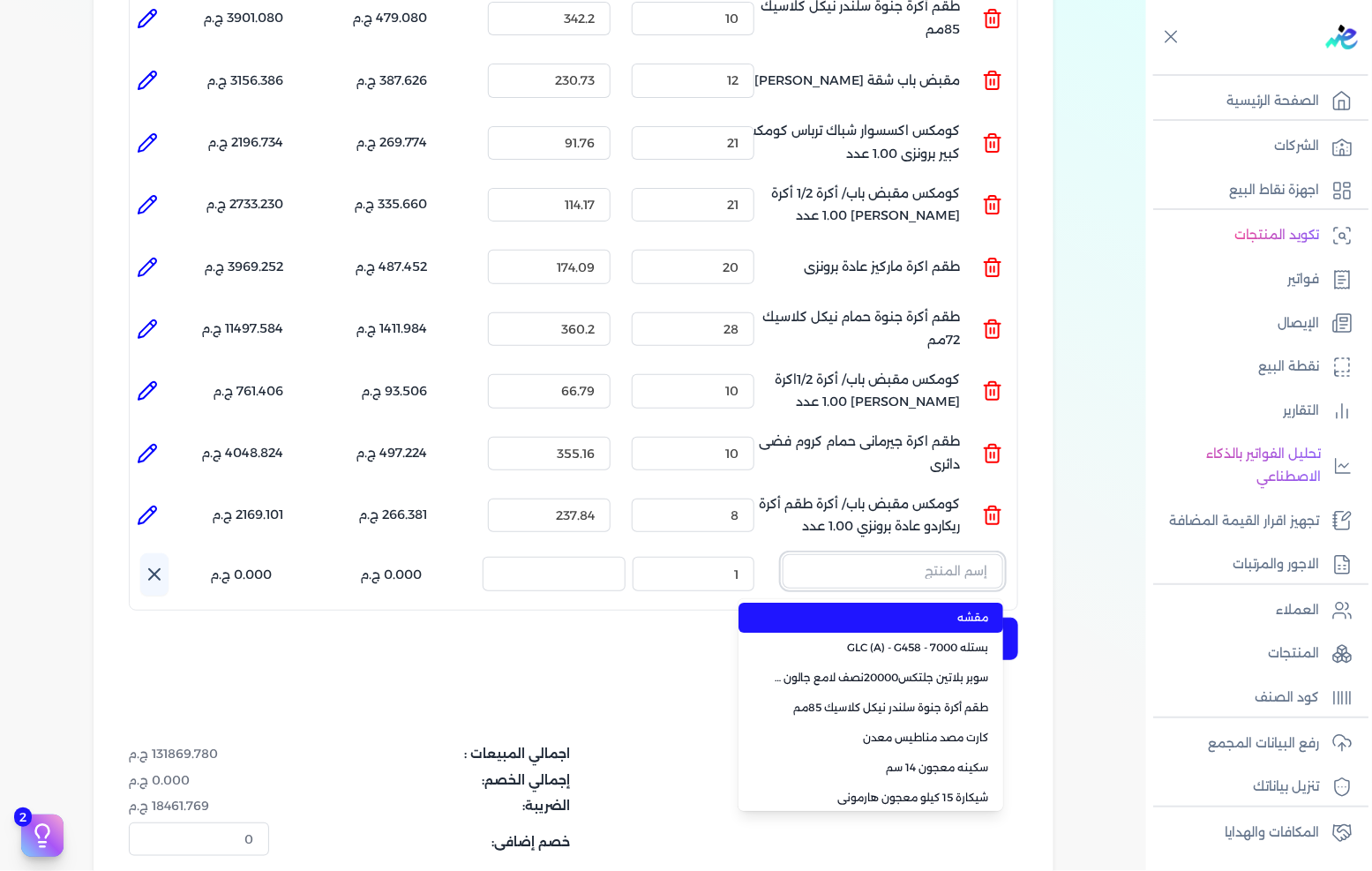
paste input "طقم اكرة ريكاردو حمام دائرى برونزى"
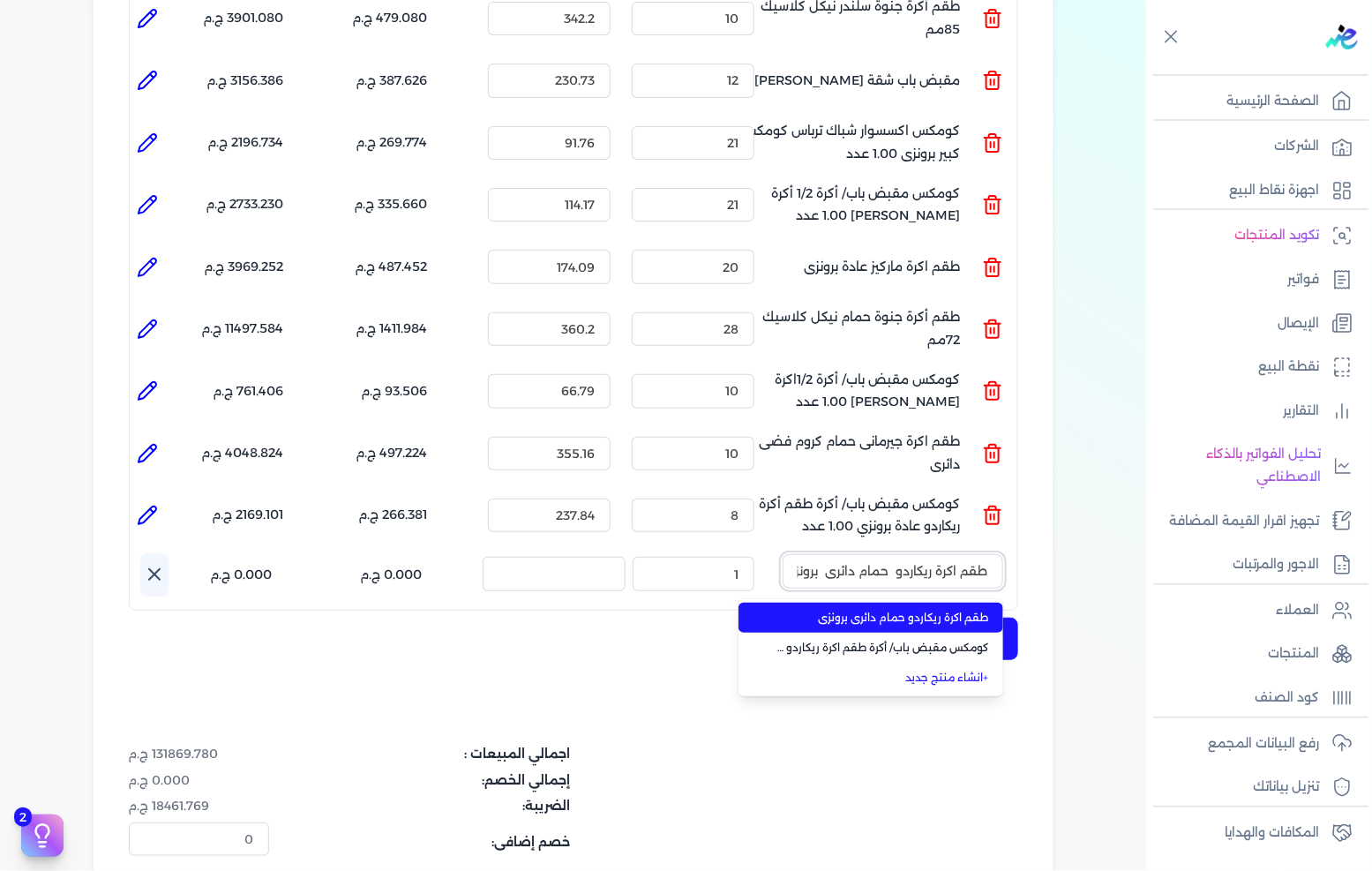
scroll to position [0, -13]
type input "طقم اكرة ريكاردو حمام دائرى برونزى"
click at [856, 610] on span "طقم اكرة ريكاردو حمام دائرى برونزى" at bounding box center [881, 617] width 215 height 16
type input "7"
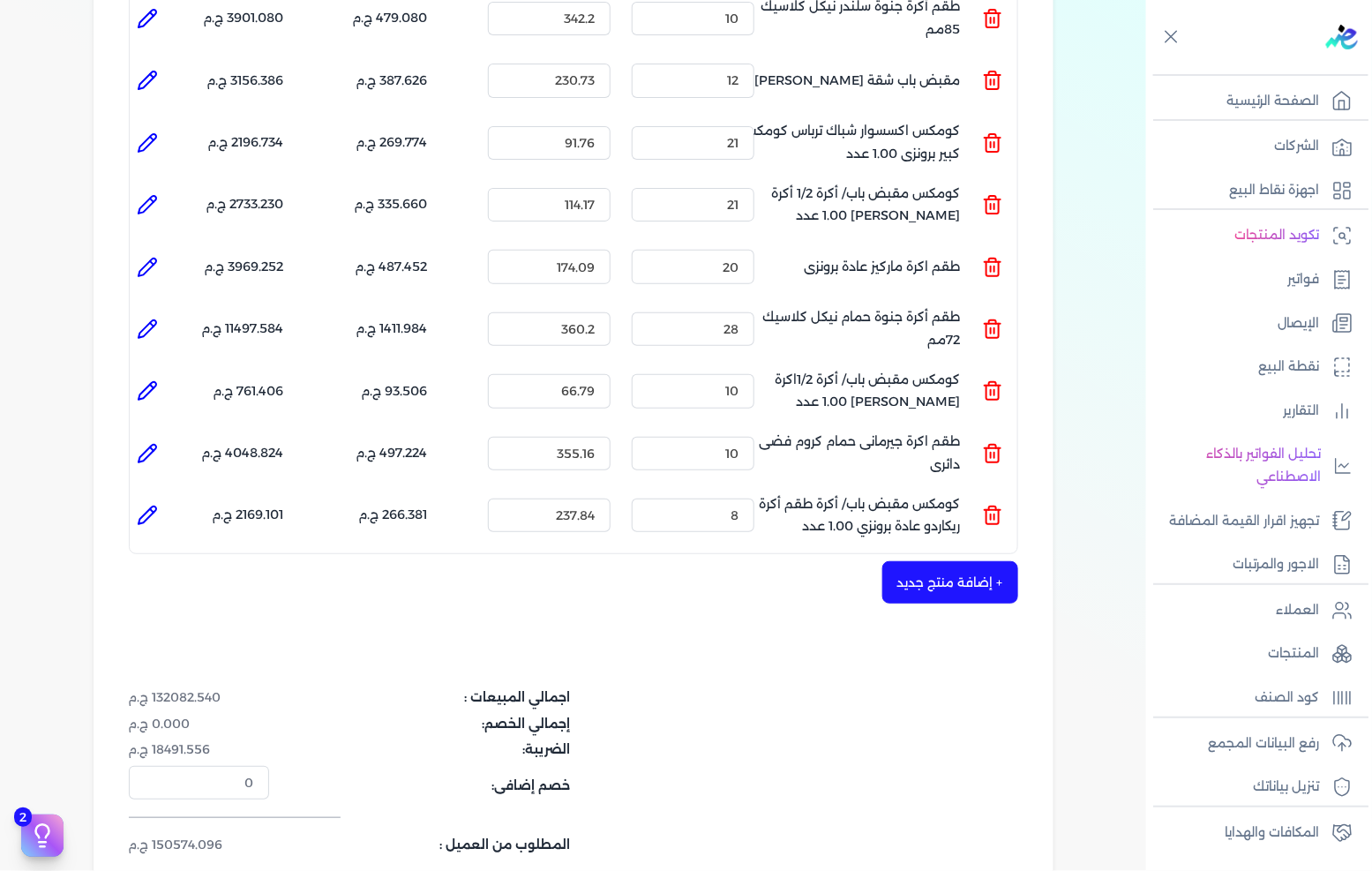
click at [948, 561] on button "+ إضافة منتج جديد" at bounding box center [950, 582] width 136 height 42
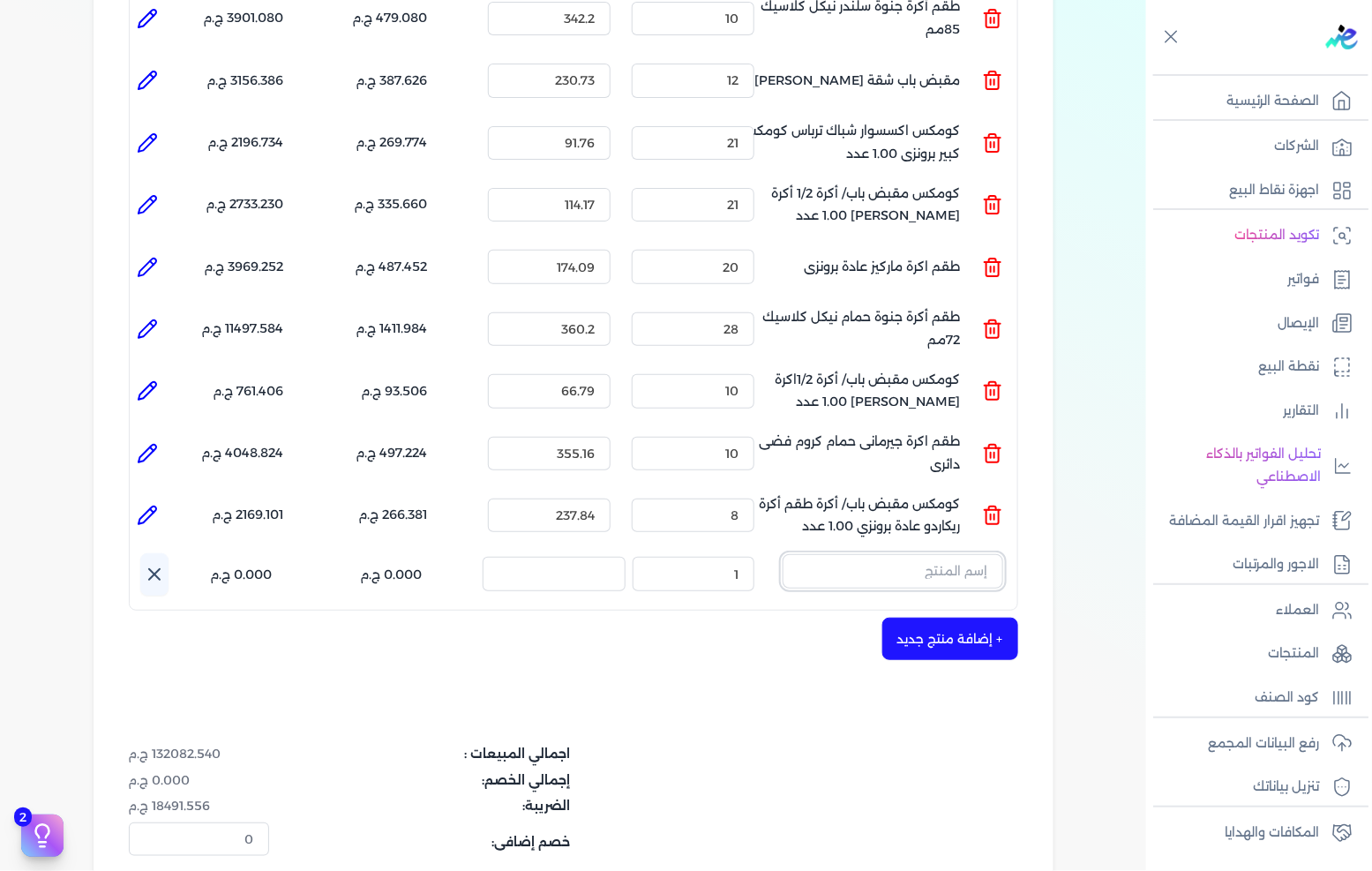
click at [865, 554] on input "text" at bounding box center [893, 571] width 221 height 33
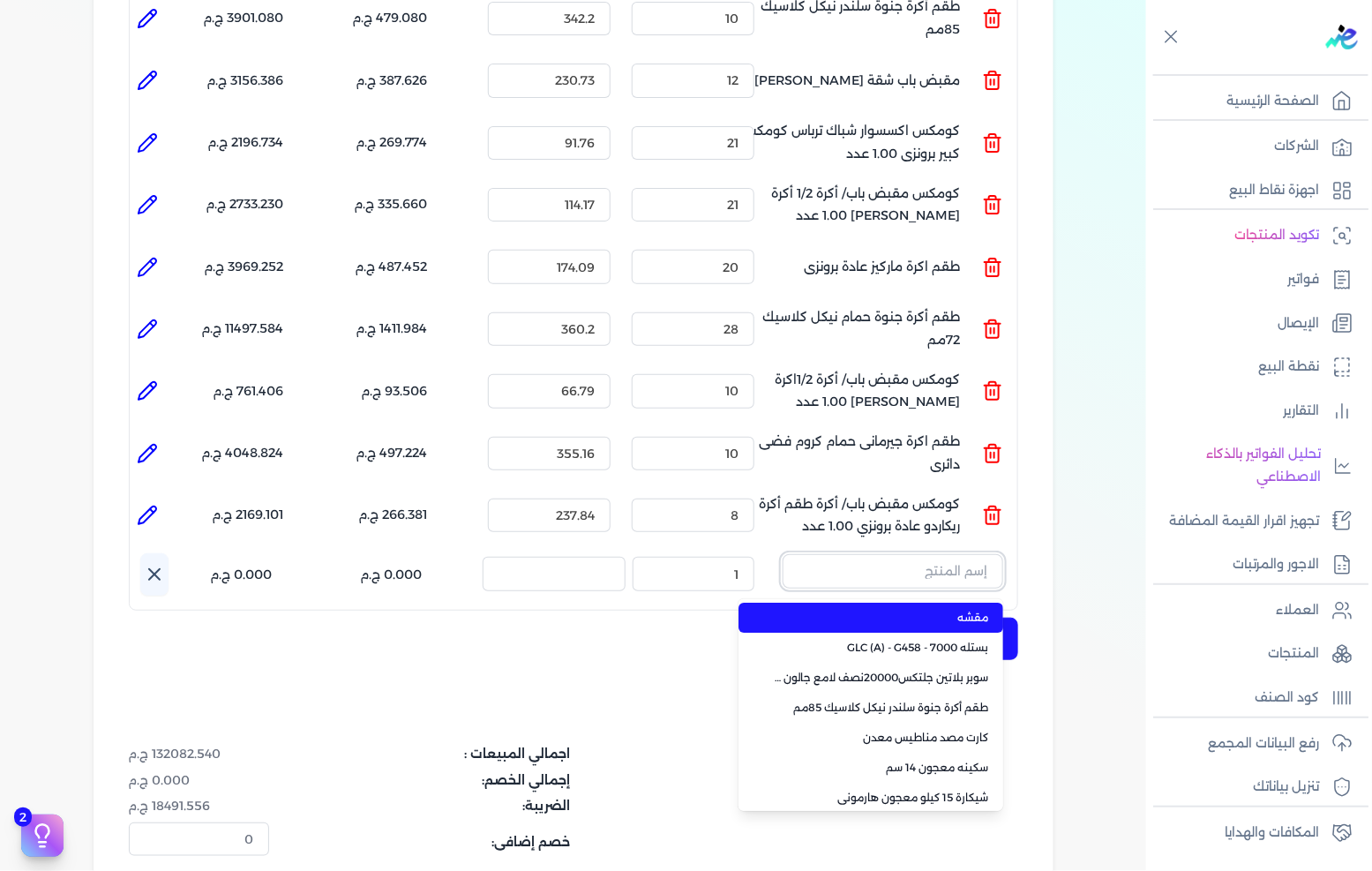
paste input "طقم فينسيا حمام نيكل كلاسيك دائرى"
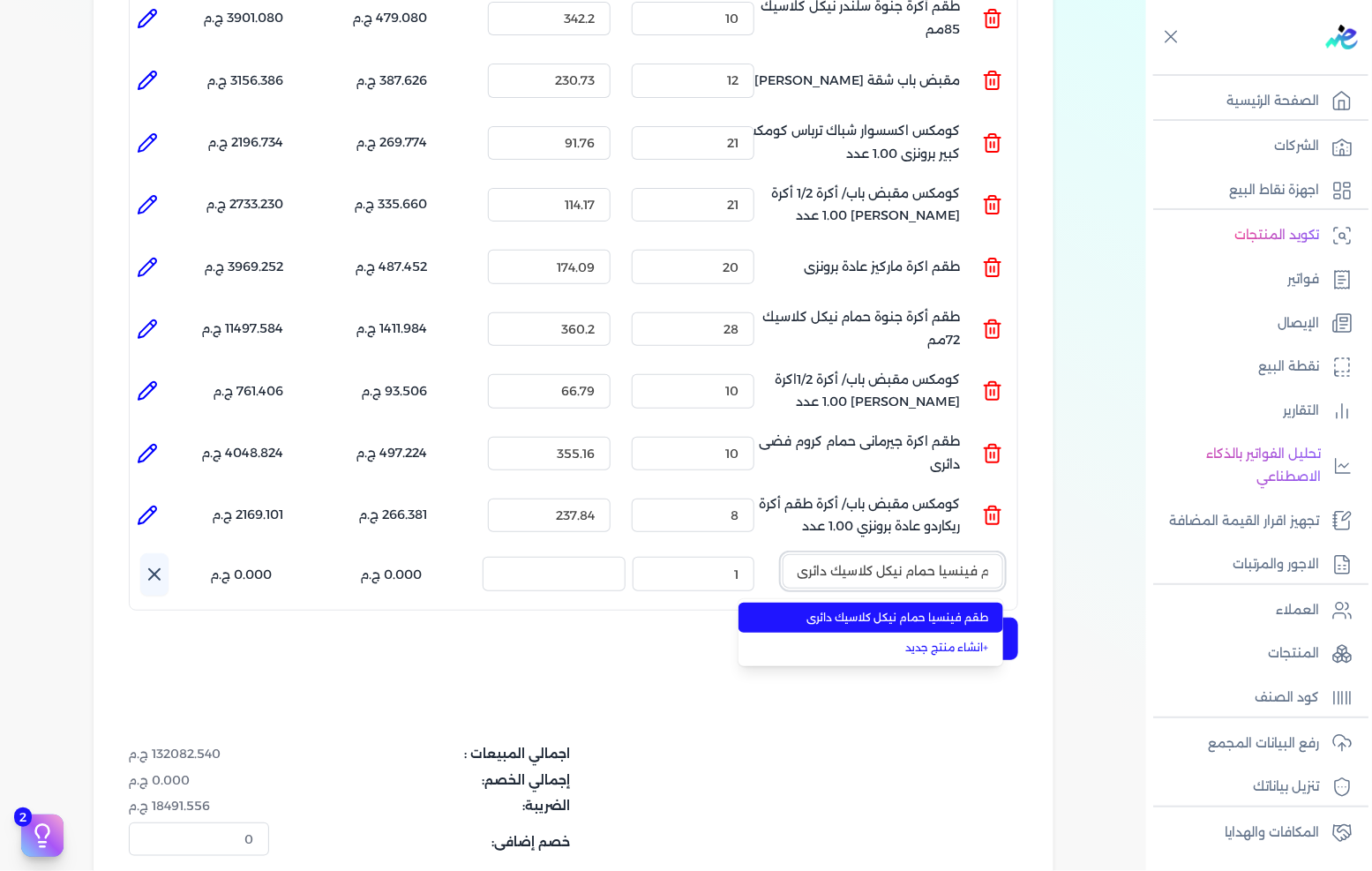
type input "طقم فينسيا حمام نيكل كلاسيك دائرى"
click at [844, 610] on span "طقم فينسيا حمام نيكل كلاسيك دائرى" at bounding box center [881, 617] width 215 height 16
type input "11"
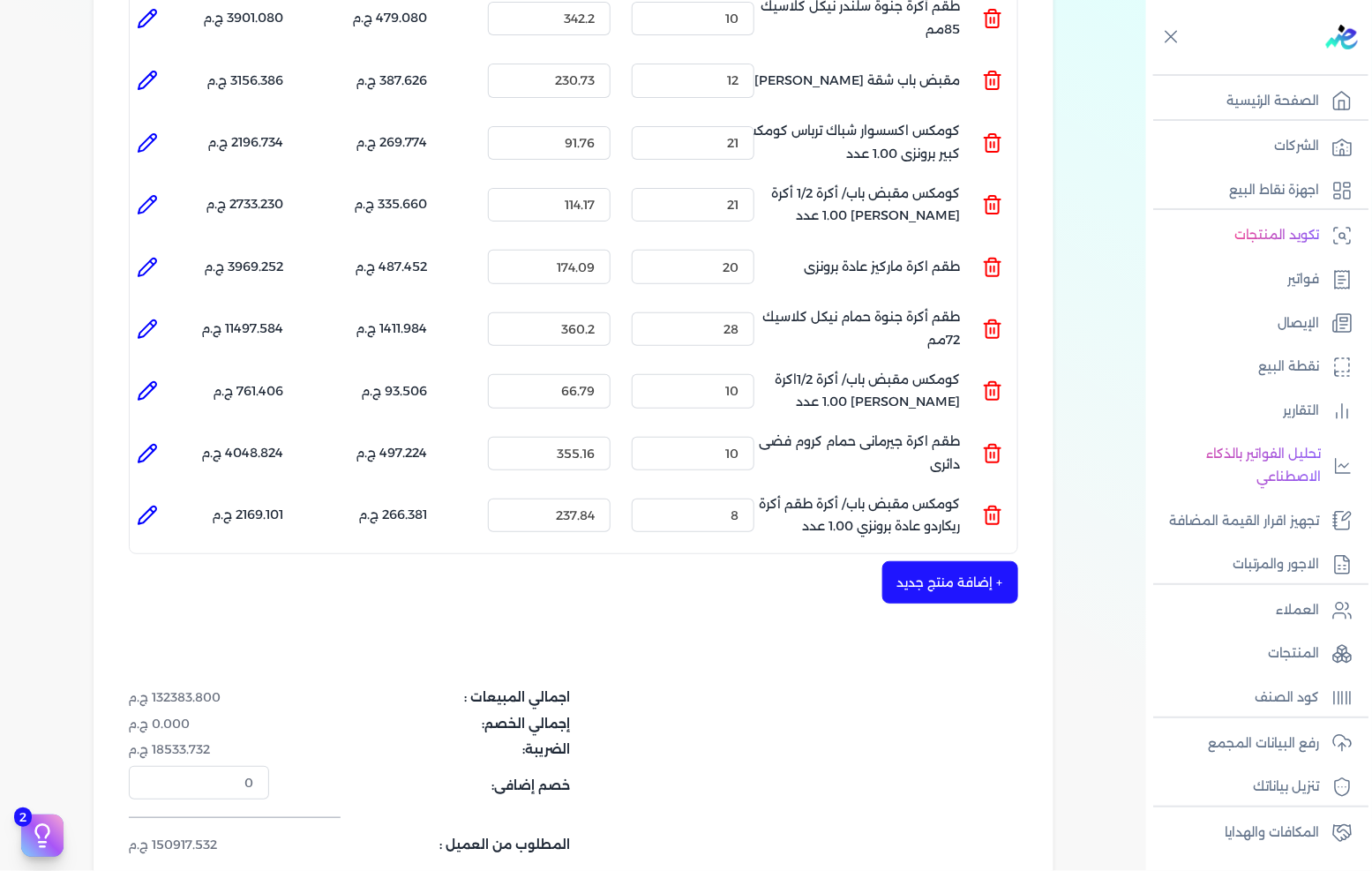
click at [920, 561] on button "+ إضافة منتج جديد" at bounding box center [950, 582] width 136 height 42
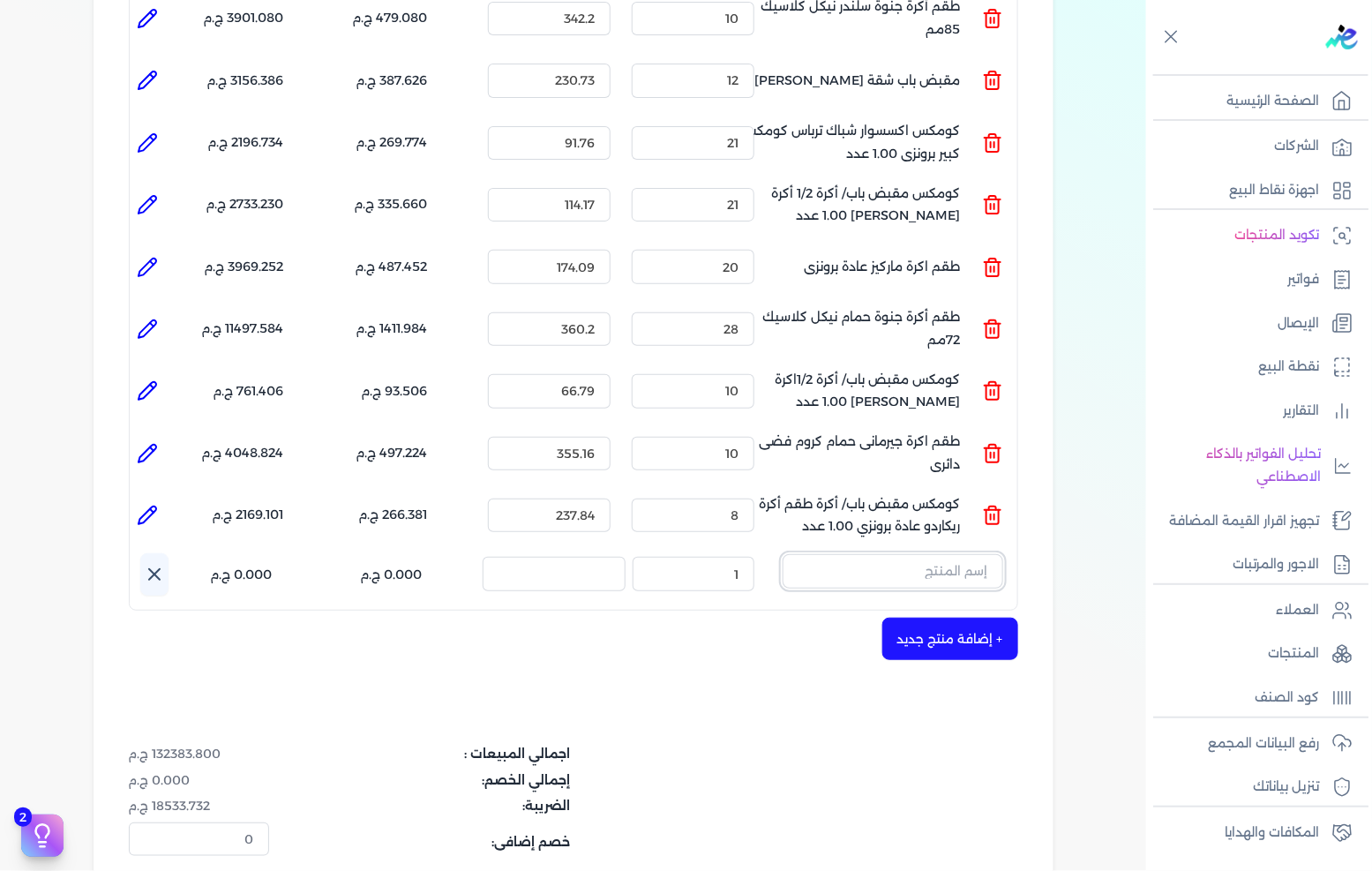
click at [930, 554] on input "text" at bounding box center [893, 571] width 221 height 33
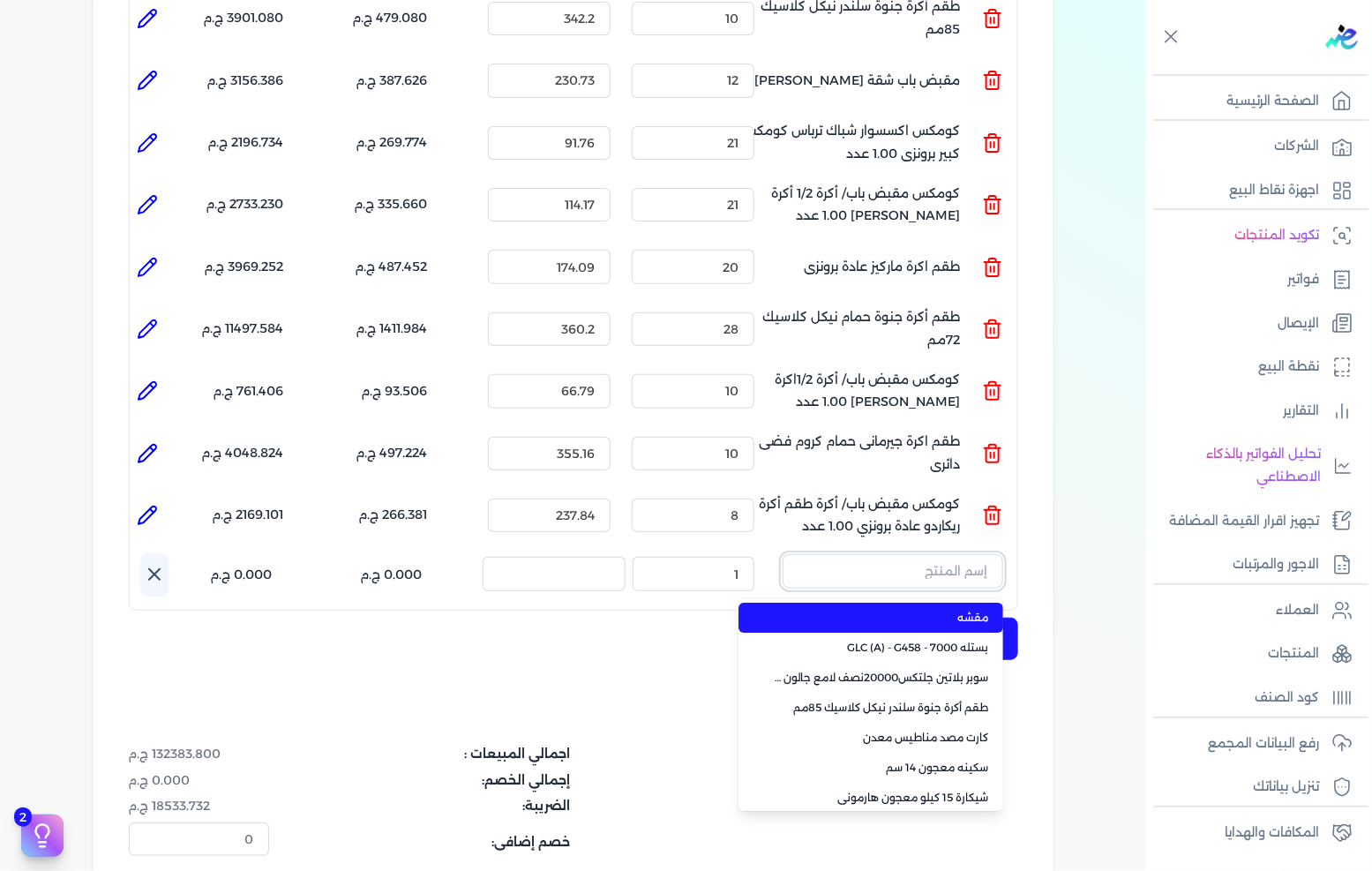
paste input "كومكس اكسسوارات باب شباك مقبض جرار رويال بلاس برونزى 1 عدد"
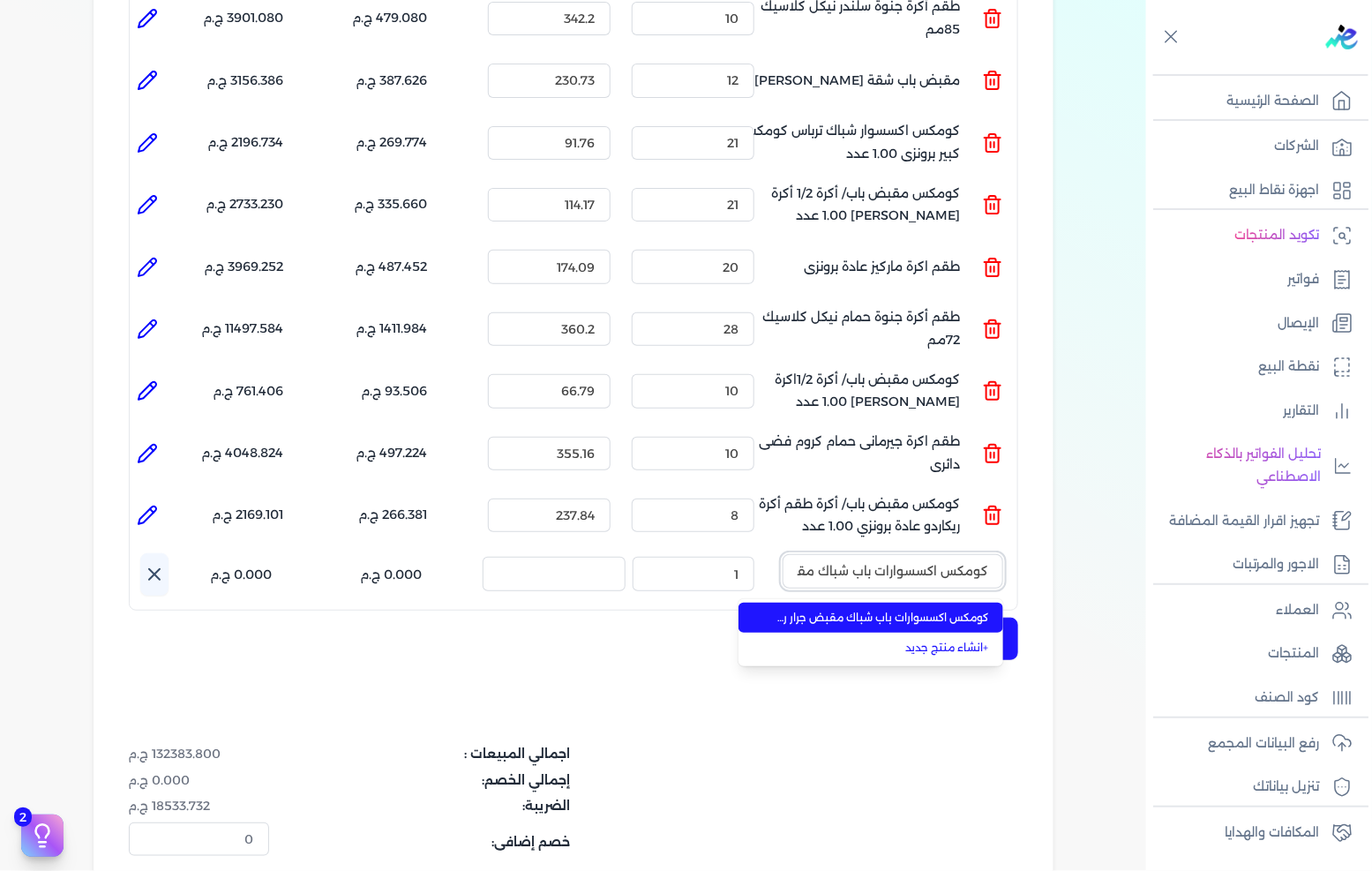
scroll to position [0, -175]
type input "كومكس اكسسوارات باب شباك مقبض جرار رويال بلاس برونزى 1 عدد"
click at [885, 610] on span "كومكس اكسسوارات باب شباك مقبض جرار رويال بلاس برونزى 1 عدد" at bounding box center [881, 617] width 215 height 16
type input "7"
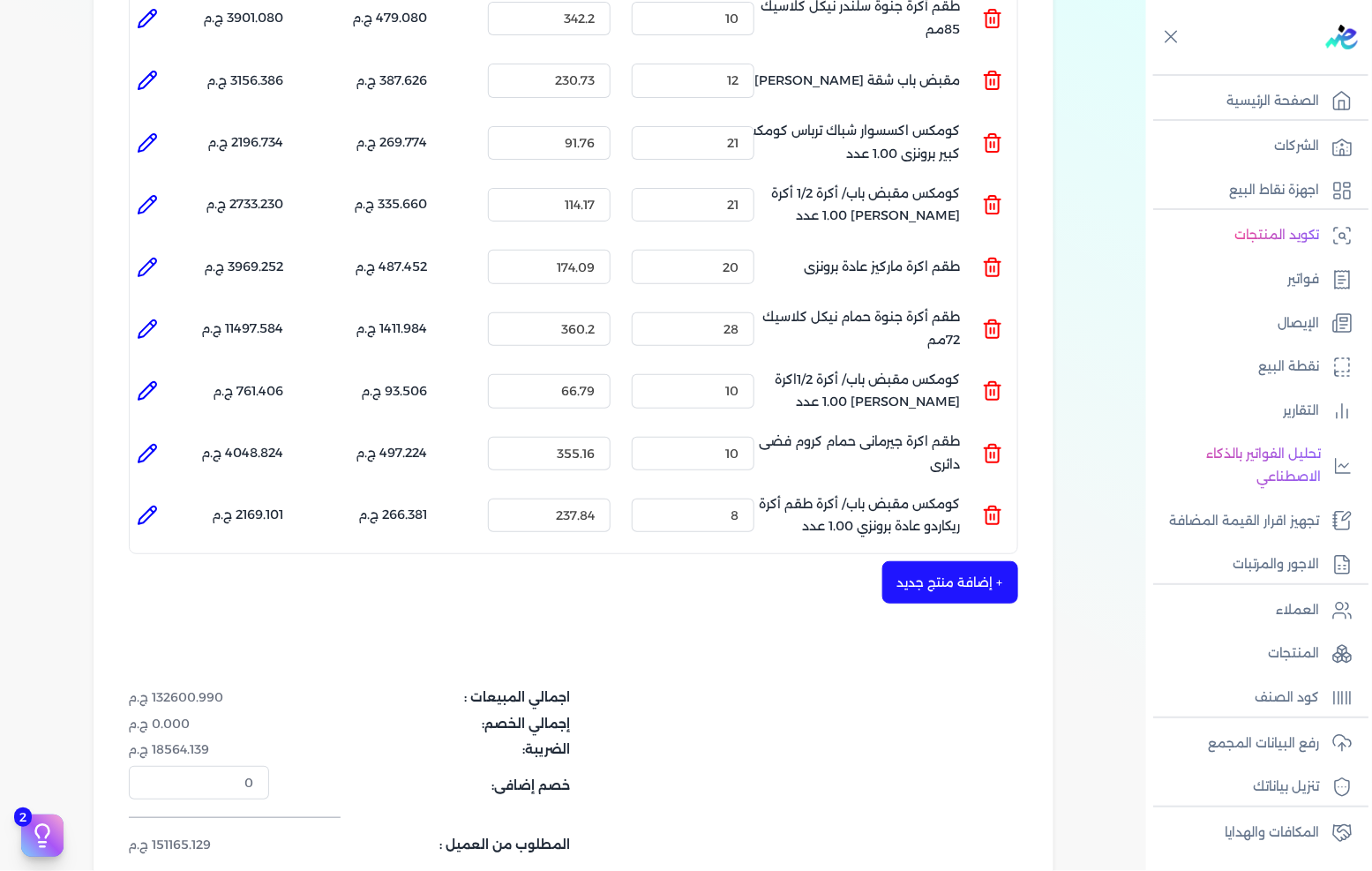
click at [922, 561] on button "+ إضافة منتج جديد" at bounding box center [950, 582] width 136 height 42
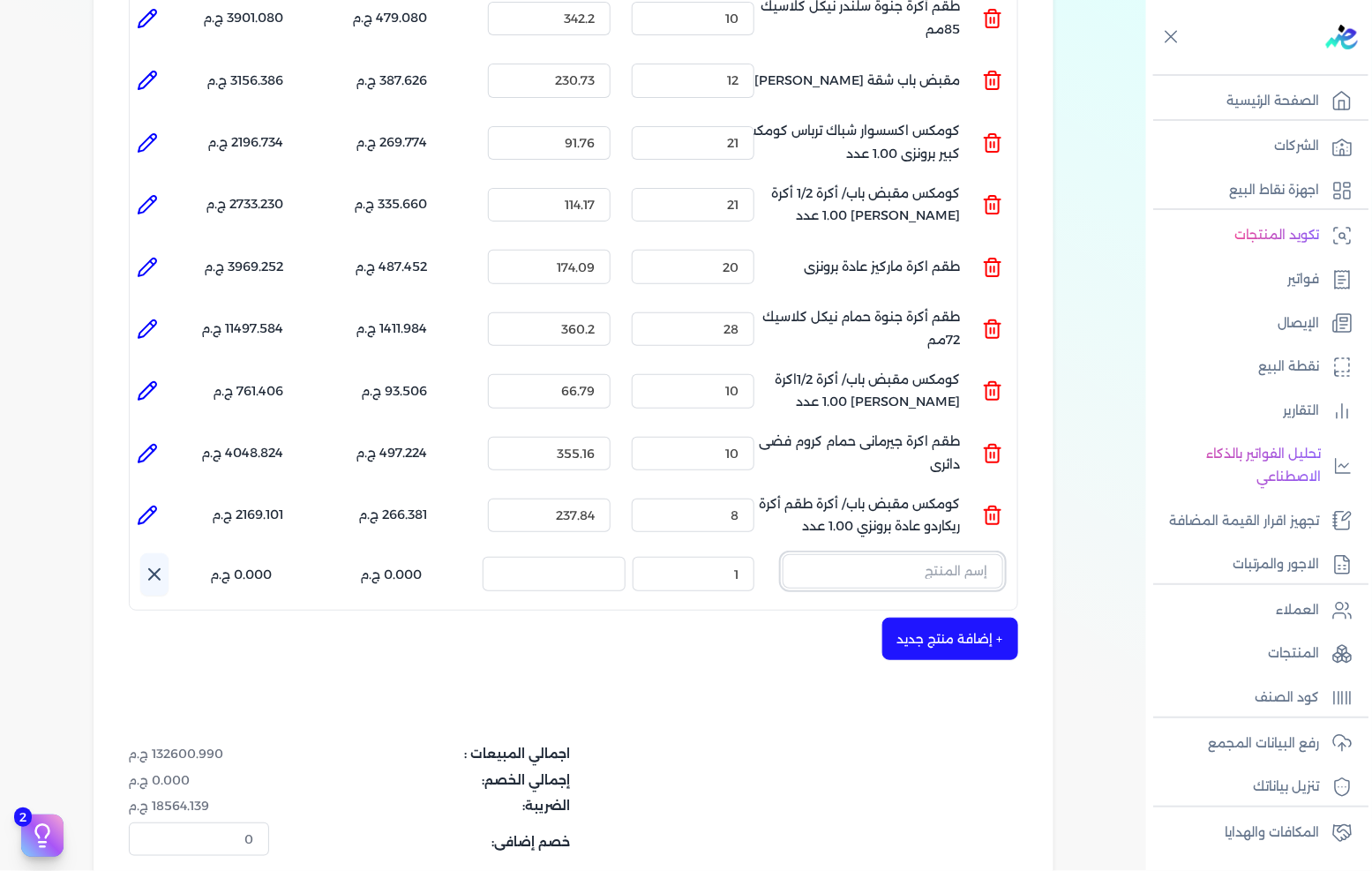
click at [916, 554] on input "text" at bounding box center [893, 571] width 221 height 33
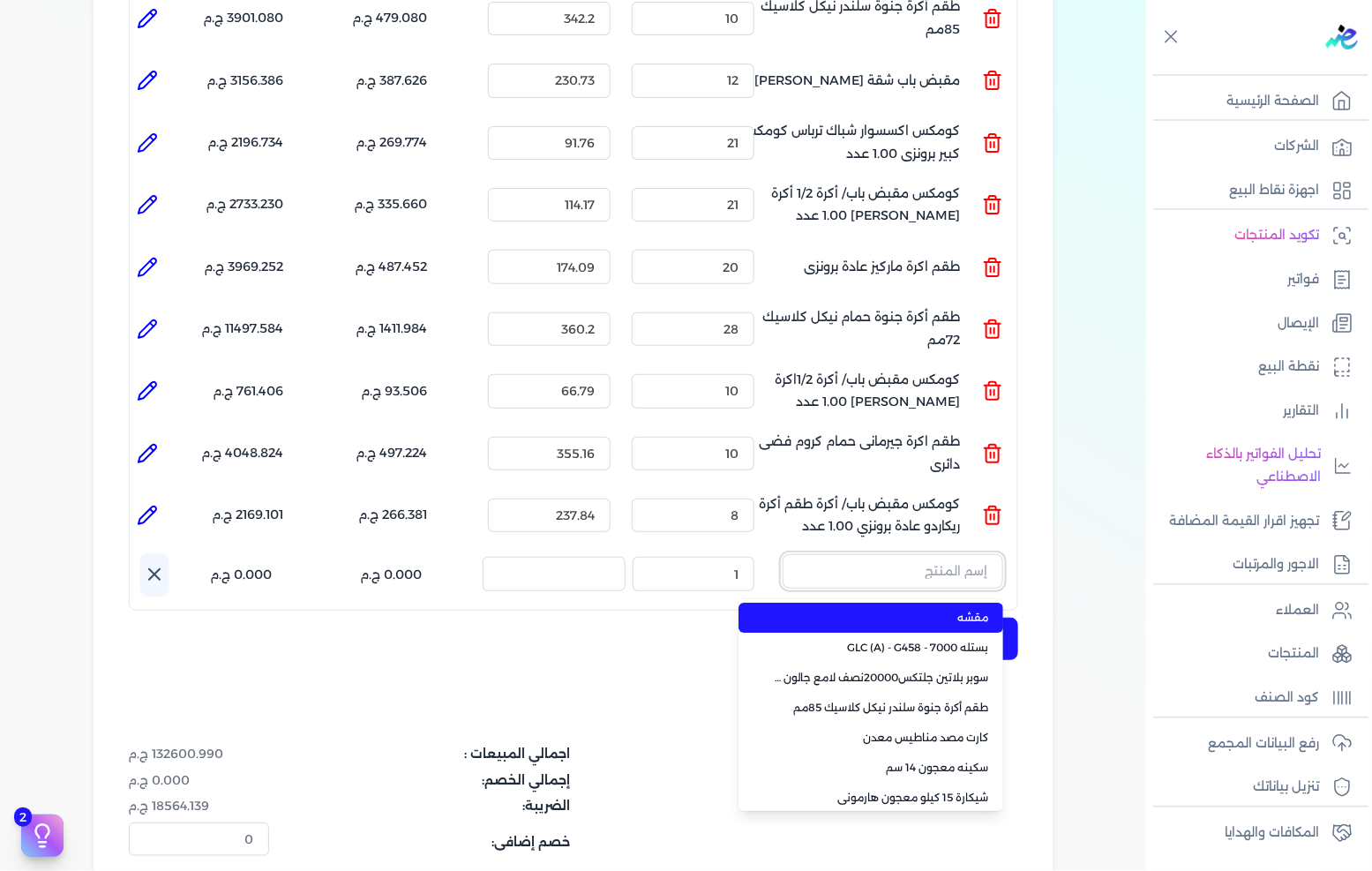
paste input "كومكس سباليونه سبليونة نصف اكرة كوين جولدى 1.00 عدد"
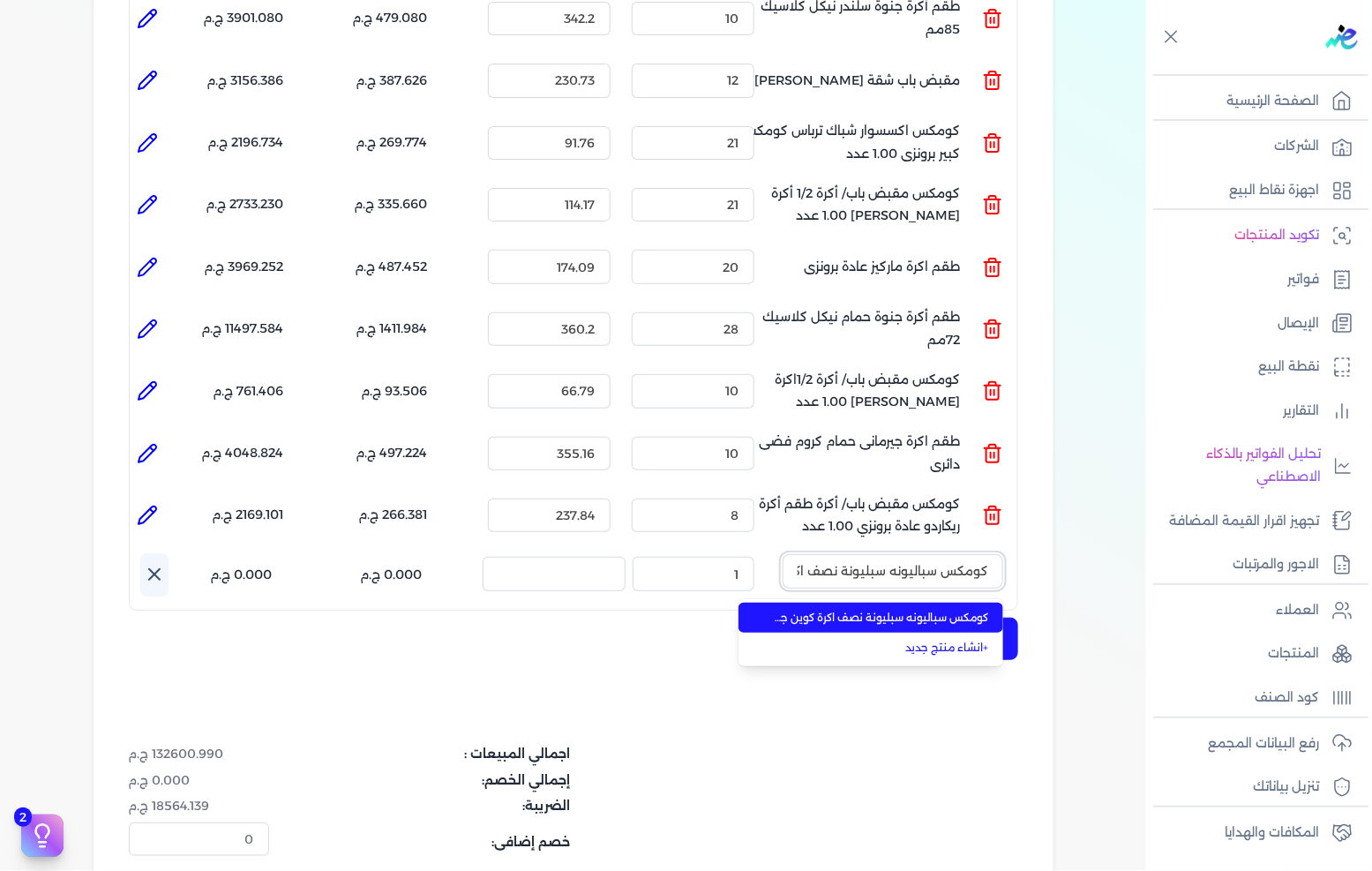
scroll to position [0, -137]
type input "كومكس سباليونه سبليونة نصف اكرة كوين جولدى 1.00 عدد"
click at [886, 610] on span "كومكس سباليونه سبليونة نصف اكرة كوين جولدى 1.00 عدد" at bounding box center [881, 617] width 215 height 16
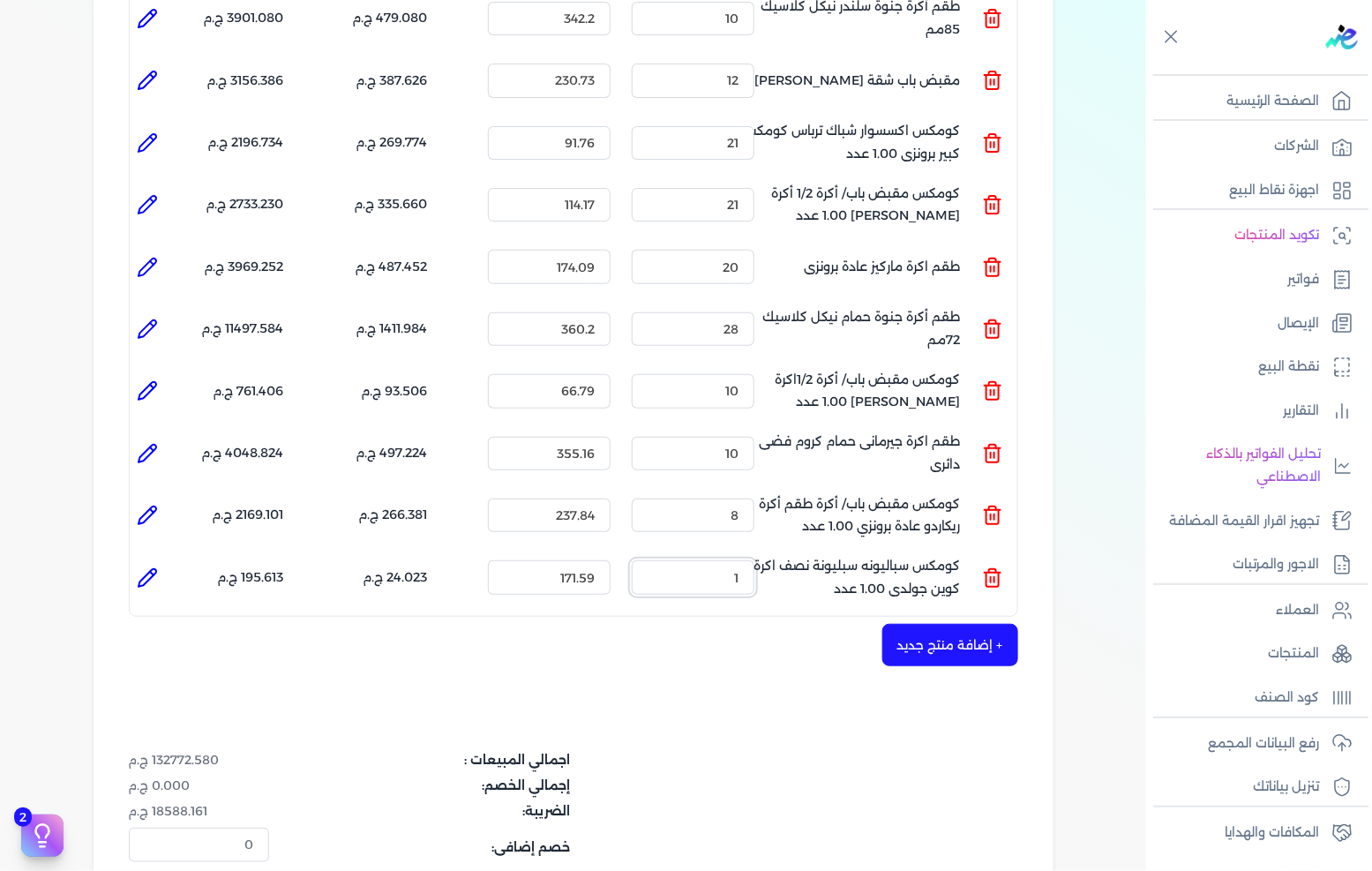
click at [688, 561] on input "1" at bounding box center [692, 577] width 122 height 33
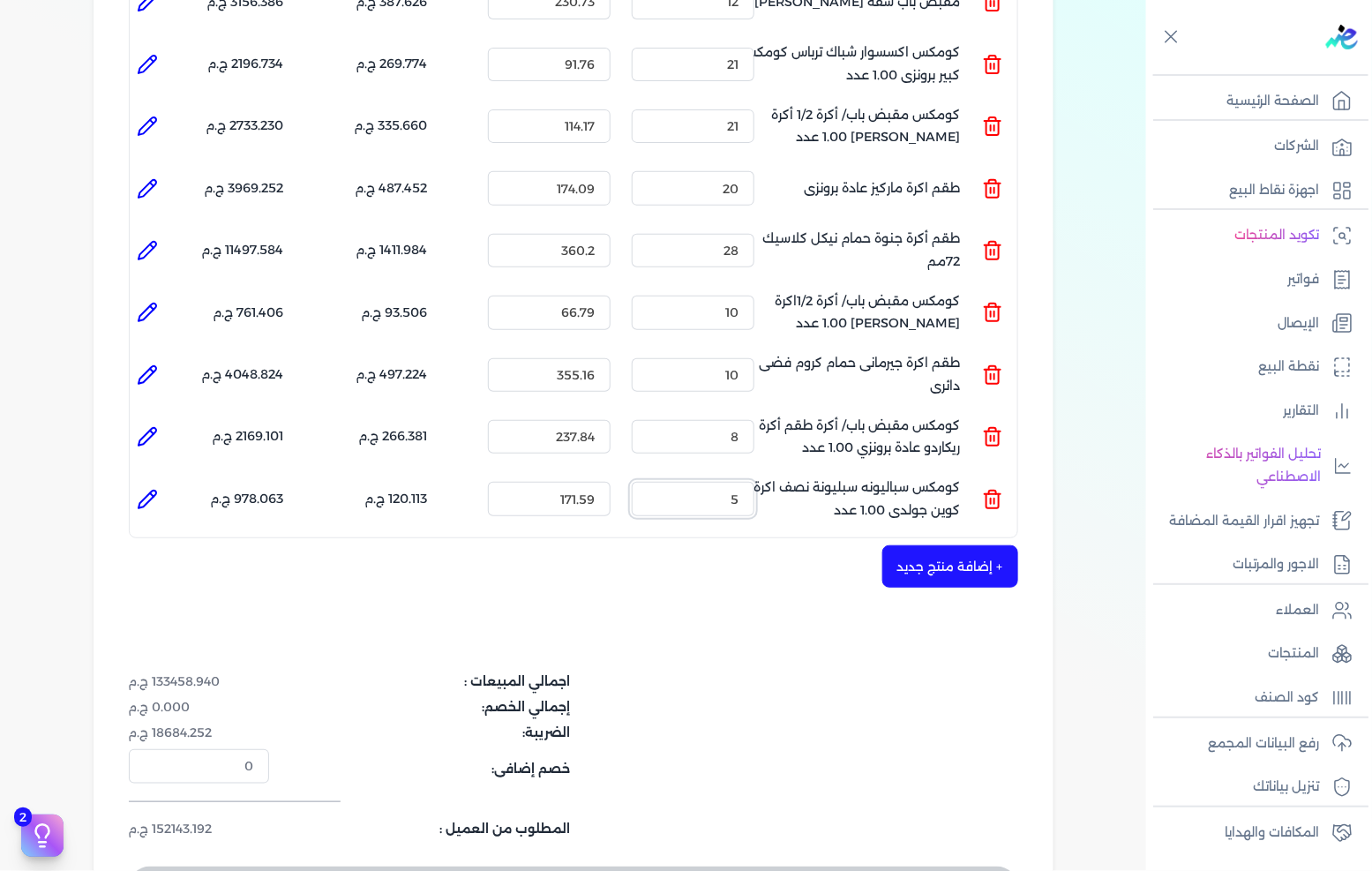
scroll to position [2647, 0]
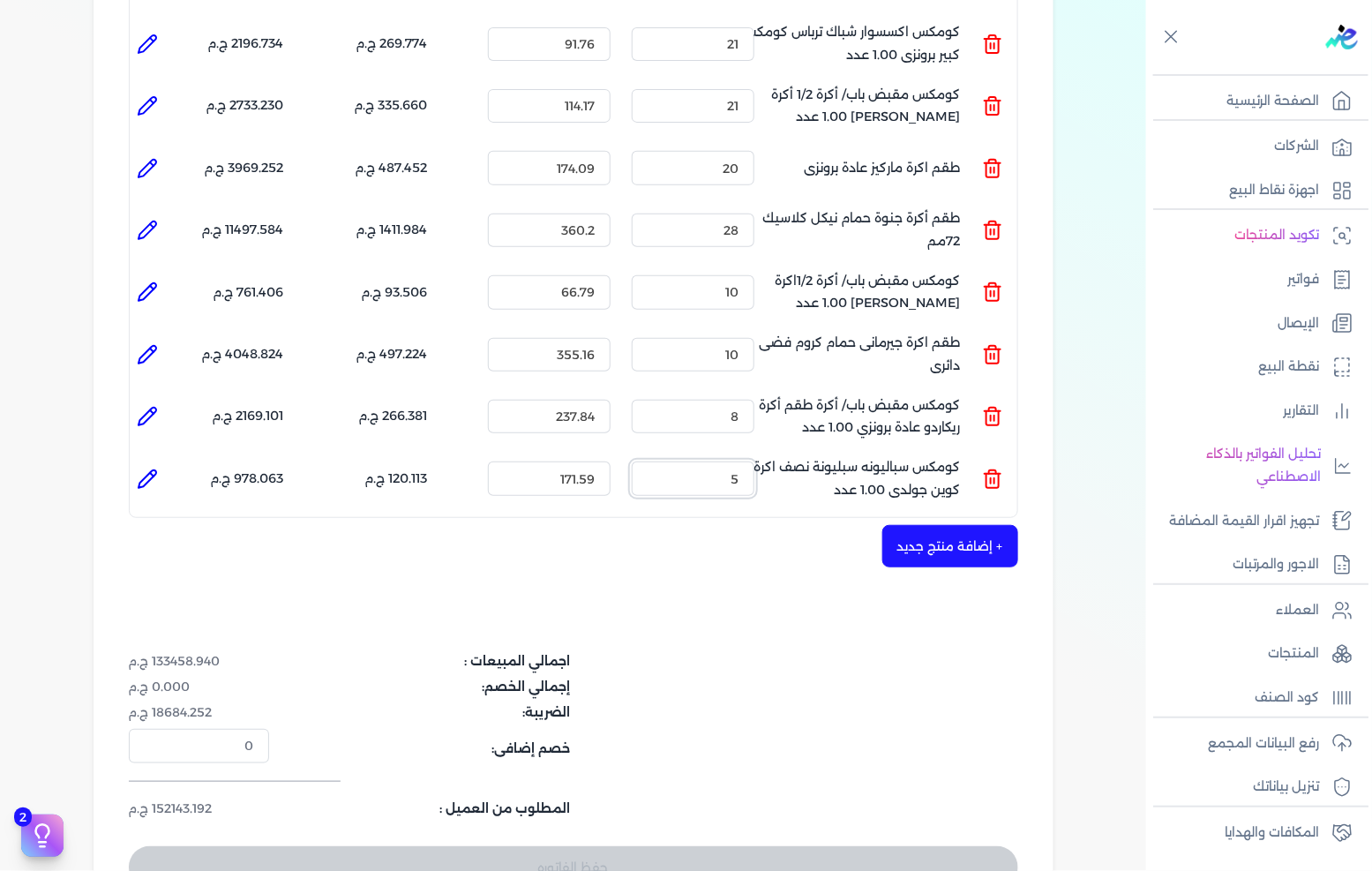
type input "5"
click at [959, 525] on button "+ إضافة منتج جديد" at bounding box center [950, 546] width 136 height 42
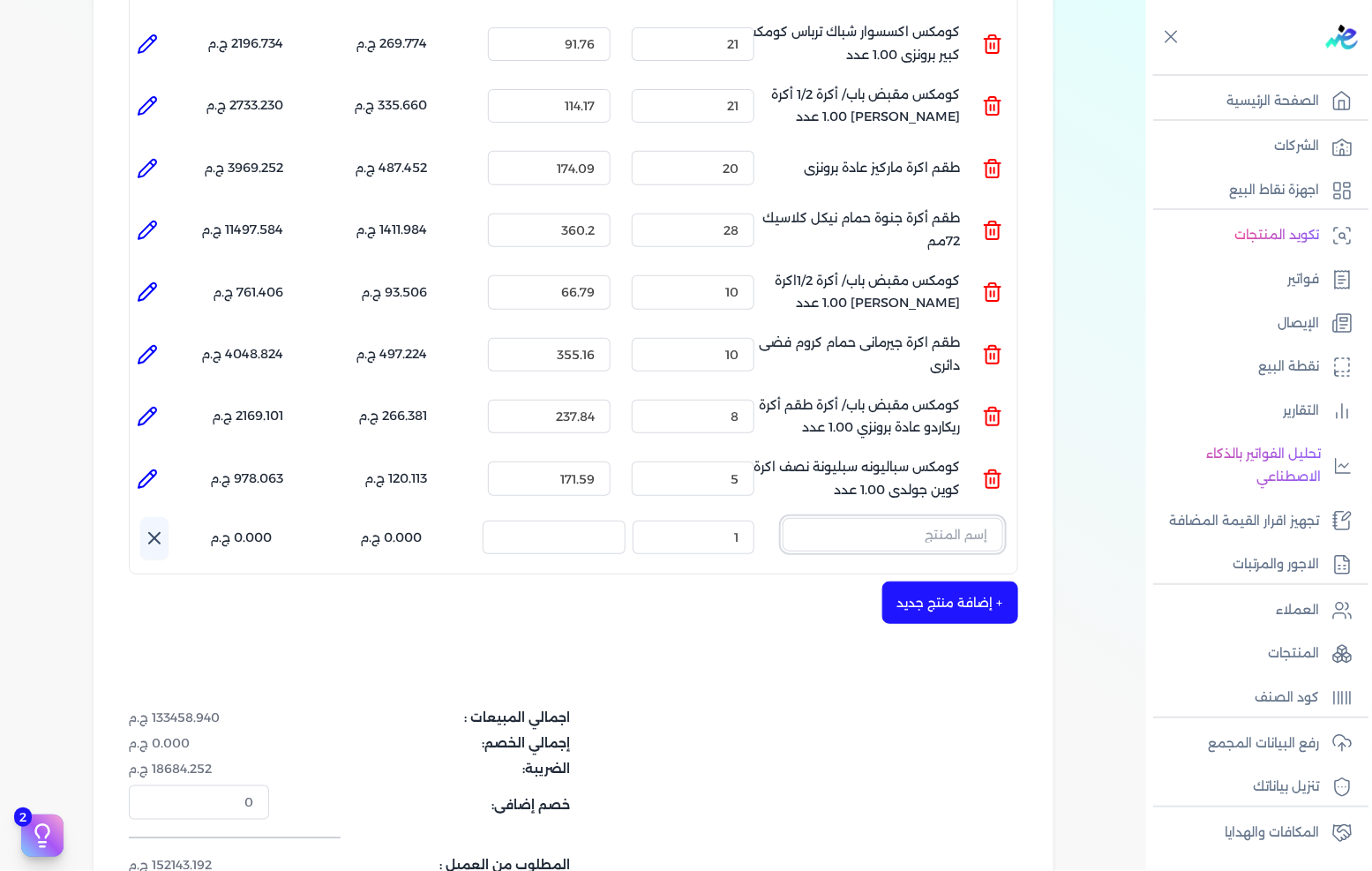
click at [926, 518] on input "text" at bounding box center [893, 535] width 221 height 33
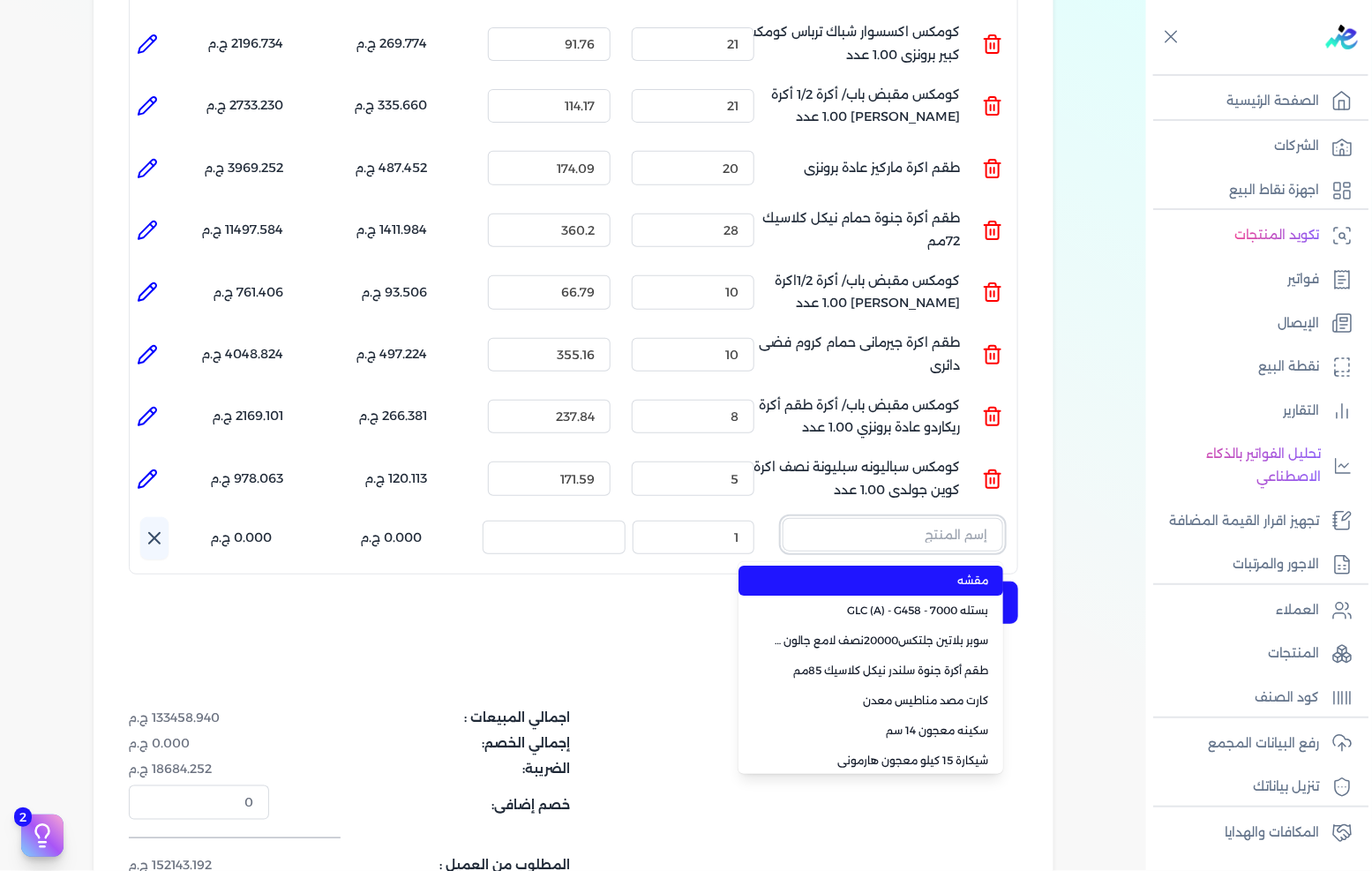
paste input "كومكس مقبض باب مقبض جرار جنوة مؤكسد احمر 1.00 عدد"
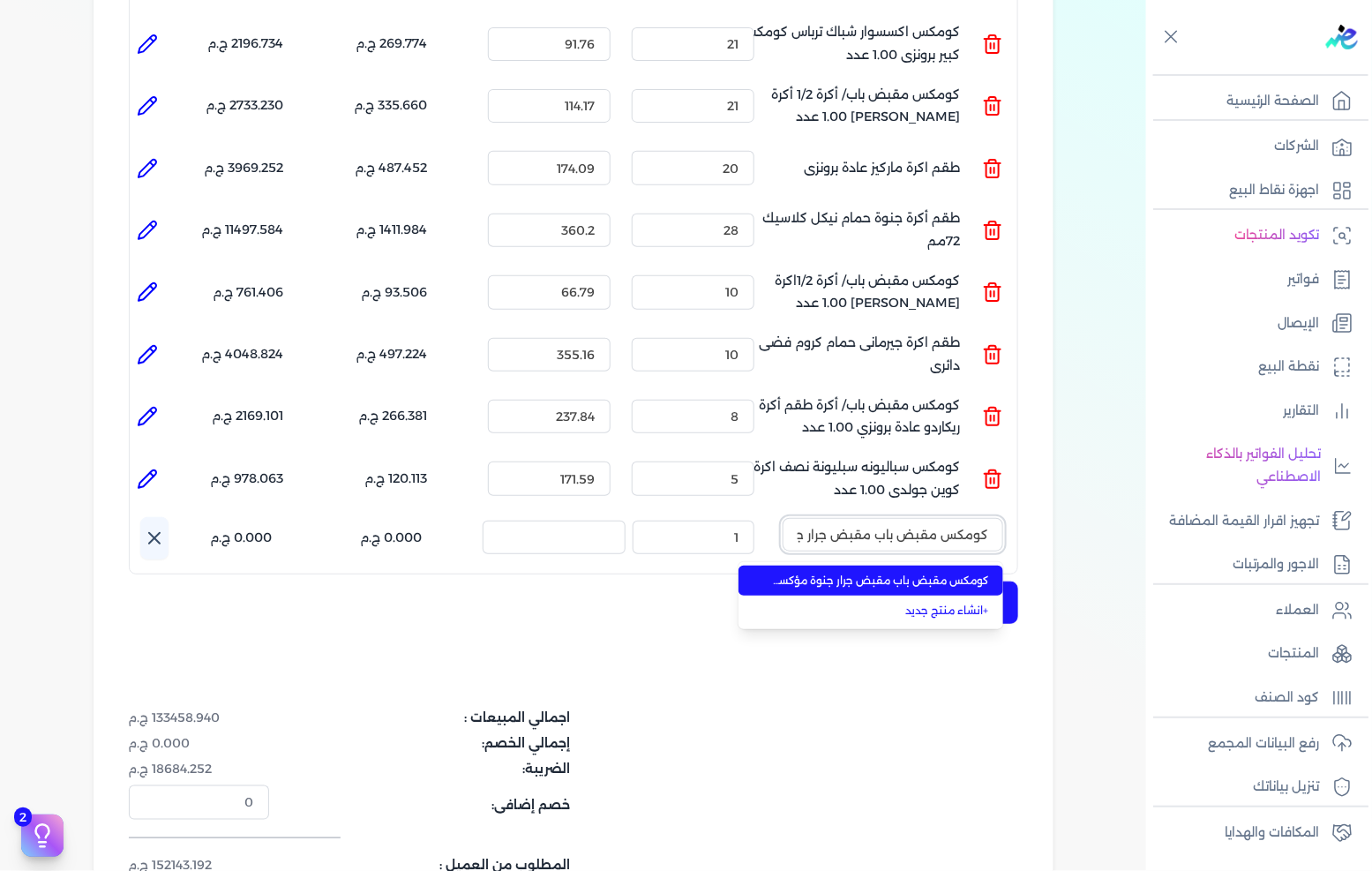
scroll to position [0, -145]
type input "كومكس مقبض باب مقبض جرار جنوة مؤكسد احمر 1.00 عدد"
click at [883, 573] on span "كومكس مقبض باب مقبض جرار جنوة مؤكسد احمر 1.00 عدد" at bounding box center [881, 580] width 215 height 16
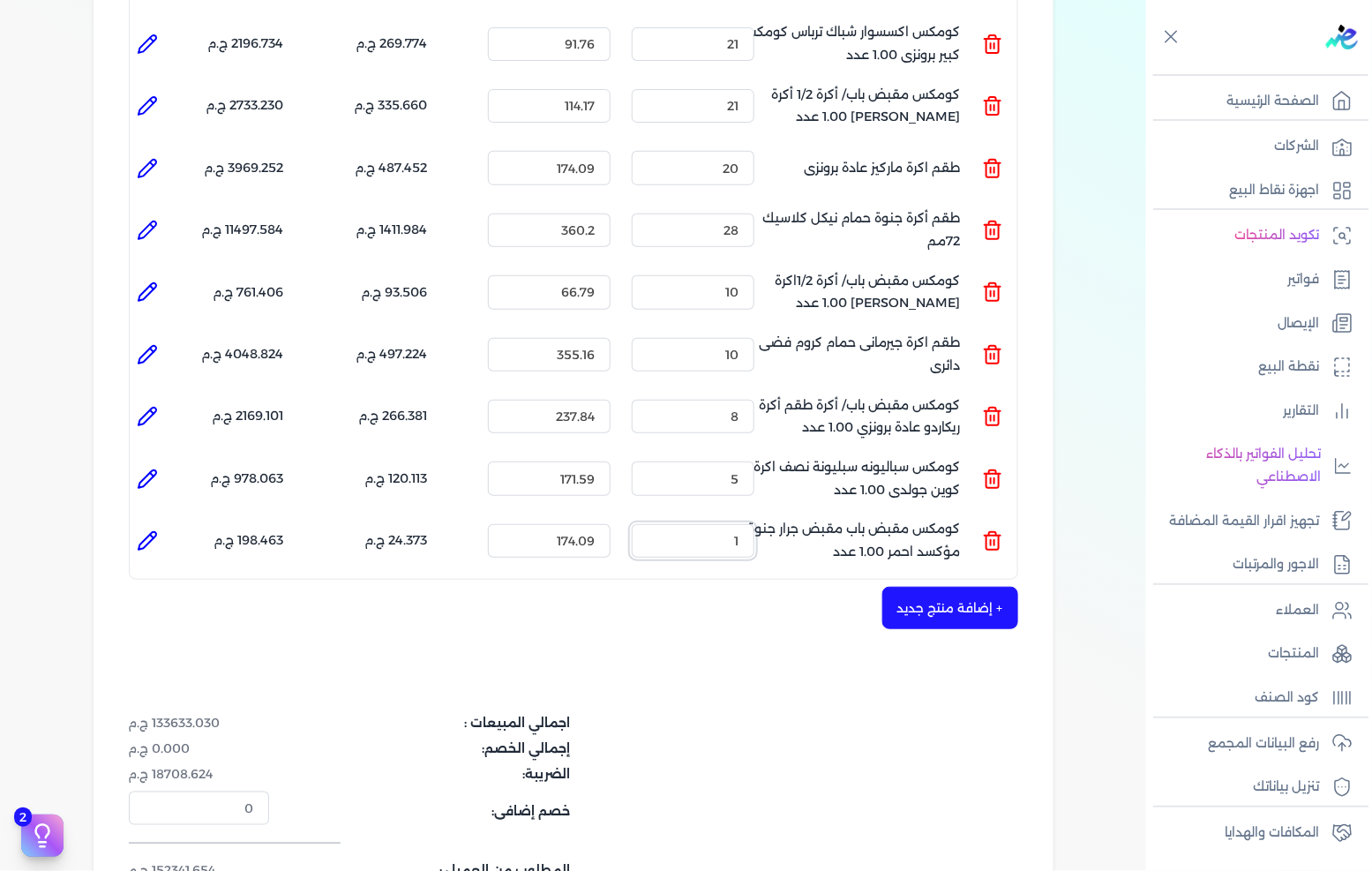
click at [729, 524] on input "1" at bounding box center [692, 540] width 122 height 33
type input "5"
click at [933, 586] on button "+ إضافة منتج جديد" at bounding box center [950, 608] width 136 height 42
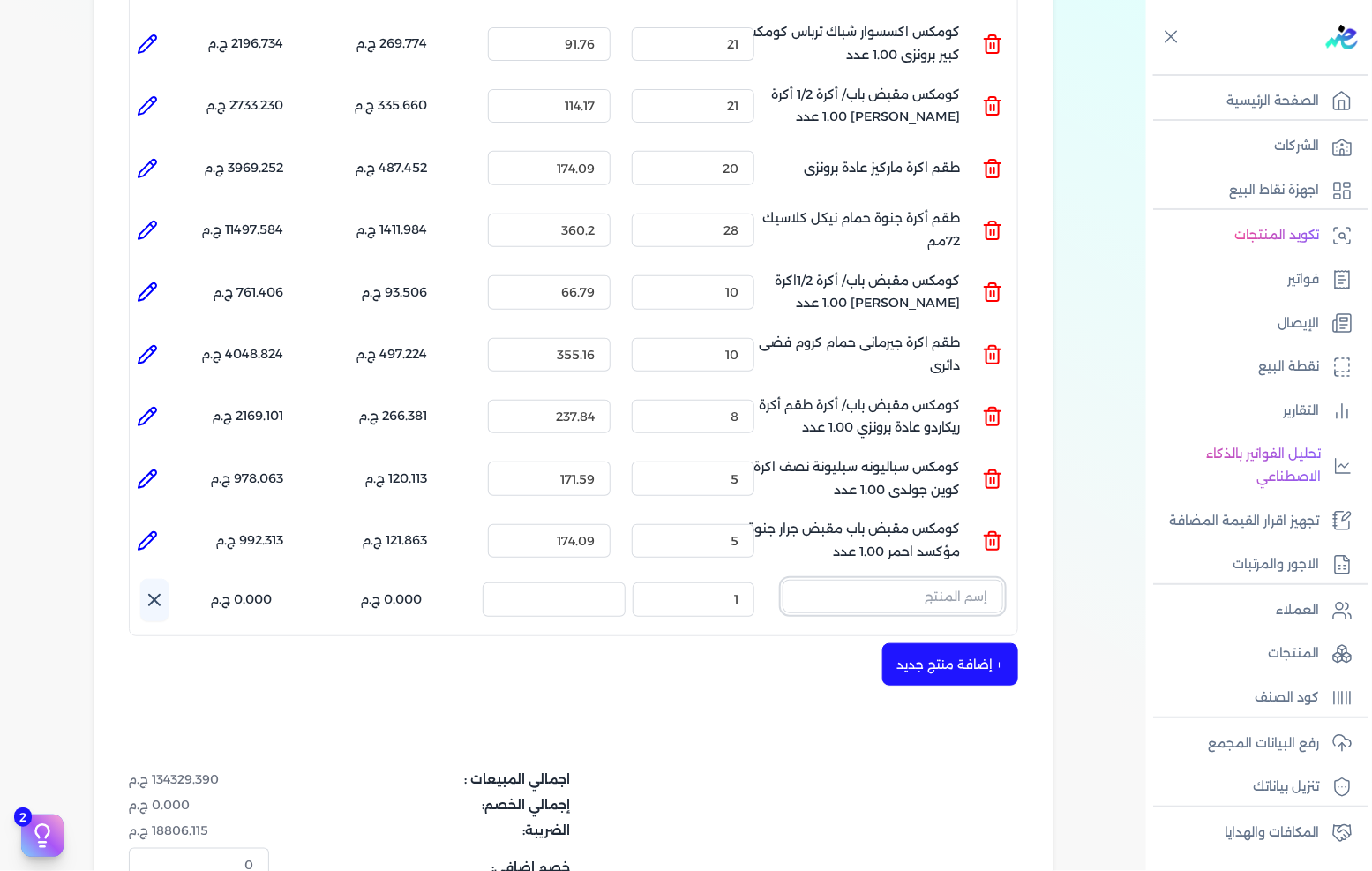
click at [858, 580] on input "text" at bounding box center [893, 597] width 221 height 33
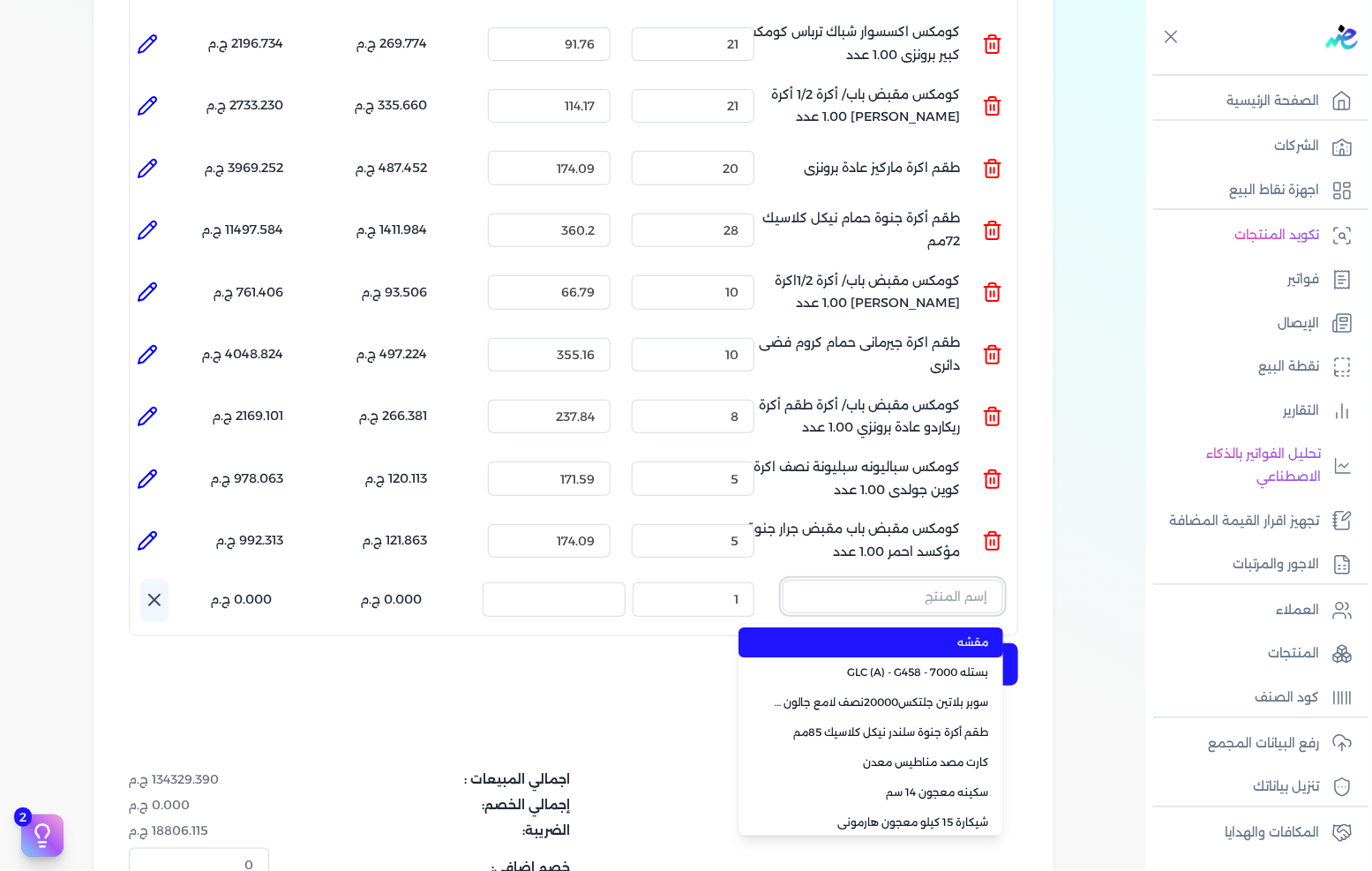
paste input "كومكس مقبض باب/ أكرة طقم اكرة ريكاردو حمام دائرى برونزى 1.00 عدد"
type input "كومكس مقبض باب/ أكرة طقم اكرة ريكاردو حمام دائرى برونزى 1.00 عدد"
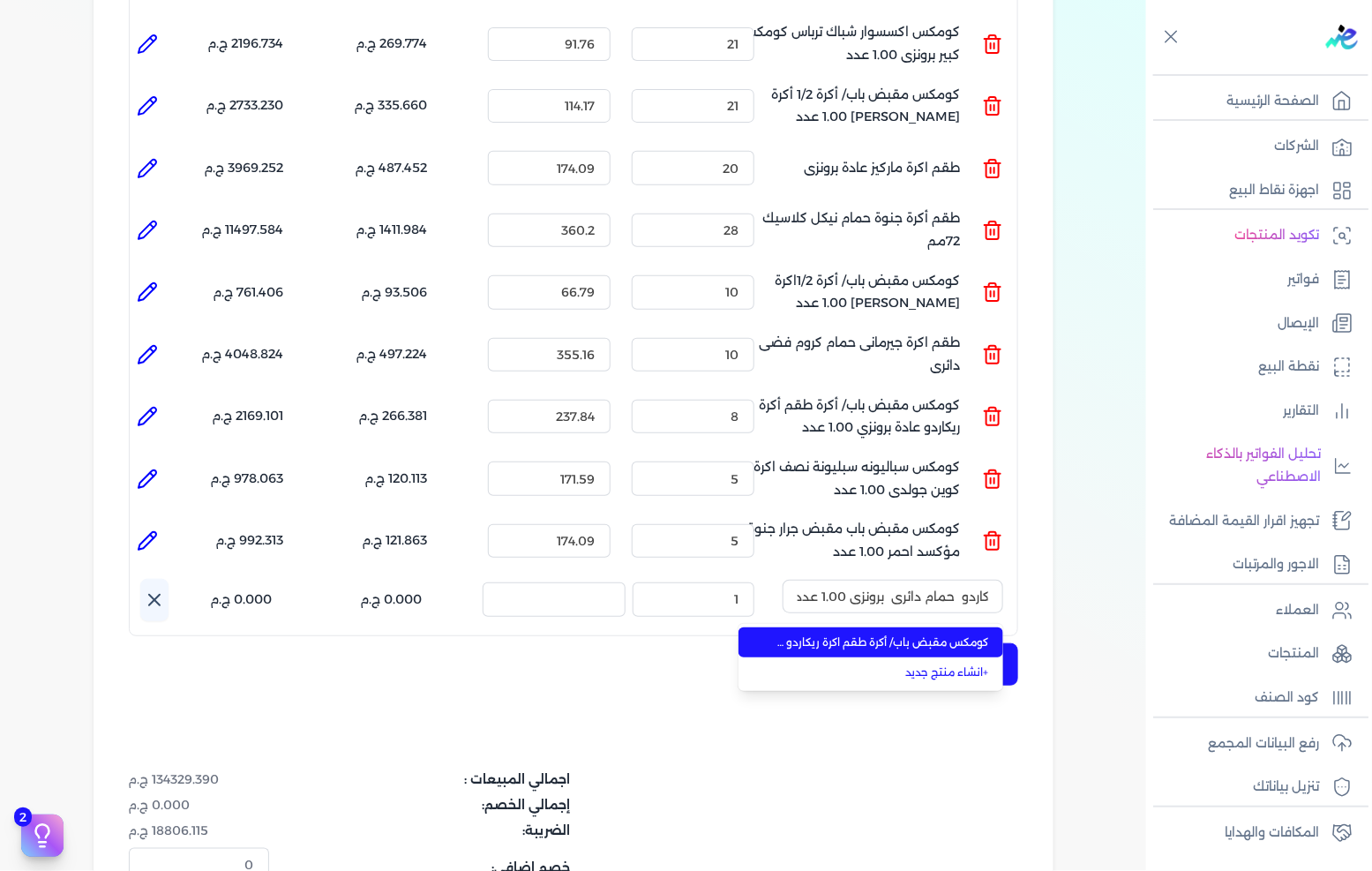
click at [835, 627] on li "كومكس مقبض باب/ أكرة طقم اكرة ريكاردو حمام دائرى برونزى 1.00 عدد" at bounding box center [870, 642] width 264 height 30
type input "6"
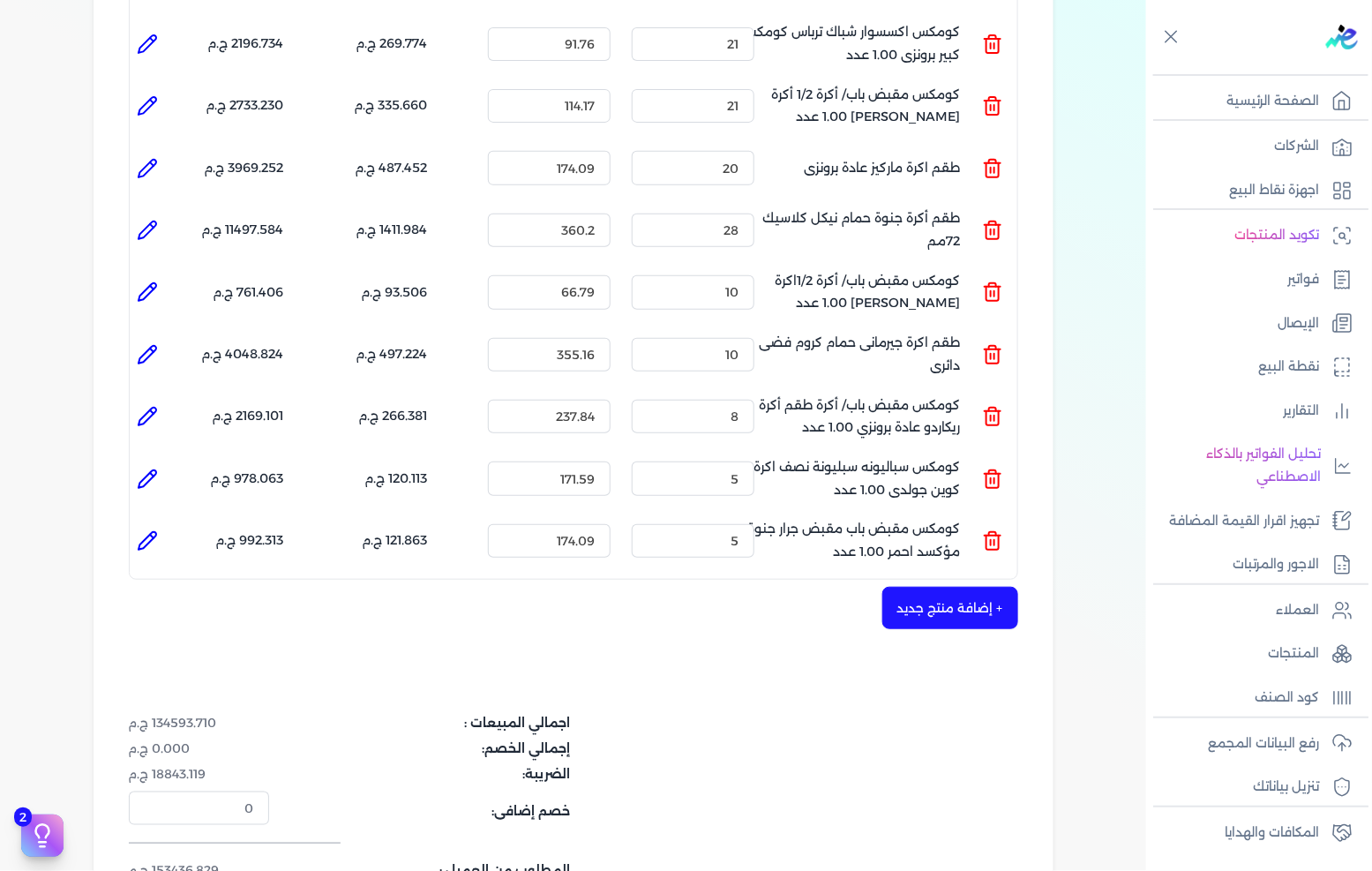
click at [993, 586] on button "+ إضافة منتج جديد" at bounding box center [950, 608] width 136 height 42
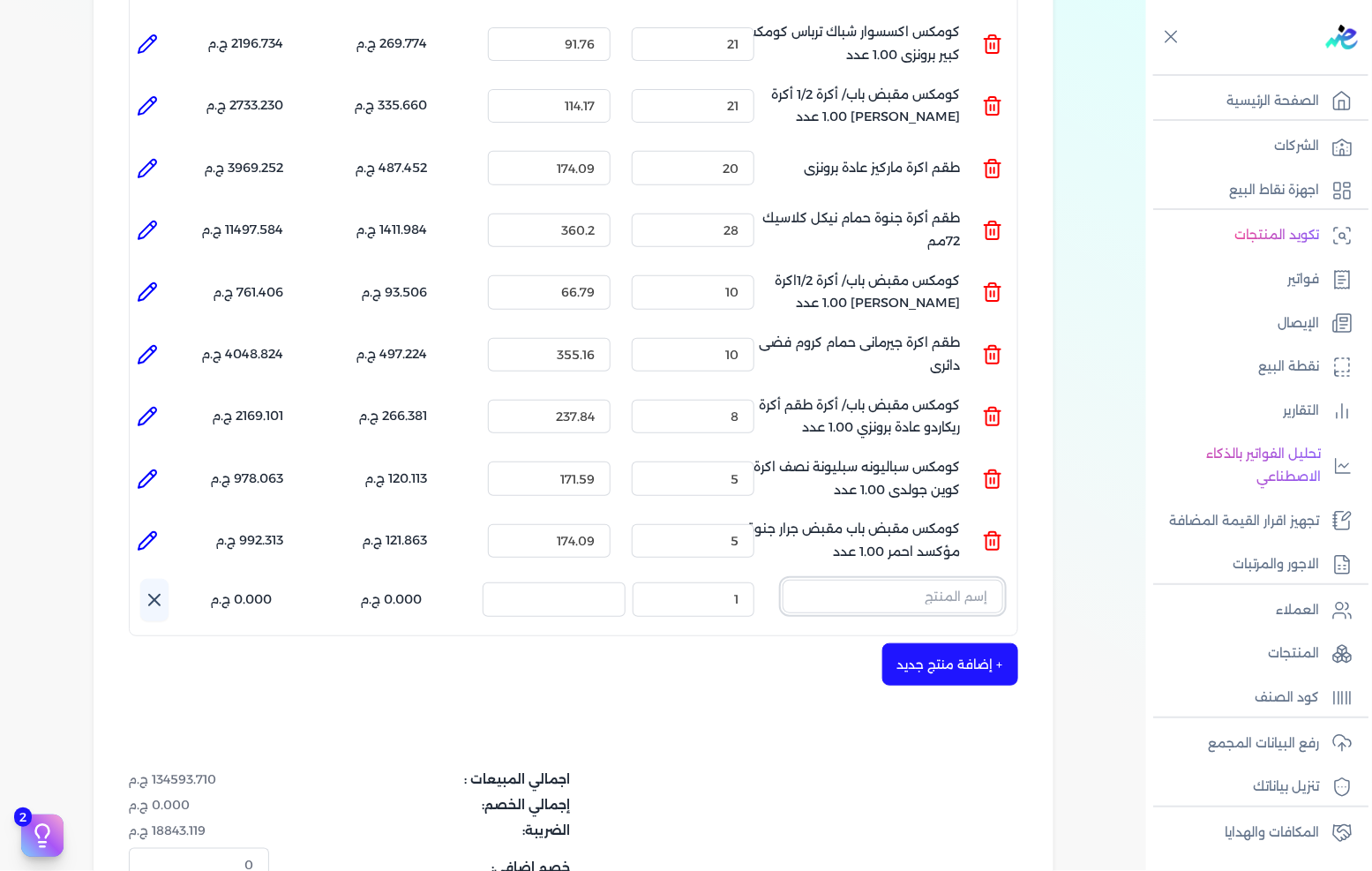
click at [916, 580] on input "text" at bounding box center [893, 597] width 221 height 33
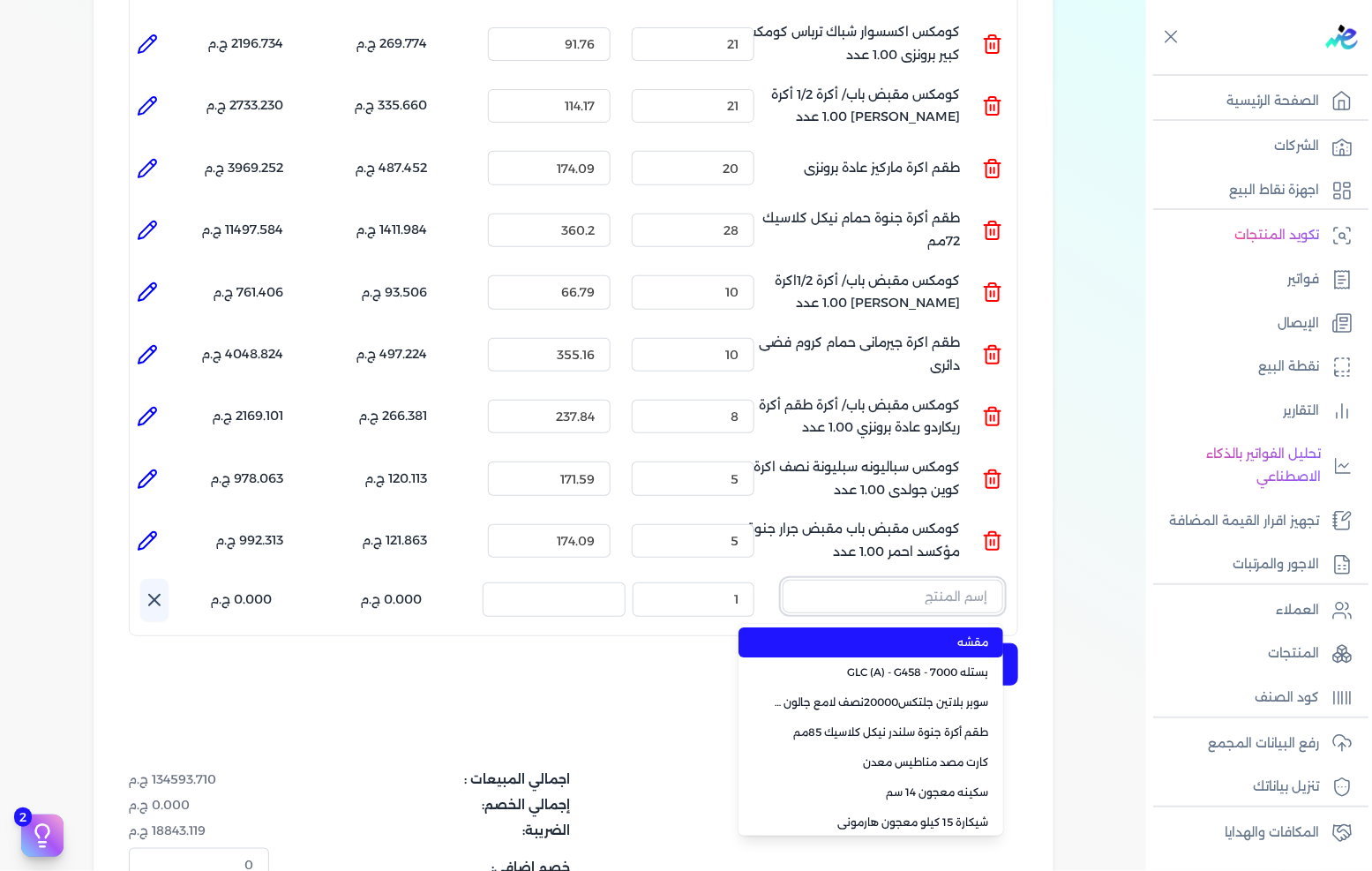
paste input "كومكس مقبض باب/ أكرة طقم اكرة ريكاردو سلندر دائرى برونزى 1.00 عدد"
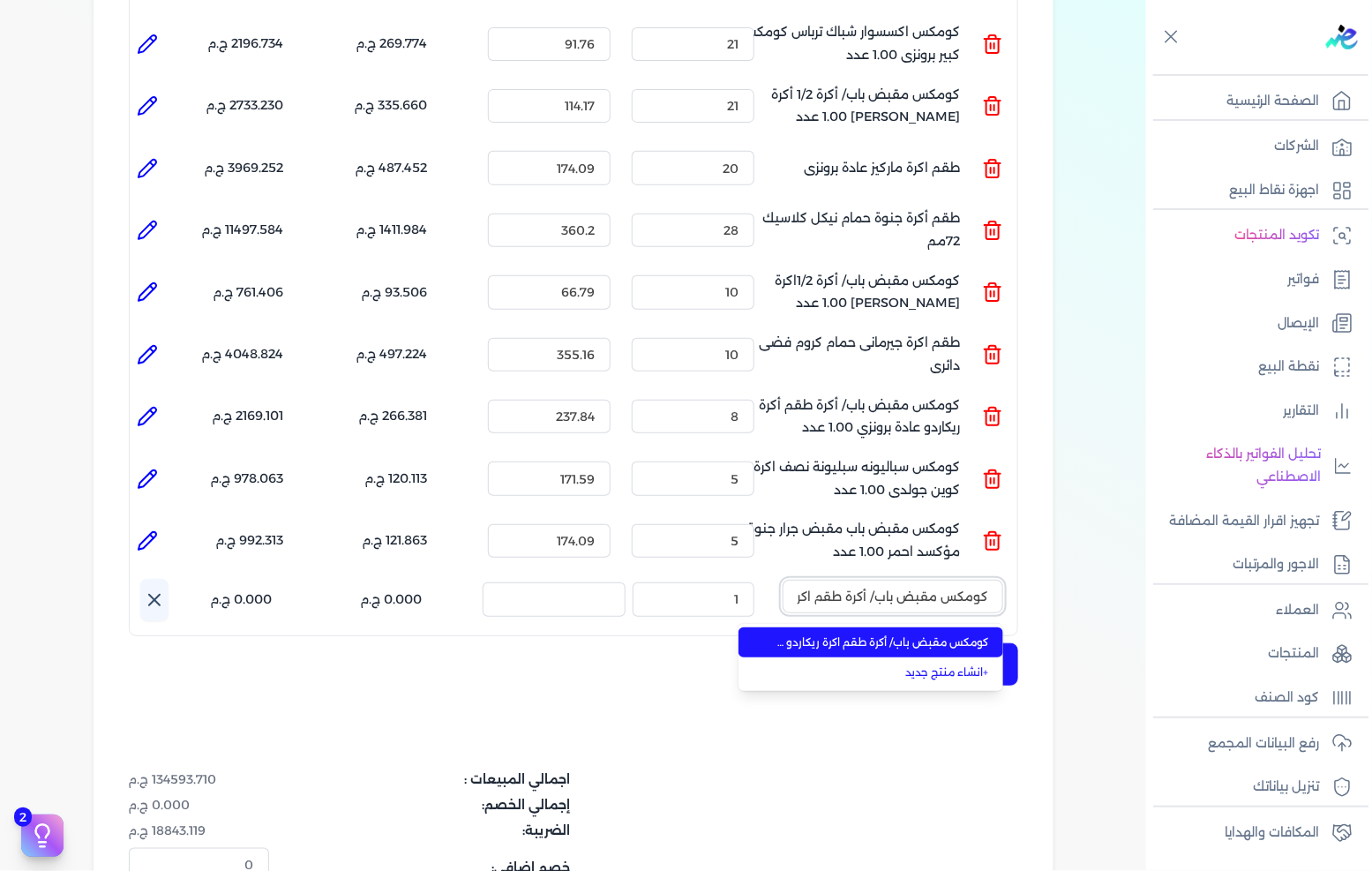
scroll to position [0, -208]
type input "كومكس مقبض باب/ أكرة طقم اكرة ريكاردو سلندر دائرى برونزى 1.00 عدد"
click at [861, 634] on span "كومكس مقبض باب/ أكرة طقم اكرة ريكاردو سلندر دائرى برونزى 1.00 عدد" at bounding box center [881, 642] width 215 height 16
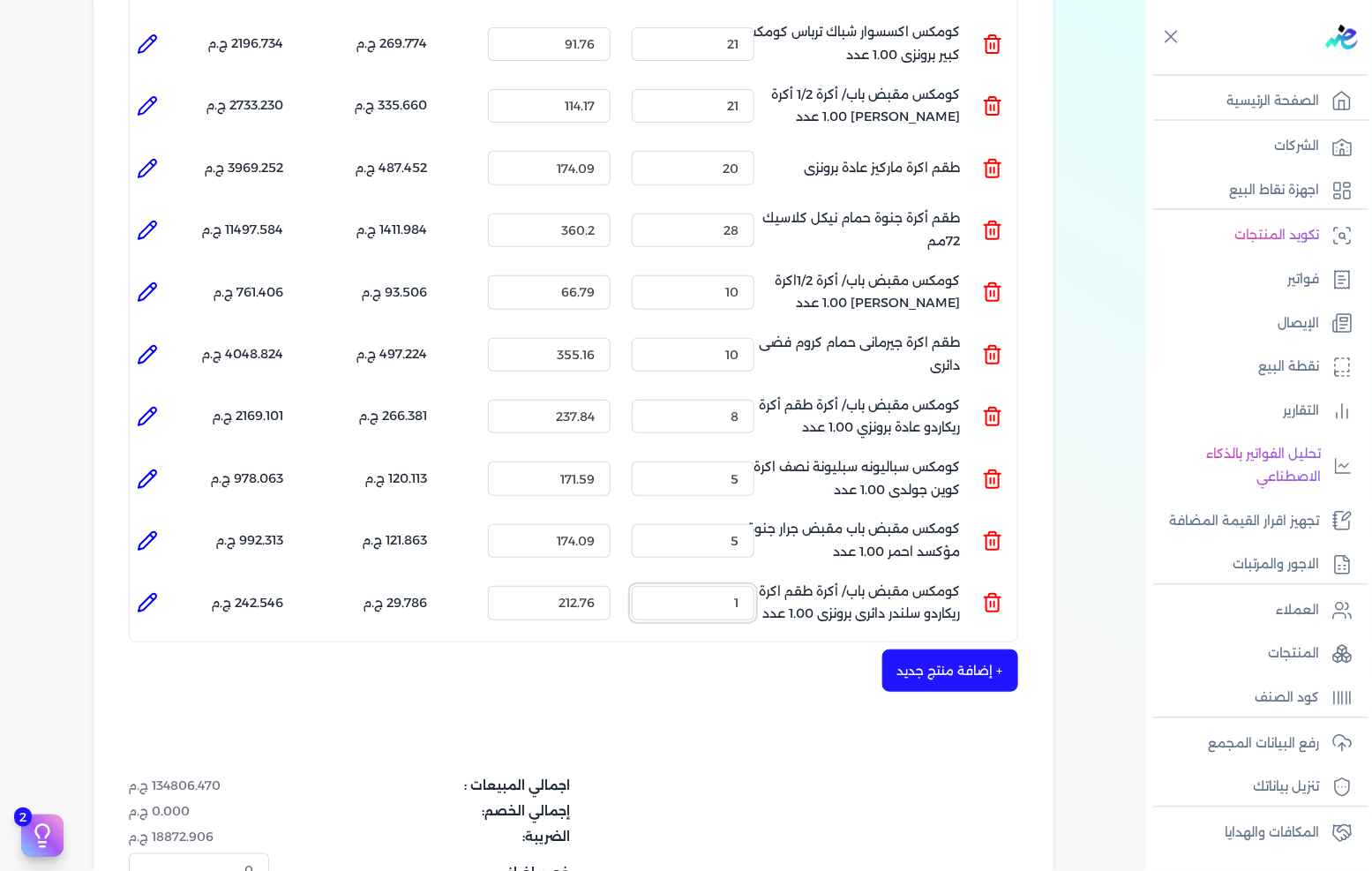
click at [749, 586] on input "1" at bounding box center [692, 602] width 122 height 33
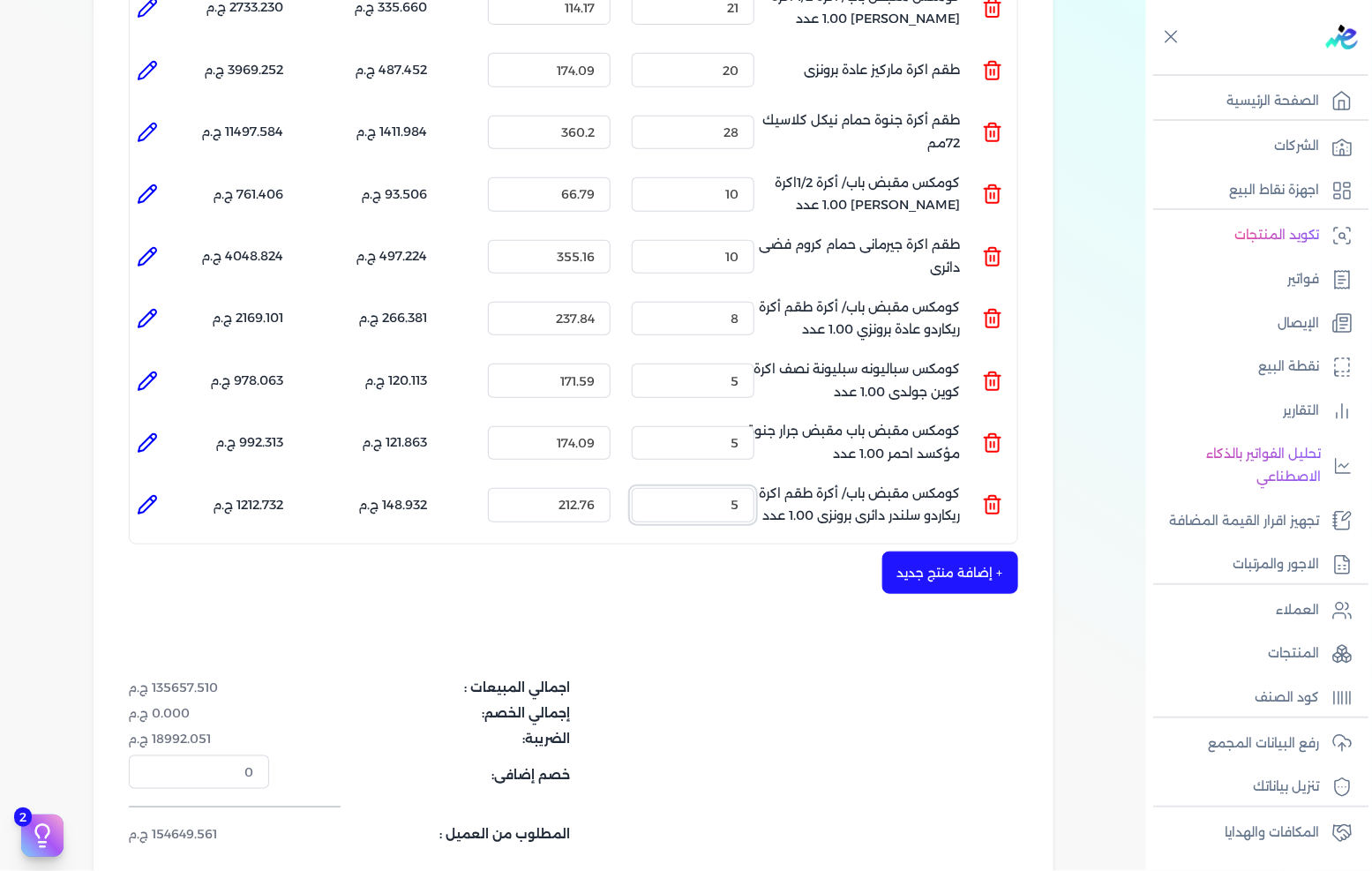
type input "5"
click at [969, 552] on button "+ إضافة منتج جديد" at bounding box center [950, 573] width 136 height 42
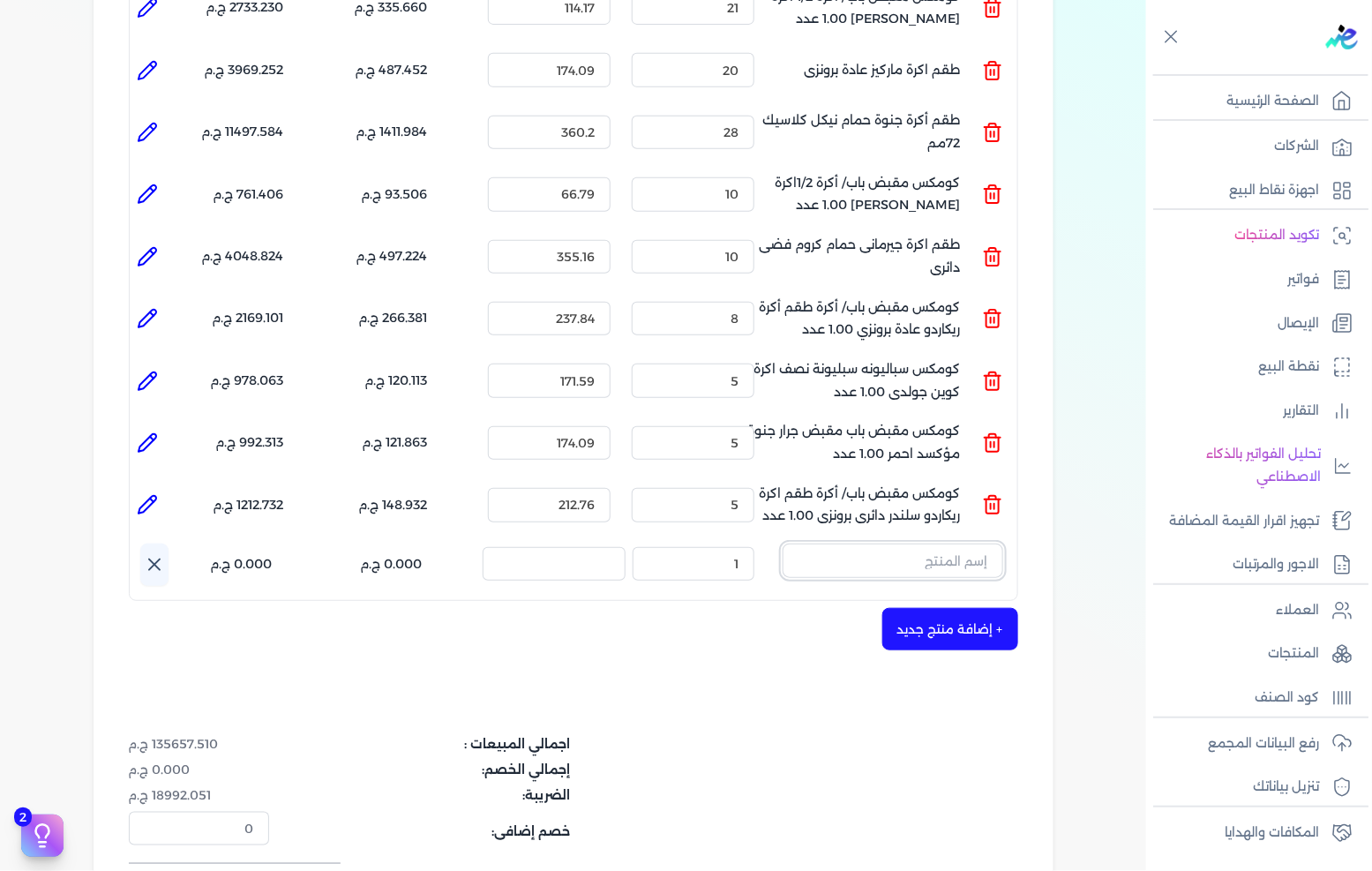
click at [863, 543] on input "text" at bounding box center [893, 560] width 221 height 33
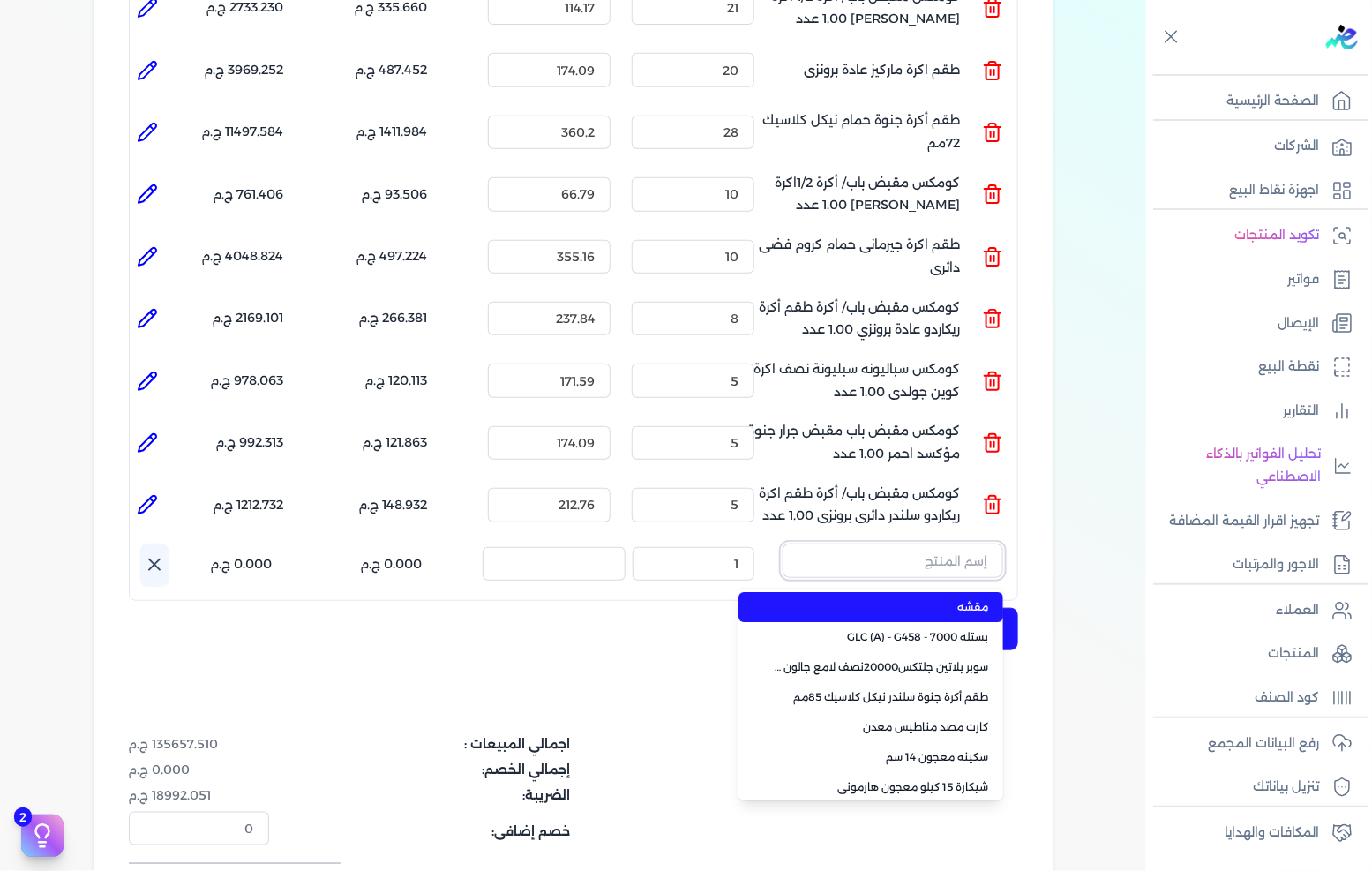
paste input "كومكس مقبض باب/ أكرة طقم اكرة ماركيز حمام نيكل كلاسيك 1.00 عدد"
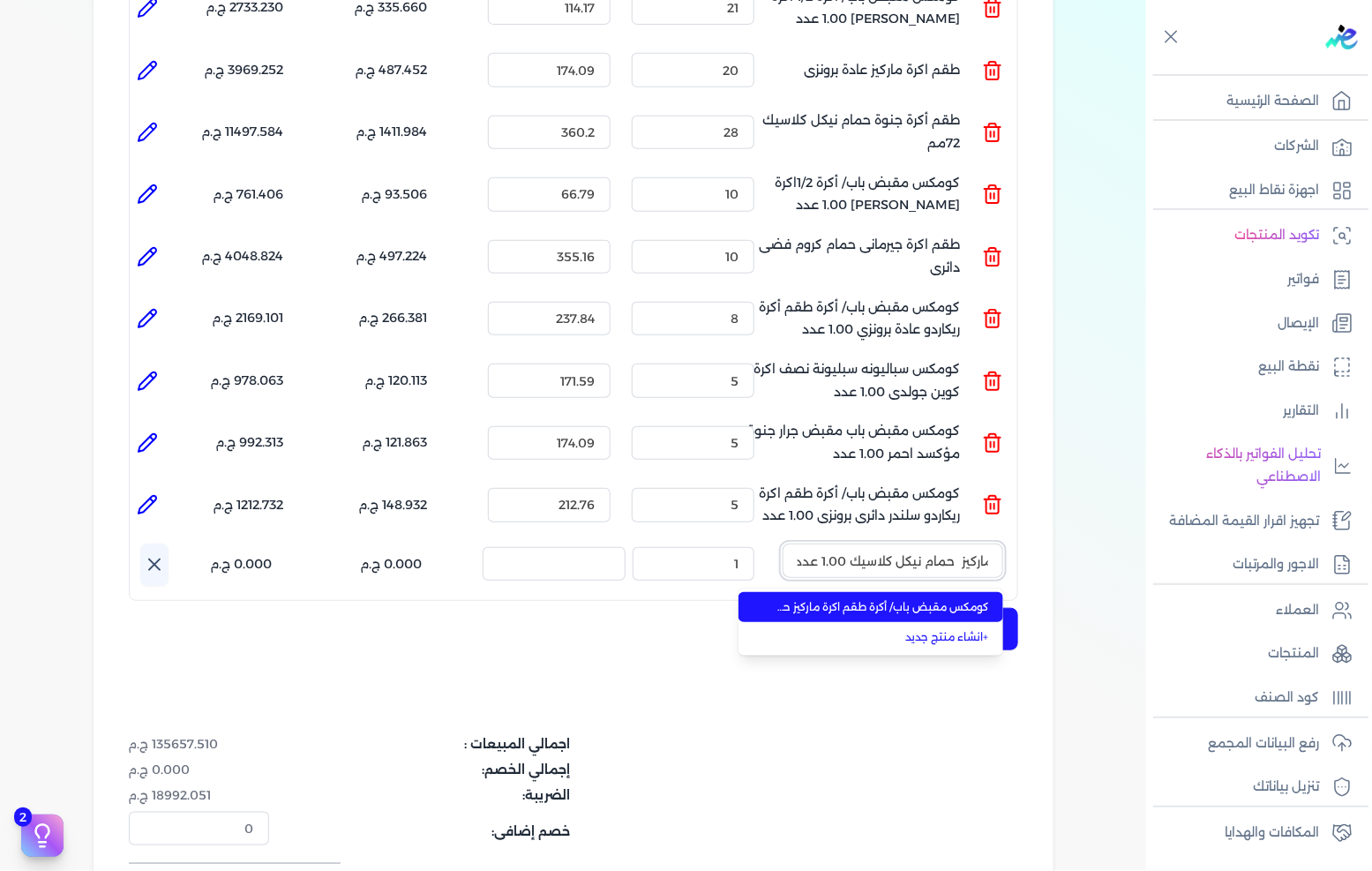
type input "كومكس مقبض باب/ أكرة طقم اكرة ماركيز حمام نيكل كلاسيك 1.00 عدد"
click at [805, 599] on span "كومكس مقبض باب/ أكرة طقم اكرة ماركيز حمام نيكل كلاسيك 1.00 عدد" at bounding box center [881, 607] width 215 height 16
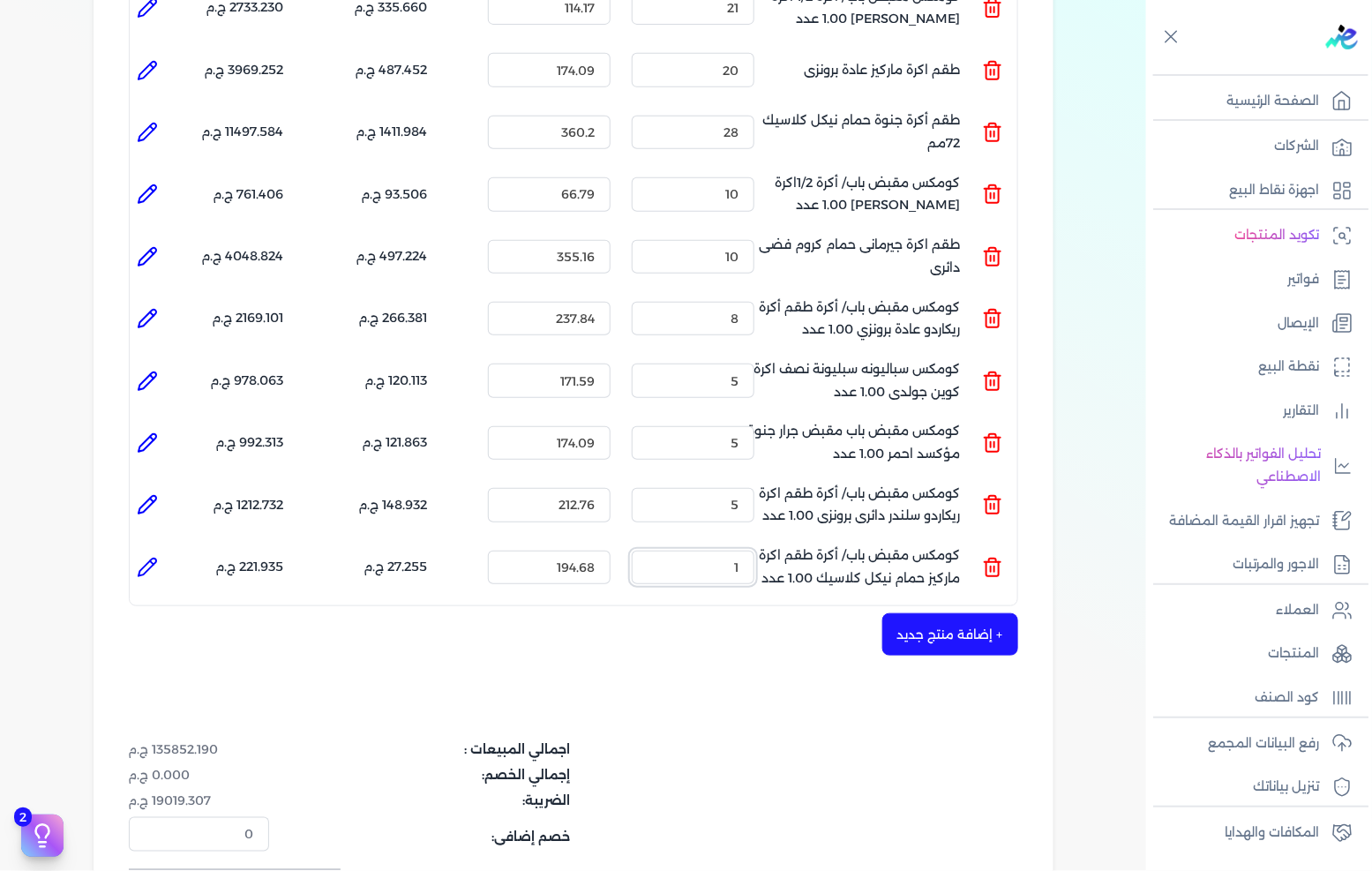
click at [752, 551] on input "1" at bounding box center [692, 567] width 122 height 33
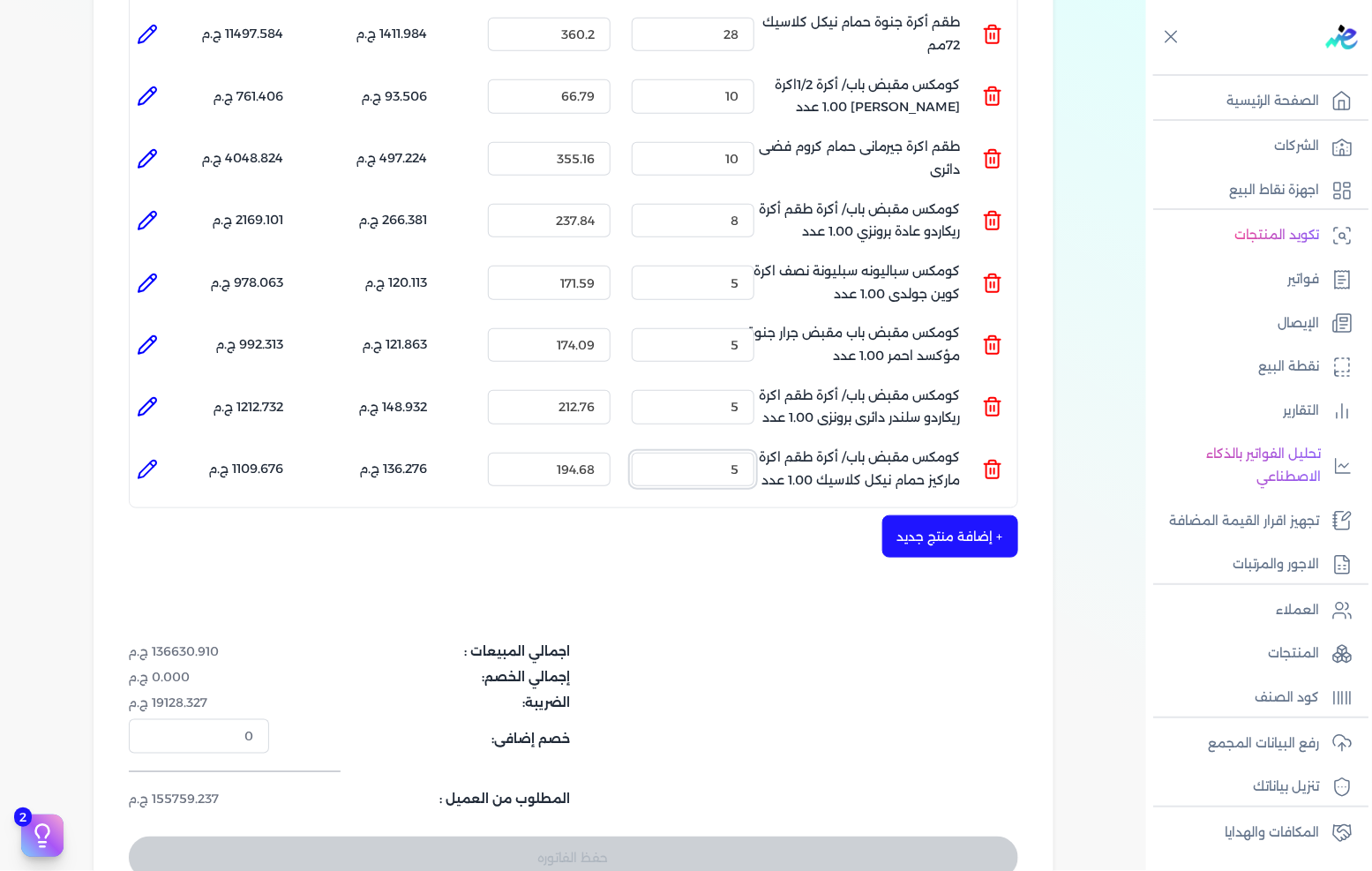
type input "5"
click at [919, 516] on button "+ إضافة منتج جديد" at bounding box center [950, 537] width 136 height 42
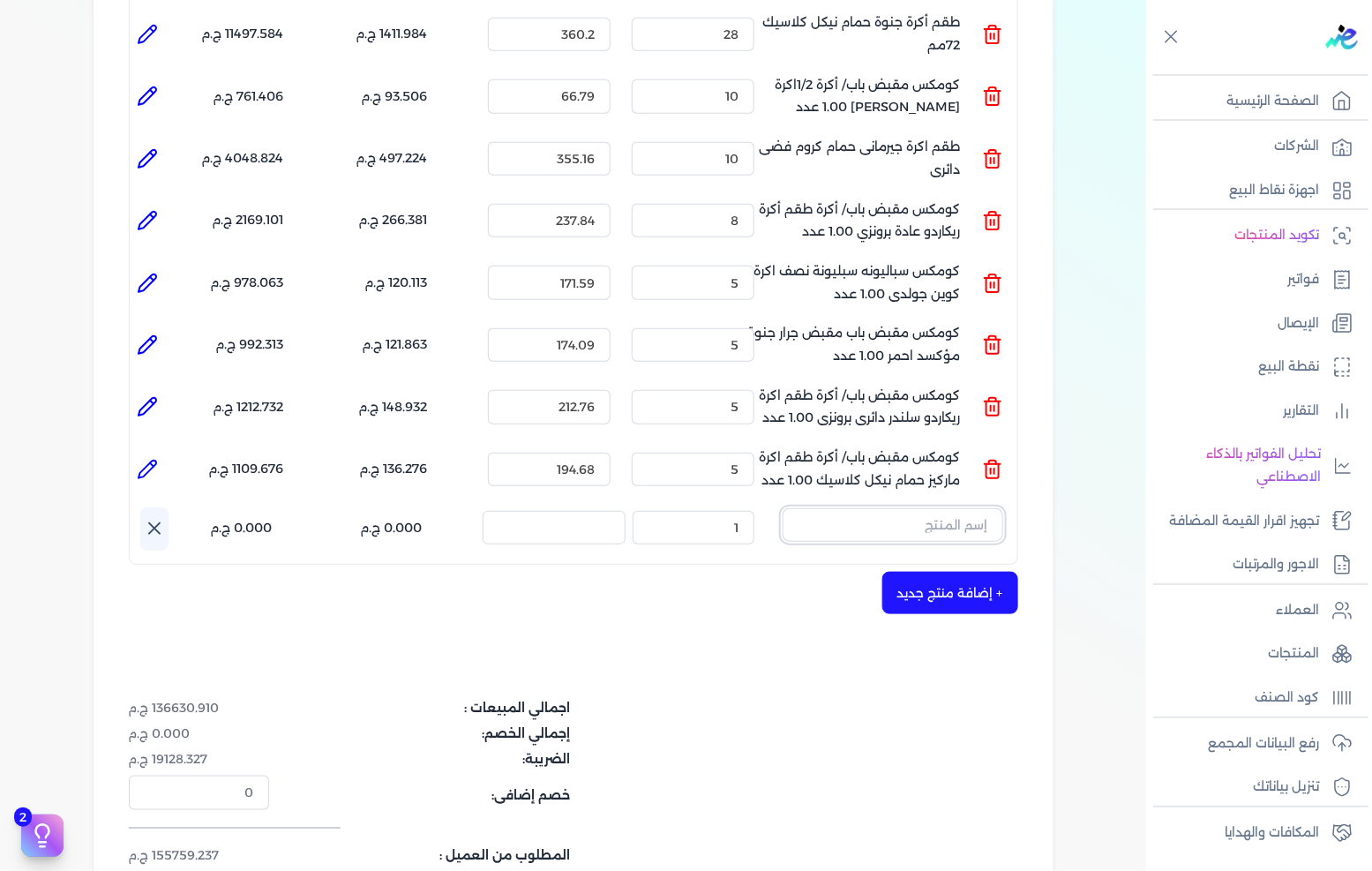
click at [877, 508] on input "text" at bounding box center [893, 525] width 221 height 33
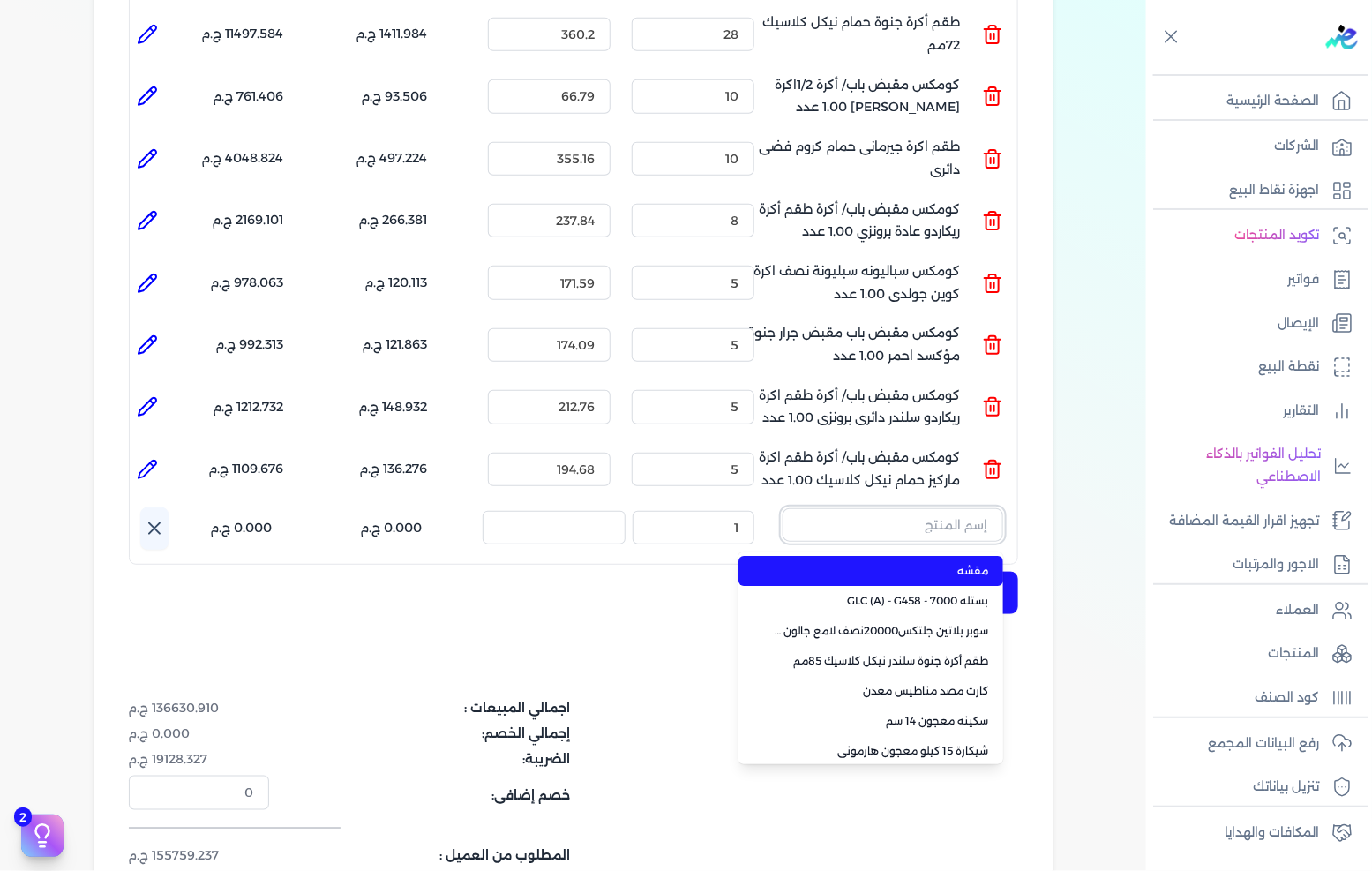
paste input "كومكس اكسسوارات باب شباك مقبض جرار رويال بلاس نيكل كلاسيك 1 عدد"
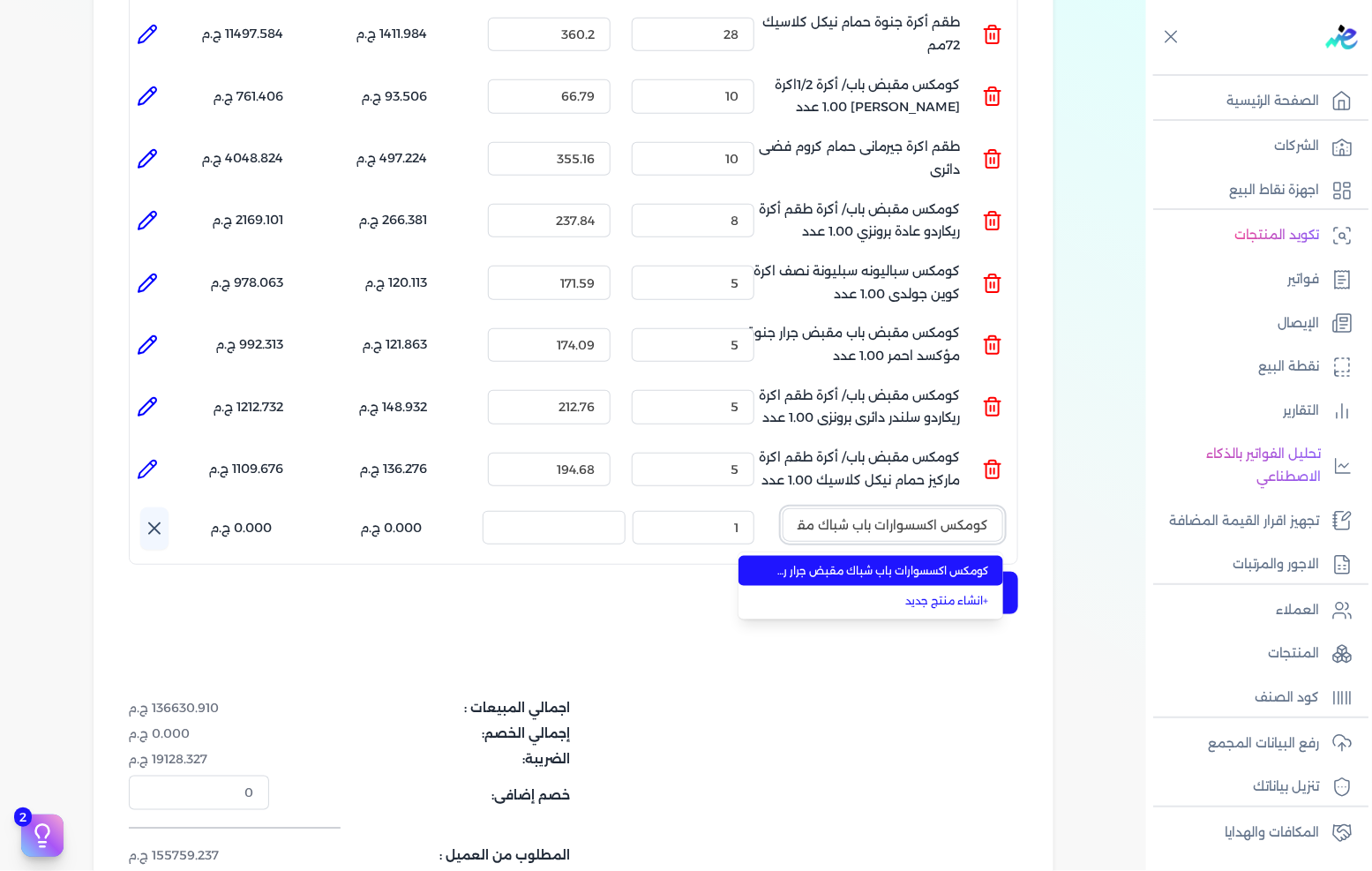
scroll to position [0, -213]
type input "كومكس اكسسوارات باب شباك مقبض جرار رويال بلاس نيكل كلاسيك 1 عدد"
click at [860, 556] on li "كومكس اكسسوارات باب شباك مقبض جرار رويال بلاس نيكل كلاسيك 1 عدد" at bounding box center [870, 571] width 264 height 30
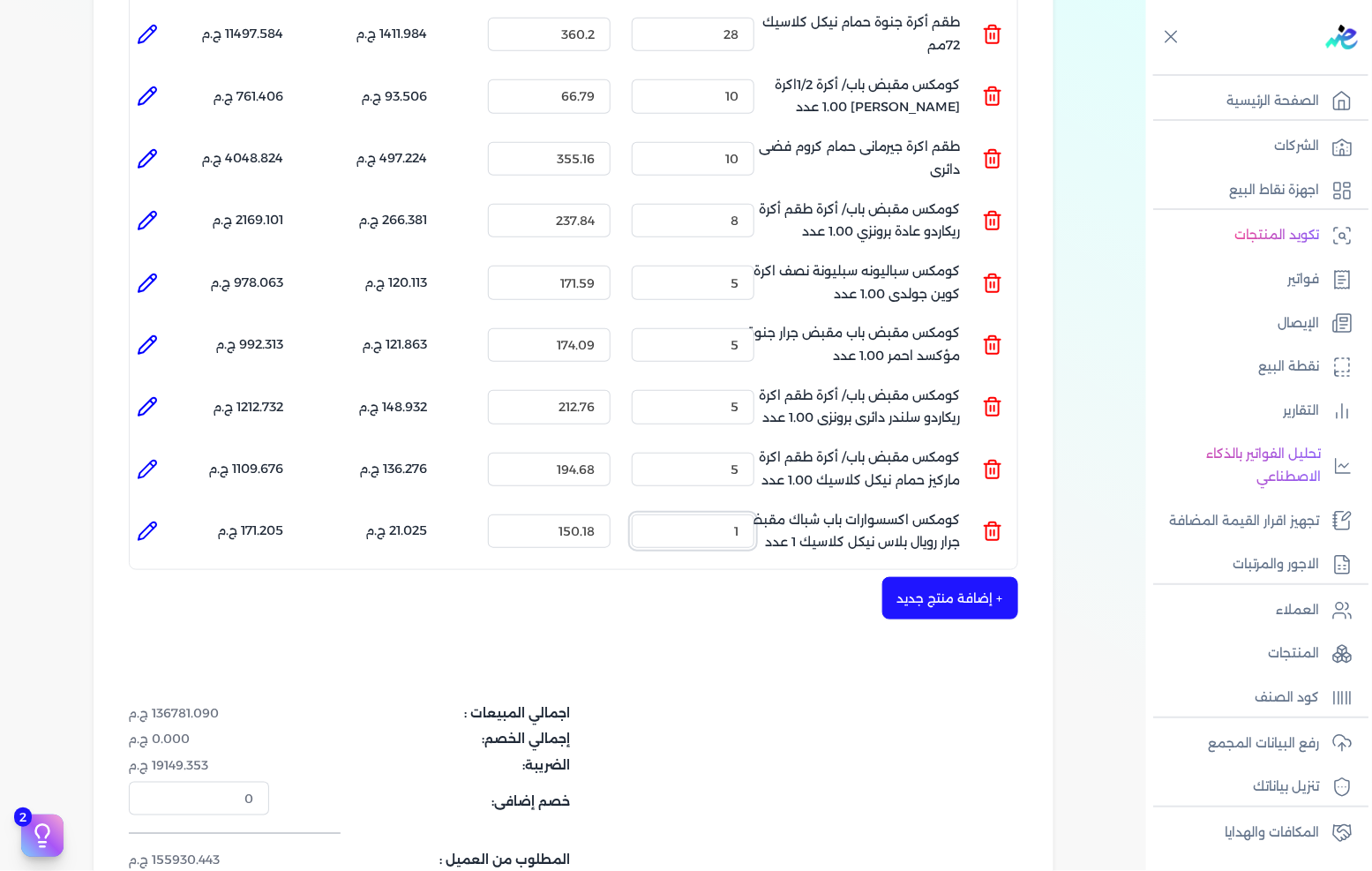
click at [734, 515] on input "1" at bounding box center [692, 531] width 122 height 33
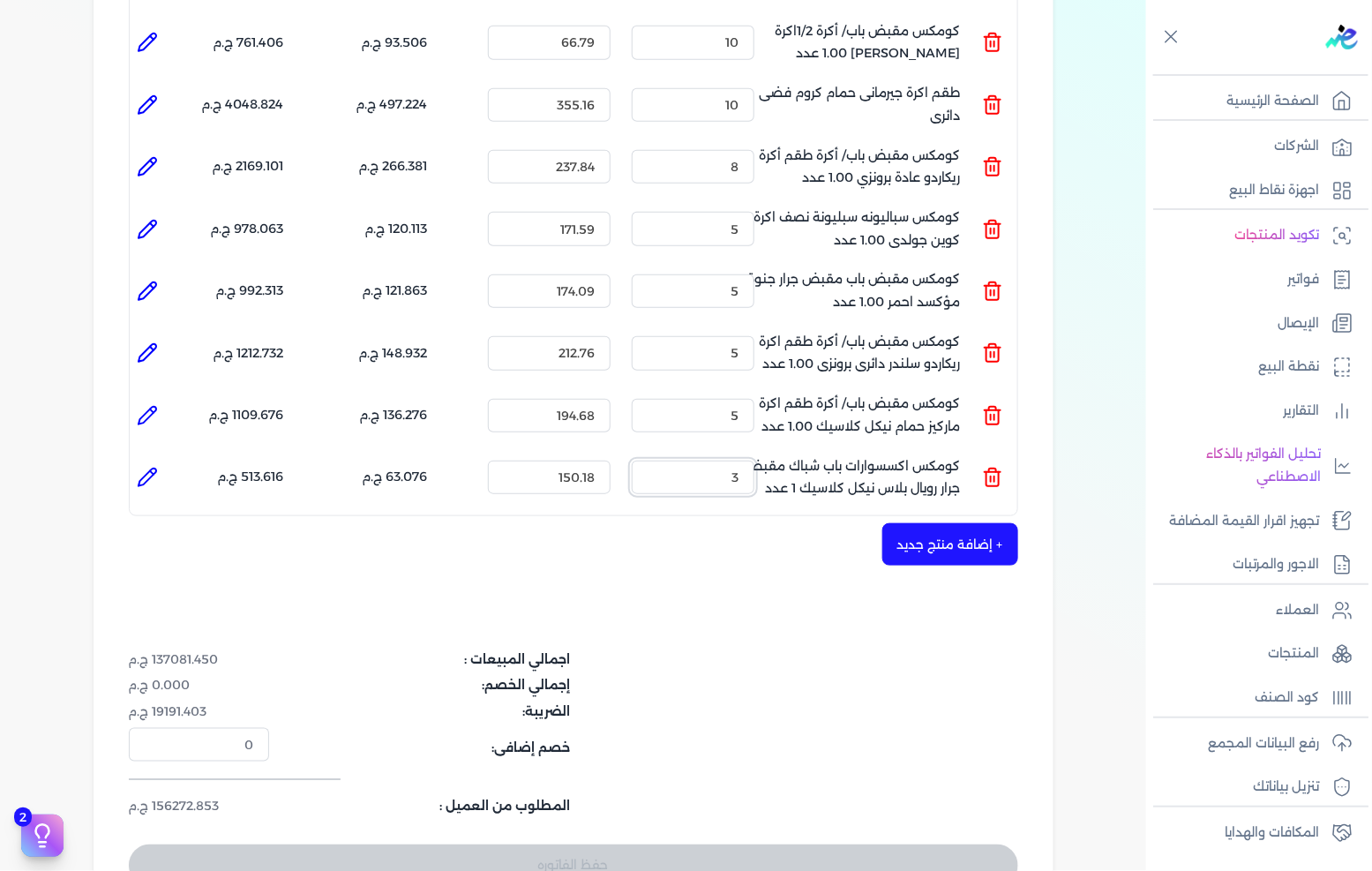
scroll to position [2941, 0]
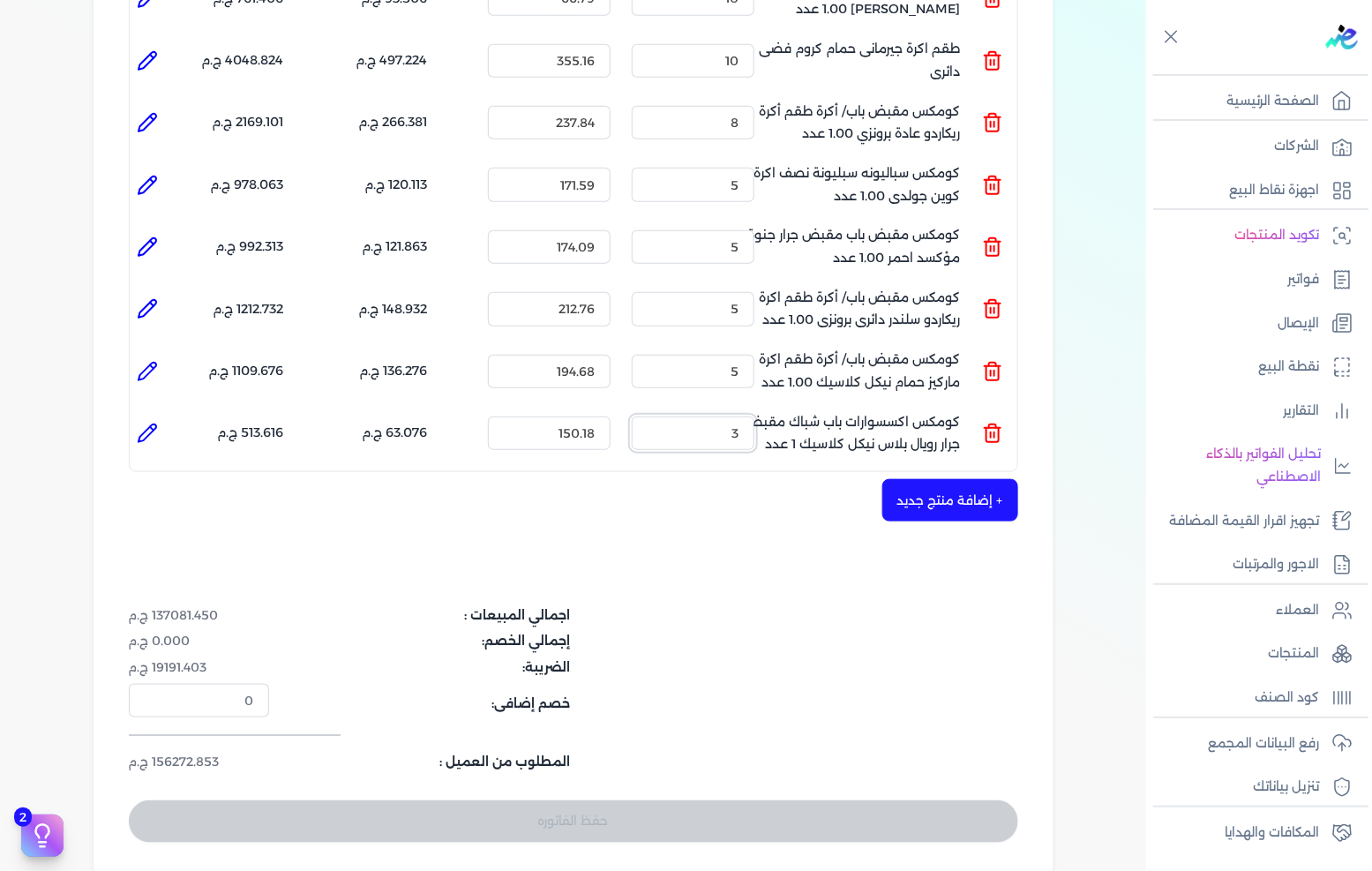
type input "3"
click at [909, 479] on button "+ إضافة منتج جديد" at bounding box center [950, 500] width 136 height 42
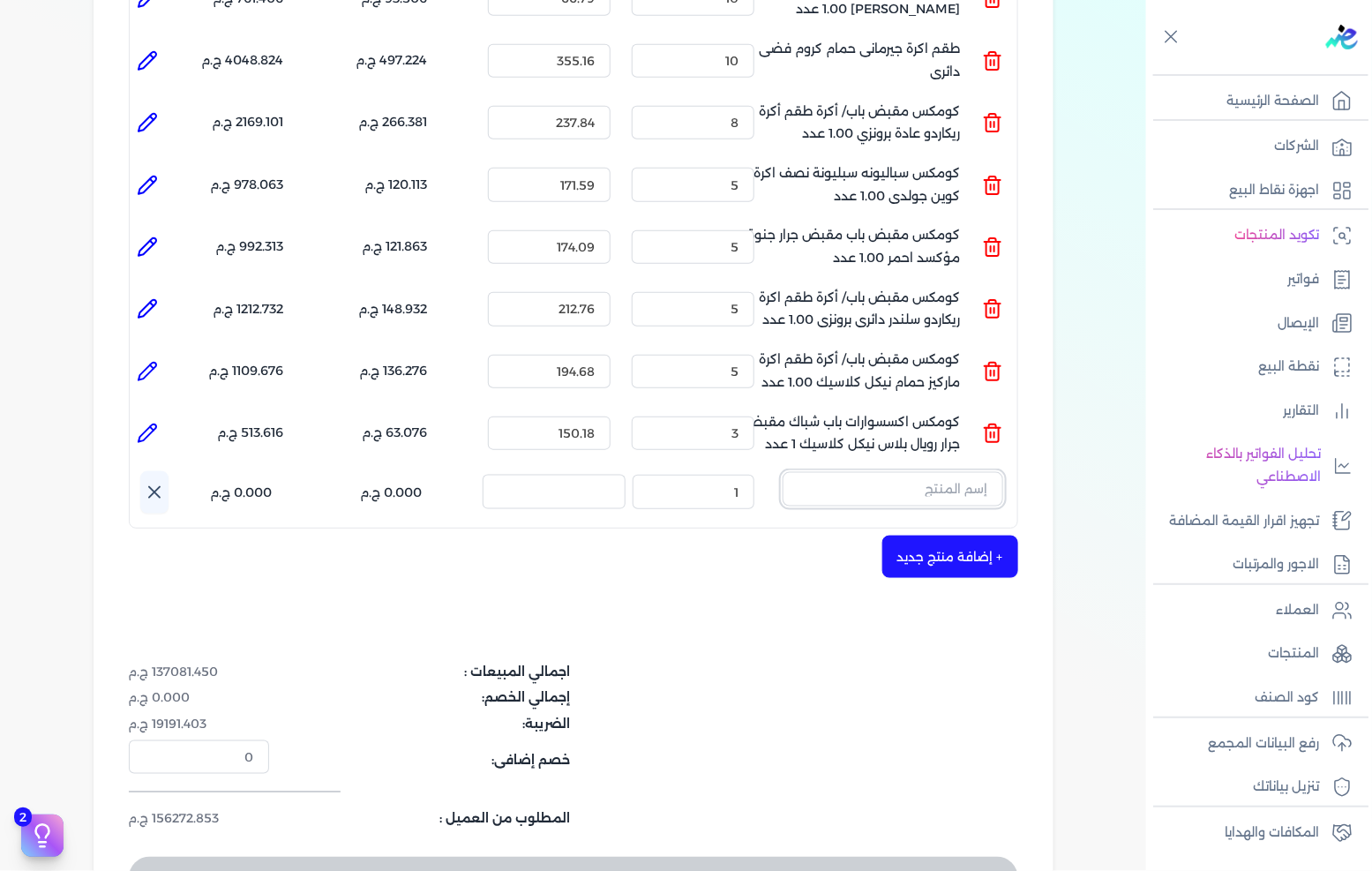
click at [901, 472] on input "text" at bounding box center [893, 489] width 221 height 33
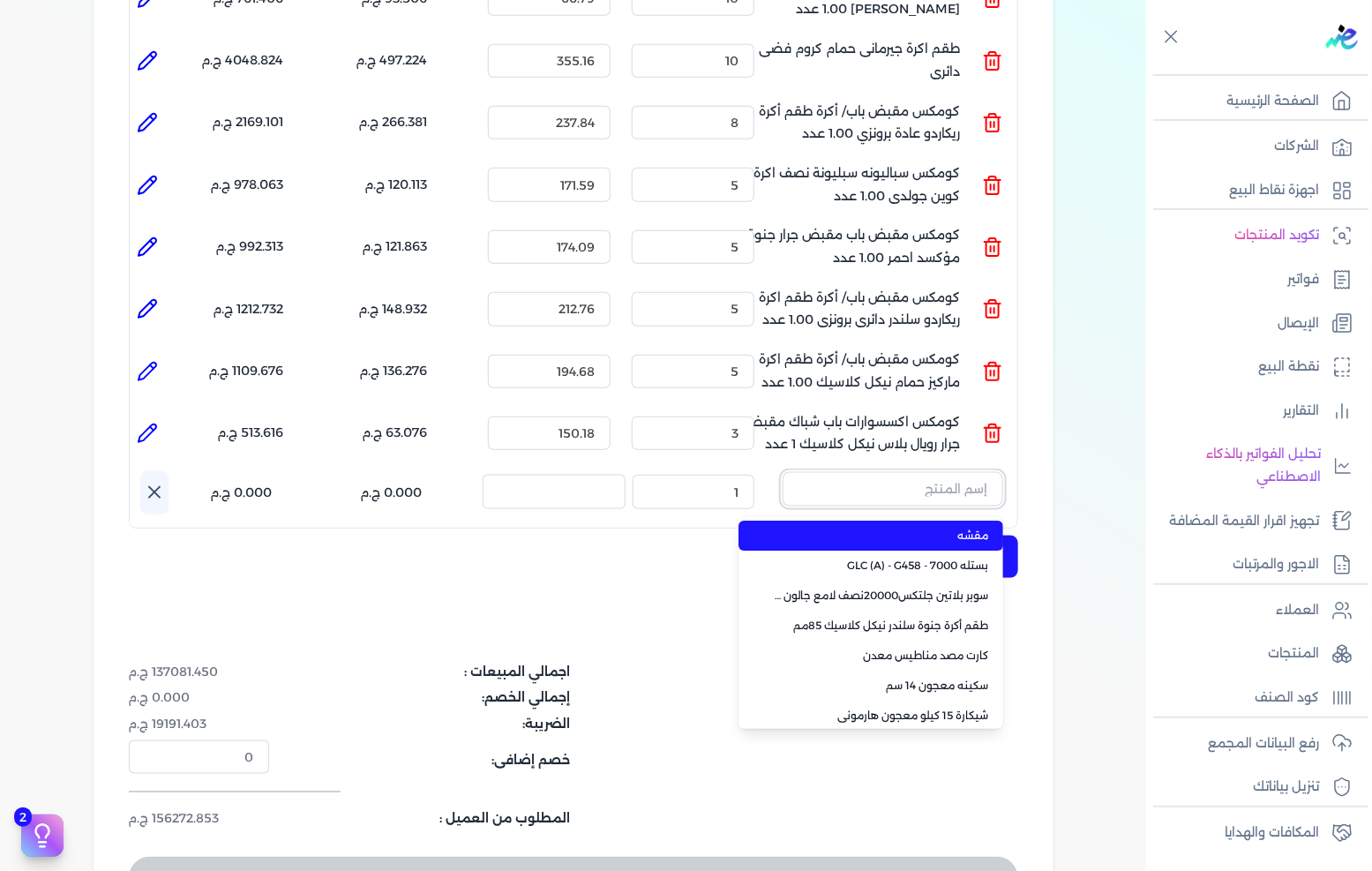
paste input "كومكس مقبض باب/ أكرة طقم اكرة عادة لودى برونزى كلاسيك 1.00 عدد"
type input "كومكس مقبض باب/ أكرة طقم اكرة عادة لودى برونزى كلاسيك 1.00 عدد"
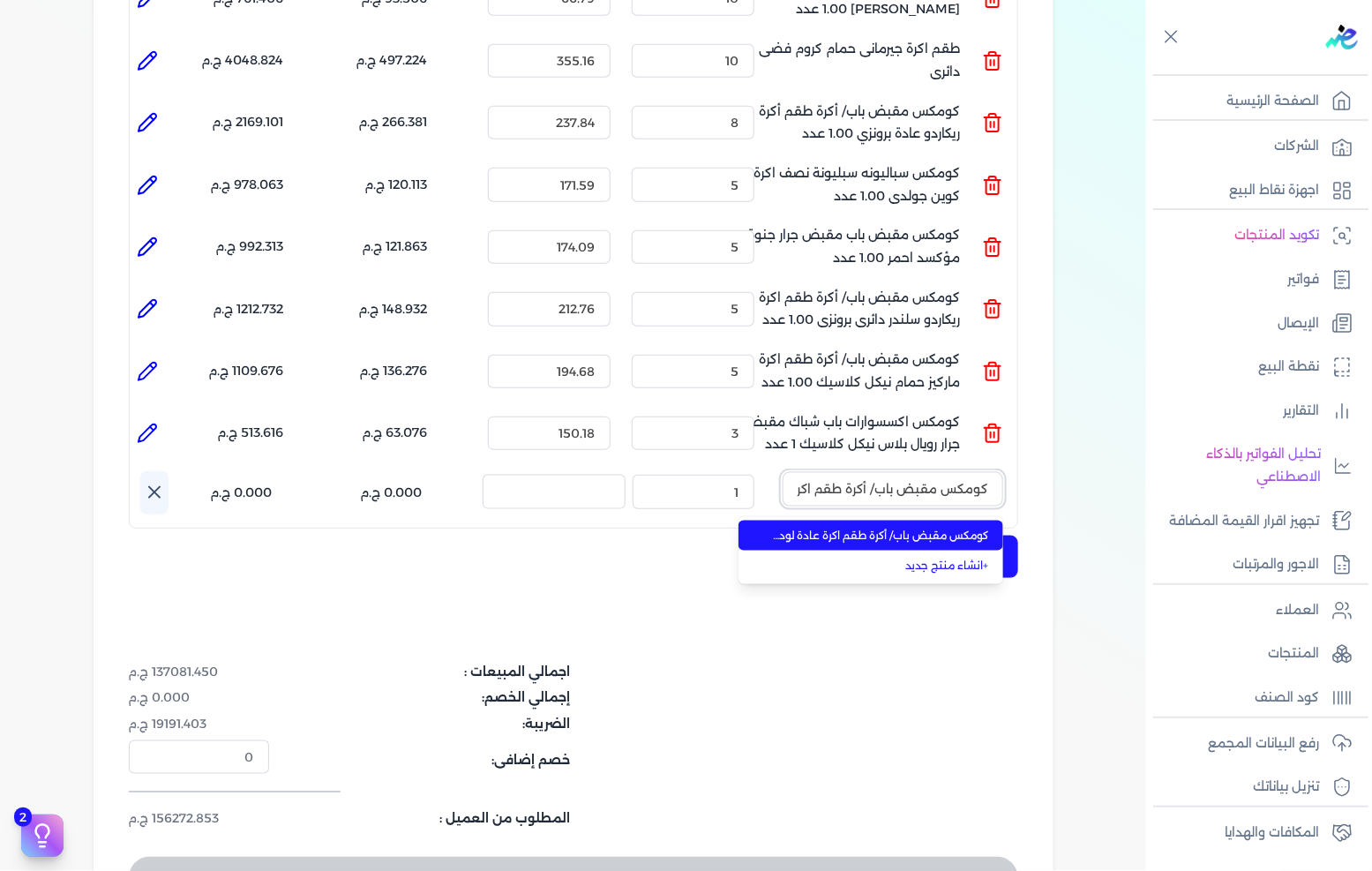
scroll to position [0, -206]
click at [875, 528] on span "كومكس مقبض باب/ أكرة طقم اكرة عادة لودى برونزى كلاسيك 1.00 عدد" at bounding box center [881, 535] width 215 height 16
type input "7"
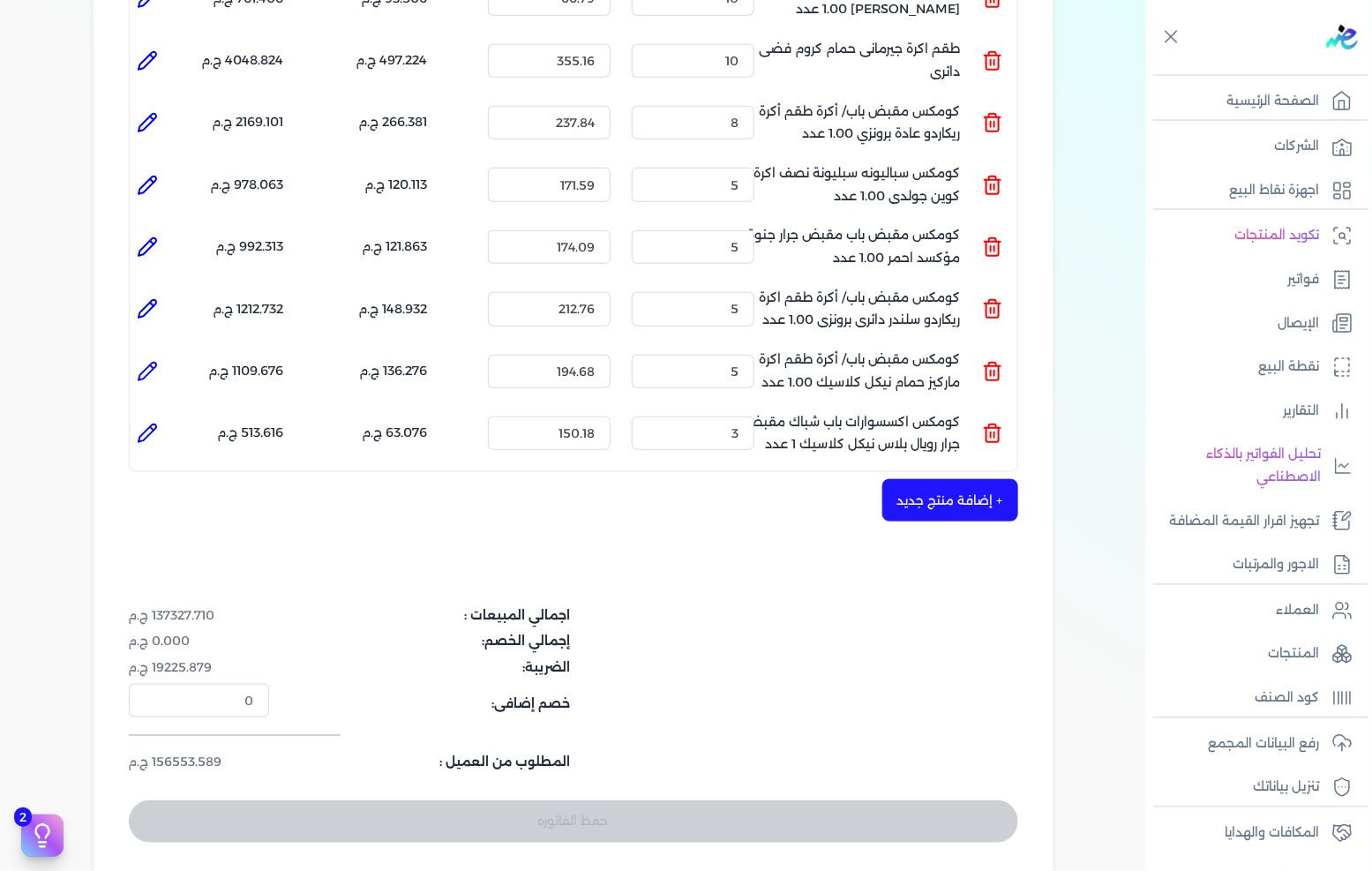
click at [919, 479] on button "+ إضافة منتج جديد" at bounding box center [950, 500] width 136 height 42
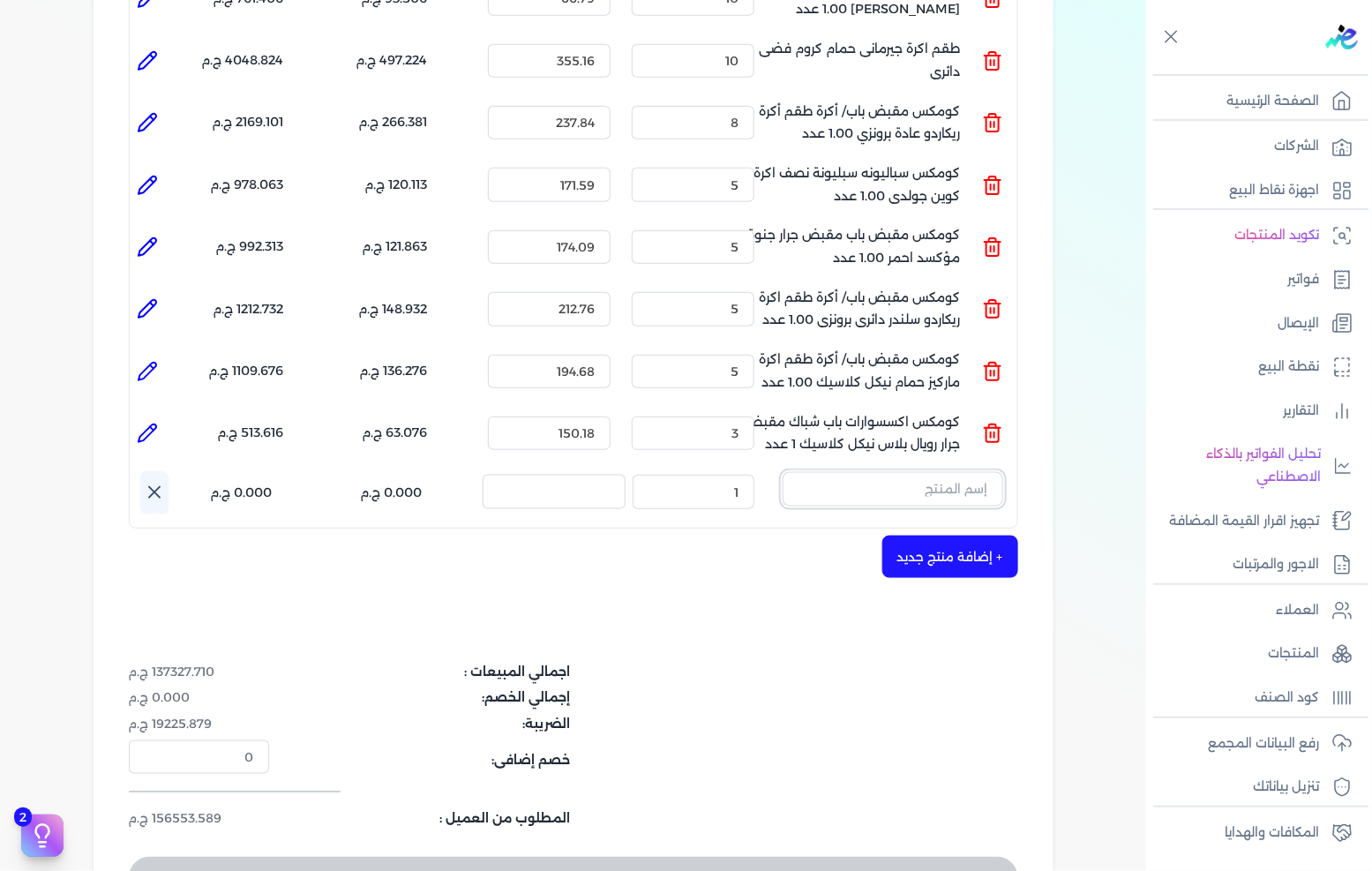
click at [930, 472] on input "text" at bounding box center [893, 489] width 221 height 33
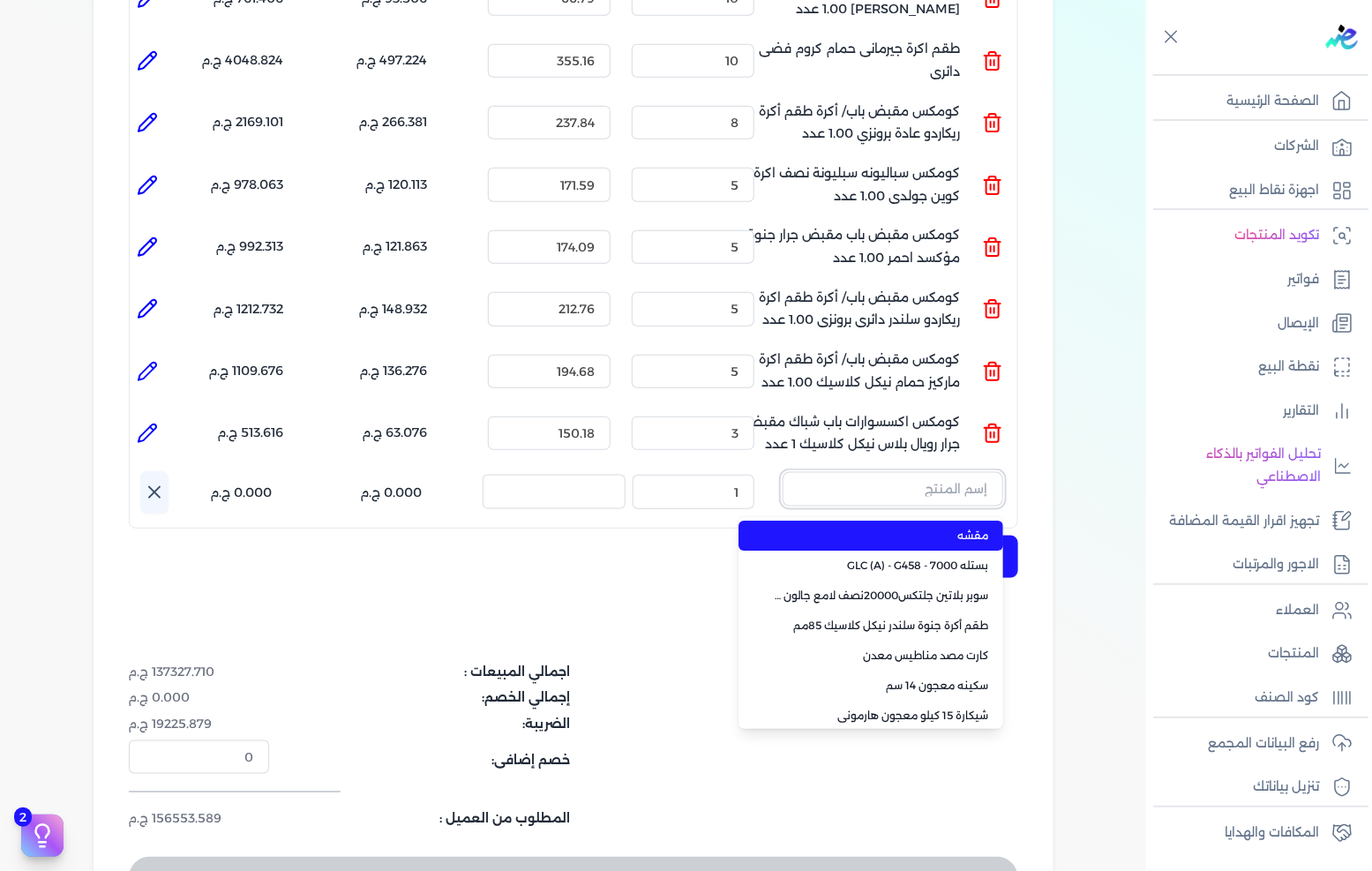
paste input "1/2 اكرة فنيسيا سلندر نيكل نيكل كلاسيك"
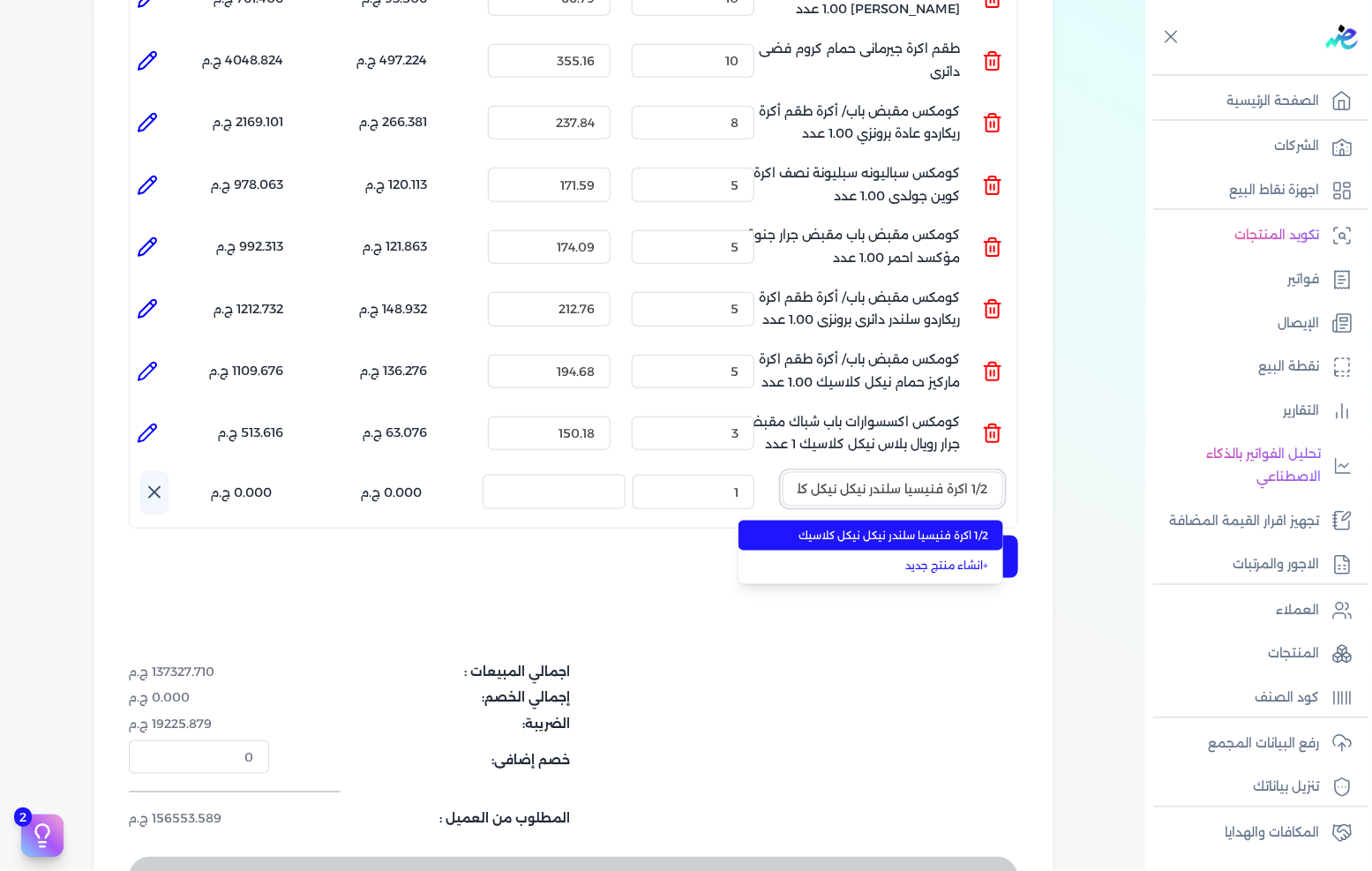
scroll to position [0, -29]
type input "1/2 اكرة فنيسيا سلندر نيكل نيكل كلاسيك"
click at [895, 528] on span "1/2 اكرة فنيسيا سلندر نيكل نيكل كلاسيك" at bounding box center [881, 535] width 215 height 16
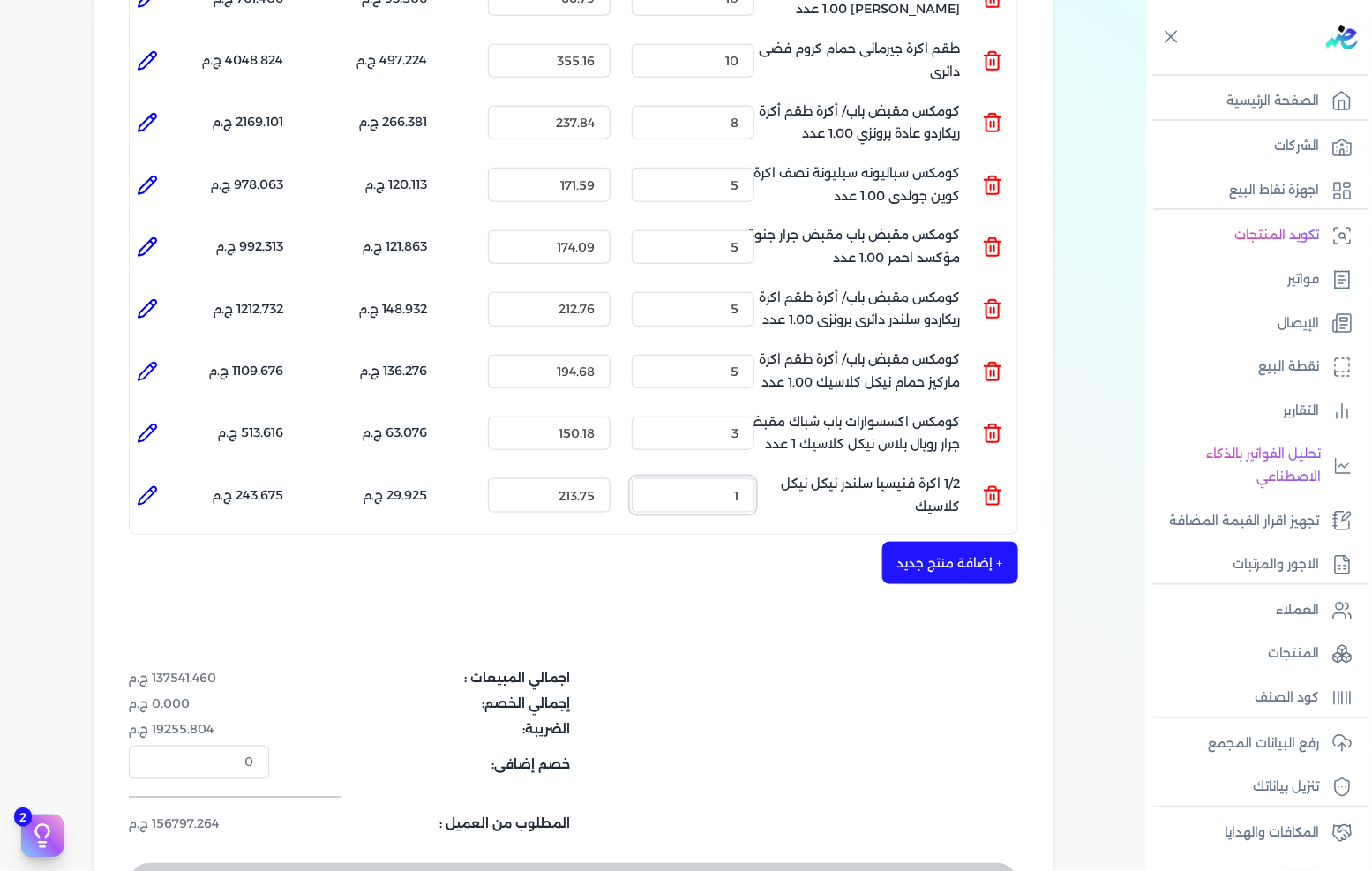
click at [739, 478] on input "1" at bounding box center [692, 494] width 122 height 33
type input "3"
click at [924, 541] on button "+ إضافة منتج جديد" at bounding box center [950, 563] width 136 height 42
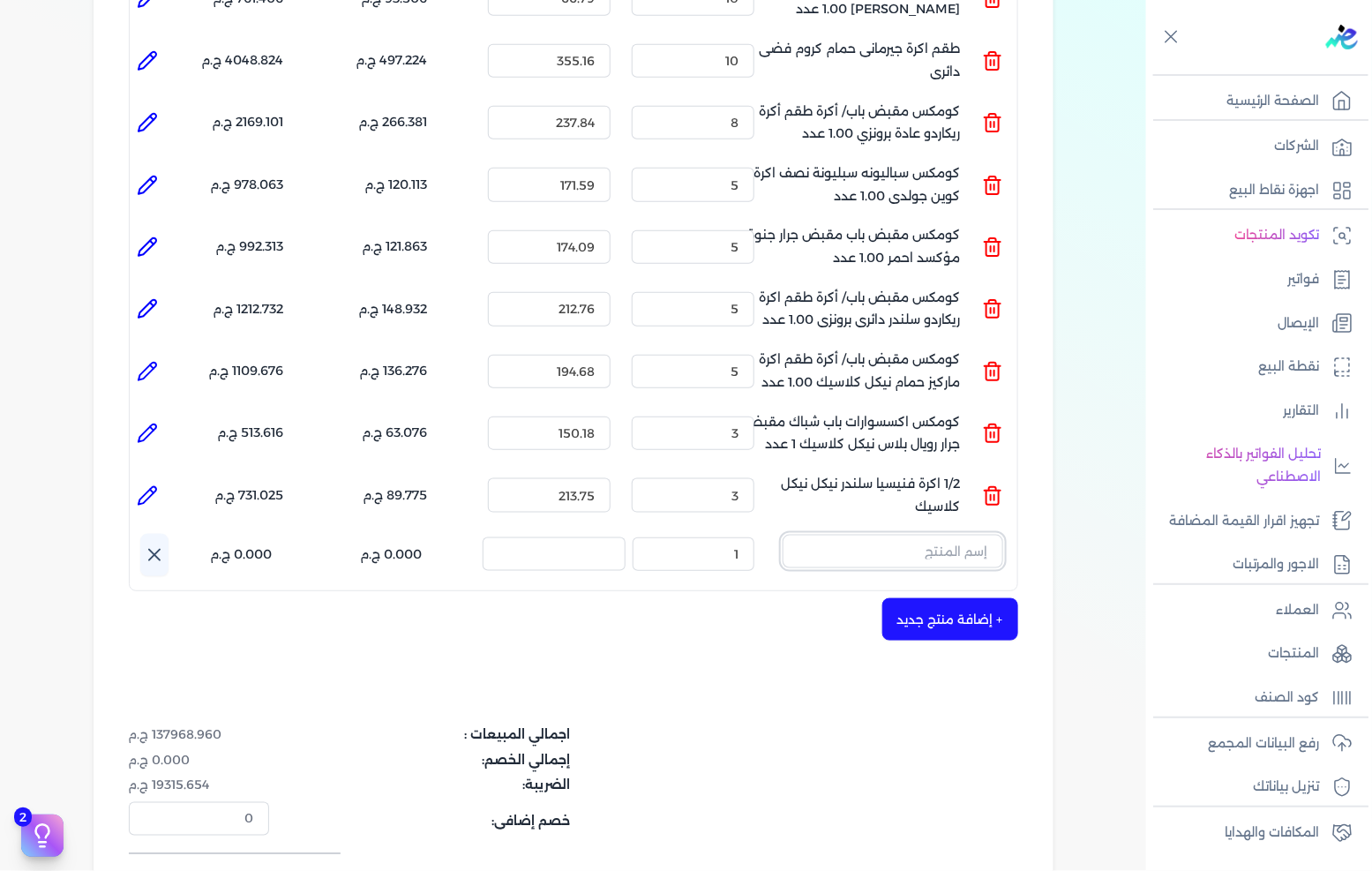
click at [898, 535] on input "text" at bounding box center [893, 552] width 221 height 33
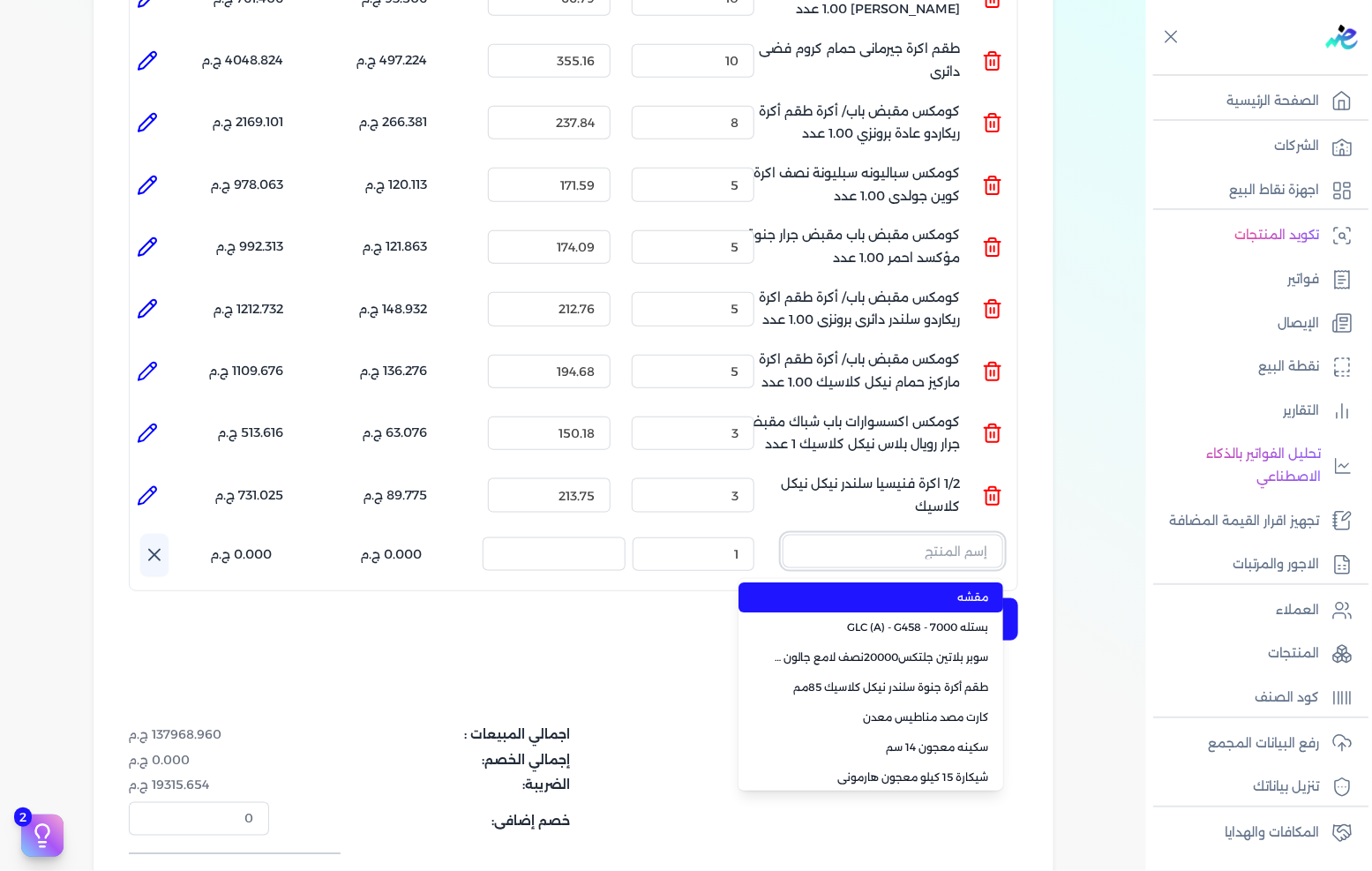
paste input "كومكس مقبض باب مقبض جرار نابولى برونزى 1.00 عدد"
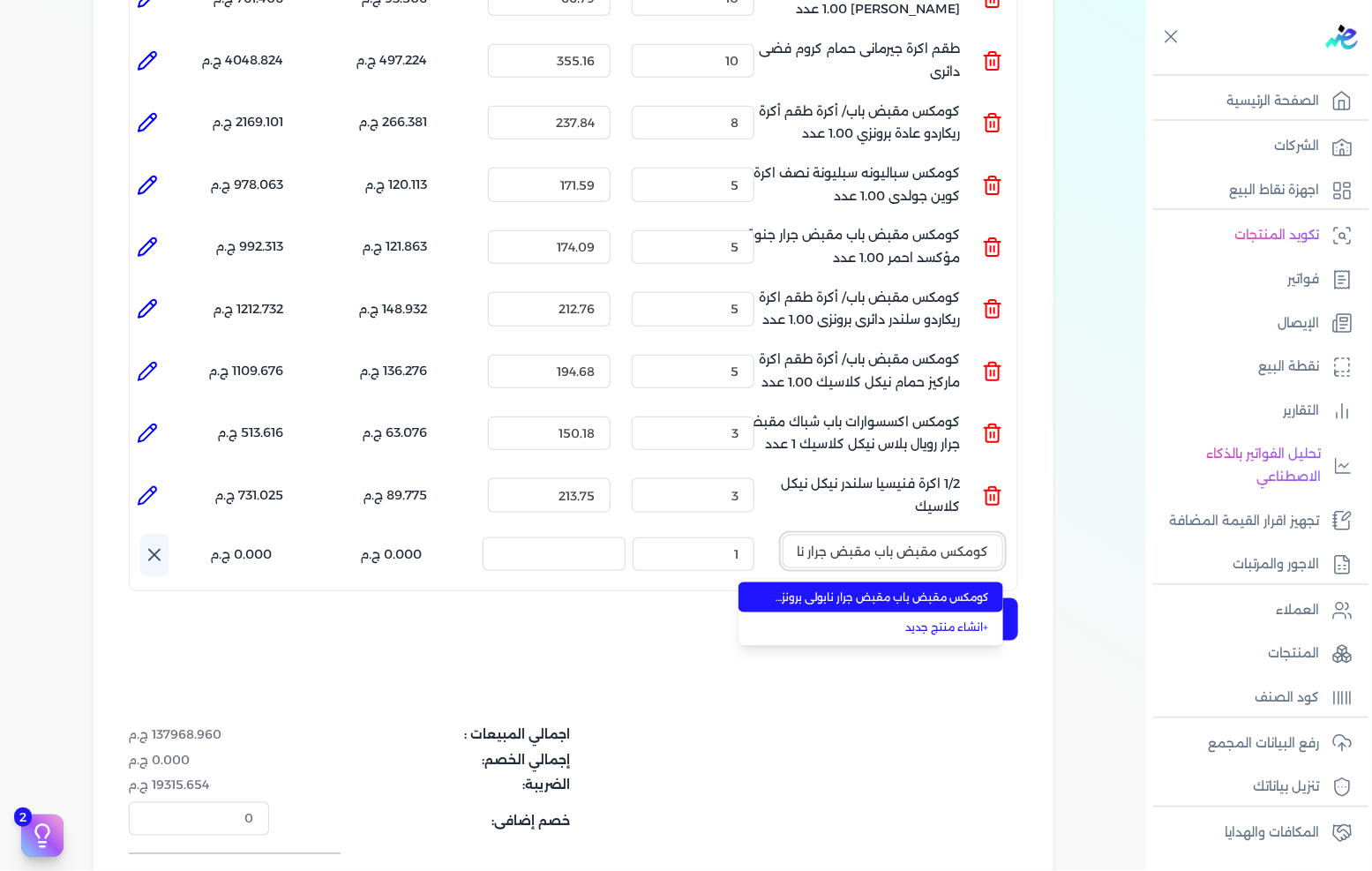
scroll to position [0, -116]
type input "كومكس مقبض باب مقبض جرار نابولى برونزى 1.00 عدد"
click at [882, 589] on span "كومكس مقبض باب مقبض جرار نابولى برونزى 1.00 عدد" at bounding box center [881, 597] width 215 height 16
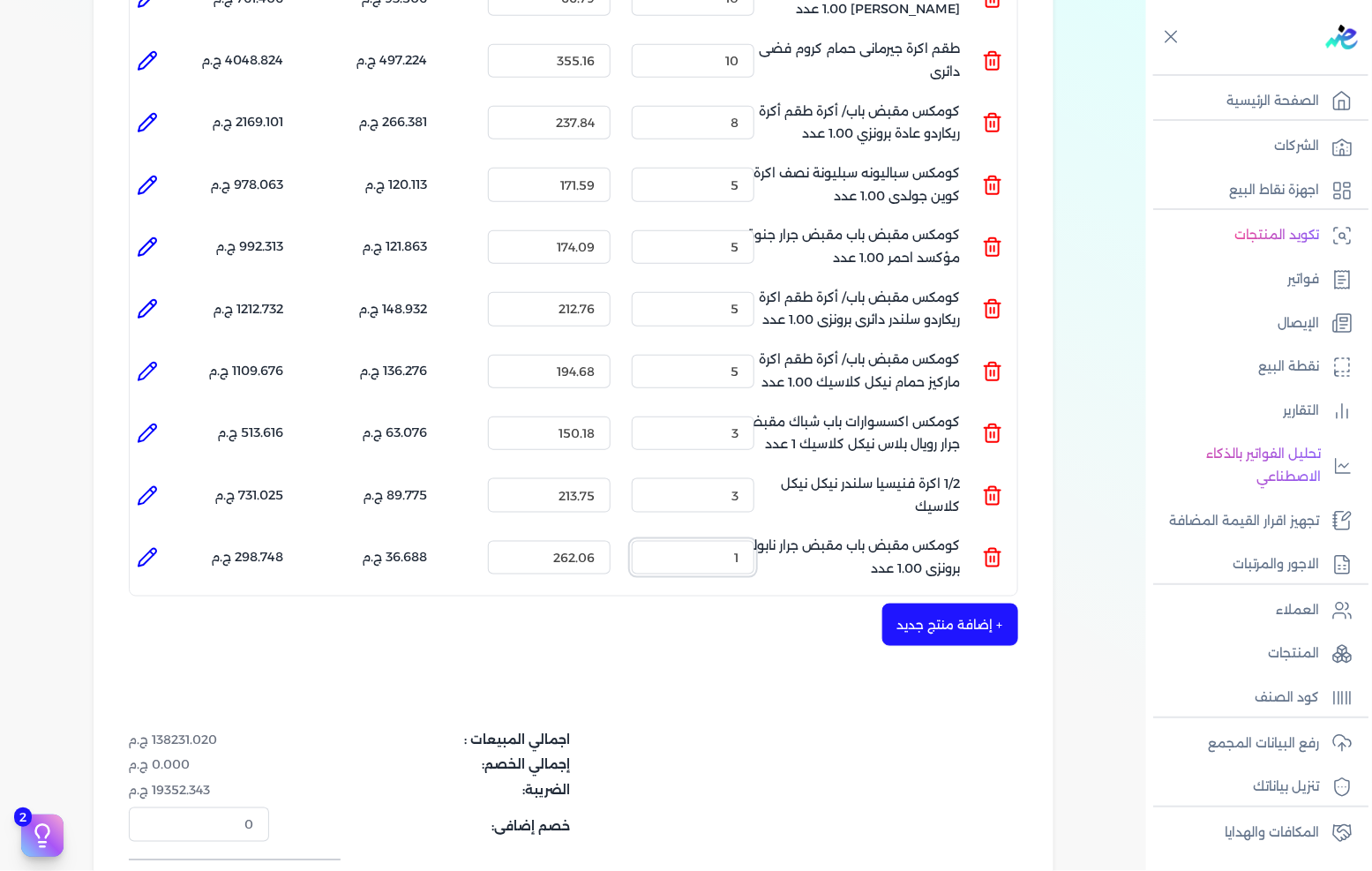
click at [724, 540] on input "1" at bounding box center [692, 557] width 122 height 33
click at [725, 540] on input "1" at bounding box center [692, 557] width 122 height 33
click at [681, 540] on input "20" at bounding box center [692, 557] width 122 height 33
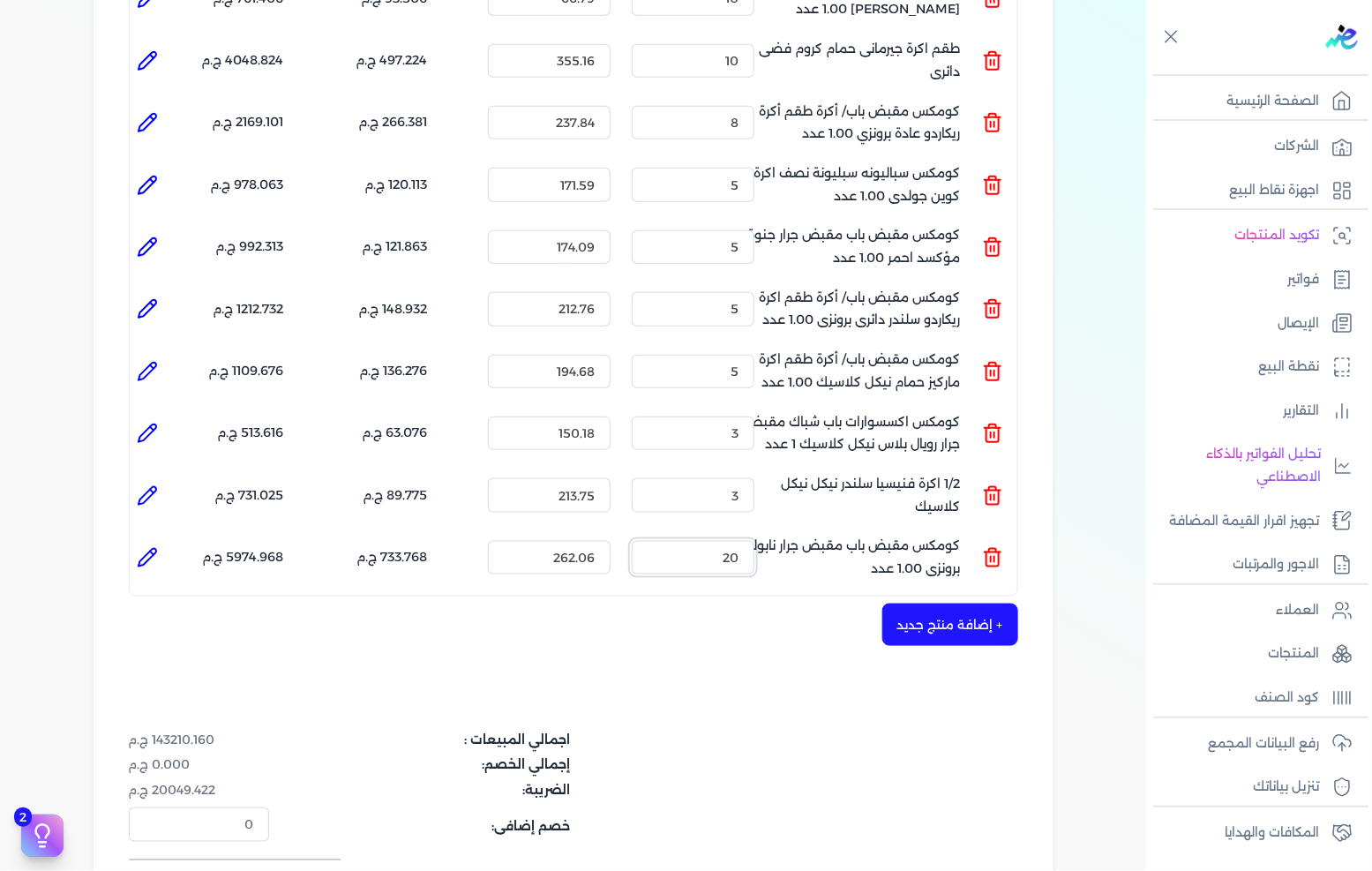
click at [681, 540] on input "20" at bounding box center [692, 557] width 122 height 33
type input "1"
type input "0"
type input "1"
type input "0"
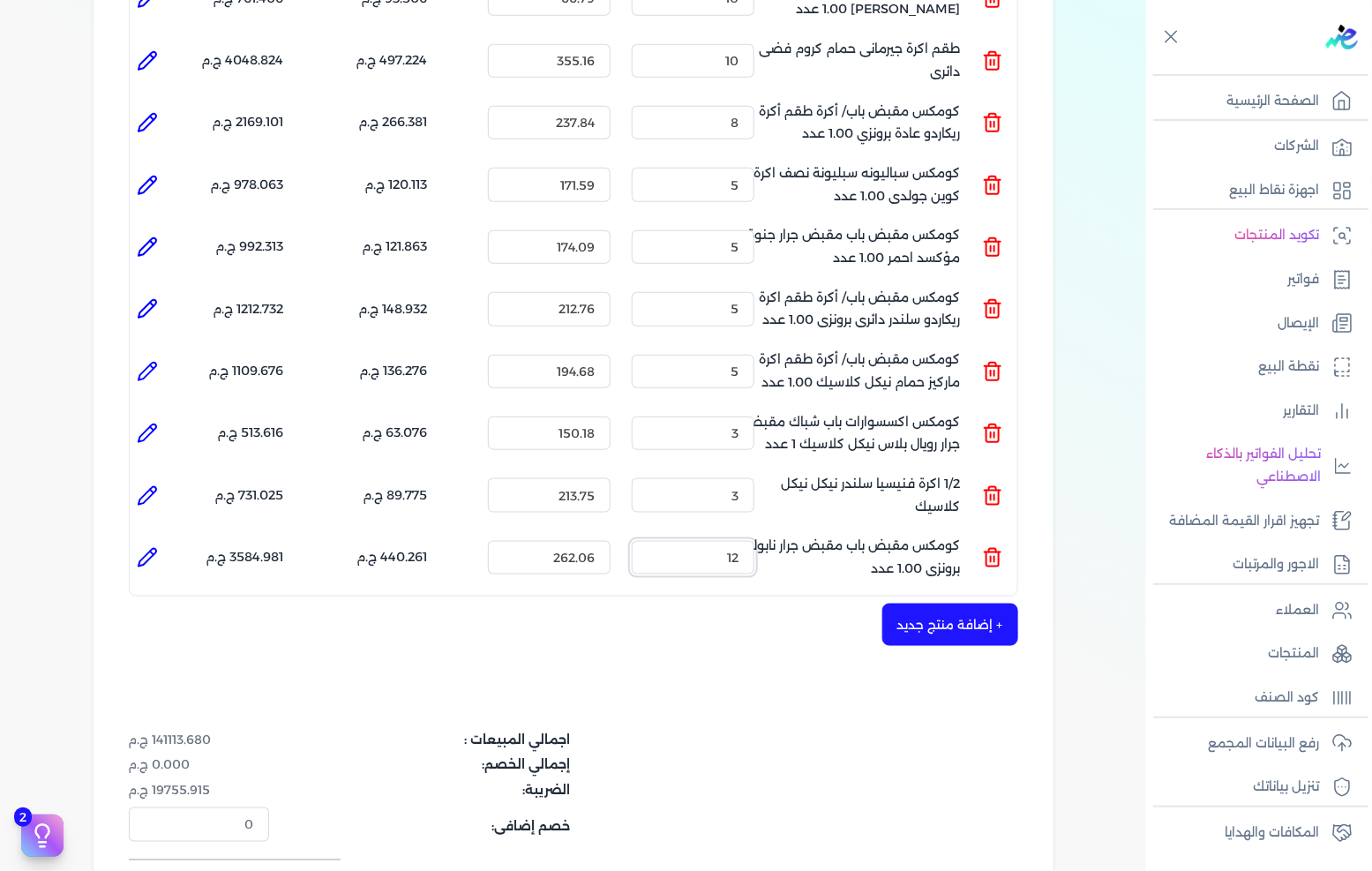
type input "1"
type input "0"
type input "1"
type input "0"
type input "8"
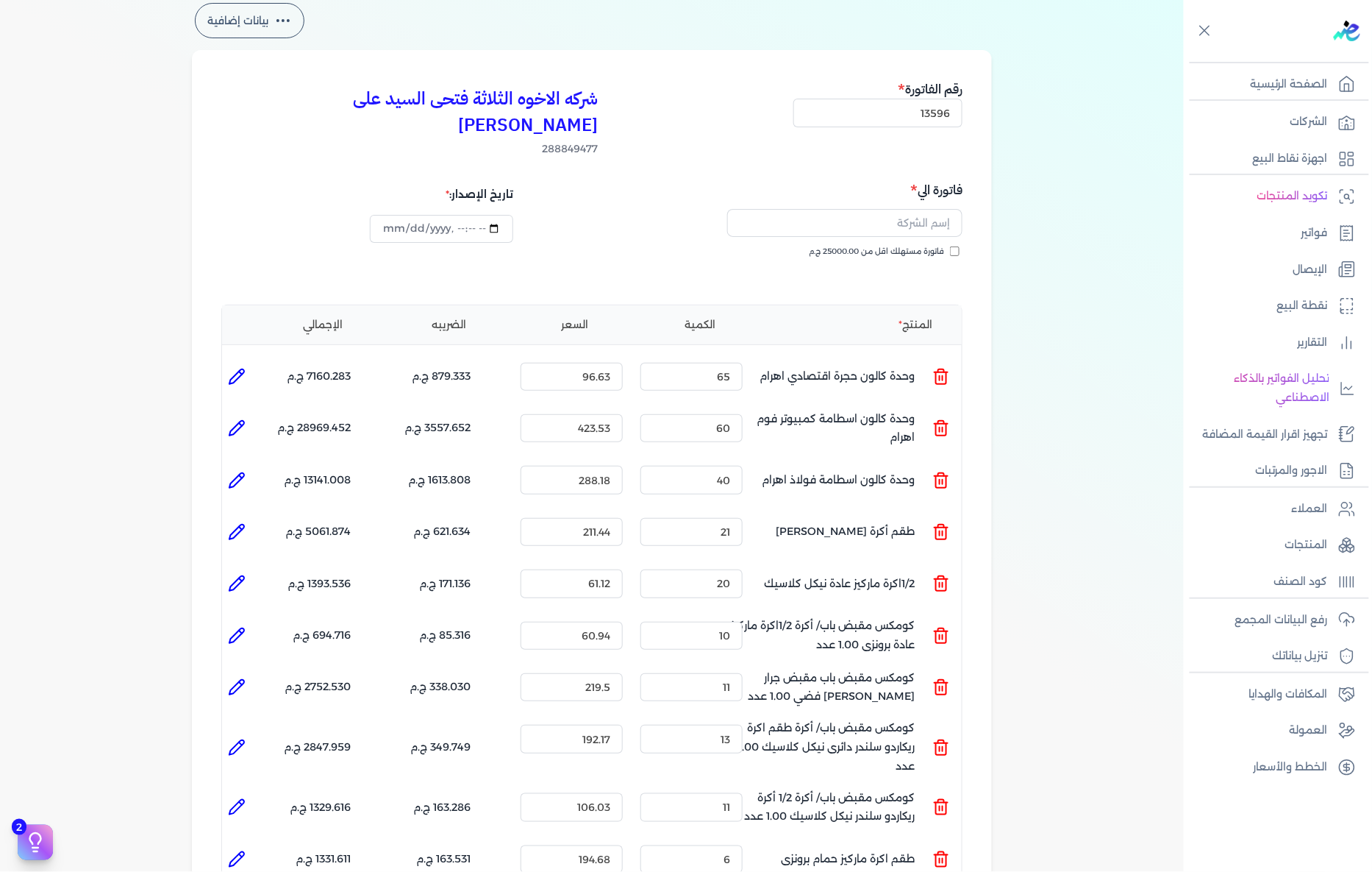
scroll to position [0, 0]
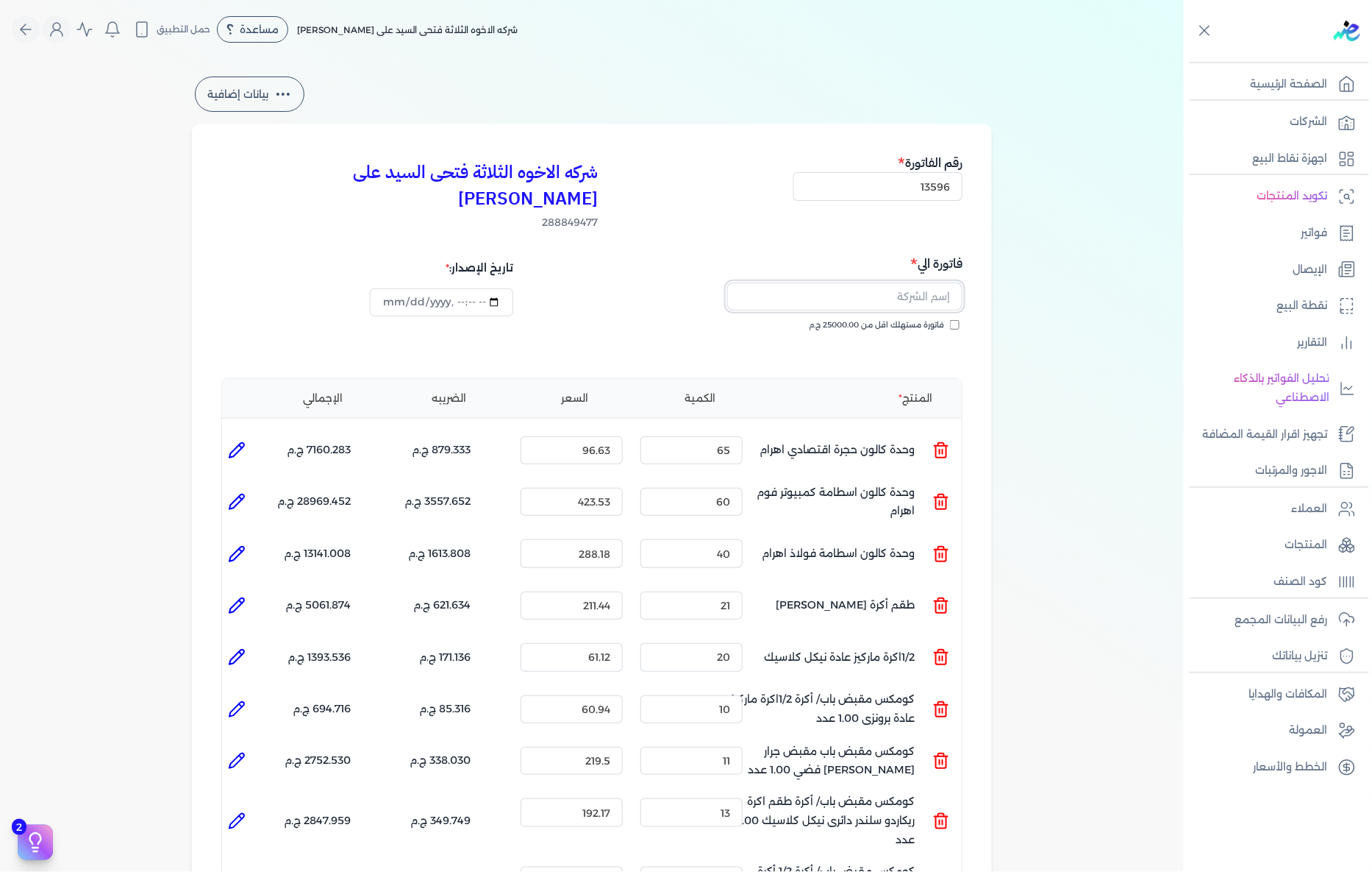
click at [887, 282] on input "text" at bounding box center [845, 296] width 236 height 28
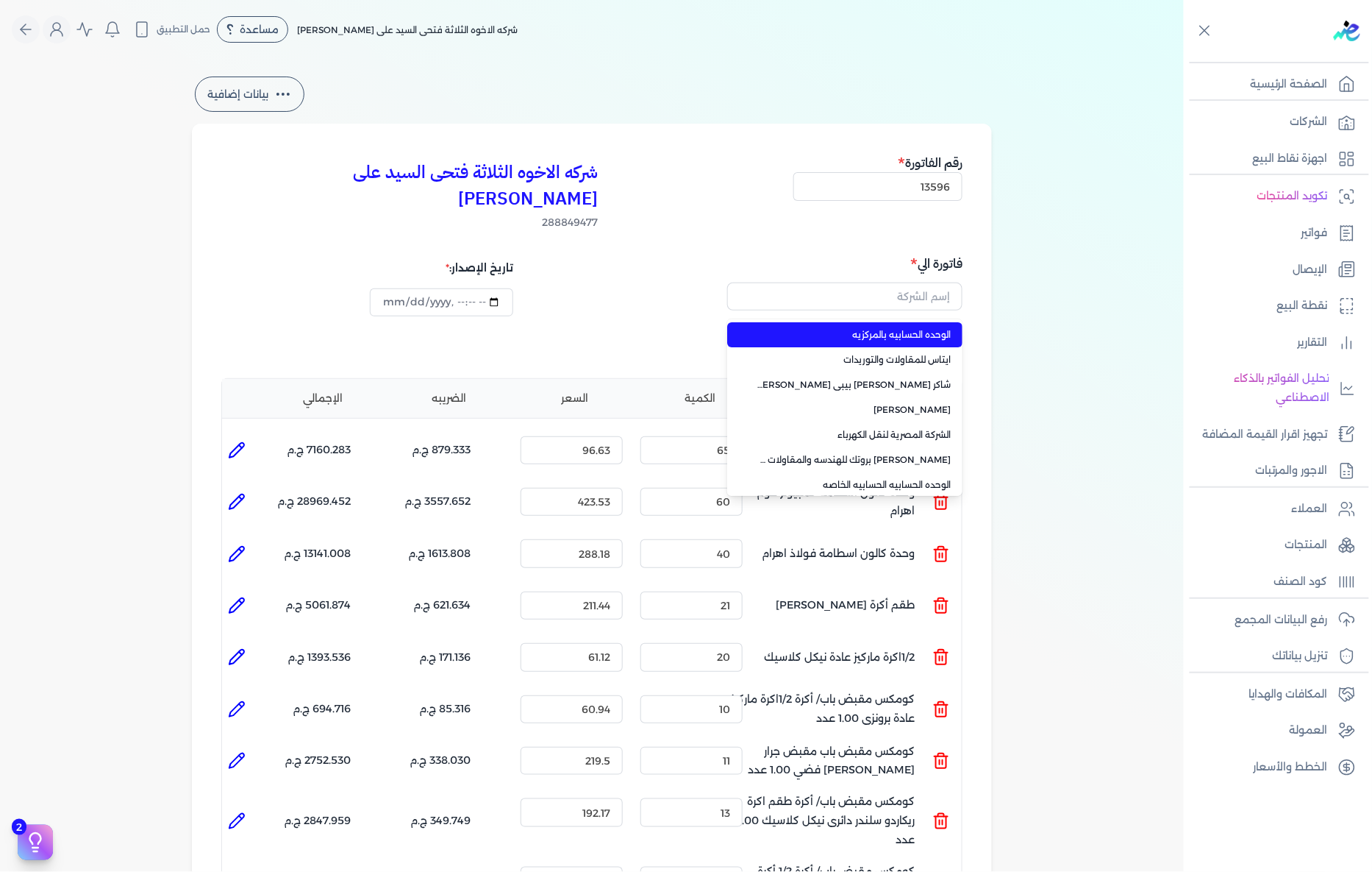
click at [868, 328] on span "الوحده الحسابيه بالمركزيه" at bounding box center [853, 334] width 194 height 13
type input "الوحده الحسابيه بالمركزيه"
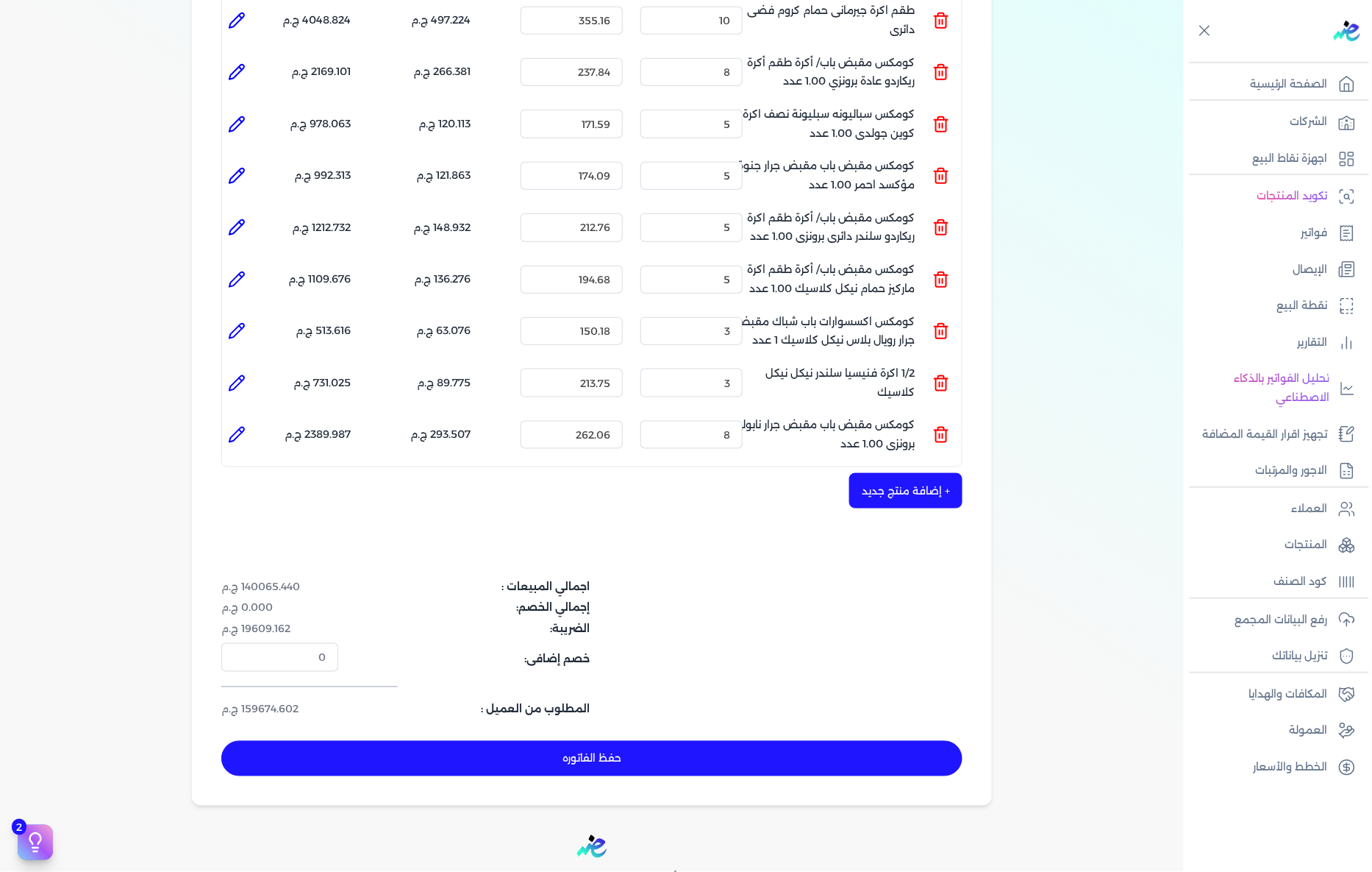
scroll to position [2614, 0]
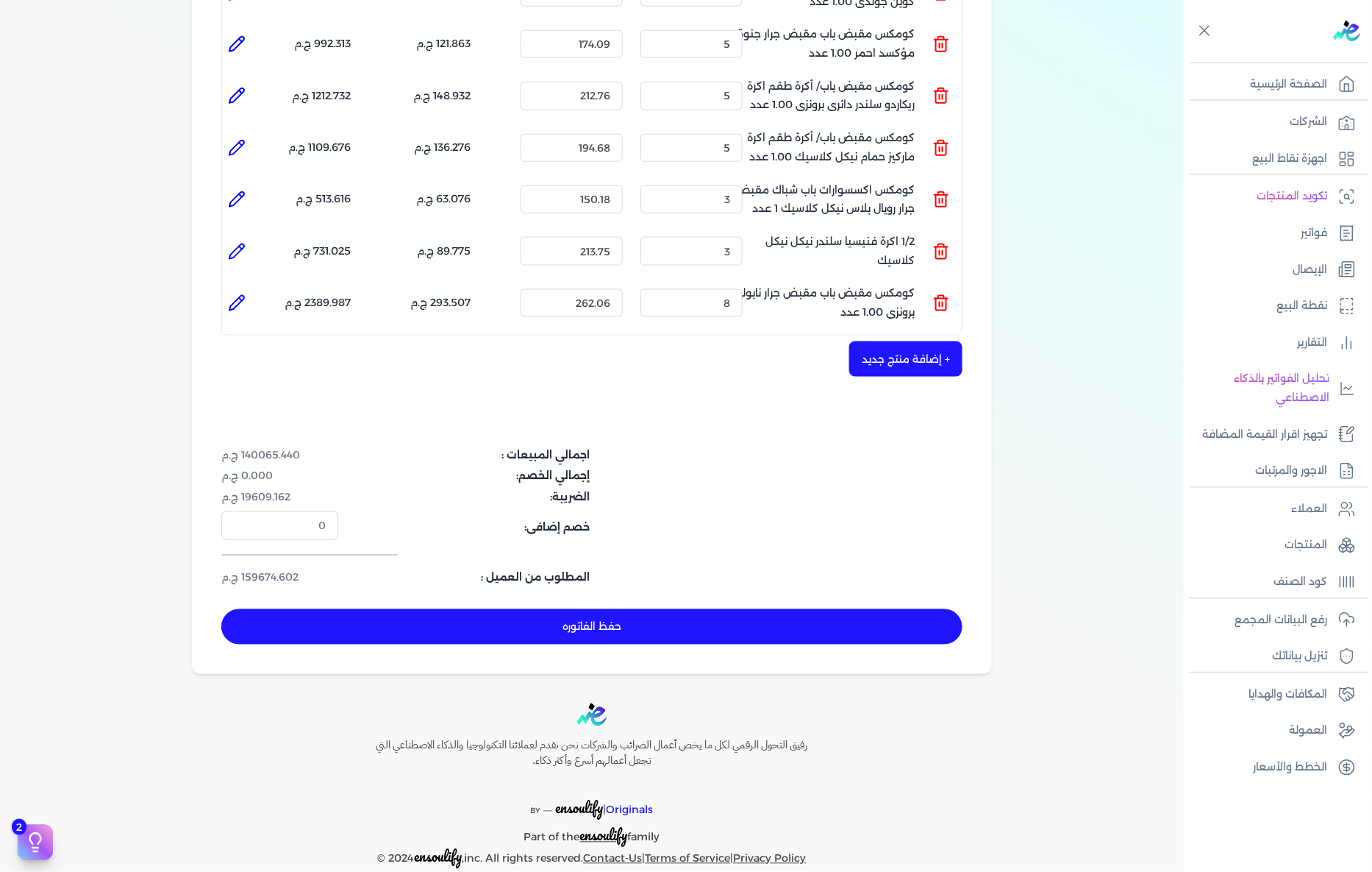
click at [610, 609] on button "حفظ الفاتوره" at bounding box center [592, 626] width 741 height 35
type input "[DATE]"
